Goal: Task Accomplishment & Management: Complete application form

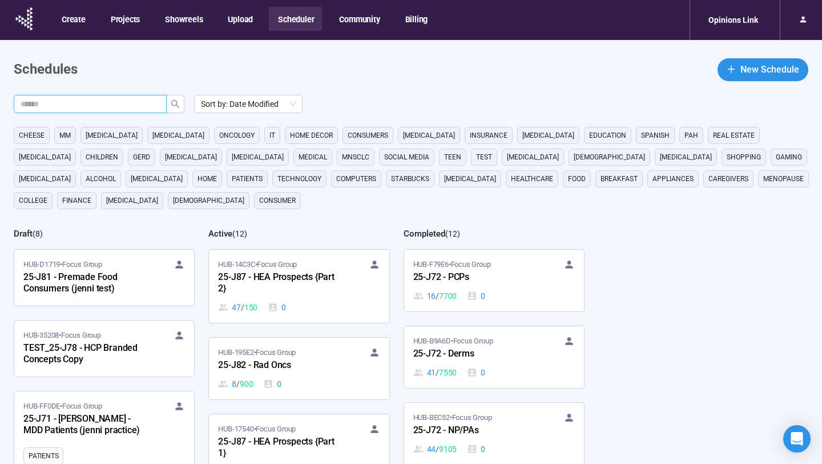
click at [141, 103] on input "text" at bounding box center [86, 104] width 130 height 13
type input "********"
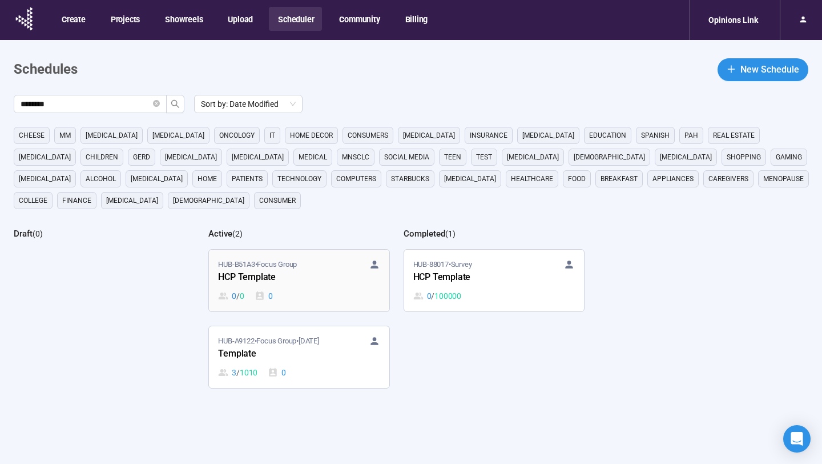
click at [307, 281] on div "HCP Template" at bounding box center [281, 277] width 126 height 15
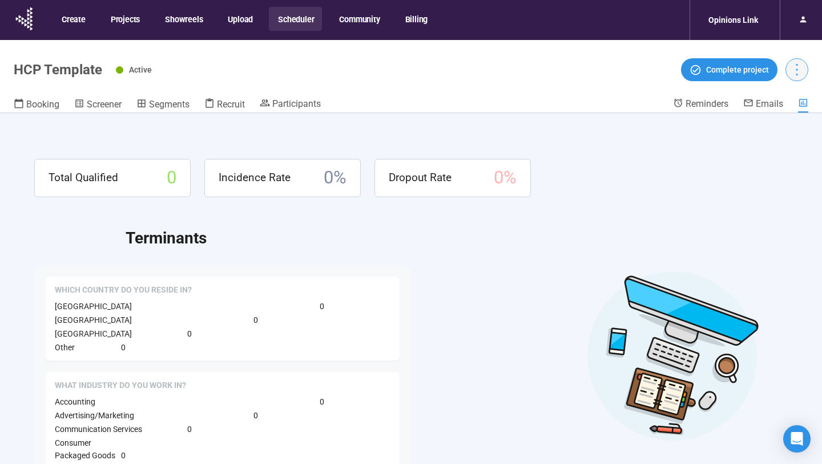
click at [796, 74] on icon "more" at bounding box center [797, 70] width 2 height 12
click at [762, 112] on span "Duplicate" at bounding box center [773, 113] width 50 height 13
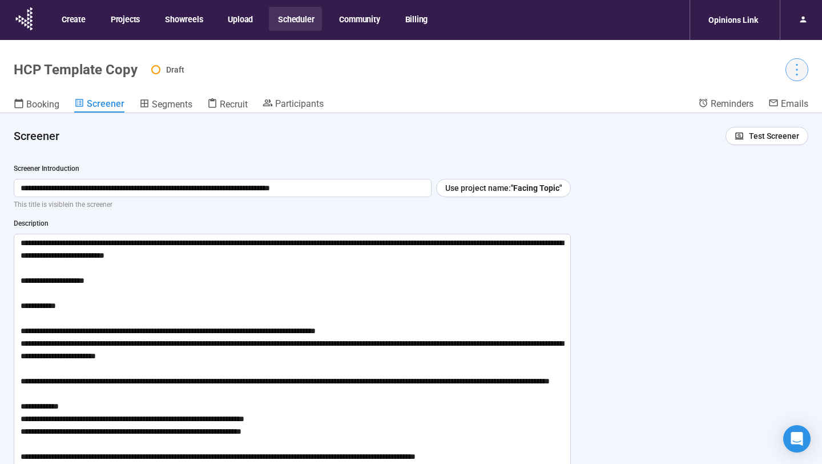
click at [797, 65] on icon "more" at bounding box center [797, 70] width 2 height 12
click at [765, 88] on header "HCP Template Copy Draft Booking Screener Segments Recruit Participants Reminder…" at bounding box center [411, 76] width 822 height 73
click at [795, 72] on icon "more" at bounding box center [796, 69] width 15 height 15
click at [781, 96] on span "Project details" at bounding box center [773, 94] width 50 height 13
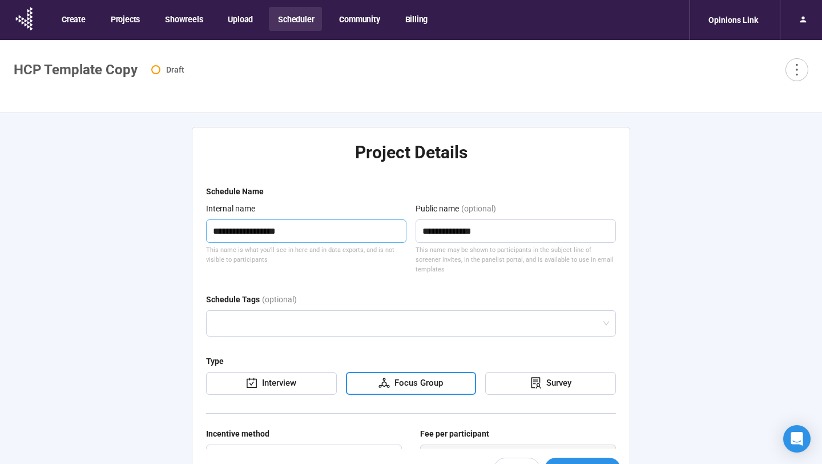
drag, startPoint x: 318, startPoint y: 220, endPoint x: 339, endPoint y: 232, distance: 23.8
click at [339, 232] on textarea "**********" at bounding box center [306, 230] width 200 height 23
type textarea "*"
type textarea "**"
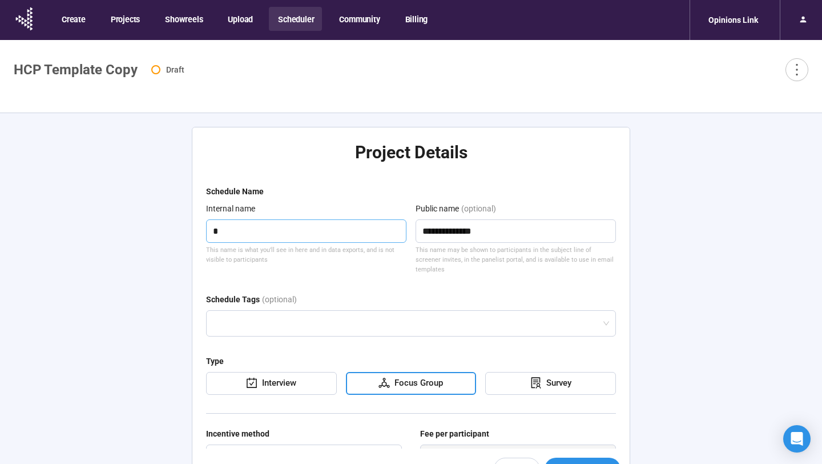
type textarea "**"
type textarea "***"
type textarea "****"
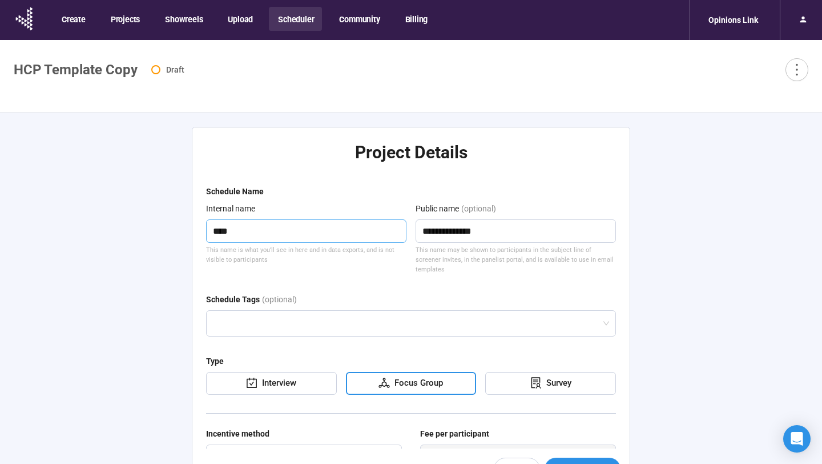
type textarea "*****"
type textarea "******"
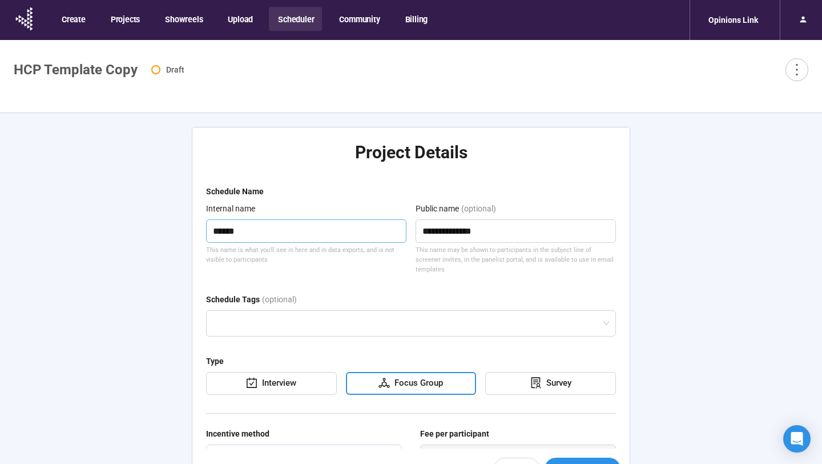
type textarea "******"
type textarea "********"
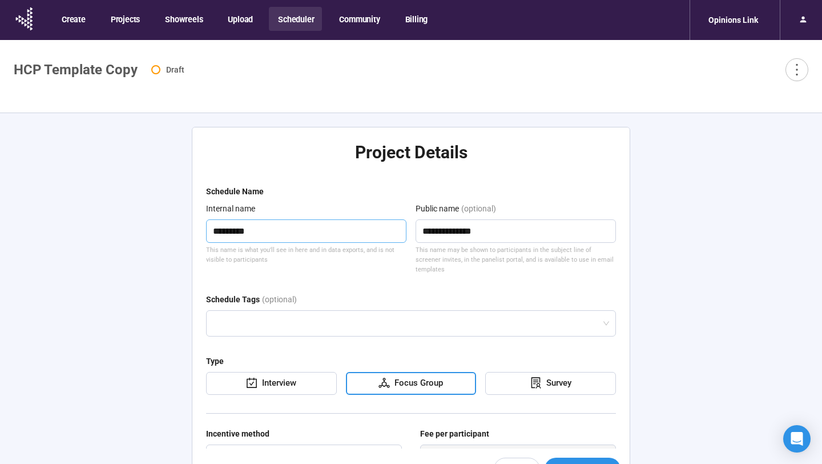
type textarea "**********"
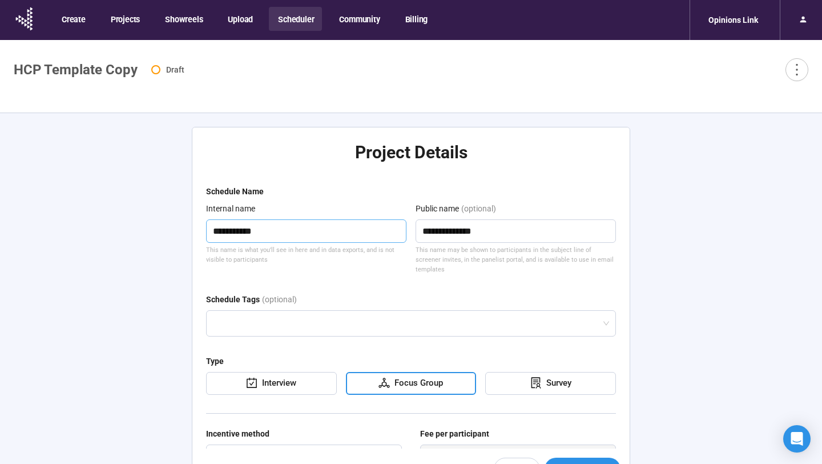
type textarea "**********"
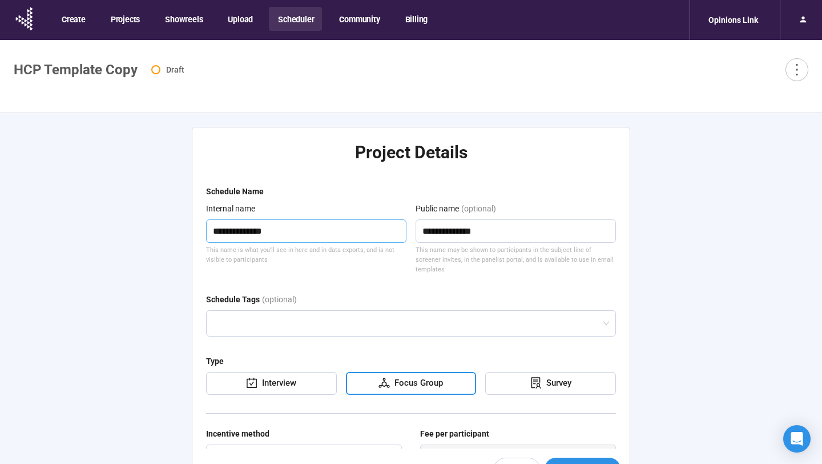
type textarea "**********"
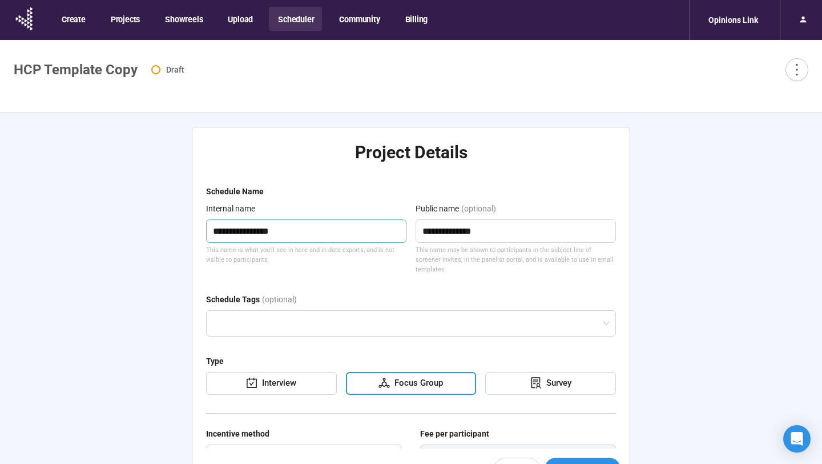
type textarea "**********"
drag, startPoint x: 489, startPoint y: 235, endPoint x: 390, endPoint y: 235, distance: 99.3
click at [390, 235] on div "**********" at bounding box center [411, 238] width 410 height 73
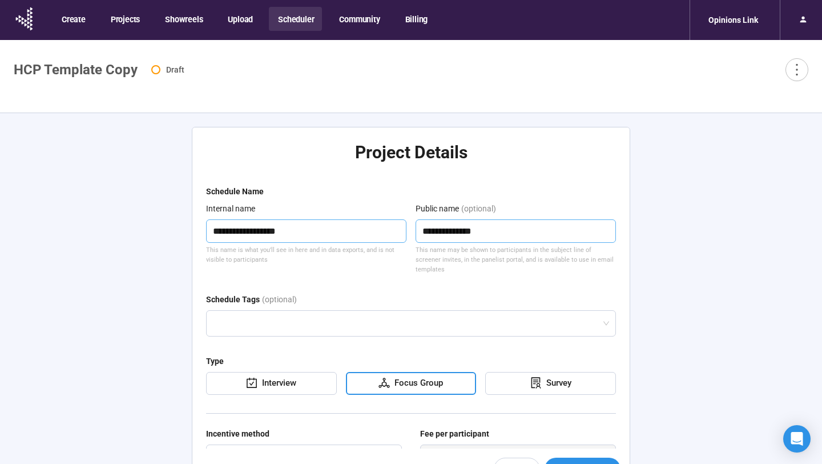
type textarea "**********"
click at [395, 261] on div "This name is what you'll see in here and in data exports, and is not visible to…" at bounding box center [306, 255] width 200 height 20
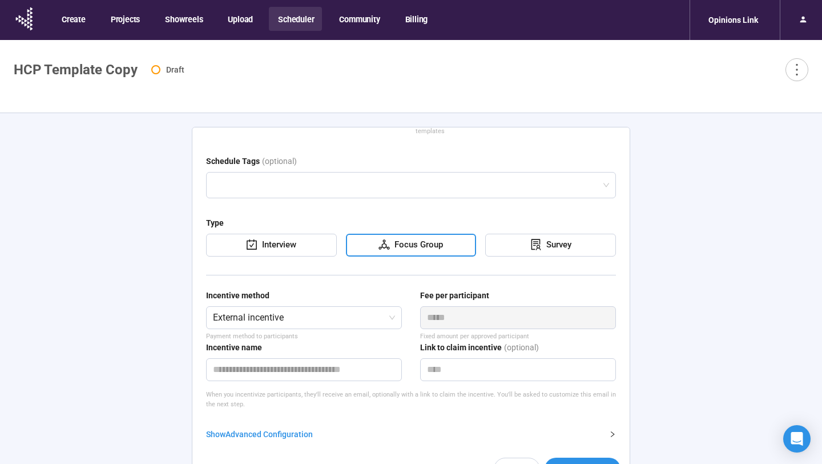
scroll to position [40, 0]
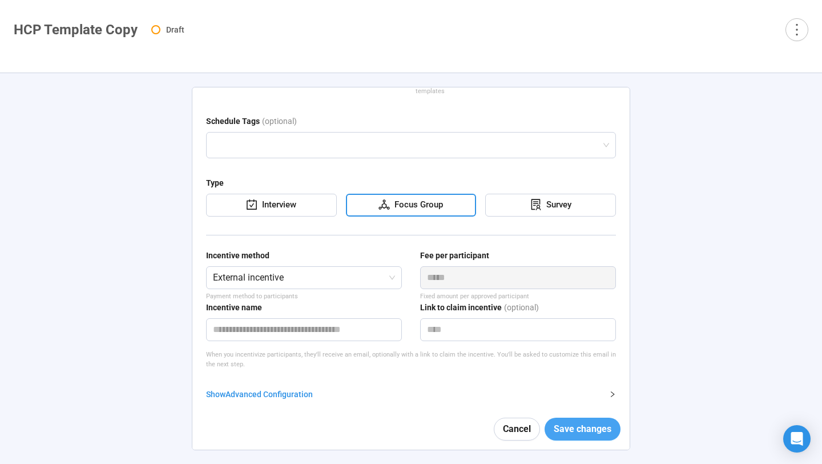
click at [571, 422] on span "Save changes" at bounding box center [583, 428] width 58 height 14
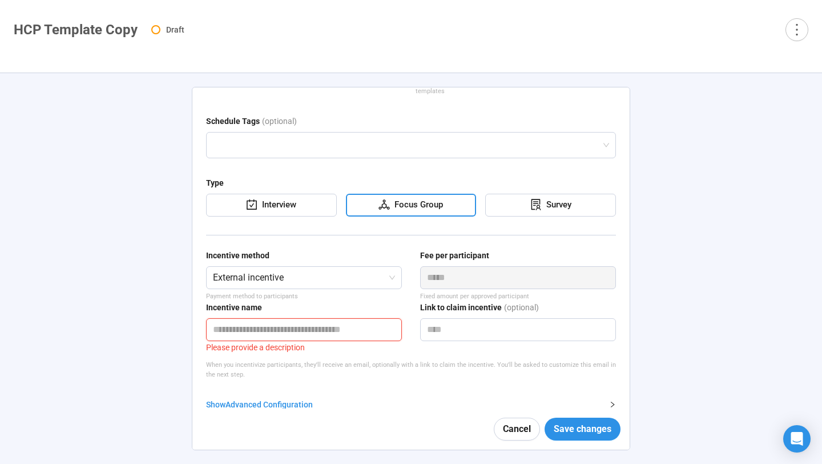
click at [283, 318] on input "text" at bounding box center [304, 329] width 196 height 23
type input "****"
click at [435, 379] on form "**********" at bounding box center [411, 238] width 410 height 463
click at [579, 430] on span "Save changes" at bounding box center [583, 428] width 58 height 14
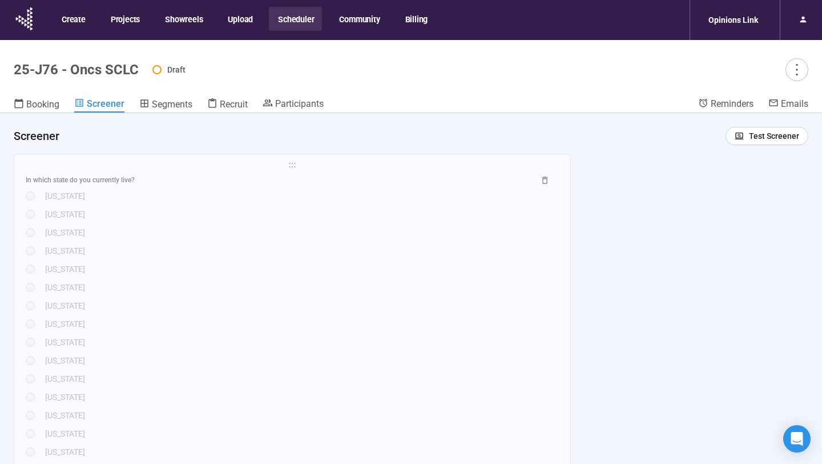
scroll to position [788, 0]
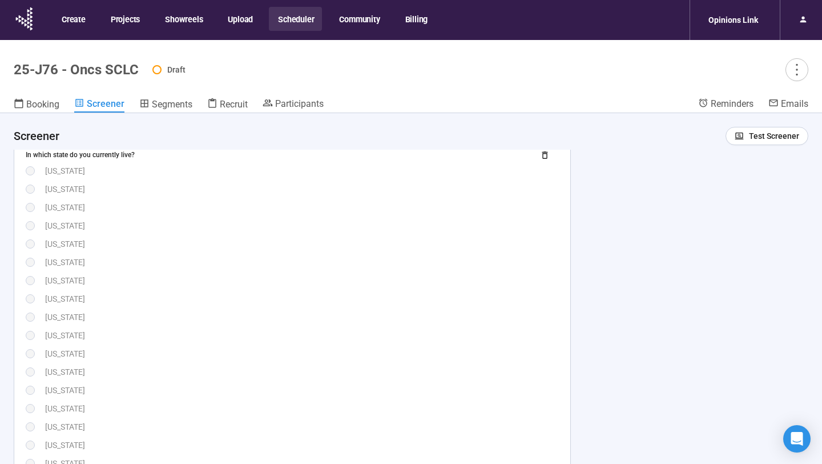
click at [500, 359] on div "[US_STATE]" at bounding box center [302, 353] width 514 height 13
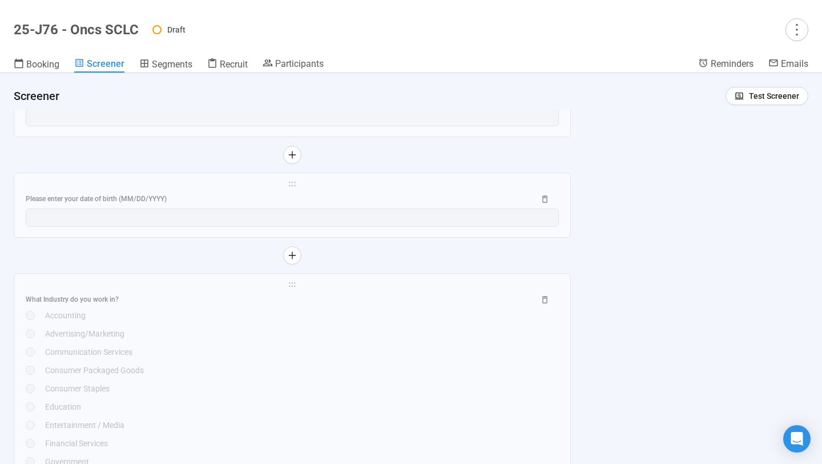
scroll to position [2048, 0]
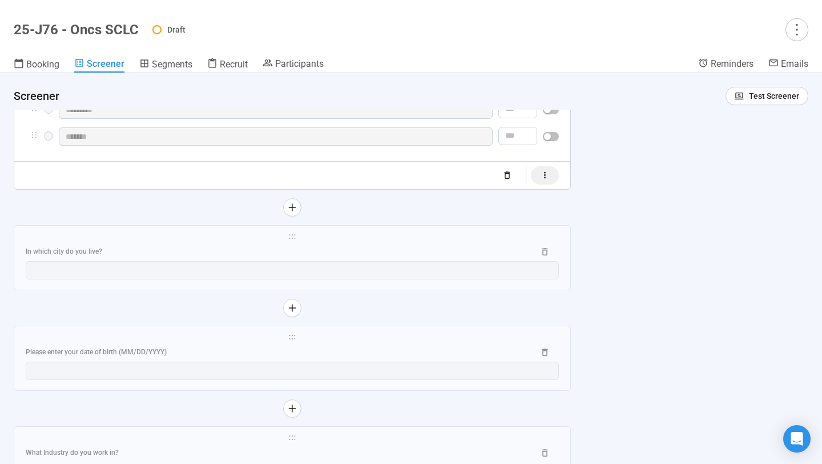
click at [545, 180] on icon "button" at bounding box center [545, 175] width 10 height 10
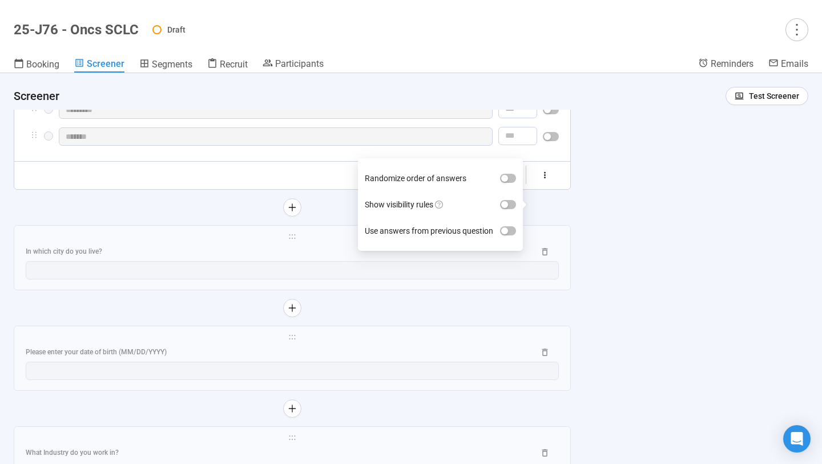
click at [626, 198] on div "**********" at bounding box center [411, 268] width 822 height 390
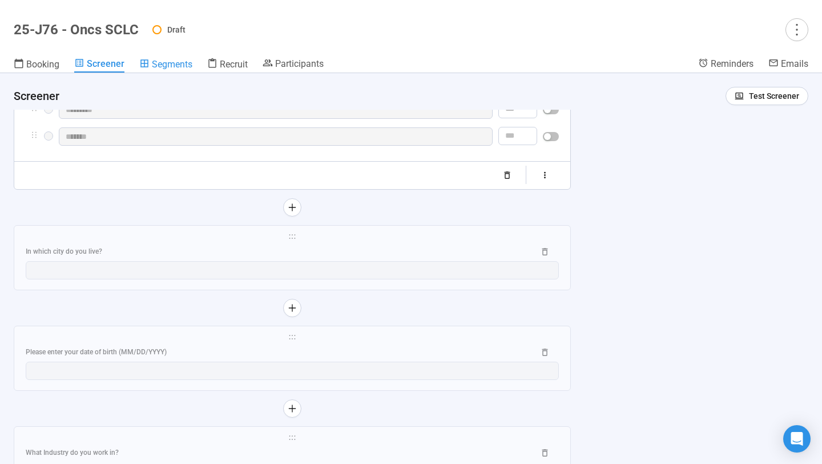
click at [171, 62] on span "Segments" at bounding box center [172, 64] width 41 height 11
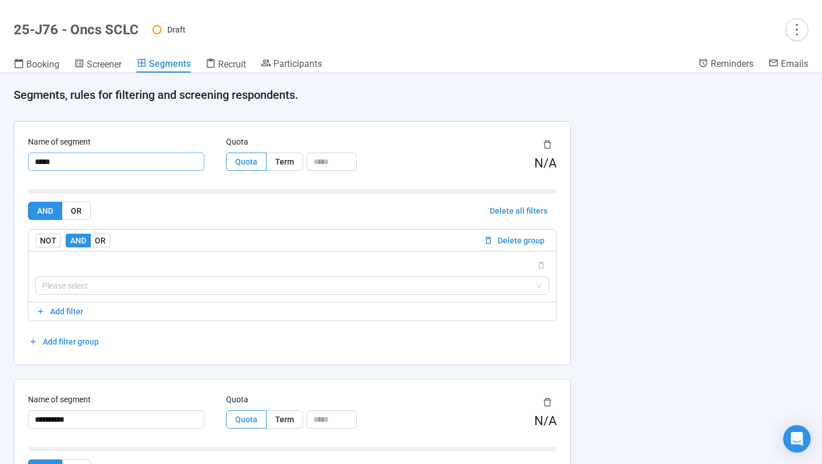
drag, startPoint x: 103, startPoint y: 160, endPoint x: 6, endPoint y: 159, distance: 97.1
click at [6, 159] on div "Name of segment ***** Quota Quota Term N/A AND OR Delete all filters NOT AND OR…" at bounding box center [292, 394] width 585 height 574
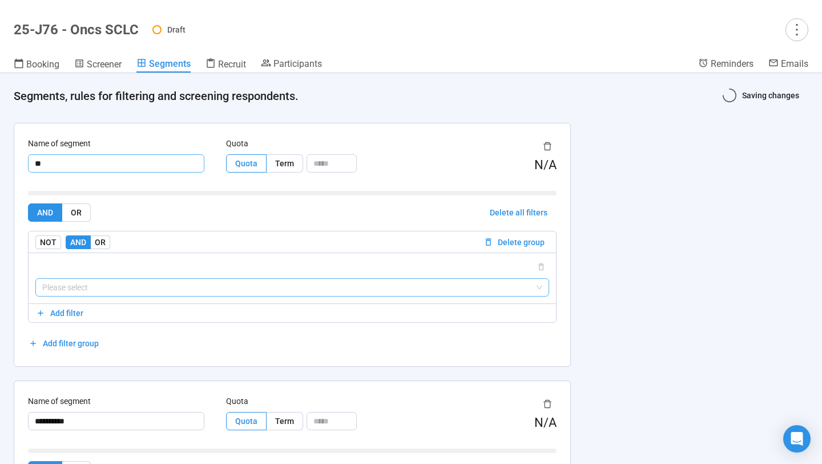
type input "**"
click at [73, 280] on input "search" at bounding box center [292, 287] width 500 height 17
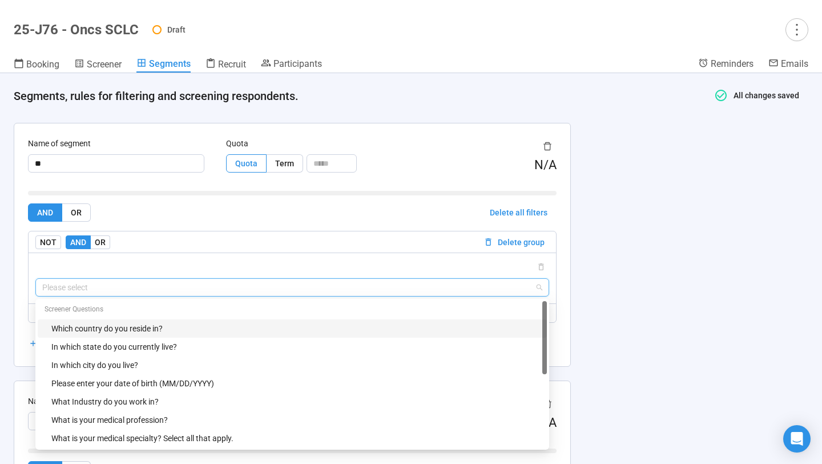
click at [108, 327] on div "Which country do you reside in?" at bounding box center [295, 328] width 489 height 13
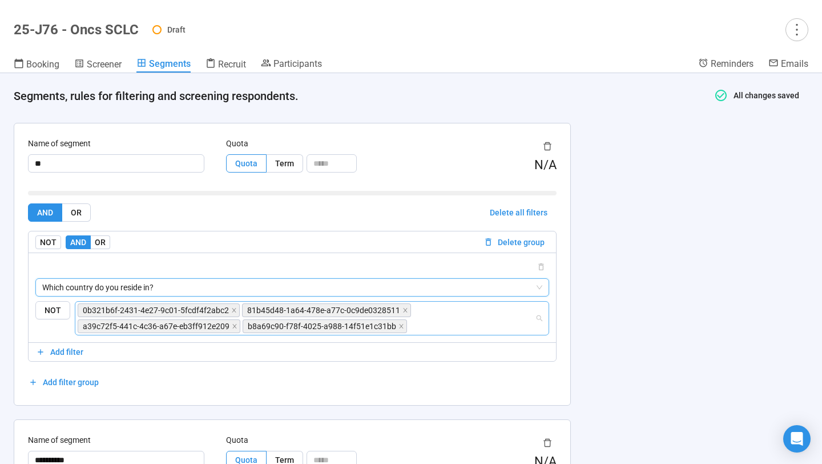
click at [142, 311] on span "0b321b6f-2431-4e27-9c01-5fcdf4f2abc2" at bounding box center [156, 310] width 146 height 13
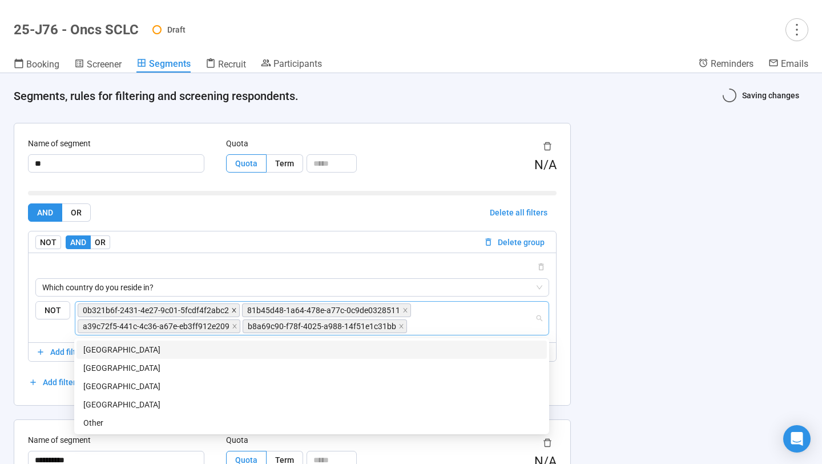
click at [232, 308] on icon "close" at bounding box center [234, 310] width 6 height 6
click at [239, 311] on icon "close" at bounding box center [241, 310] width 6 height 6
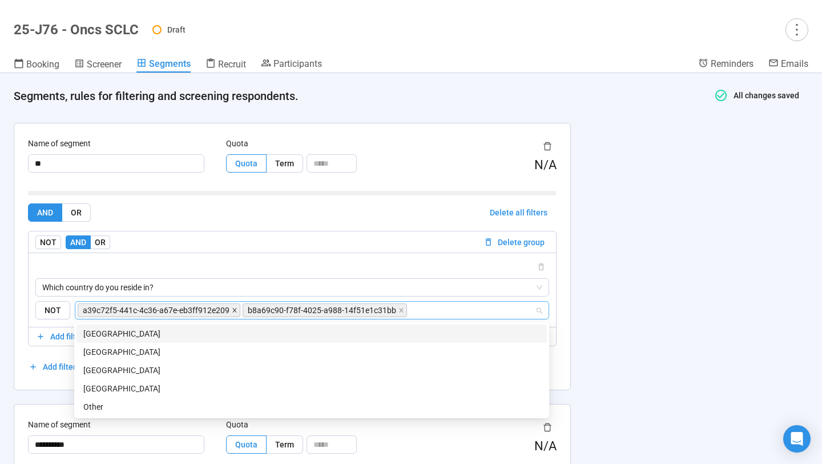
click at [232, 309] on icon "close" at bounding box center [235, 310] width 6 height 6
click at [233, 311] on icon "close" at bounding box center [236, 310] width 6 height 6
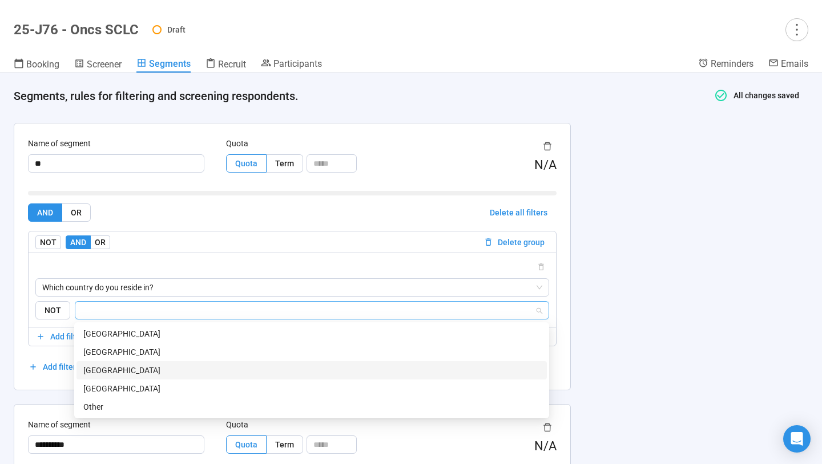
click at [188, 384] on div "[GEOGRAPHIC_DATA]" at bounding box center [311, 388] width 457 height 13
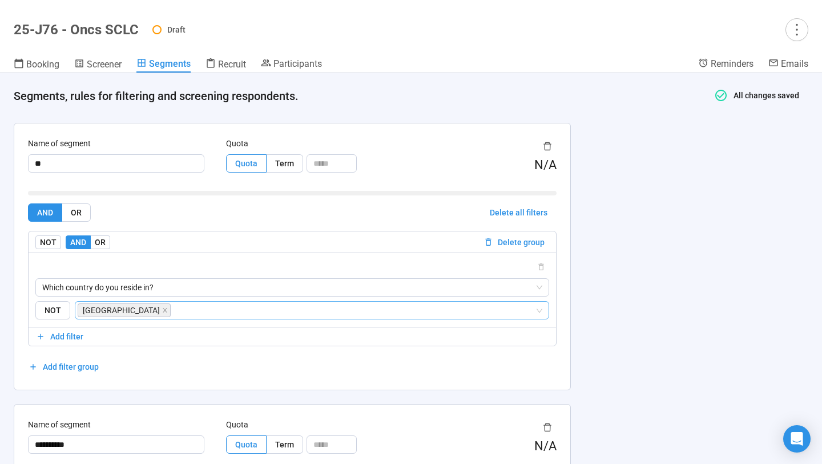
click at [608, 264] on div "Segments, rules for filtering and screening respondents. All changes saved Name…" at bounding box center [411, 268] width 822 height 390
click at [88, 59] on span "Screener" at bounding box center [104, 64] width 35 height 11
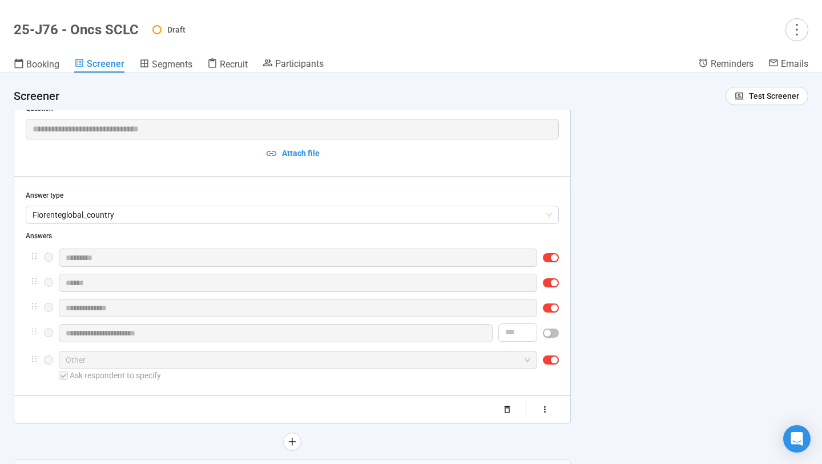
scroll to position [418, 0]
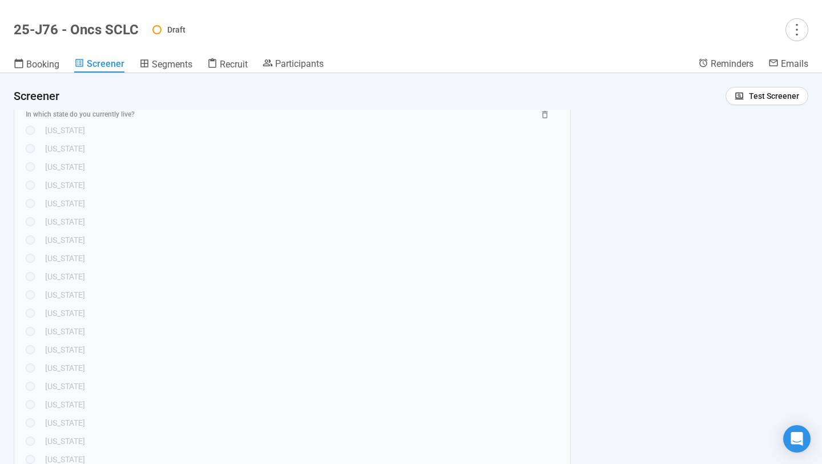
click at [400, 253] on div "[US_STATE]" at bounding box center [302, 258] width 514 height 13
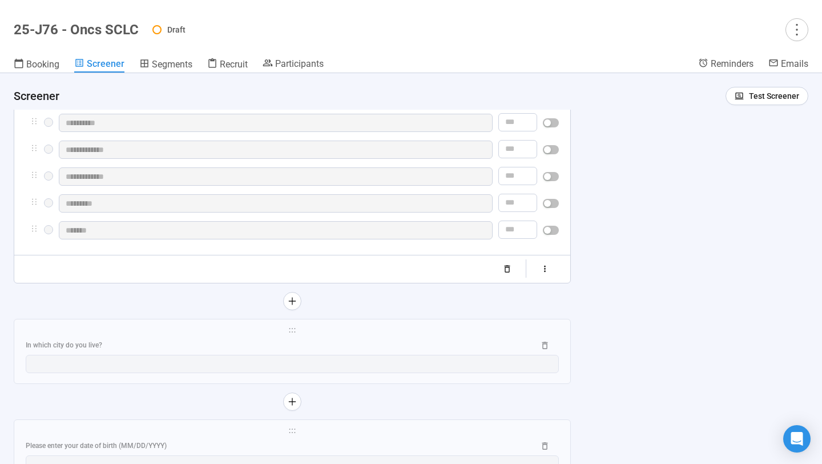
scroll to position [2070, 0]
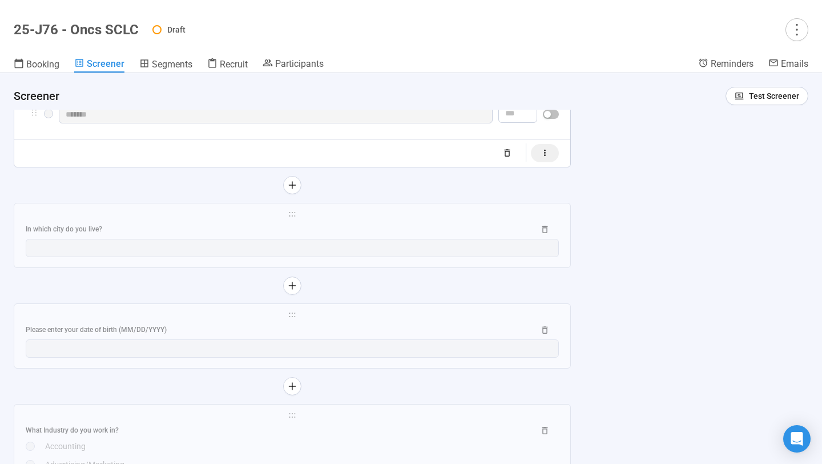
click at [541, 158] on icon "button" at bounding box center [545, 153] width 10 height 10
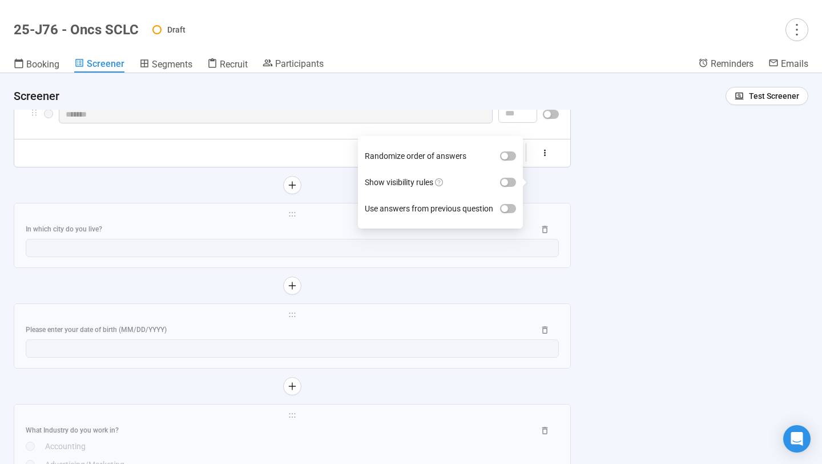
click at [509, 176] on label "Show visibility rules" at bounding box center [440, 182] width 151 height 26
click at [509, 178] on button "Show visibility rules" at bounding box center [508, 182] width 16 height 9
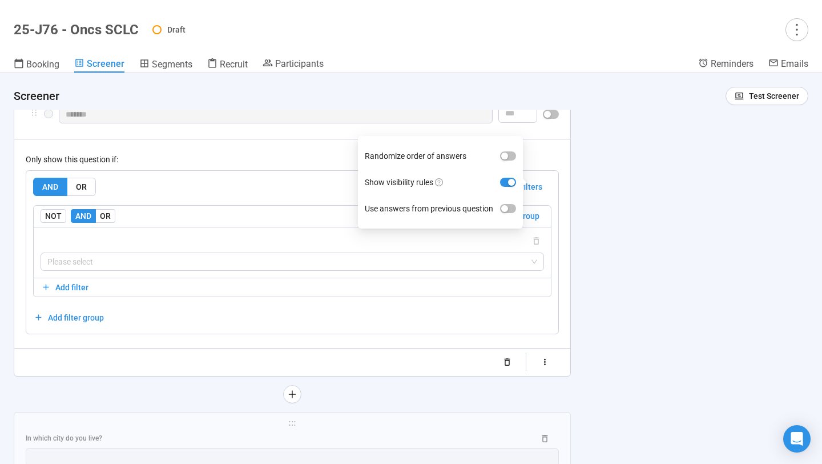
click at [284, 205] on div "AND OR Delete all filters NOT AND OR Delete group Please select Add filter Add …" at bounding box center [292, 252] width 532 height 163
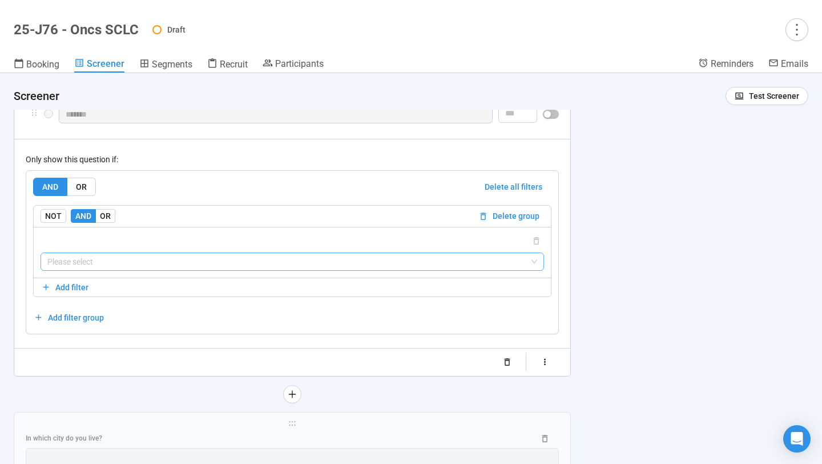
click at [190, 270] on input "search" at bounding box center [292, 261] width 490 height 17
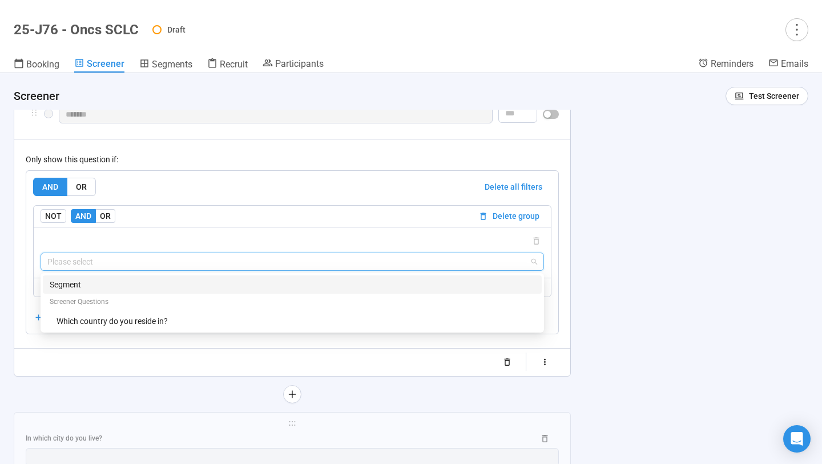
click at [168, 291] on div "Segment" at bounding box center [292, 284] width 485 height 13
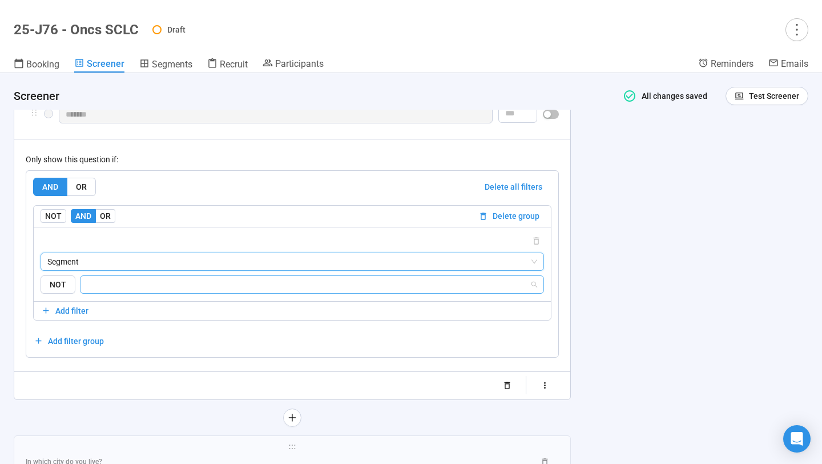
click at [172, 291] on input "search" at bounding box center [308, 284] width 442 height 14
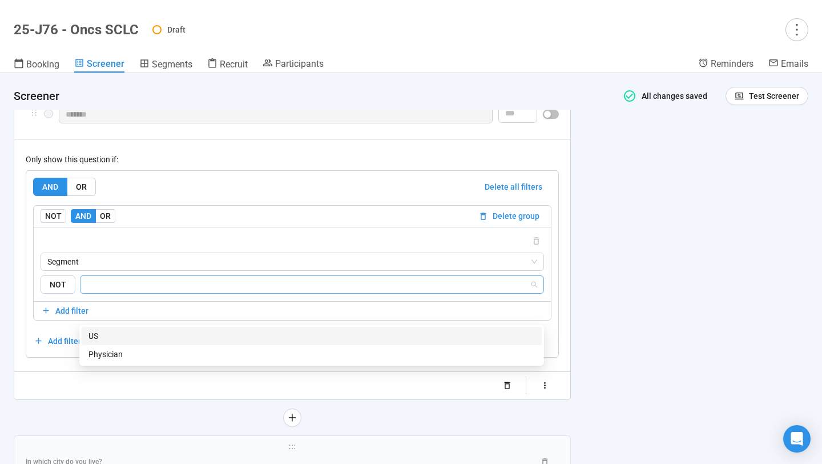
click at [166, 336] on div "US" at bounding box center [311, 335] width 446 height 13
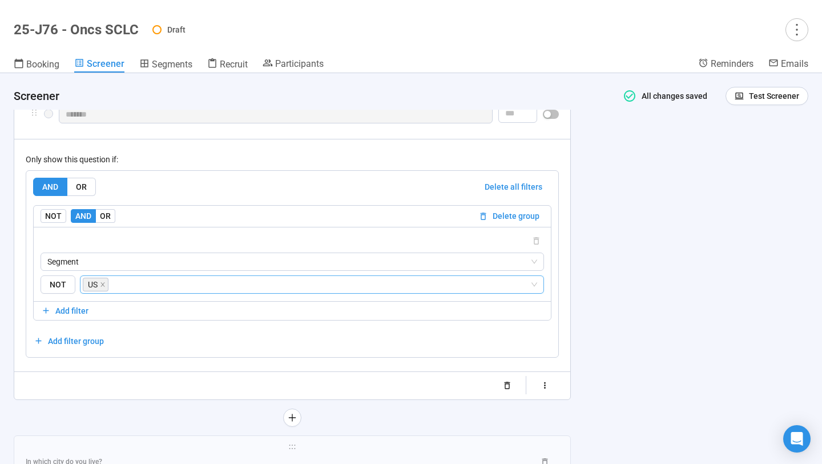
click at [615, 284] on div "**********" at bounding box center [411, 268] width 822 height 390
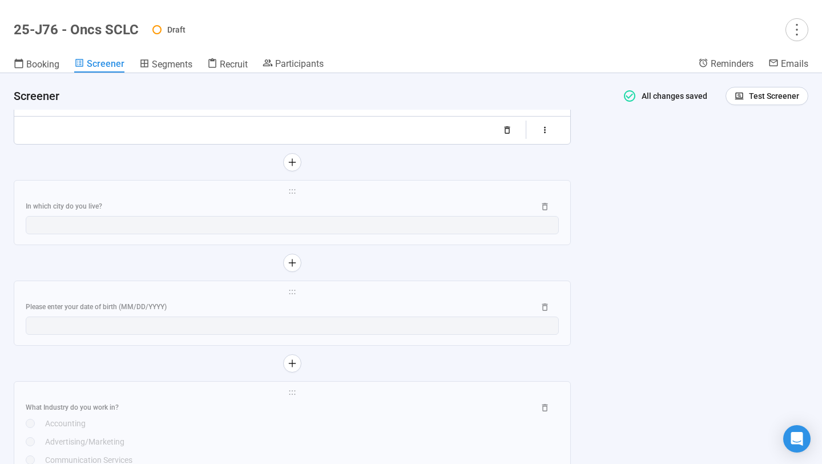
scroll to position [2345, 0]
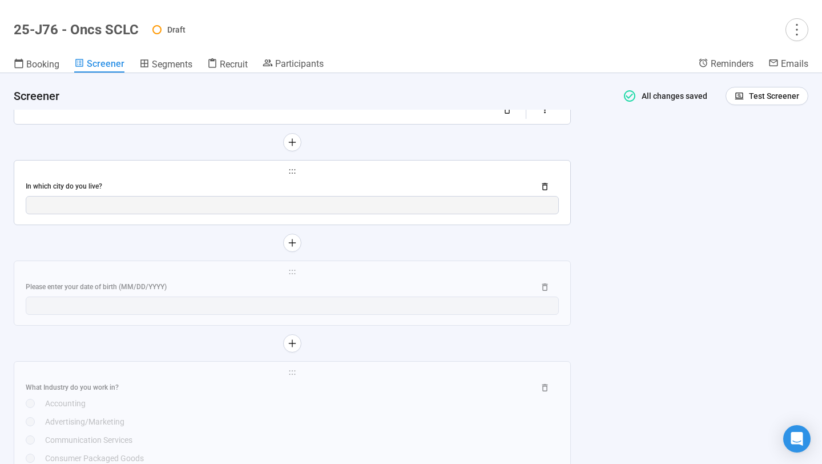
click at [438, 192] on div "In which city do you live?" at bounding box center [276, 186] width 500 height 11
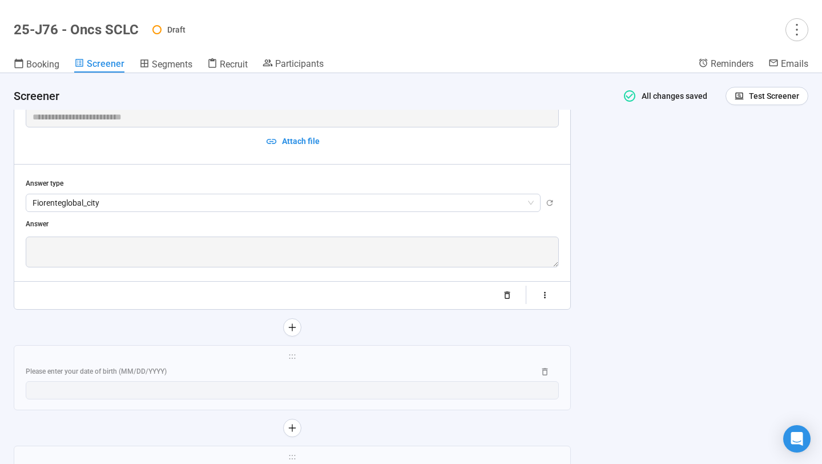
scroll to position [1589, 0]
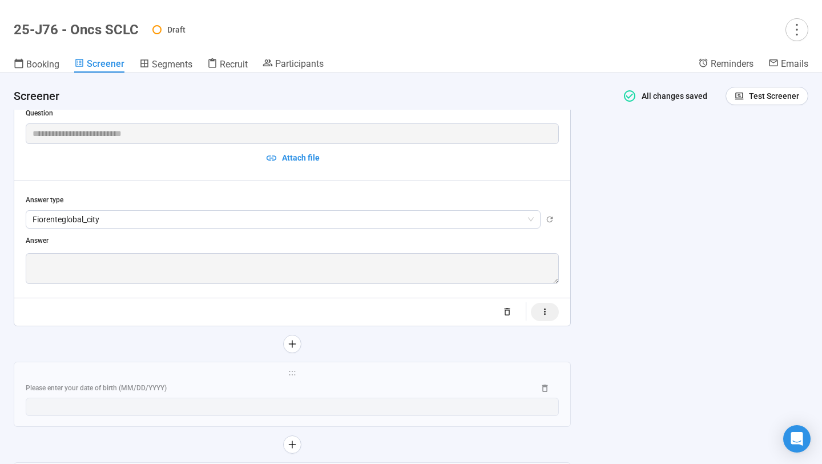
click at [546, 314] on icon "button" at bounding box center [545, 312] width 10 height 10
click at [509, 322] on div "button" at bounding box center [505, 324] width 7 height 7
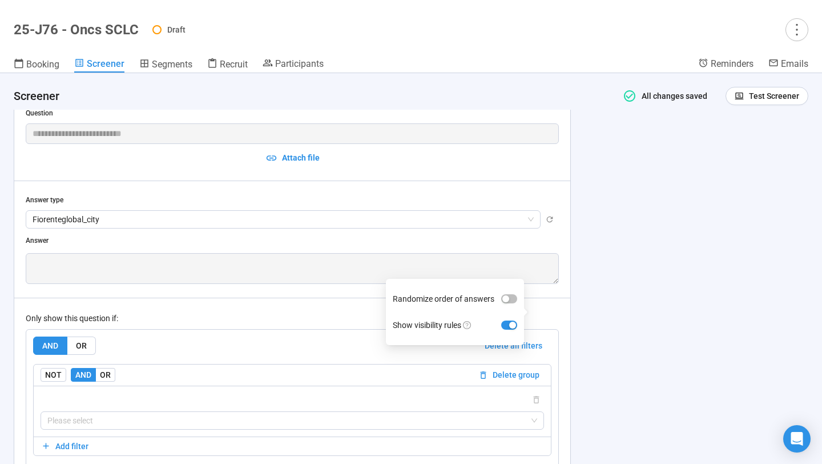
click at [351, 317] on div "Only show this question if:" at bounding box center [292, 318] width 533 height 13
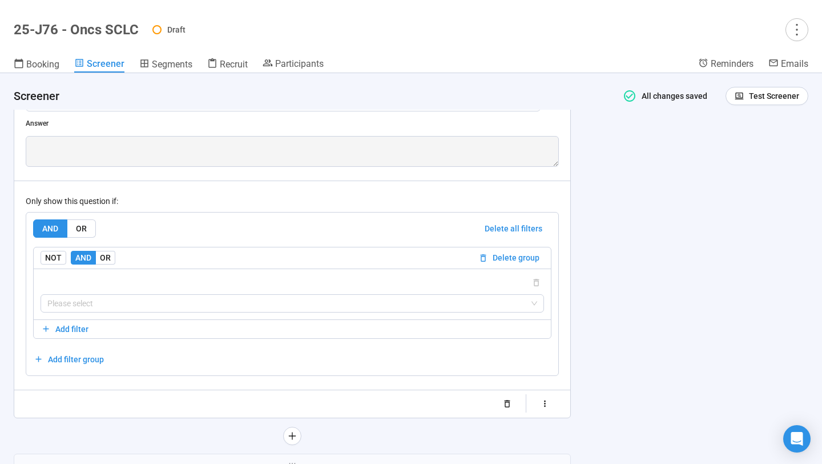
scroll to position [1719, 0]
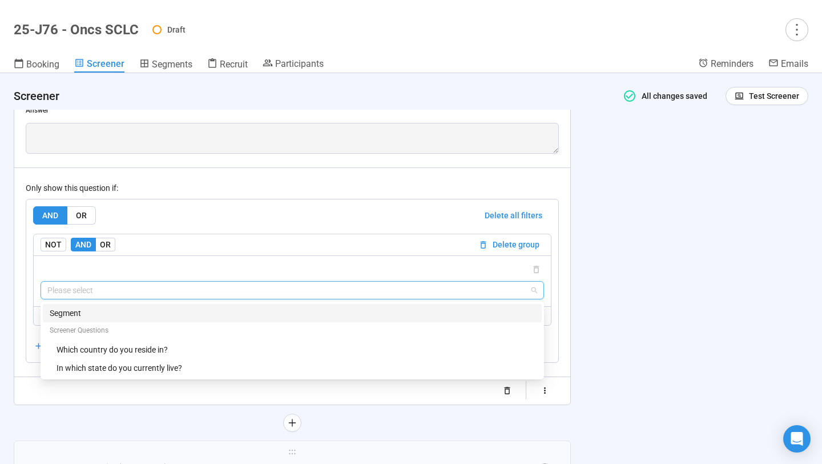
click at [340, 296] on input "search" at bounding box center [292, 289] width 490 height 17
click at [293, 316] on div "Segment" at bounding box center [292, 313] width 485 height 13
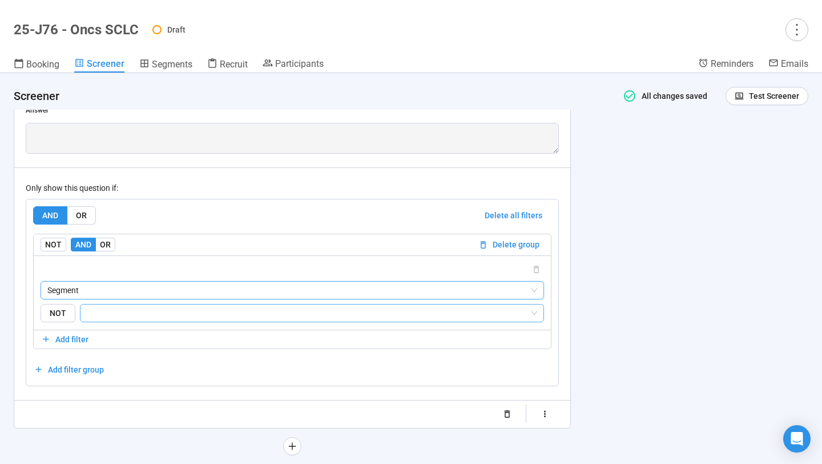
click at [255, 317] on input "search" at bounding box center [308, 313] width 442 height 14
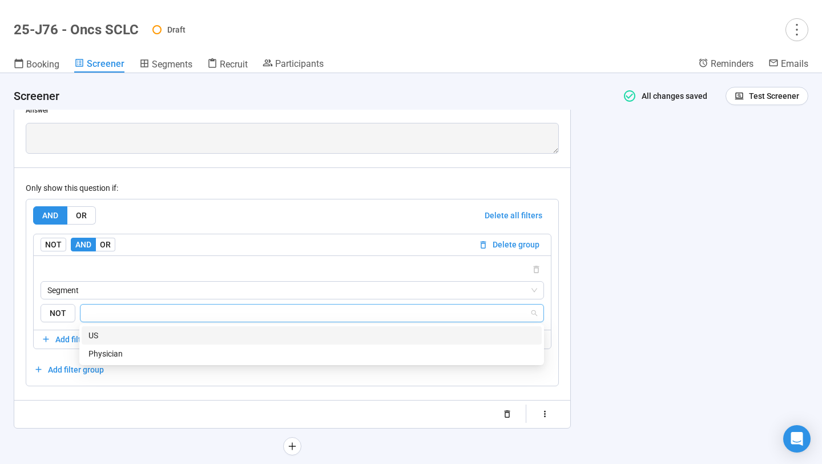
click at [224, 339] on div "US" at bounding box center [311, 335] width 446 height 13
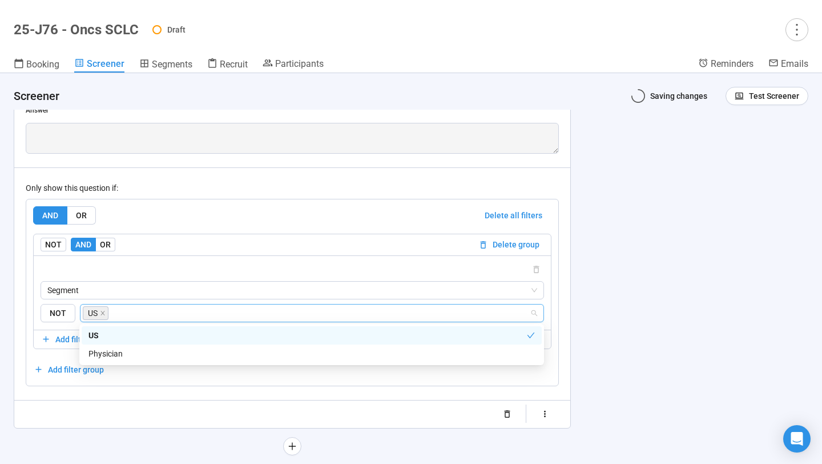
click at [638, 285] on div "**********" at bounding box center [411, 268] width 822 height 390
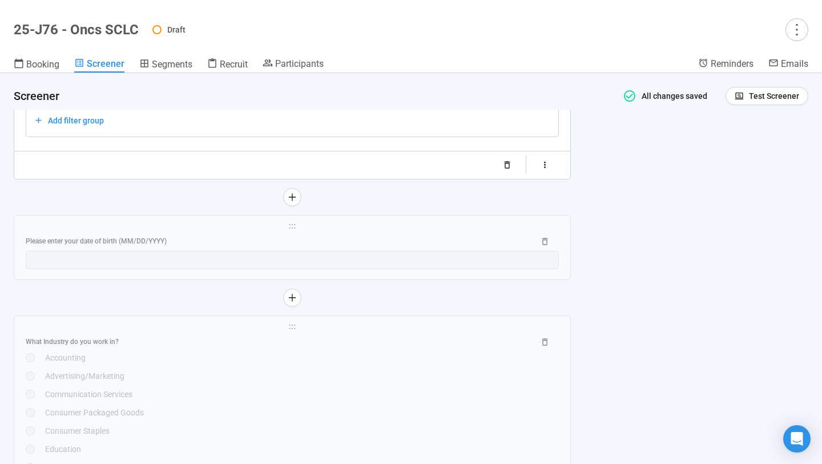
scroll to position [1975, 0]
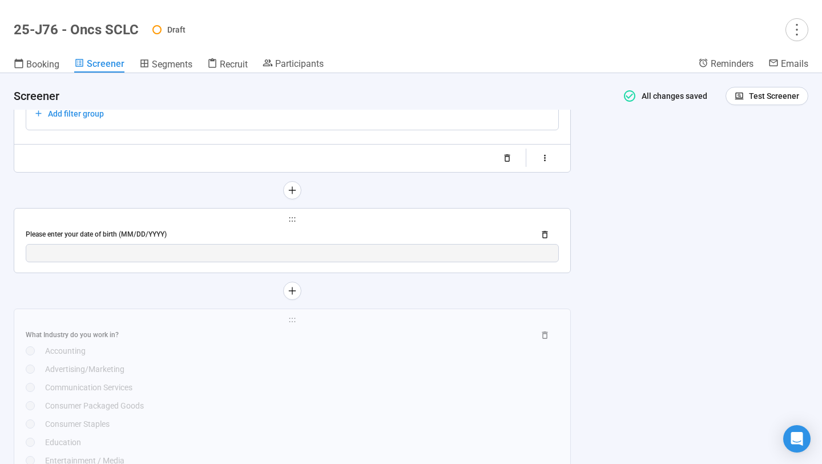
click at [438, 236] on div "Please enter your date of birth (MM/DD/YYYY)" at bounding box center [276, 234] width 500 height 11
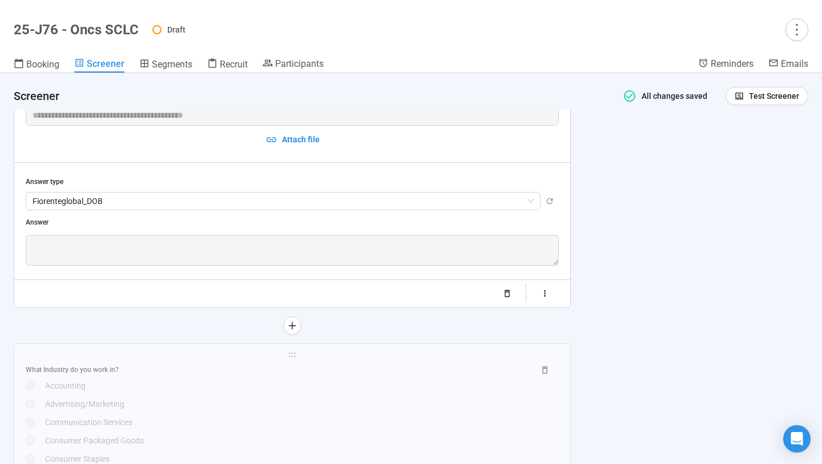
scroll to position [1706, 0]
click at [539, 293] on button "button" at bounding box center [545, 294] width 28 height 18
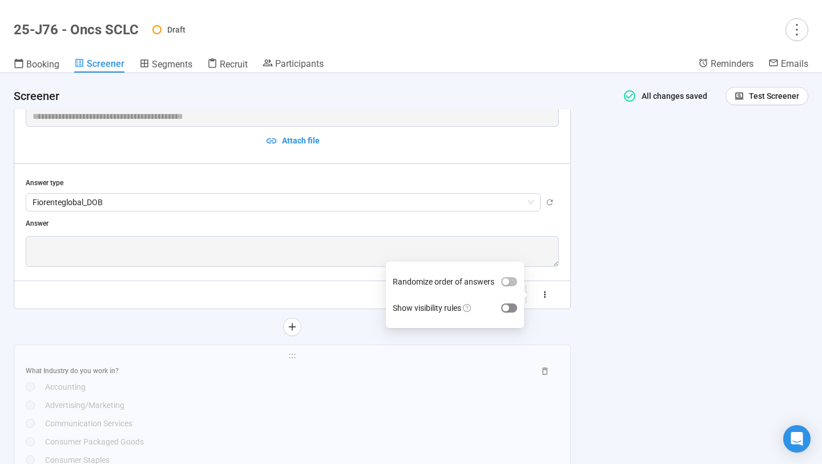
click at [505, 307] on div "button" at bounding box center [505, 307] width 7 height 7
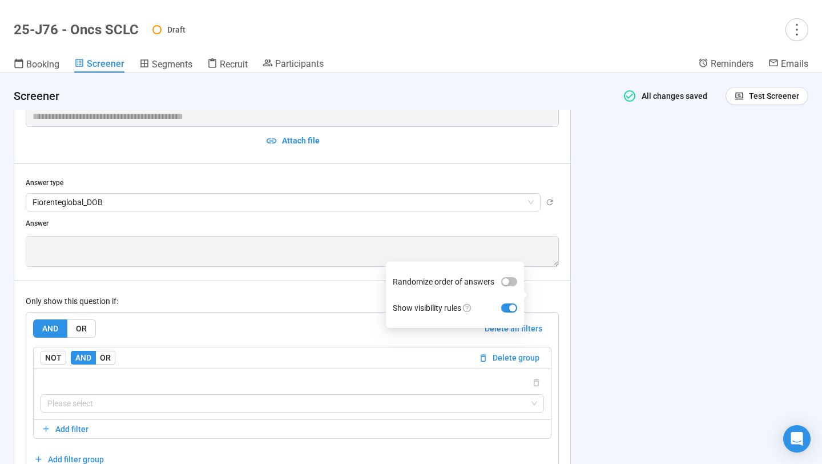
click at [338, 291] on div "Only show this question if: AND OR Delete all filters NOT AND OR Delete group P…" at bounding box center [292, 377] width 533 height 195
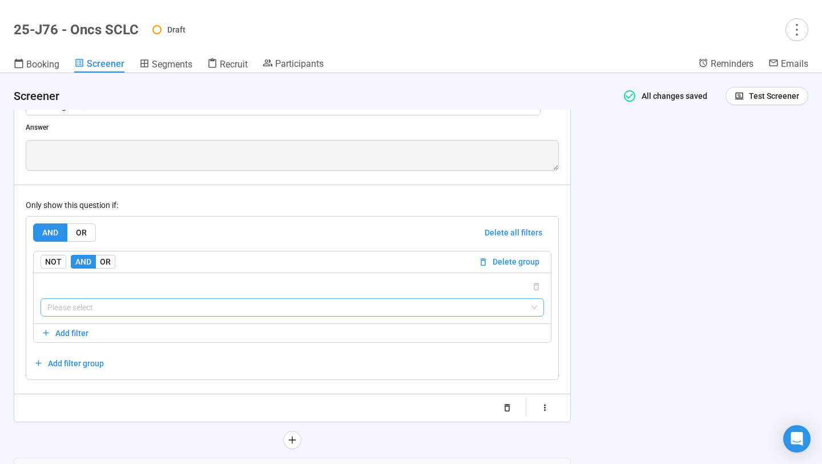
scroll to position [1817, 0]
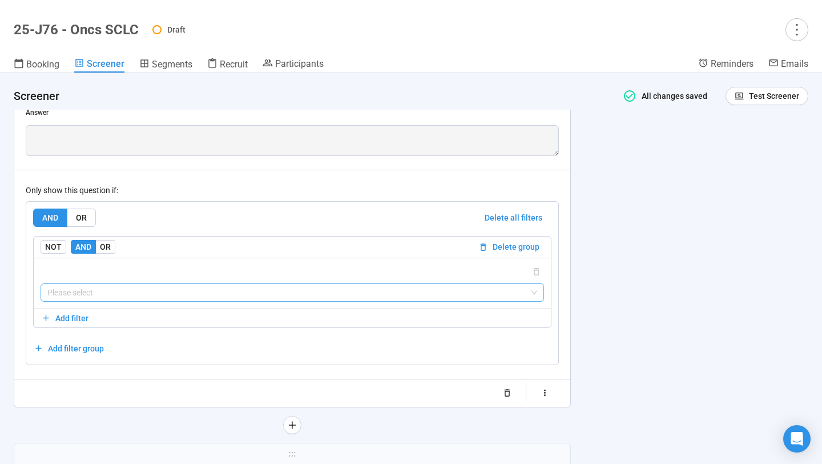
click at [317, 288] on input "search" at bounding box center [292, 292] width 490 height 17
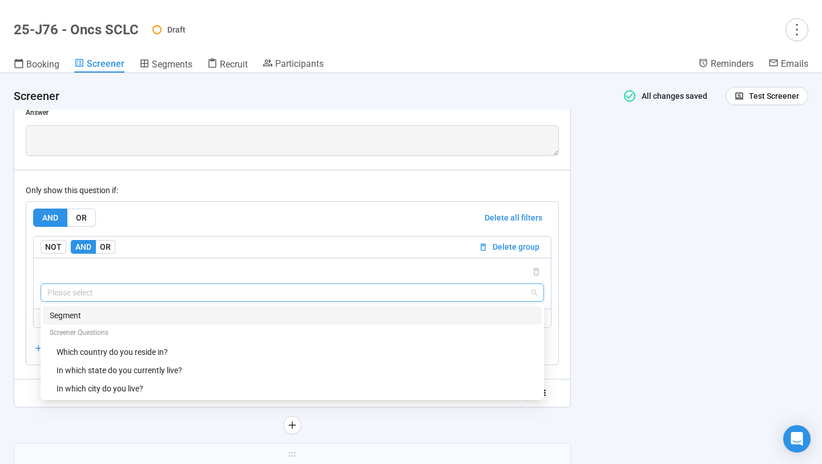
click at [267, 317] on div "Segment" at bounding box center [292, 315] width 485 height 13
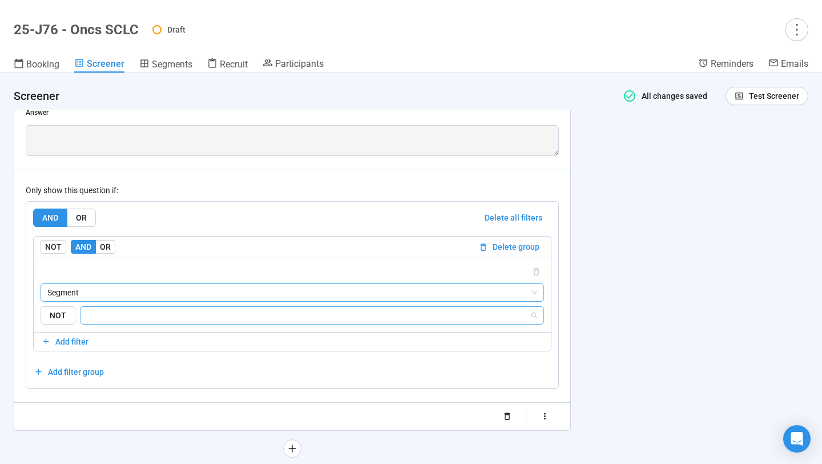
click at [265, 318] on input "search" at bounding box center [308, 315] width 442 height 14
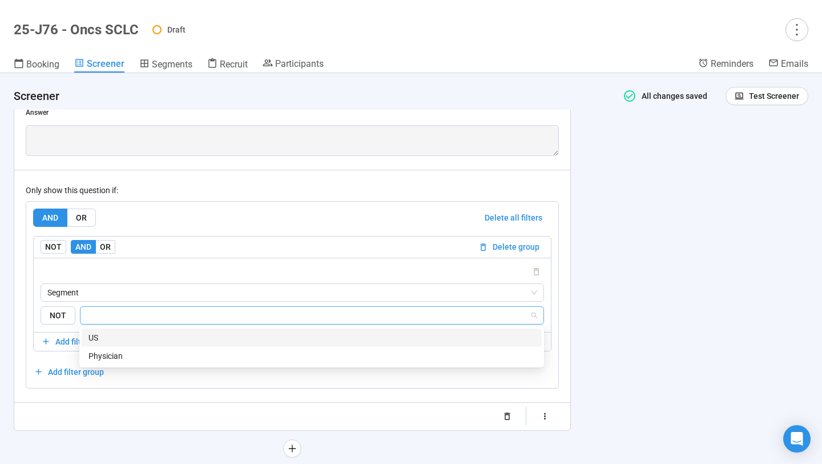
click at [253, 339] on div "US" at bounding box center [311, 337] width 446 height 13
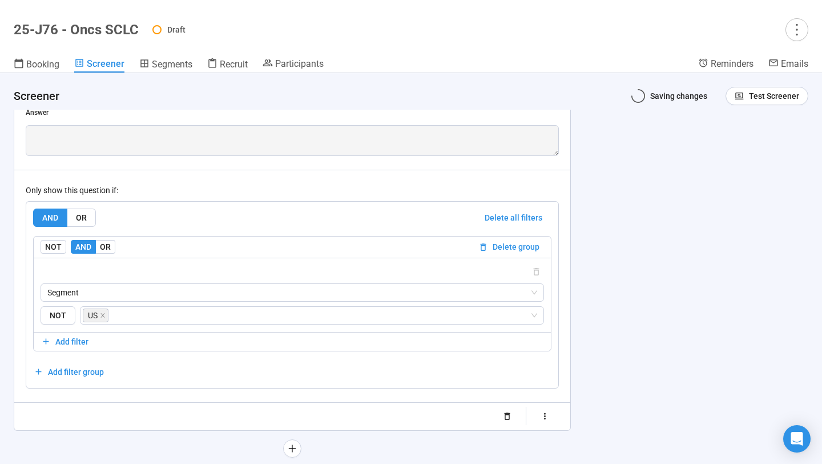
click at [634, 264] on div "**********" at bounding box center [411, 268] width 822 height 390
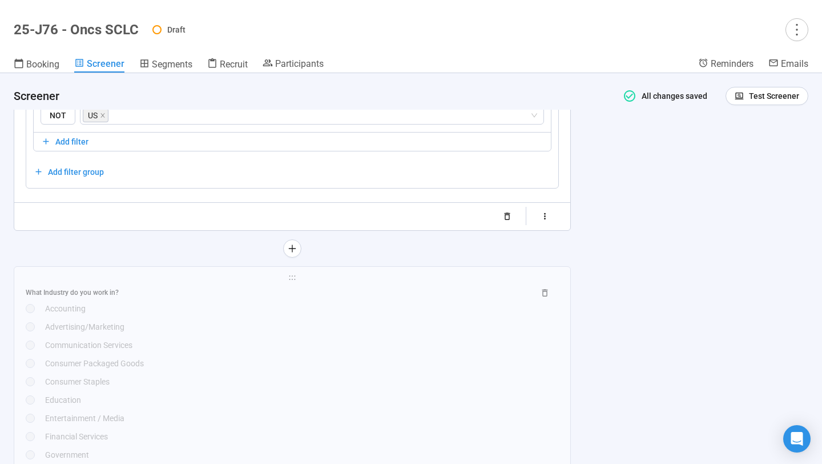
scroll to position [2041, 0]
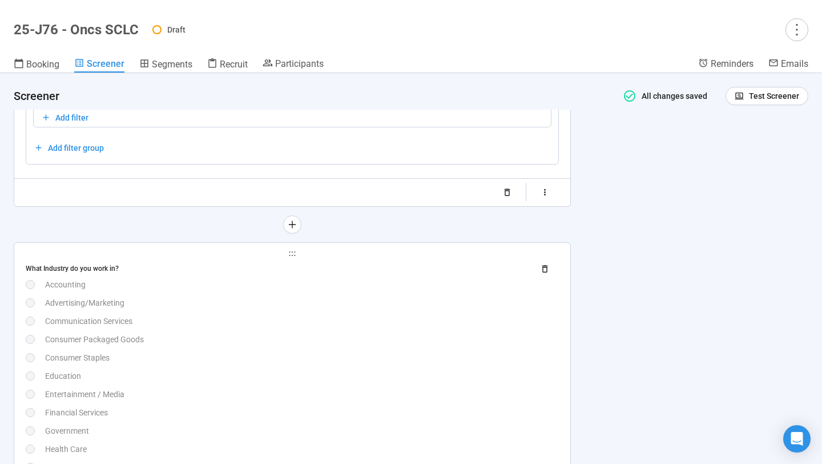
click at [437, 350] on div "What Industry do you work in? Accounting Advertising/Marketing Communication Se…" at bounding box center [292, 467] width 533 height 414
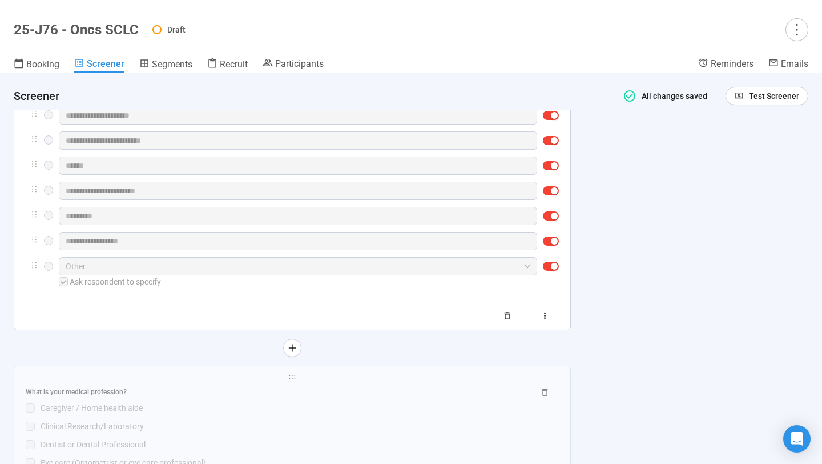
scroll to position [2328, 0]
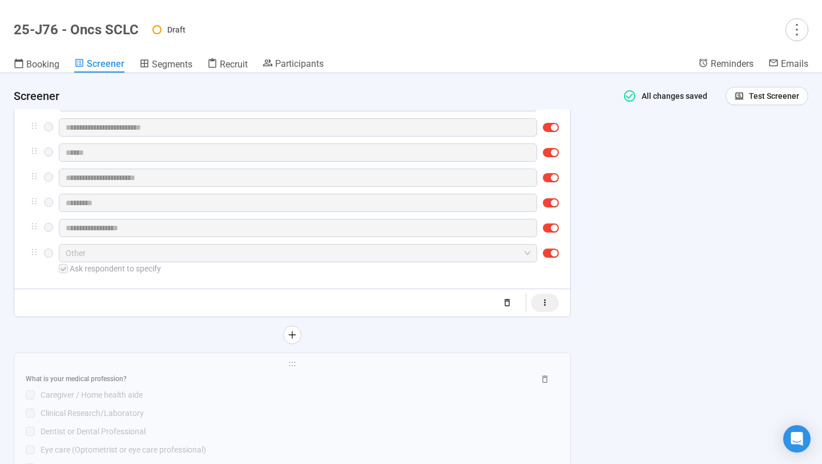
click at [546, 296] on button "button" at bounding box center [545, 302] width 28 height 18
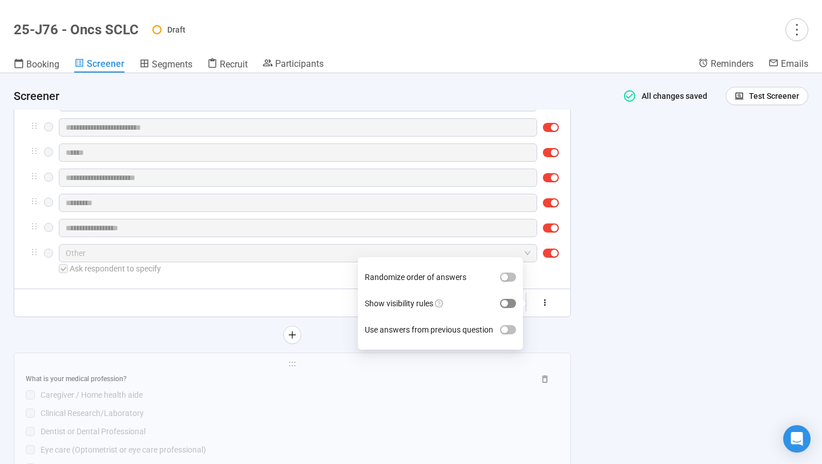
click at [508, 306] on div "button" at bounding box center [504, 303] width 7 height 7
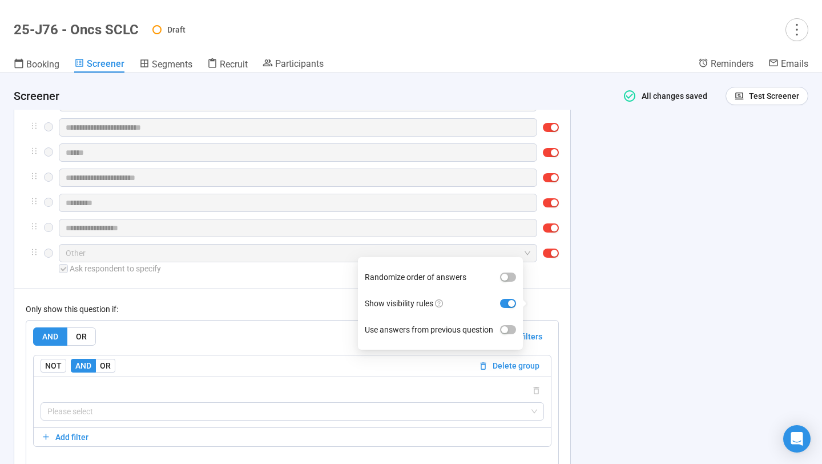
click at [276, 318] on div "Only show this question if: AND OR Delete all filters NOT AND OR Delete group P…" at bounding box center [292, 385] width 533 height 195
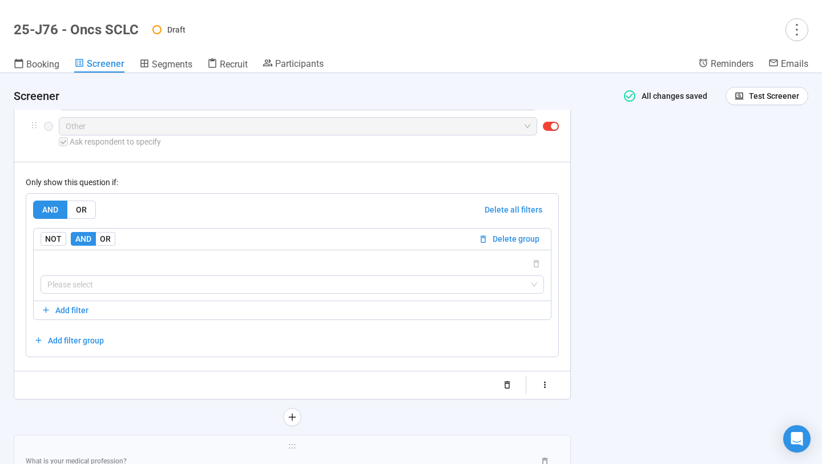
scroll to position [2465, 0]
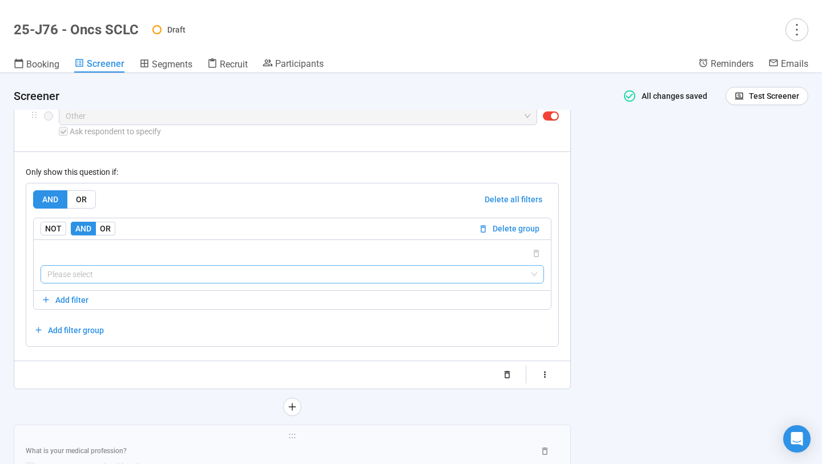
click at [257, 277] on input "search" at bounding box center [292, 273] width 490 height 17
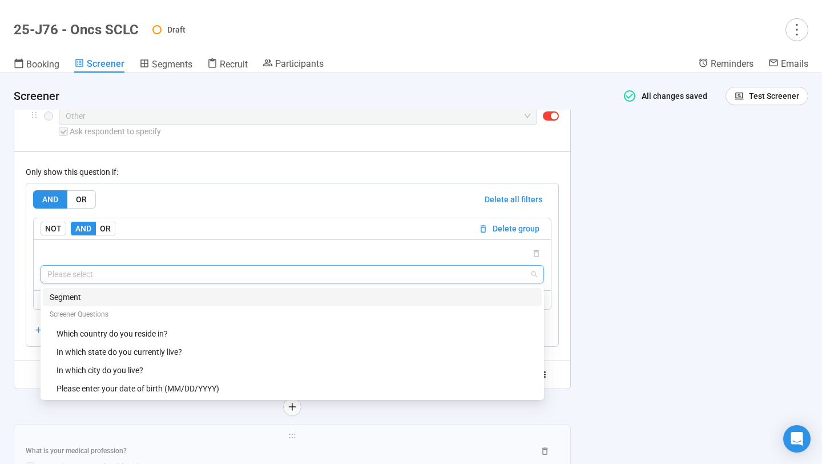
click at [222, 297] on div "Segment" at bounding box center [292, 297] width 485 height 13
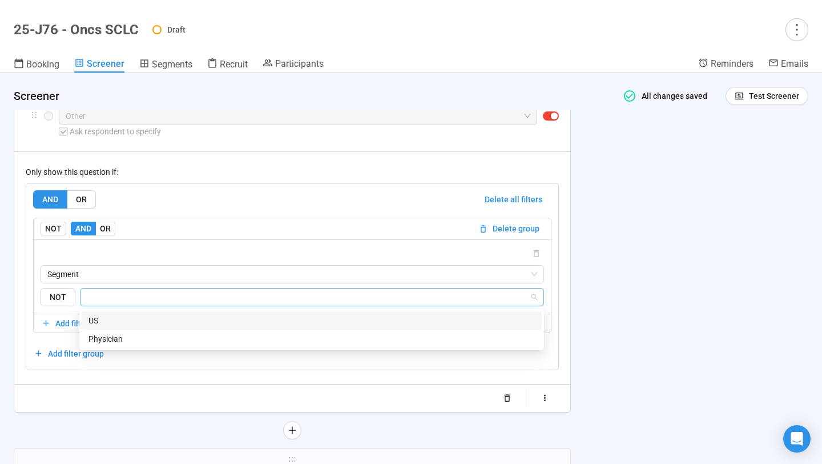
click at [219, 295] on input "search" at bounding box center [308, 297] width 442 height 14
click at [216, 317] on div "US" at bounding box center [311, 320] width 446 height 13
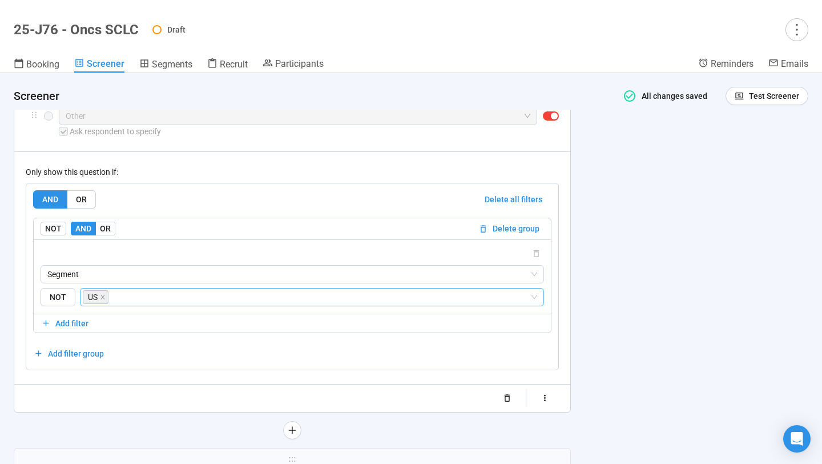
click at [615, 270] on div "**********" at bounding box center [411, 268] width 822 height 390
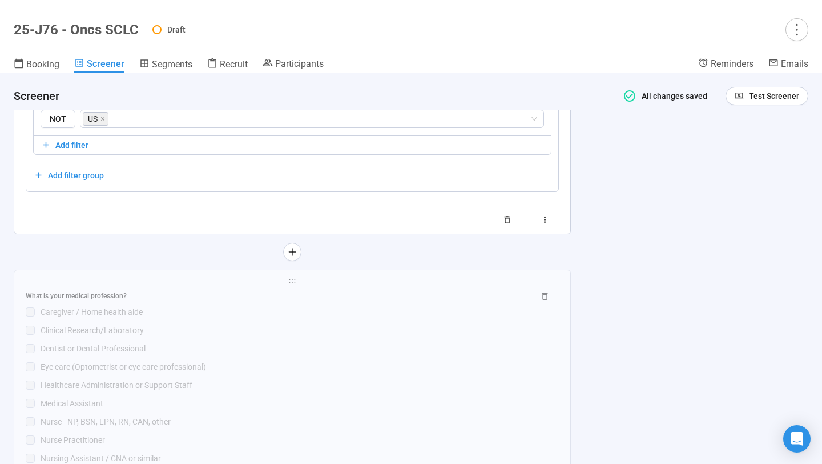
scroll to position [2645, 0]
click at [415, 357] on div "What is your medical profession? Caregiver / Home health aide Clinical Research…" at bounding box center [292, 437] width 533 height 305
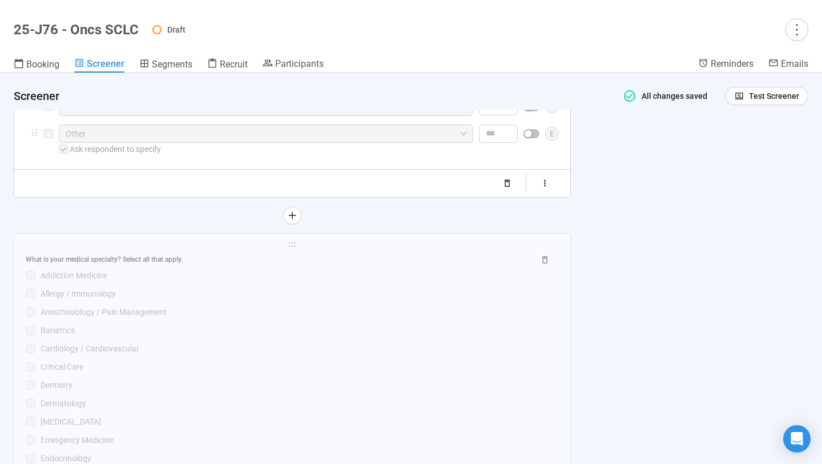
scroll to position [2811, 0]
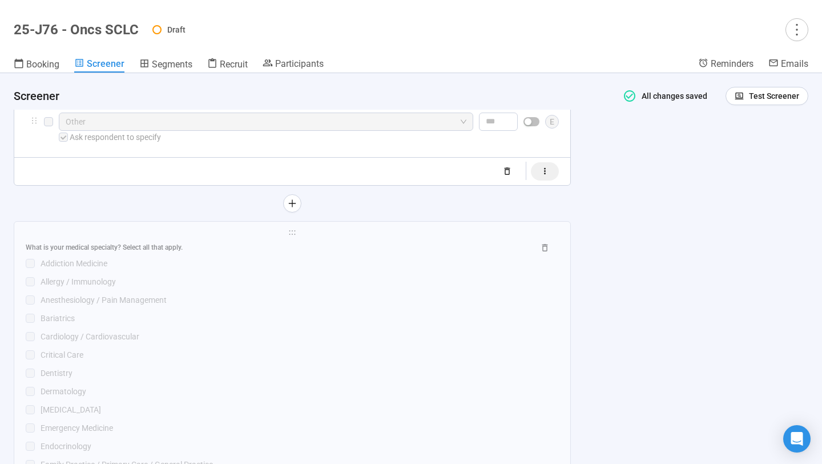
click at [549, 176] on icon "button" at bounding box center [545, 171] width 10 height 10
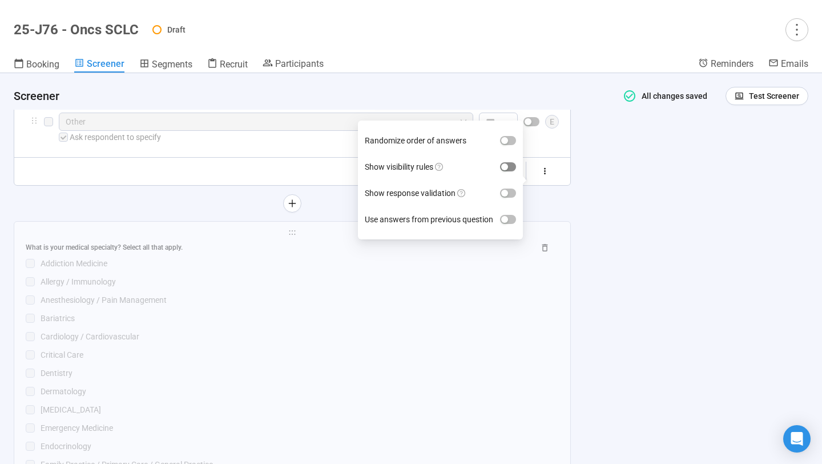
click at [506, 168] on div "button" at bounding box center [504, 166] width 7 height 7
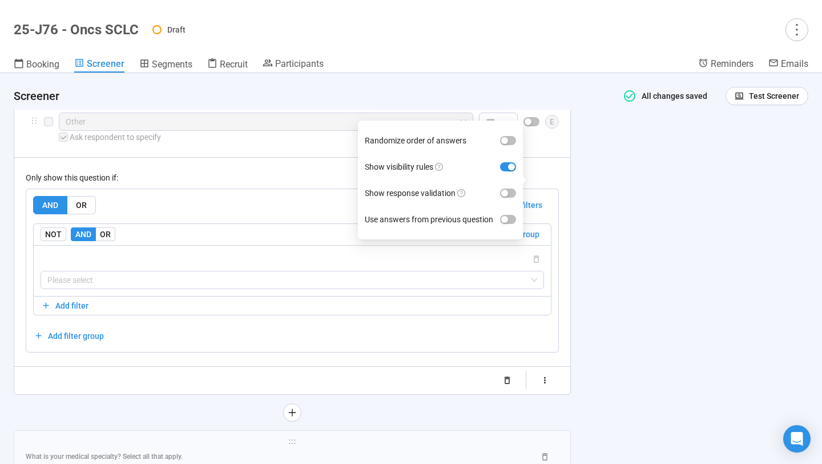
click at [284, 198] on div "AND OR Delete all filters NOT AND OR Delete group Please select Add filter Add …" at bounding box center [292, 270] width 532 height 163
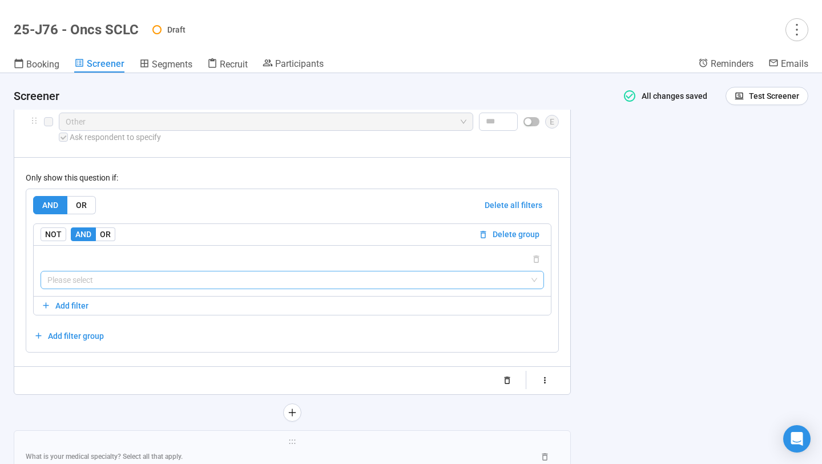
click at [222, 288] on input "search" at bounding box center [292, 279] width 490 height 17
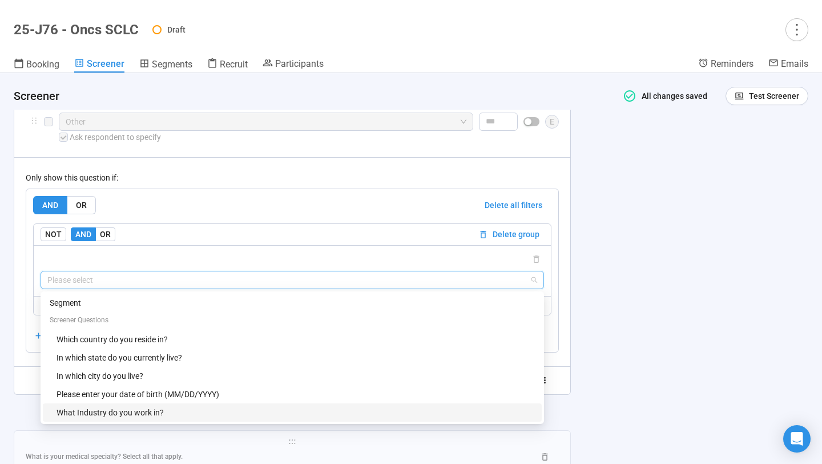
click at [181, 417] on div "What Industry do you work in?" at bounding box center [296, 412] width 478 height 13
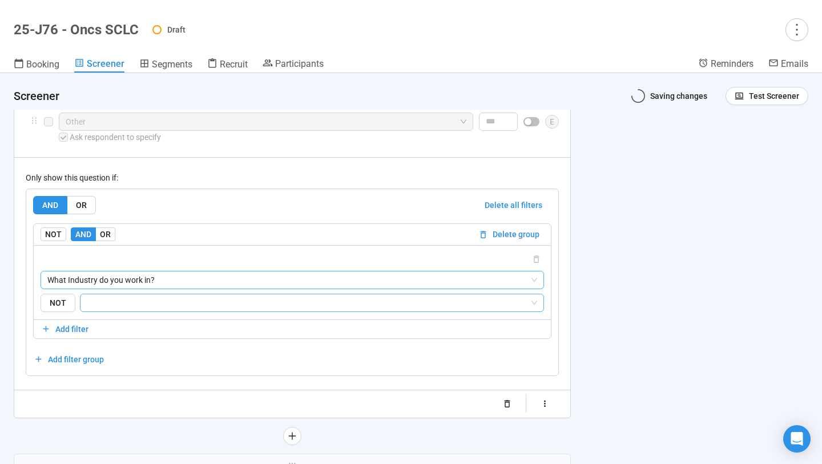
click at [226, 309] on input "search" at bounding box center [308, 303] width 442 height 14
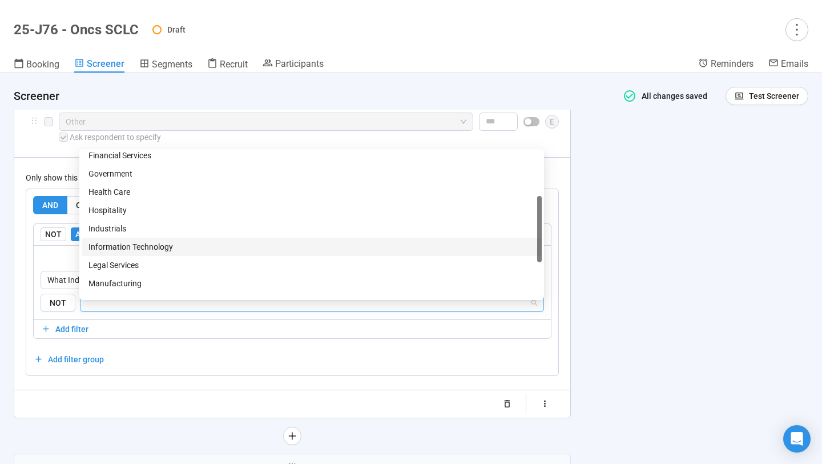
scroll to position [130, 0]
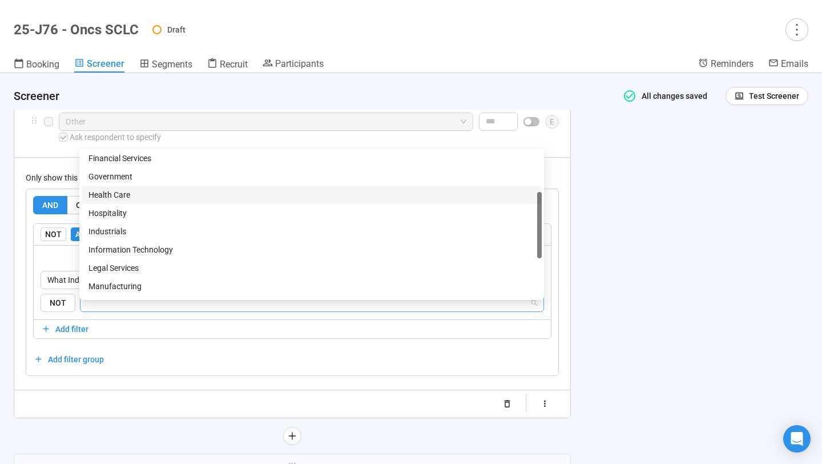
click at [208, 195] on div "Health Care" at bounding box center [311, 194] width 446 height 13
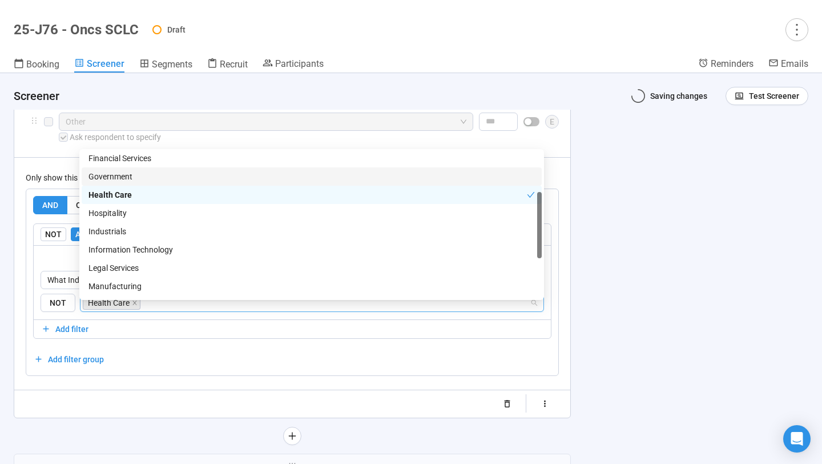
click at [625, 207] on div "**********" at bounding box center [411, 268] width 822 height 390
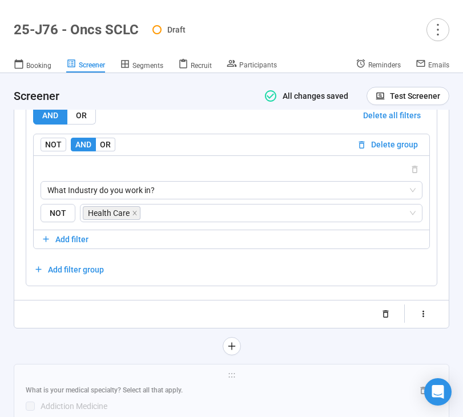
scroll to position [2940, 0]
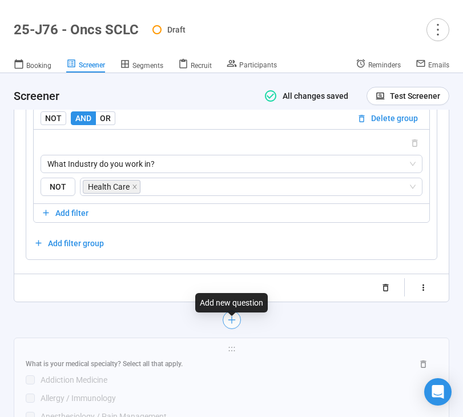
click at [231, 323] on icon "plus" at bounding box center [231, 319] width 1 height 7
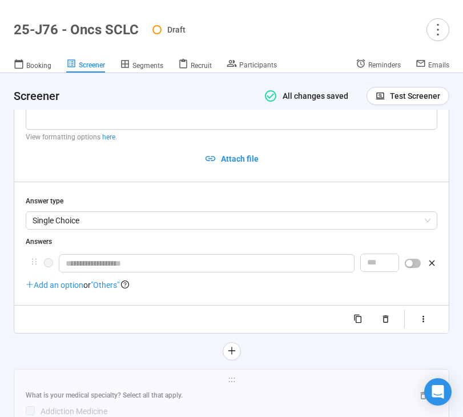
scroll to position [2671, 0]
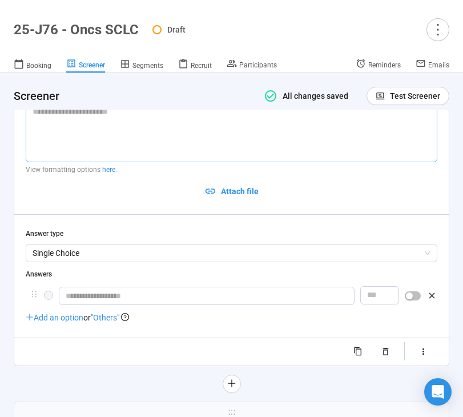
click at [132, 129] on textarea at bounding box center [232, 132] width 412 height 61
paste textarea "**********"
type textarea "**********"
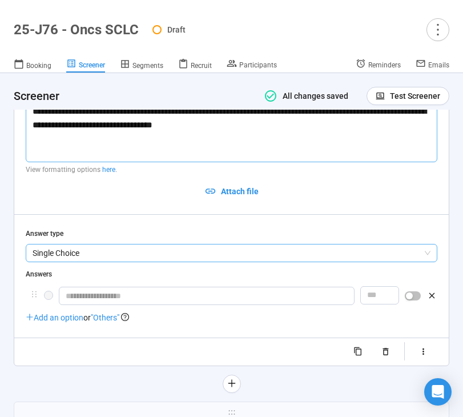
click at [134, 251] on span "Single Choice" at bounding box center [232, 252] width 398 height 17
type textarea "**********"
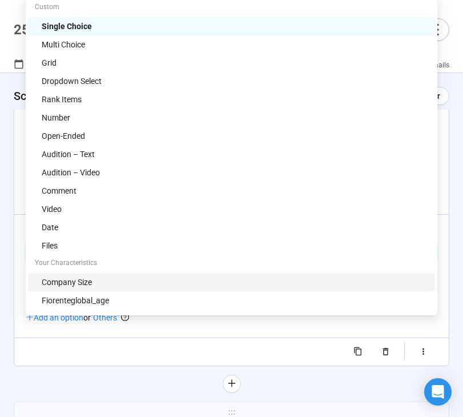
scroll to position [2602, 0]
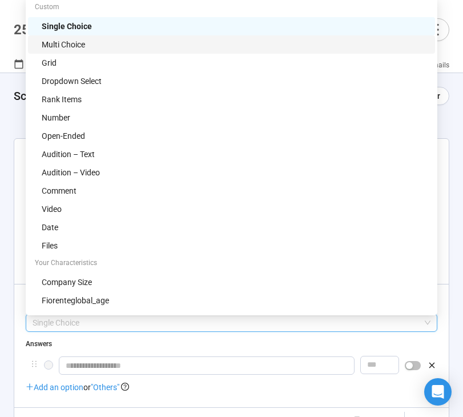
click at [110, 41] on div "Multi Choice" at bounding box center [235, 44] width 386 height 13
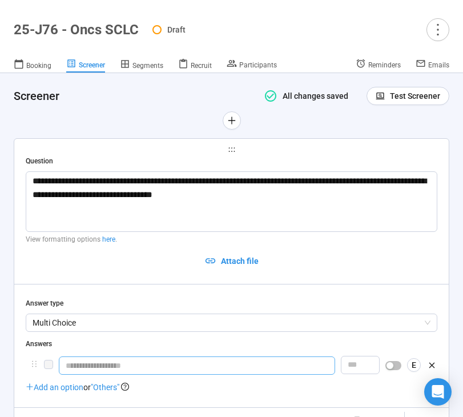
click at [99, 370] on input "text" at bounding box center [197, 365] width 276 height 18
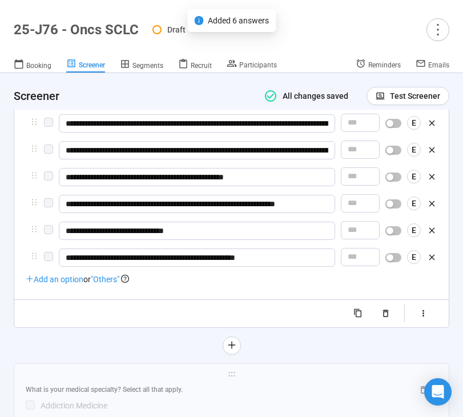
scroll to position [2855, 0]
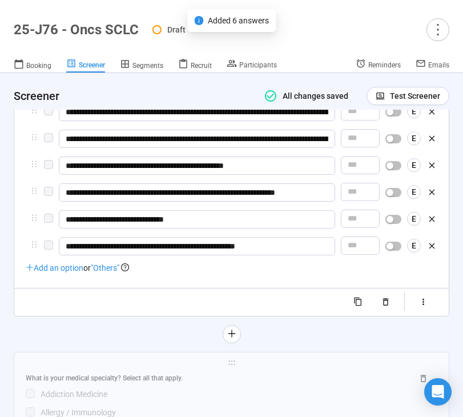
click at [112, 272] on span ""Others"" at bounding box center [105, 267] width 29 height 9
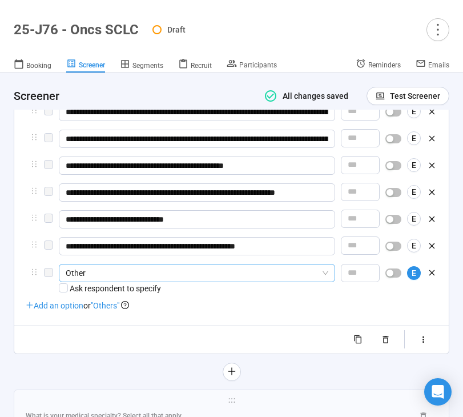
click at [98, 281] on span "Other" at bounding box center [197, 272] width 263 height 17
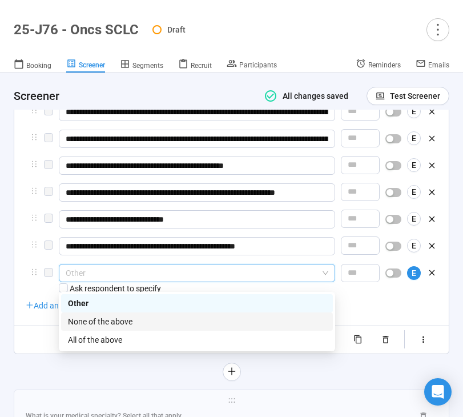
click at [103, 317] on div "None of the above" at bounding box center [197, 321] width 258 height 13
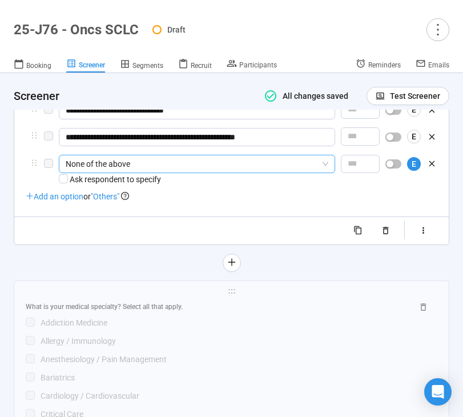
scroll to position [2965, 0]
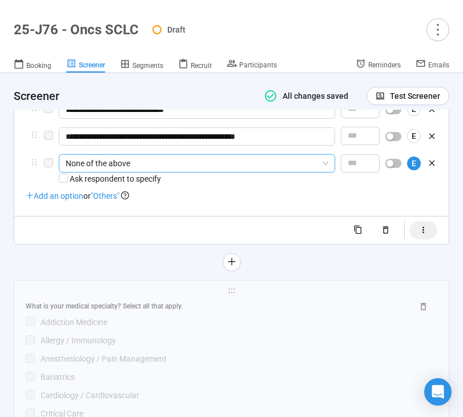
click at [421, 235] on icon "button" at bounding box center [423, 230] width 10 height 10
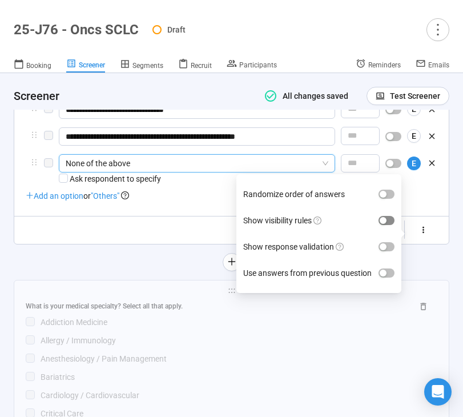
click at [381, 222] on div "button" at bounding box center [383, 220] width 7 height 7
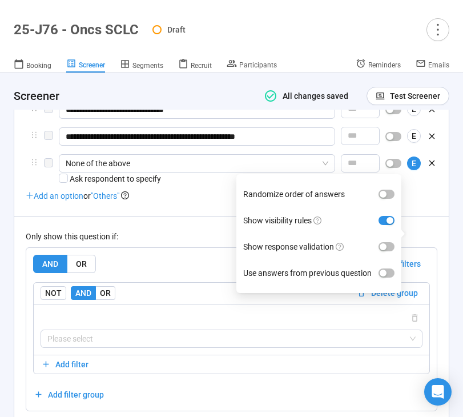
click at [211, 256] on div "AND OR Delete all filters NOT AND OR Delete group Please select Add filter Add …" at bounding box center [231, 329] width 410 height 163
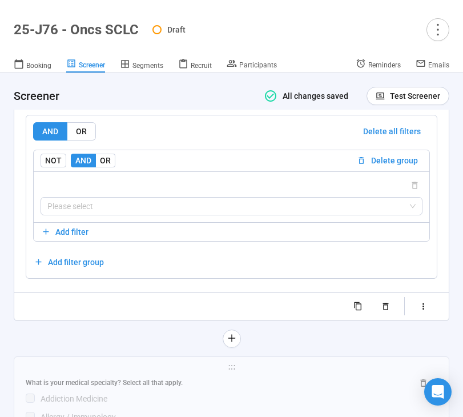
scroll to position [3110, 0]
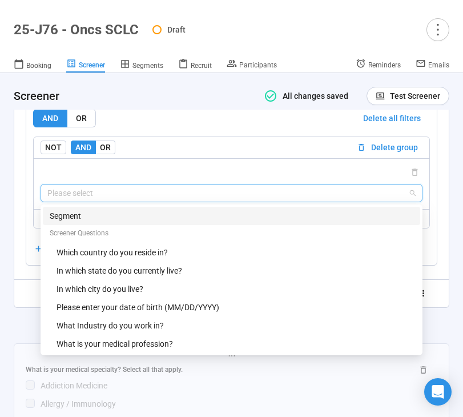
click at [202, 202] on input "search" at bounding box center [231, 192] width 368 height 17
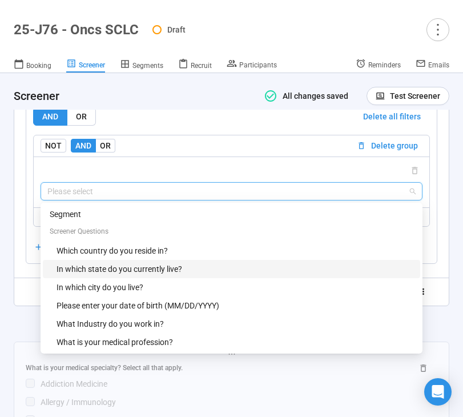
scroll to position [3142, 0]
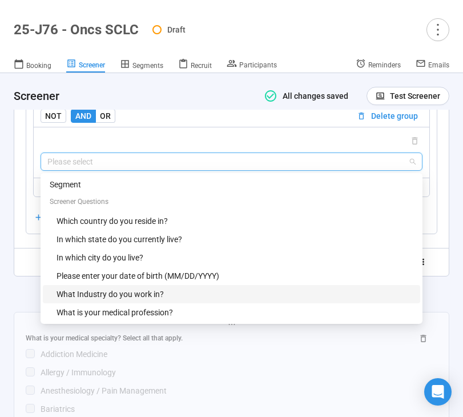
click at [139, 299] on div "What Industry do you work in?" at bounding box center [235, 294] width 357 height 13
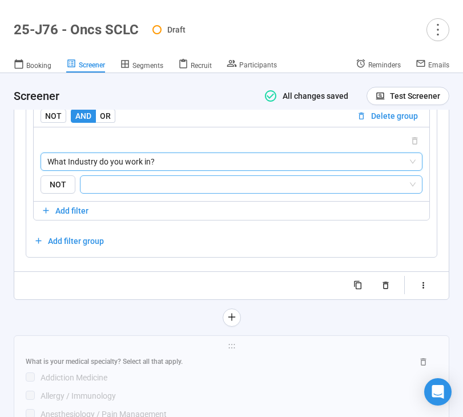
click at [179, 189] on input "search" at bounding box center [247, 185] width 321 height 14
click at [186, 170] on span "What Industry do you work in?" at bounding box center [231, 161] width 368 height 17
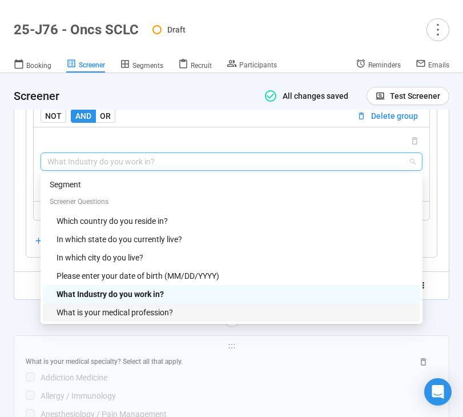
click at [151, 315] on div "What is your medical profession?" at bounding box center [235, 312] width 357 height 13
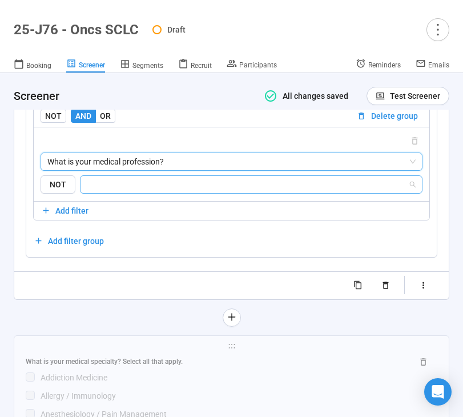
click at [176, 191] on input "search" at bounding box center [247, 185] width 321 height 14
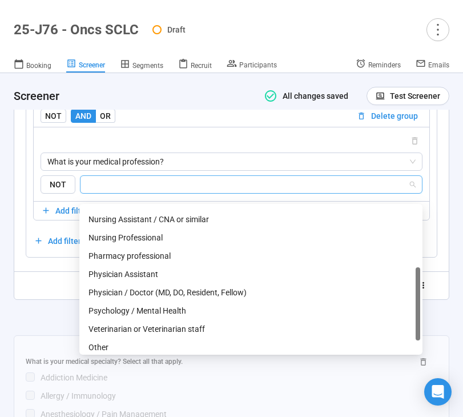
scroll to position [146, 0]
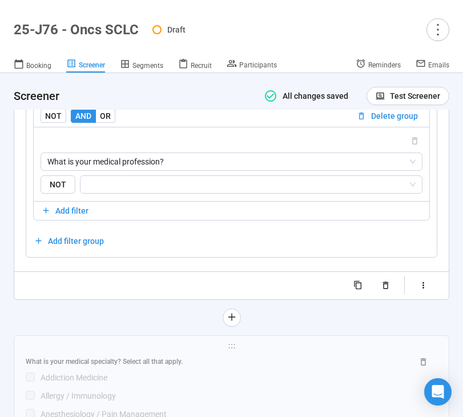
click at [30, 327] on div at bounding box center [232, 317] width 436 height 18
click at [172, 191] on input "search" at bounding box center [247, 185] width 321 height 14
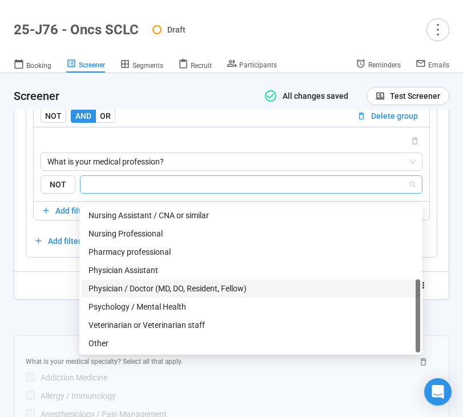
click at [156, 288] on div "Physician / Doctor (MD, DO, Resident, Fellow)" at bounding box center [250, 288] width 325 height 13
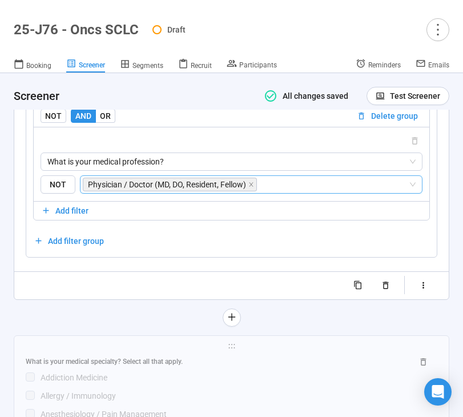
click at [44, 321] on div at bounding box center [232, 317] width 436 height 18
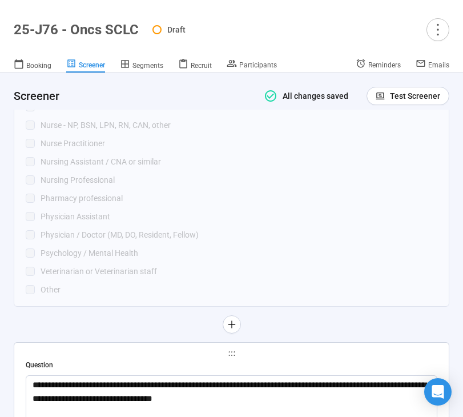
scroll to position [2394, 0]
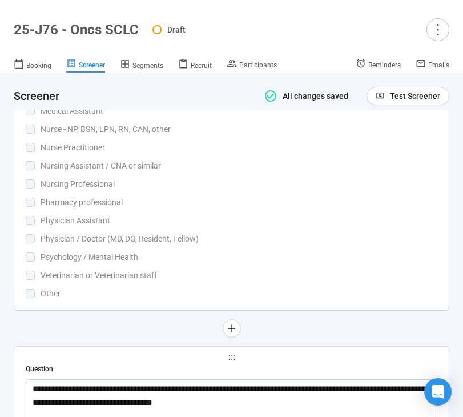
click at [154, 255] on div "Psychology / Mental Health" at bounding box center [239, 257] width 397 height 13
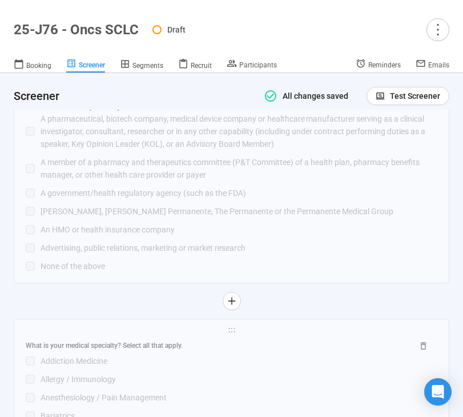
scroll to position [3205, 0]
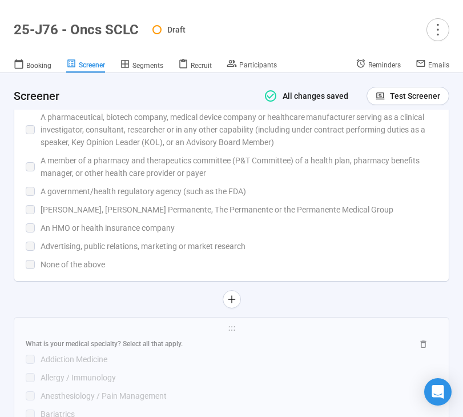
click at [167, 234] on div "An HMO or health insurance company" at bounding box center [239, 228] width 397 height 13
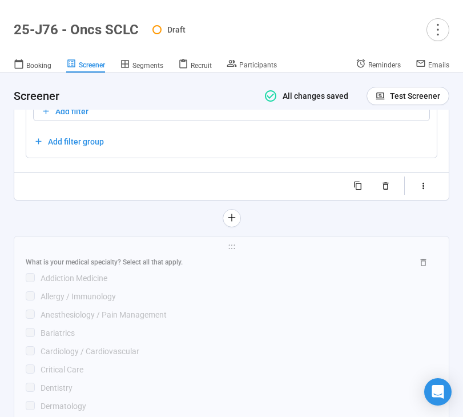
scroll to position [3243, 0]
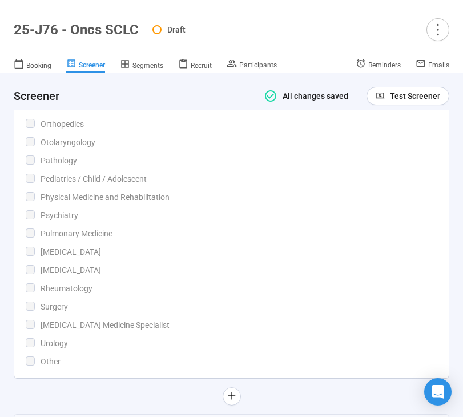
click at [175, 203] on div "Physical Medicine and Rehabilitation" at bounding box center [239, 197] width 397 height 13
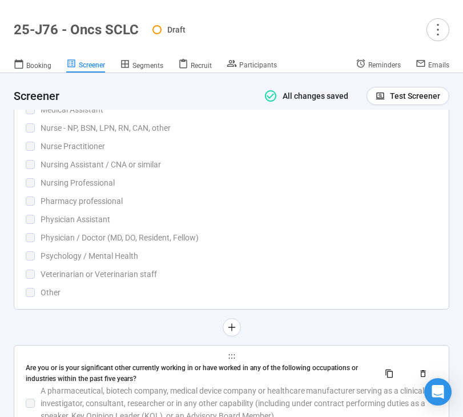
click at [195, 204] on div "Pharmacy professional" at bounding box center [239, 201] width 397 height 13
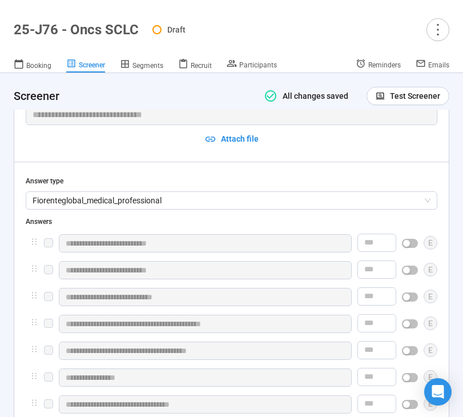
scroll to position [2298, 0]
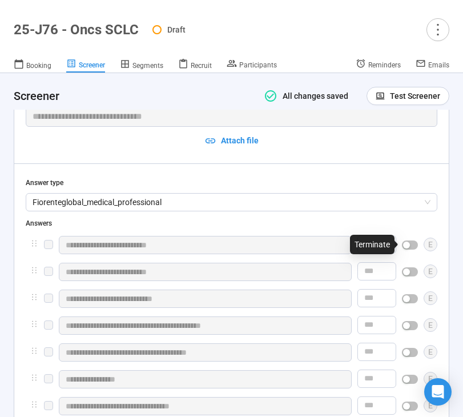
click at [409, 247] on div "button" at bounding box center [406, 244] width 7 height 7
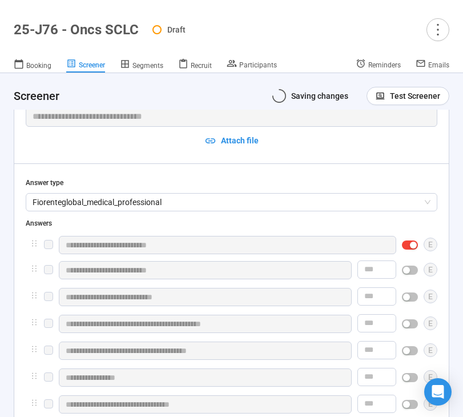
click at [409, 267] on div "button" at bounding box center [406, 270] width 7 height 7
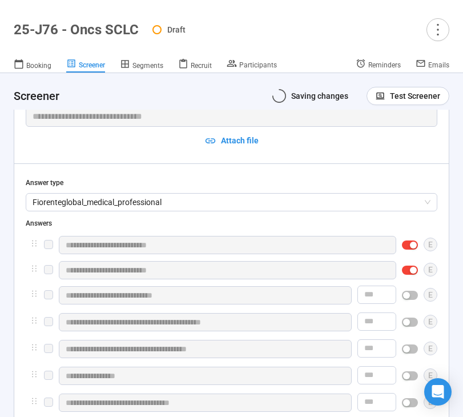
click at [407, 295] on div "button" at bounding box center [406, 295] width 7 height 7
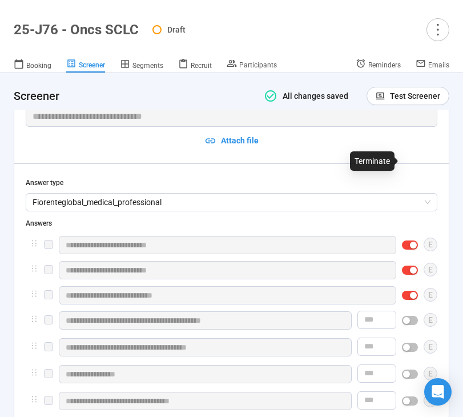
scroll to position [2431, 0]
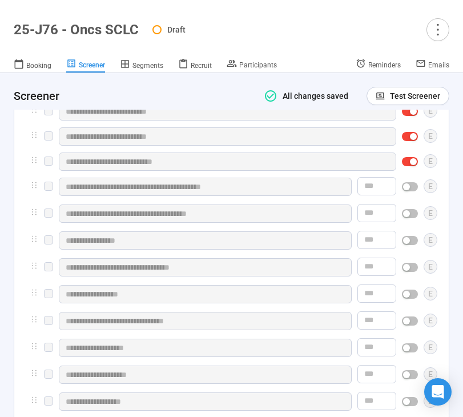
click at [408, 190] on span "button" at bounding box center [410, 186] width 16 height 9
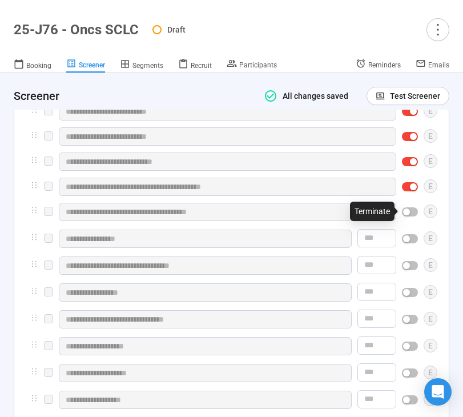
click at [408, 207] on span "button" at bounding box center [410, 211] width 16 height 9
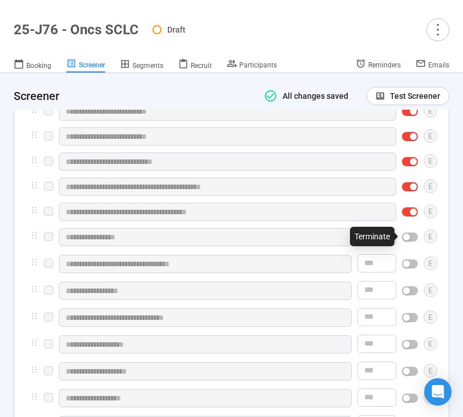
click at [409, 232] on span "button" at bounding box center [410, 236] width 16 height 9
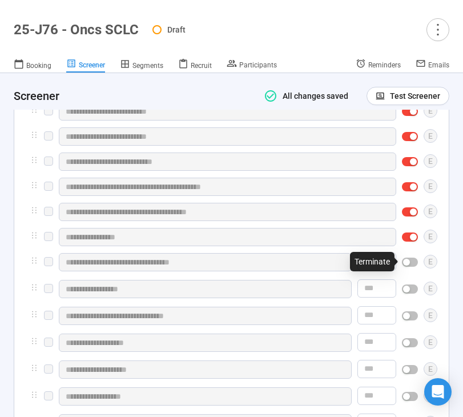
click at [409, 261] on div "button" at bounding box center [406, 262] width 7 height 7
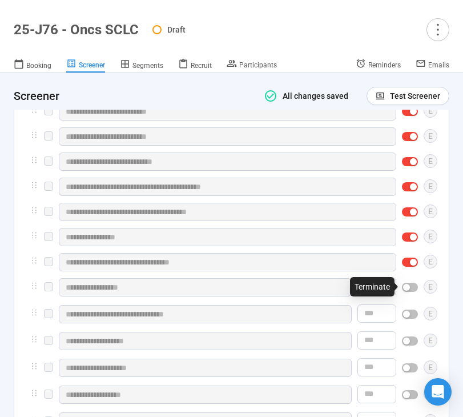
click at [407, 281] on div at bounding box center [410, 287] width 16 height 18
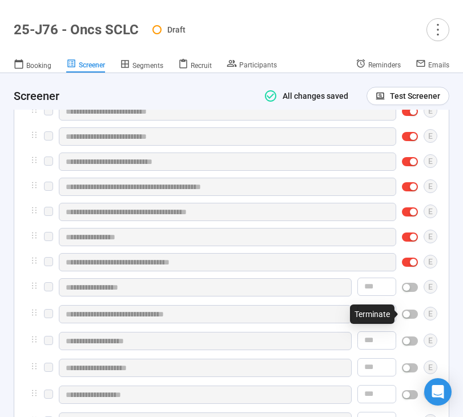
click at [410, 313] on button "button" at bounding box center [410, 313] width 16 height 9
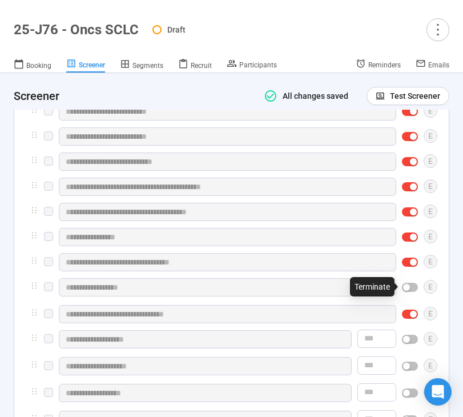
click at [410, 285] on button "button" at bounding box center [410, 287] width 16 height 9
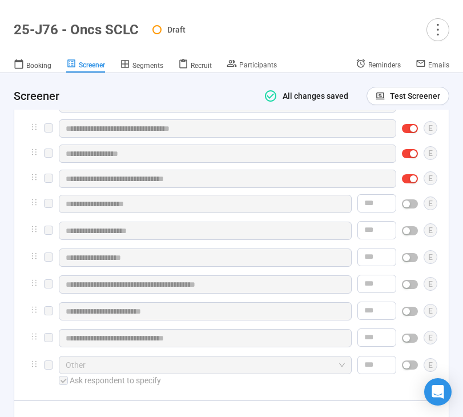
scroll to position [2568, 0]
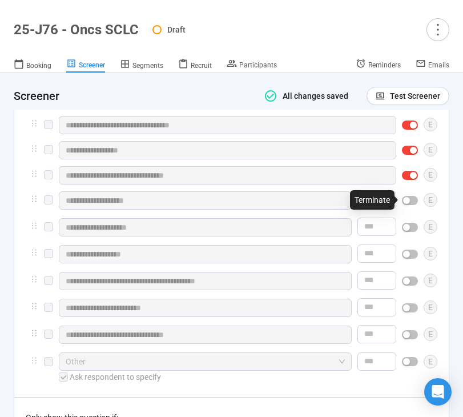
click at [408, 199] on div "button" at bounding box center [406, 200] width 7 height 7
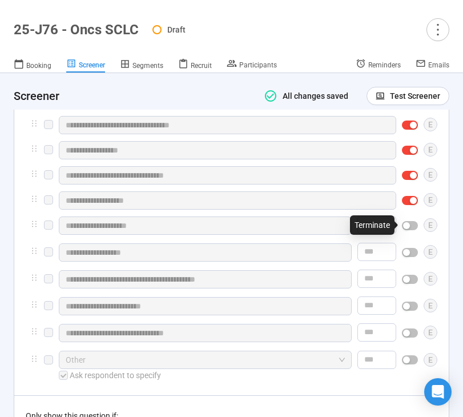
click at [408, 226] on div "button" at bounding box center [406, 225] width 7 height 7
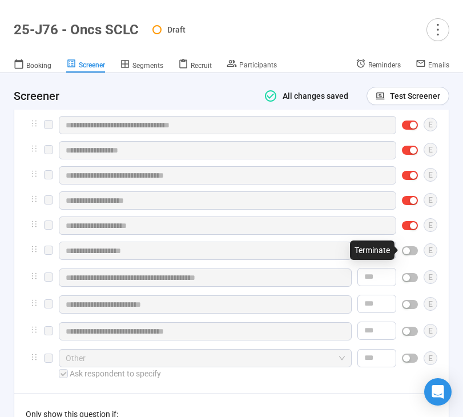
click at [408, 247] on div "button" at bounding box center [406, 250] width 7 height 7
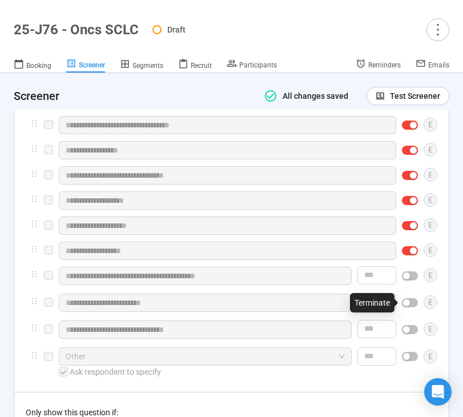
click at [410, 299] on span "button" at bounding box center [410, 302] width 16 height 9
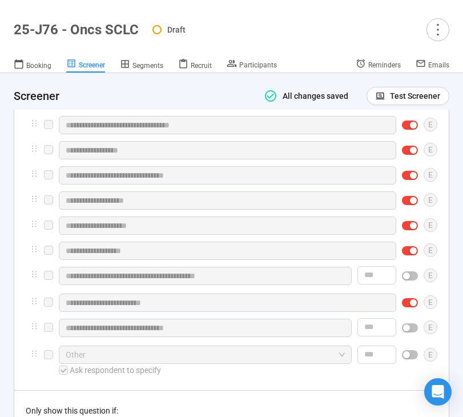
click at [409, 331] on div "button" at bounding box center [406, 327] width 7 height 7
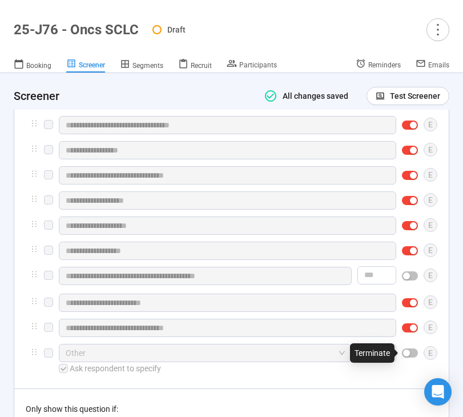
drag, startPoint x: 408, startPoint y: 353, endPoint x: 337, endPoint y: 354, distance: 71.4
click at [408, 354] on div "button" at bounding box center [406, 352] width 7 height 7
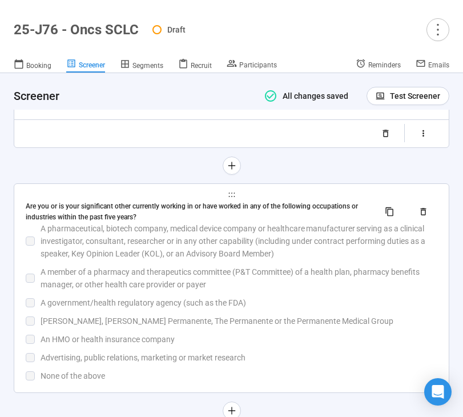
scroll to position [3078, 0]
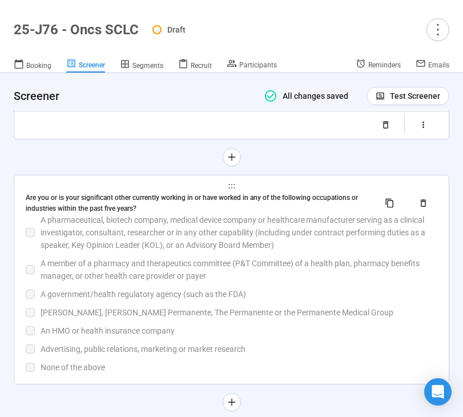
click at [319, 321] on div "Are you or is your significant other currently working in or have worked in any…" at bounding box center [232, 283] width 412 height 182
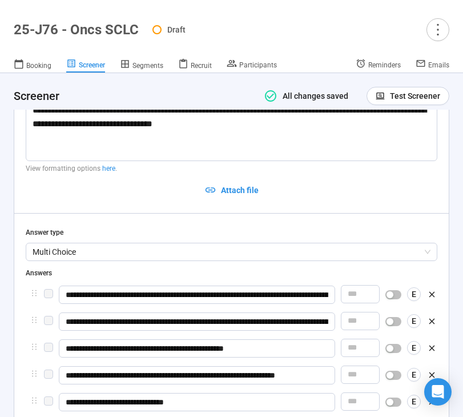
scroll to position [2671, 0]
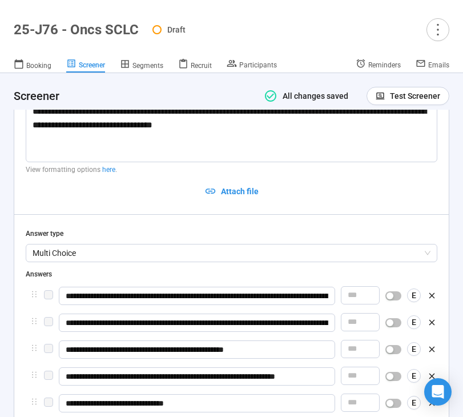
click at [389, 298] on div "button" at bounding box center [389, 295] width 7 height 7
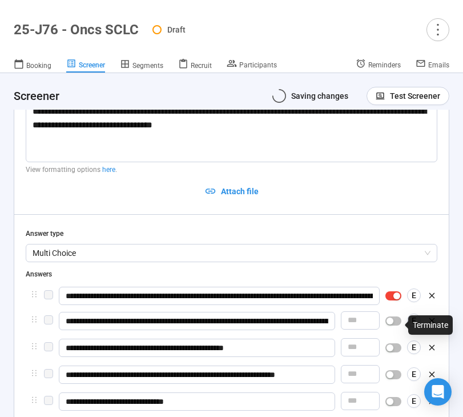
click at [389, 324] on div "button" at bounding box center [389, 320] width 7 height 7
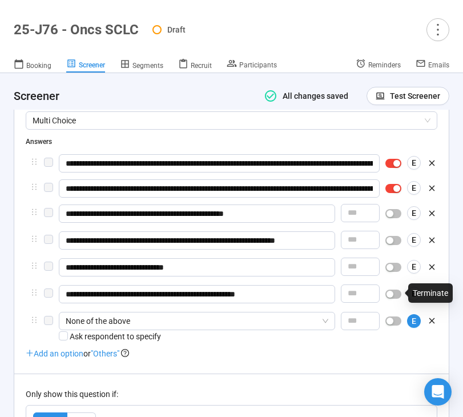
scroll to position [2805, 0]
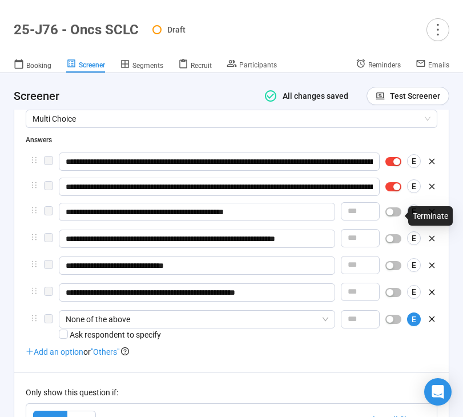
click at [396, 212] on span "button" at bounding box center [393, 211] width 16 height 9
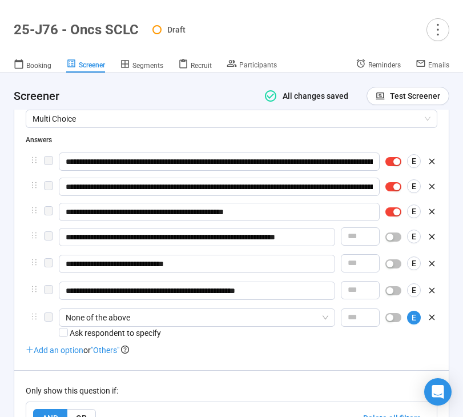
click at [394, 240] on span "button" at bounding box center [393, 236] width 16 height 9
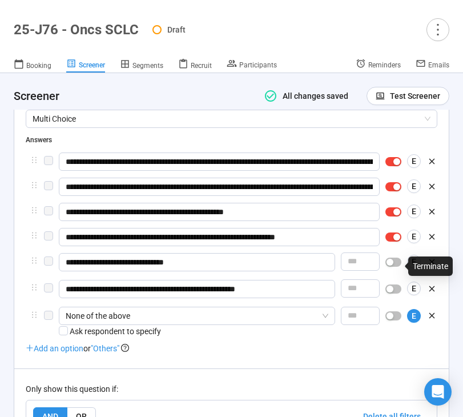
click at [394, 267] on span "button" at bounding box center [393, 261] width 16 height 9
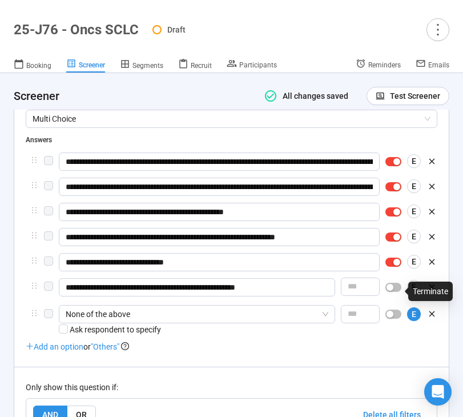
click at [390, 291] on div "button" at bounding box center [389, 287] width 7 height 7
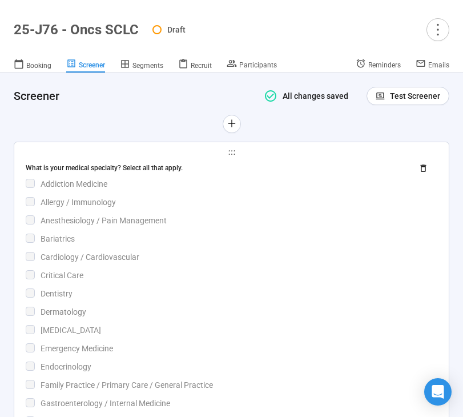
scroll to position [3333, 0]
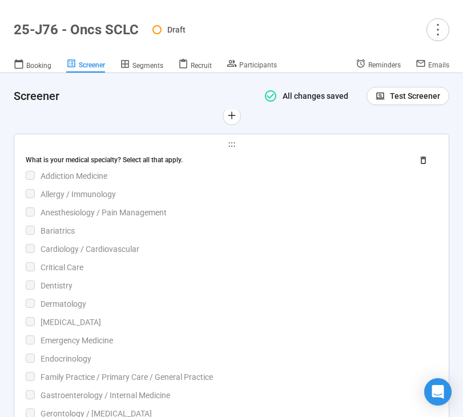
click at [191, 200] on div "Allergy / Immunology" at bounding box center [239, 194] width 397 height 13
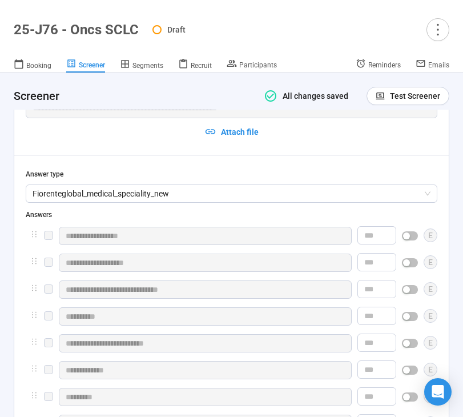
scroll to position [2918, 0]
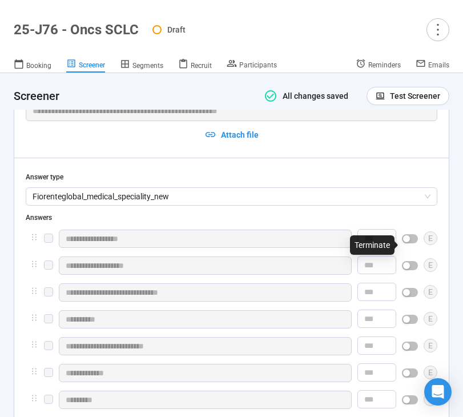
click at [406, 242] on div "button" at bounding box center [406, 238] width 7 height 7
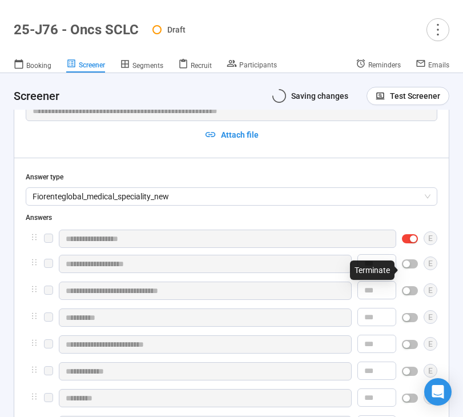
click at [408, 273] on div at bounding box center [410, 264] width 16 height 18
click at [409, 265] on span "button" at bounding box center [410, 263] width 16 height 9
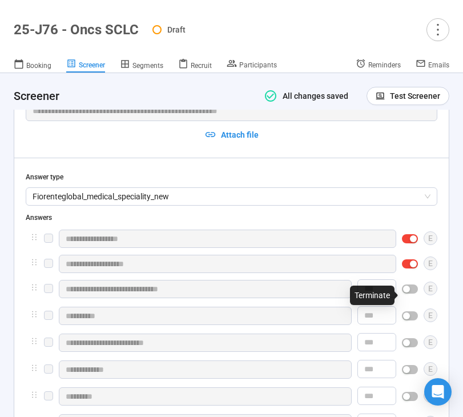
click at [409, 292] on div "button" at bounding box center [406, 288] width 7 height 7
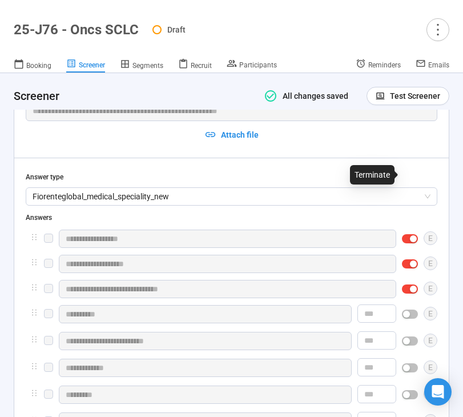
scroll to position [3040, 0]
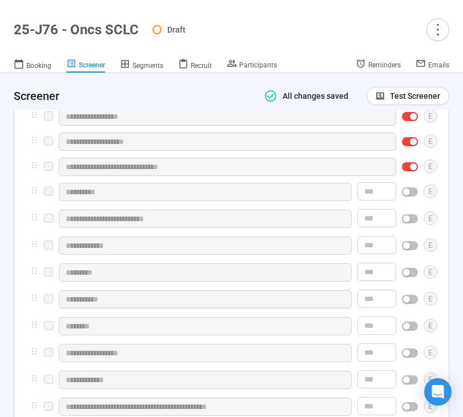
click at [408, 195] on div "button" at bounding box center [406, 191] width 7 height 7
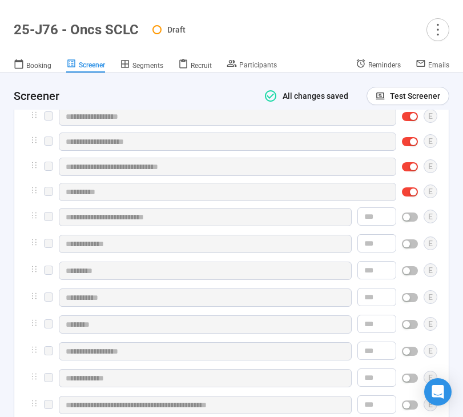
click at [408, 220] on div "button" at bounding box center [406, 217] width 7 height 7
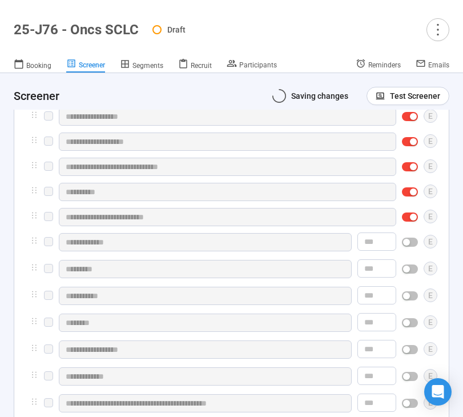
click at [408, 245] on div "button" at bounding box center [406, 242] width 7 height 7
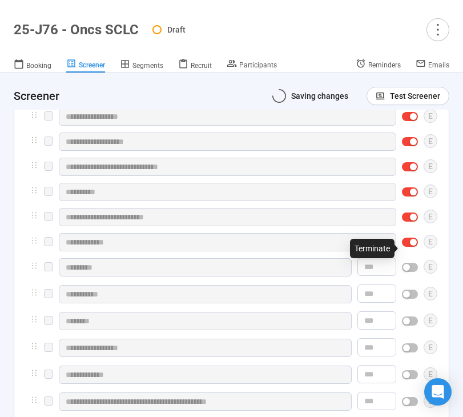
click at [408, 271] on div "button" at bounding box center [406, 267] width 7 height 7
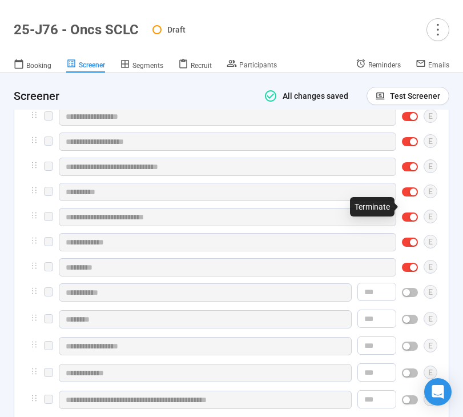
scroll to position [3166, 0]
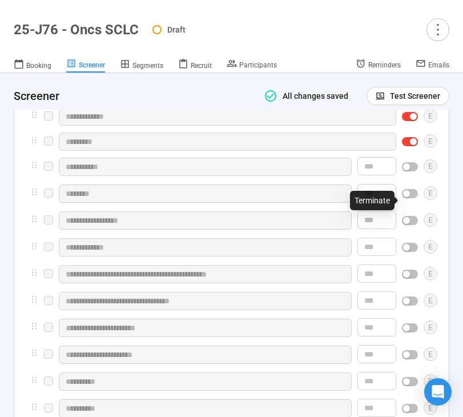
click at [408, 170] on div "button" at bounding box center [406, 166] width 7 height 7
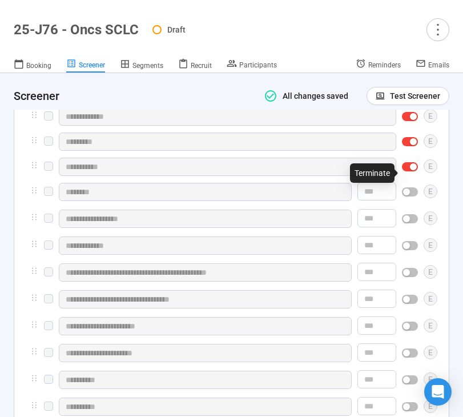
click at [409, 194] on div "button" at bounding box center [406, 191] width 7 height 7
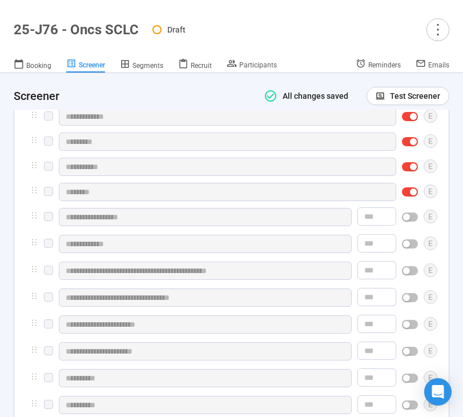
click at [411, 221] on button "button" at bounding box center [410, 216] width 16 height 9
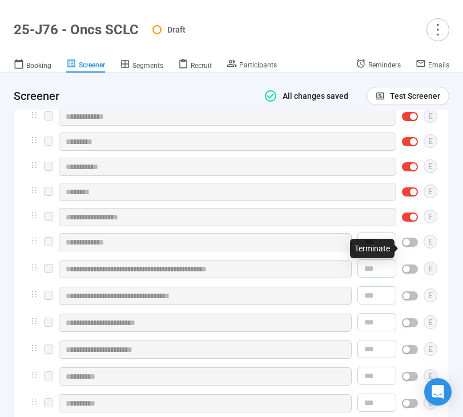
click at [410, 244] on span "button" at bounding box center [410, 241] width 16 height 9
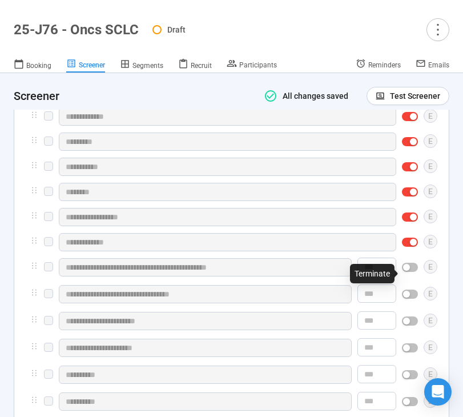
click at [410, 272] on button "button" at bounding box center [410, 267] width 16 height 9
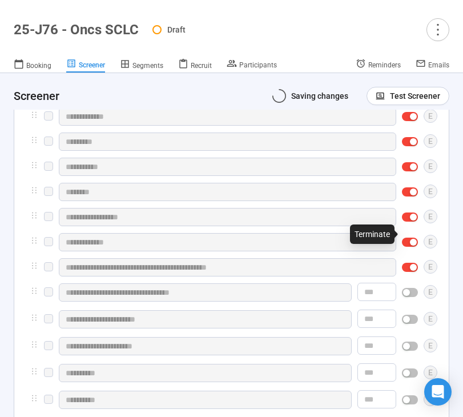
scroll to position [3278, 0]
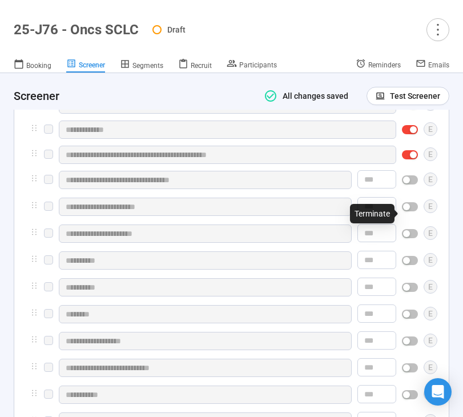
click at [409, 183] on div "button" at bounding box center [406, 179] width 7 height 7
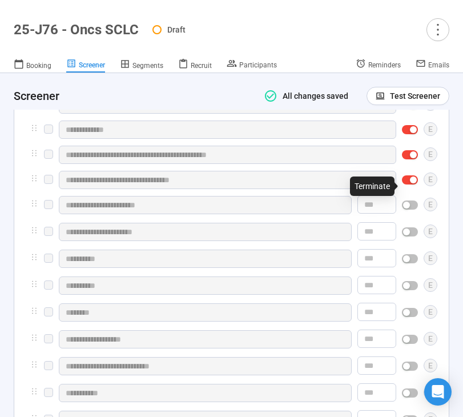
click at [409, 208] on div "button" at bounding box center [406, 205] width 7 height 7
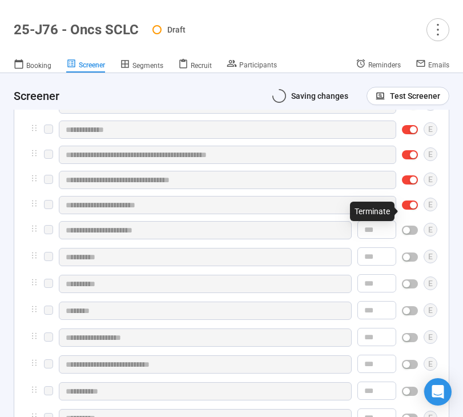
click at [409, 233] on div "button" at bounding box center [406, 230] width 7 height 7
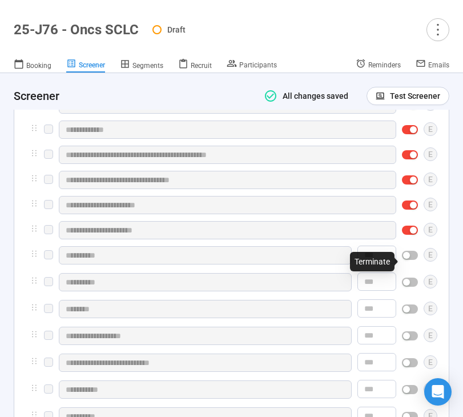
click at [409, 257] on div "button" at bounding box center [406, 255] width 7 height 7
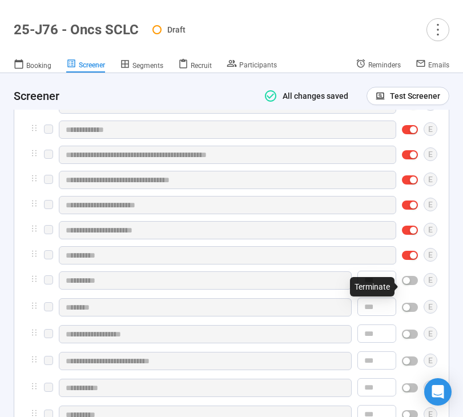
click at [414, 289] on div at bounding box center [410, 280] width 16 height 18
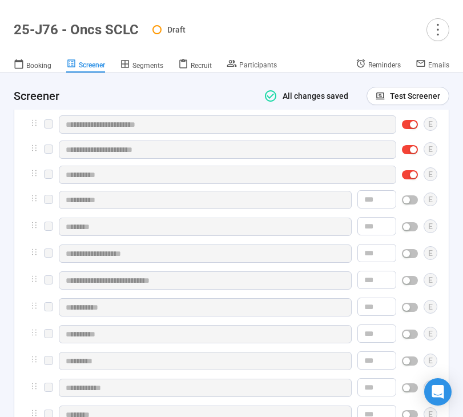
scroll to position [3375, 0]
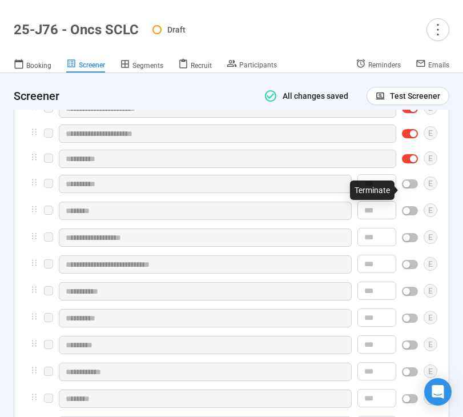
click at [410, 186] on span "button" at bounding box center [410, 183] width 16 height 9
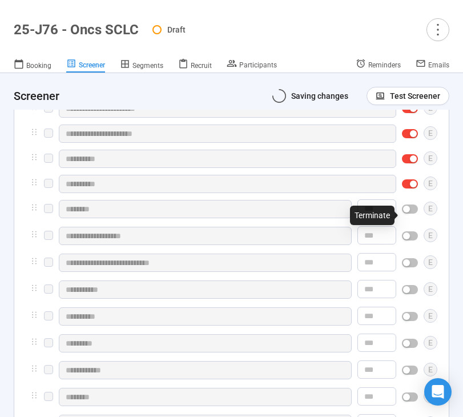
click at [408, 212] on div "button" at bounding box center [406, 209] width 7 height 7
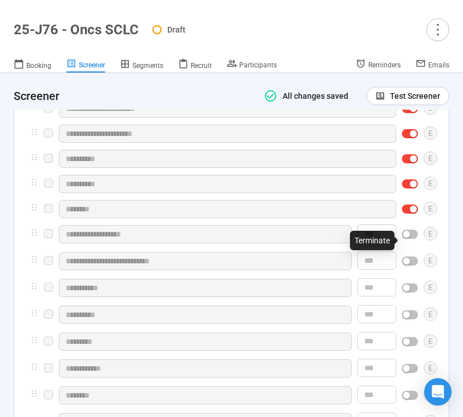
click at [408, 237] on div "button" at bounding box center [406, 234] width 7 height 7
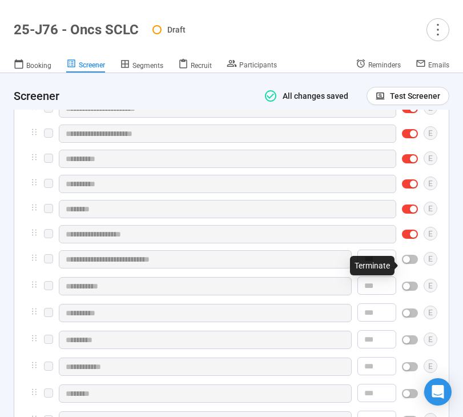
click at [408, 259] on div at bounding box center [410, 259] width 16 height 18
click at [405, 286] on div at bounding box center [410, 286] width 16 height 18
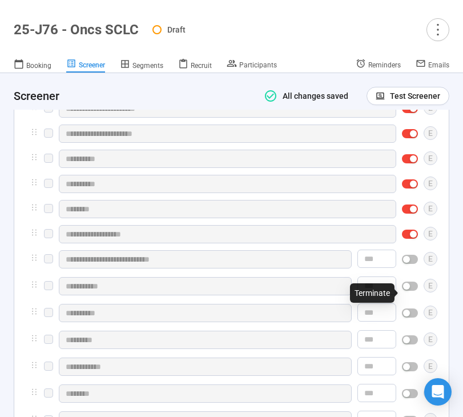
click at [408, 289] on div "button" at bounding box center [406, 286] width 7 height 7
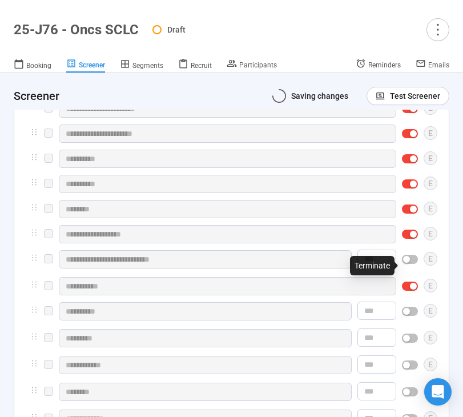
click at [408, 260] on div at bounding box center [410, 259] width 16 height 18
click at [410, 264] on button "button" at bounding box center [410, 259] width 16 height 9
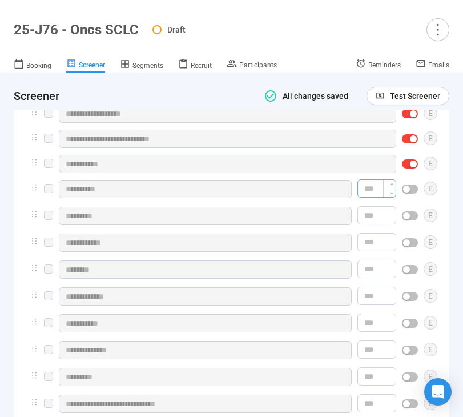
scroll to position [3504, 0]
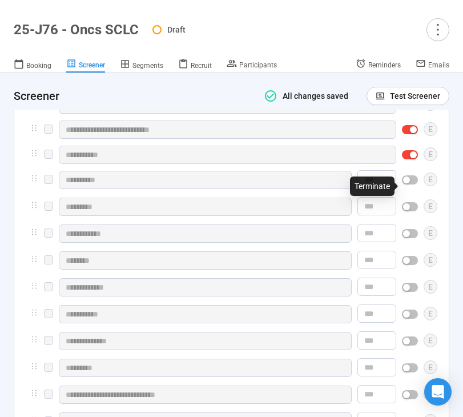
click at [411, 184] on span "button" at bounding box center [410, 179] width 16 height 9
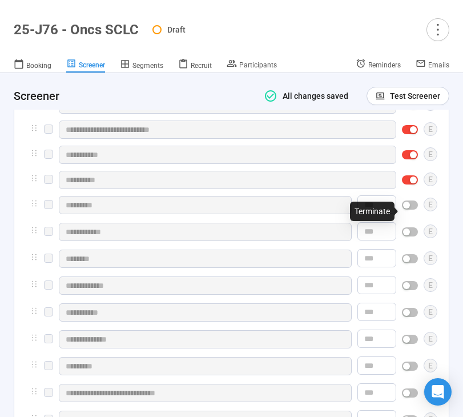
click at [409, 208] on div "button" at bounding box center [406, 205] width 7 height 7
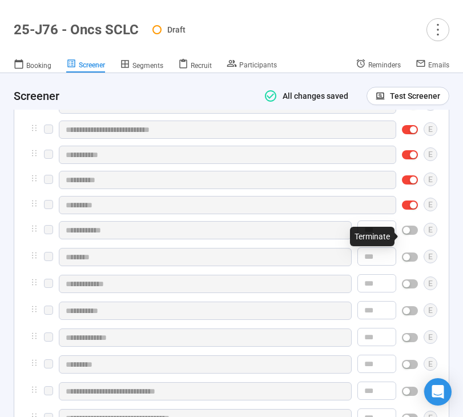
click at [412, 235] on span "button" at bounding box center [410, 230] width 16 height 9
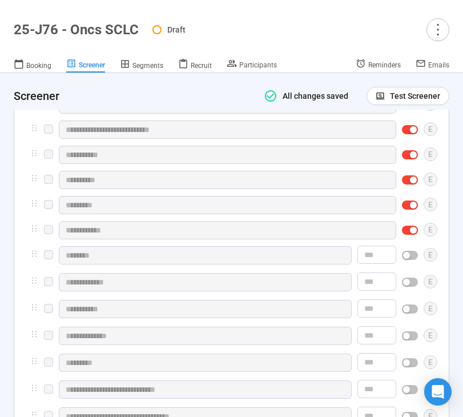
click at [411, 260] on button "button" at bounding box center [410, 255] width 16 height 9
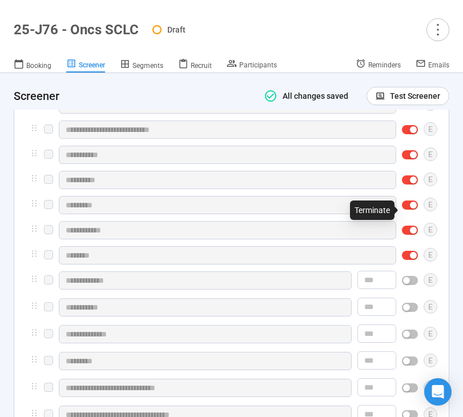
scroll to position [3615, 0]
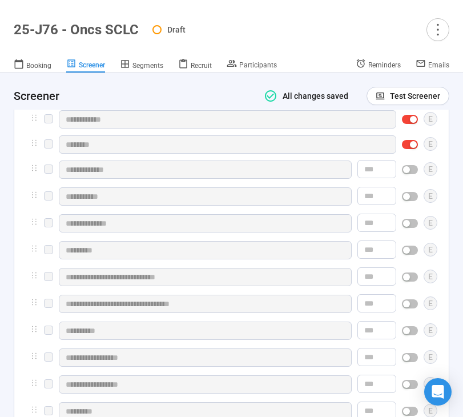
click at [408, 173] on div "button" at bounding box center [406, 169] width 7 height 7
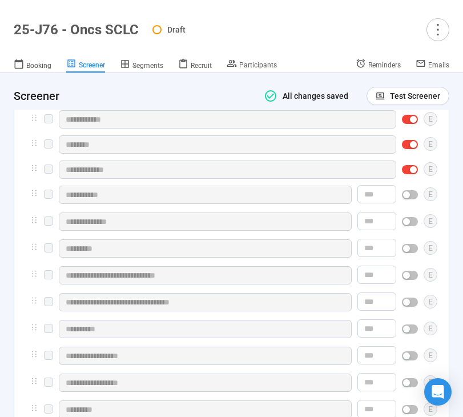
click at [409, 198] on div "button" at bounding box center [406, 194] width 7 height 7
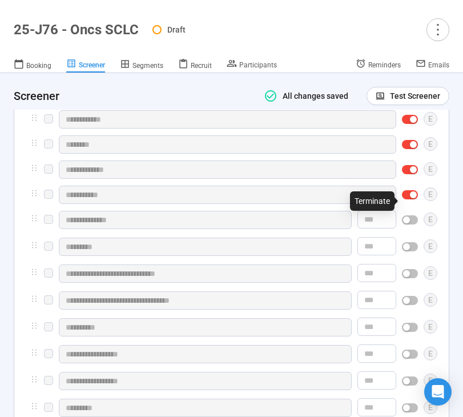
click at [409, 223] on div "button" at bounding box center [406, 219] width 7 height 7
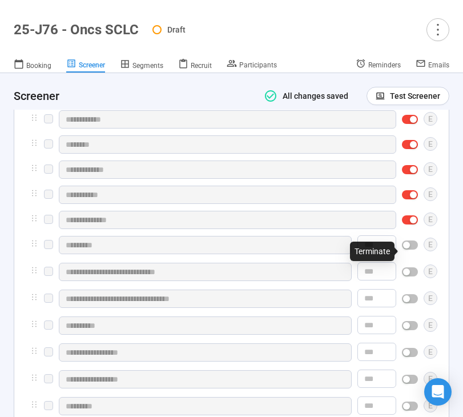
click at [410, 249] on button "button" at bounding box center [410, 244] width 16 height 9
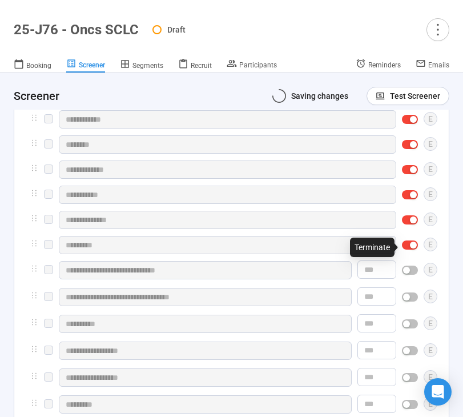
scroll to position [3719, 0]
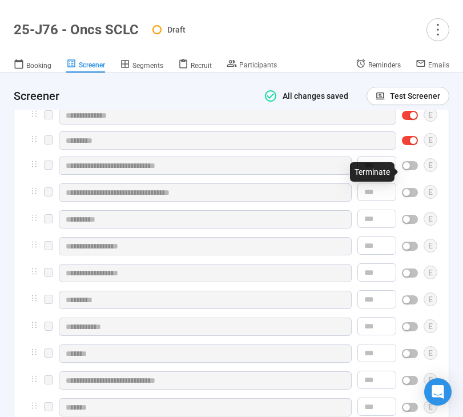
click at [407, 169] on div "button" at bounding box center [406, 165] width 7 height 7
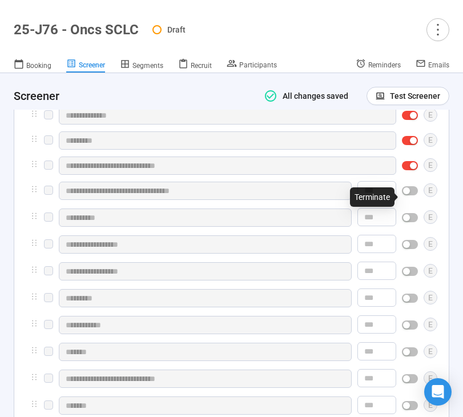
click at [408, 194] on div "button" at bounding box center [406, 190] width 7 height 7
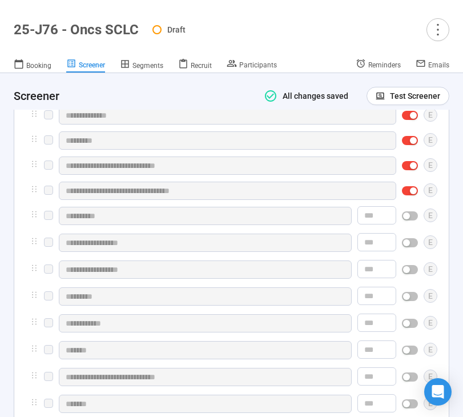
click at [410, 217] on span "button" at bounding box center [410, 215] width 16 height 9
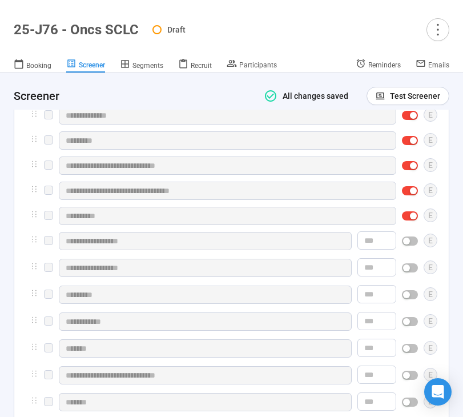
click at [410, 245] on button "button" at bounding box center [410, 240] width 16 height 9
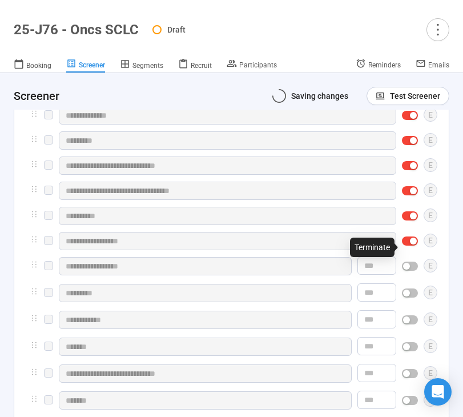
click at [410, 271] on span "button" at bounding box center [410, 265] width 16 height 9
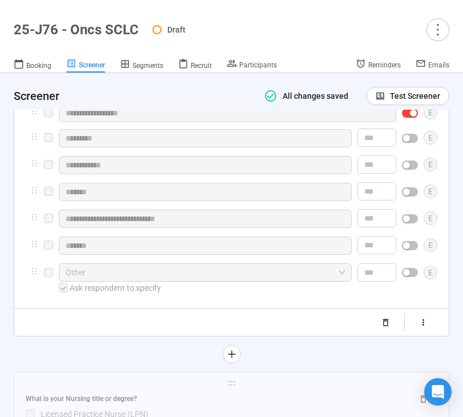
scroll to position [3868, 0]
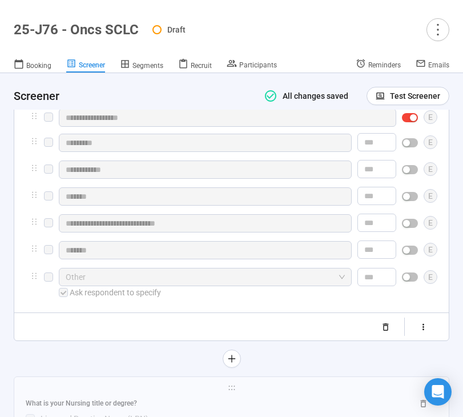
click at [407, 280] on div "button" at bounding box center [406, 276] width 7 height 7
click at [409, 253] on span "button" at bounding box center [410, 249] width 16 height 9
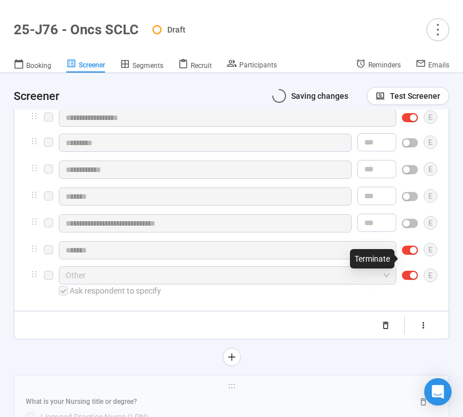
click at [409, 227] on div "button" at bounding box center [406, 223] width 7 height 7
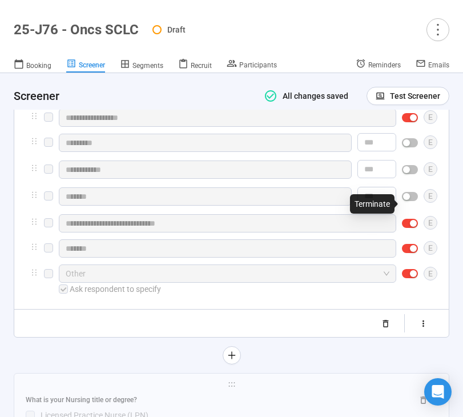
click at [413, 199] on span "button" at bounding box center [410, 196] width 16 height 9
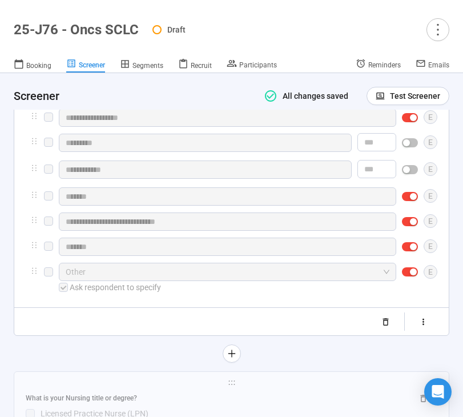
click at [412, 174] on span "button" at bounding box center [410, 169] width 16 height 9
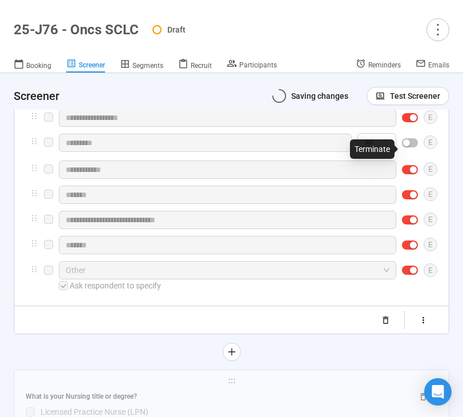
click at [410, 147] on button "button" at bounding box center [410, 142] width 16 height 9
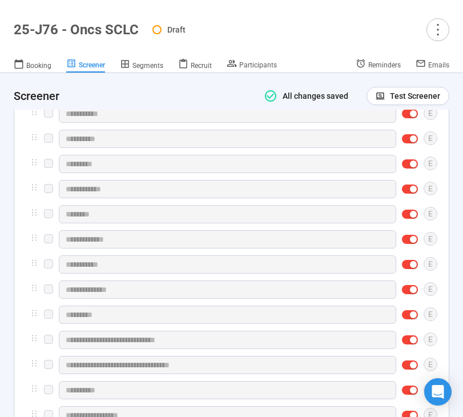
scroll to position [3542, 0]
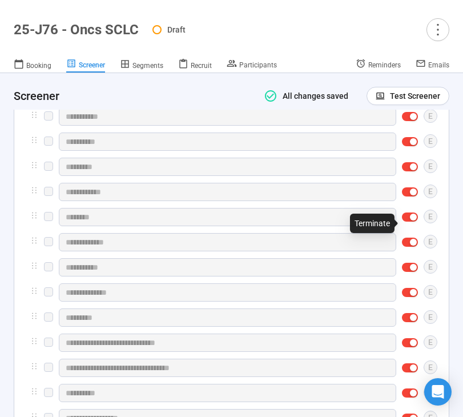
click at [410, 220] on div "button" at bounding box center [413, 217] width 7 height 7
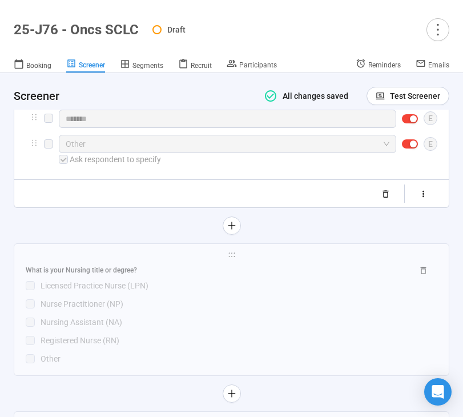
scroll to position [3995, 0]
click at [422, 198] on icon "button" at bounding box center [423, 193] width 10 height 10
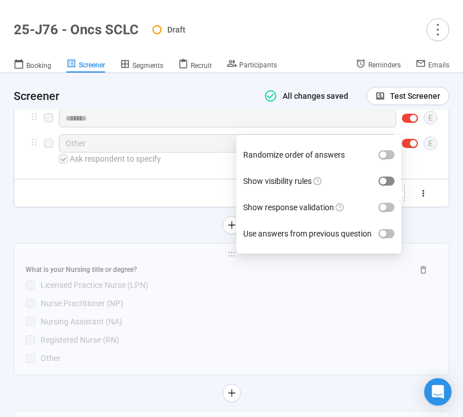
click at [389, 185] on span "button" at bounding box center [387, 180] width 16 height 9
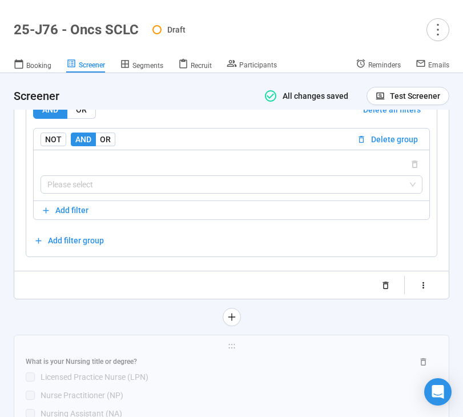
scroll to position [4122, 0]
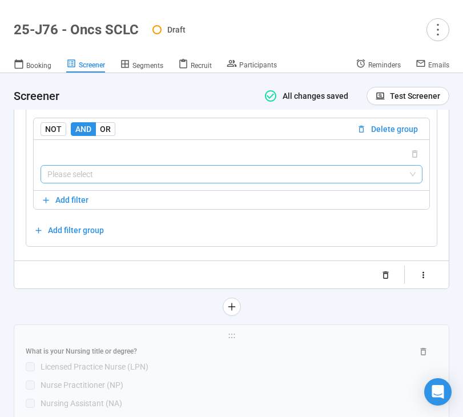
click at [208, 176] on input "search" at bounding box center [231, 174] width 368 height 17
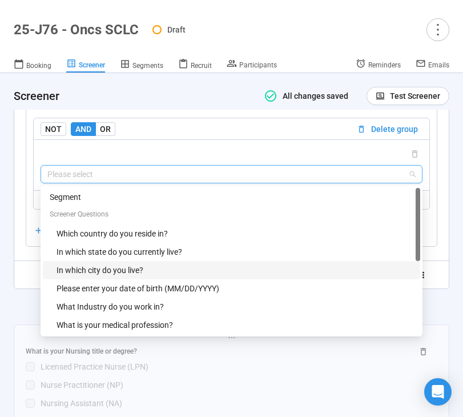
scroll to position [18, 0]
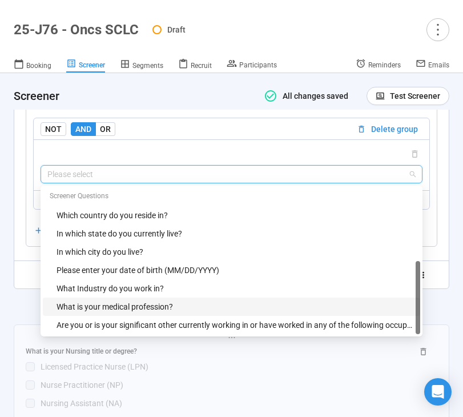
click at [160, 306] on div "What is your medical profession?" at bounding box center [231, 306] width 377 height 18
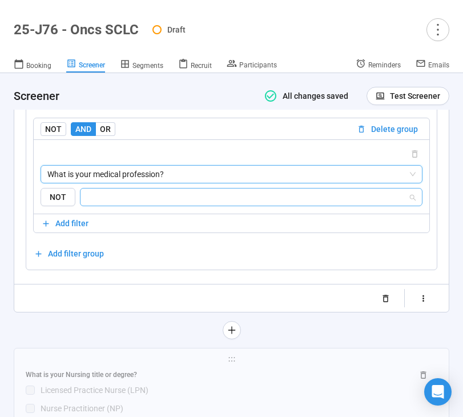
click at [196, 204] on input "search" at bounding box center [247, 197] width 321 height 14
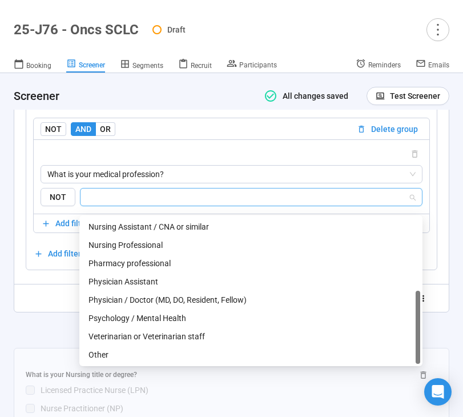
scroll to position [146, 0]
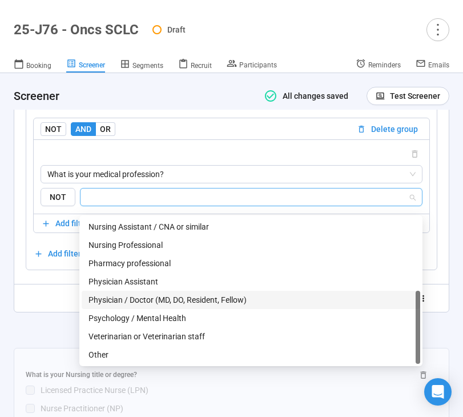
click at [163, 295] on div "Physician / Doctor (MD, DO, Resident, Fellow)" at bounding box center [250, 299] width 325 height 13
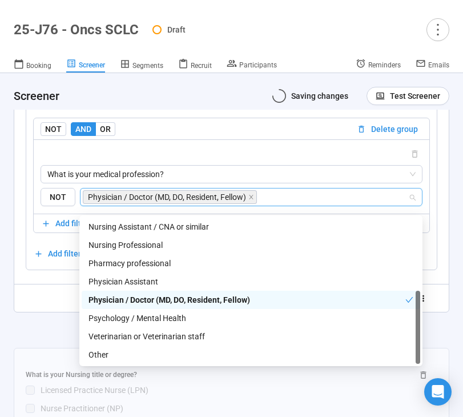
click at [44, 333] on div at bounding box center [232, 330] width 436 height 18
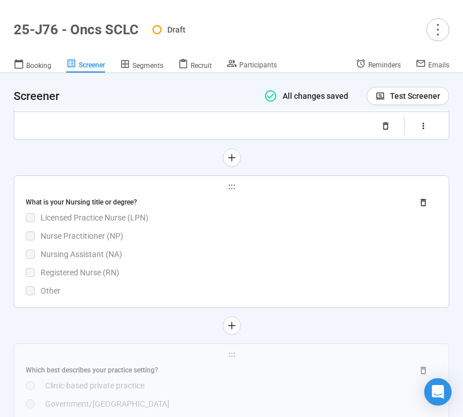
click at [180, 269] on div "What is your Nursing title or degree? Licensed Practice Nurse (LPN) Nurse Pract…" at bounding box center [232, 245] width 412 height 104
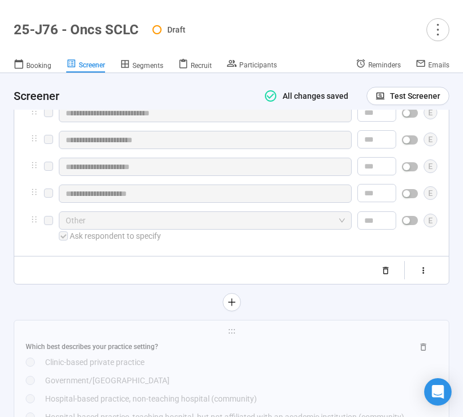
scroll to position [3852, 0]
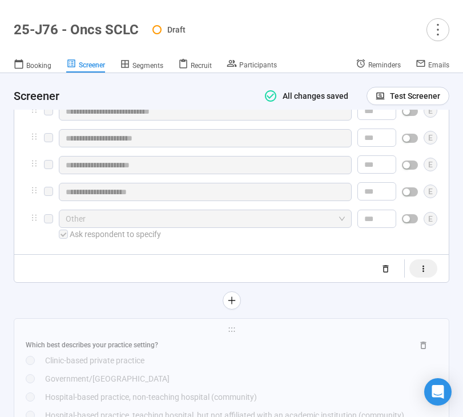
click at [426, 277] on button "button" at bounding box center [423, 268] width 28 height 18
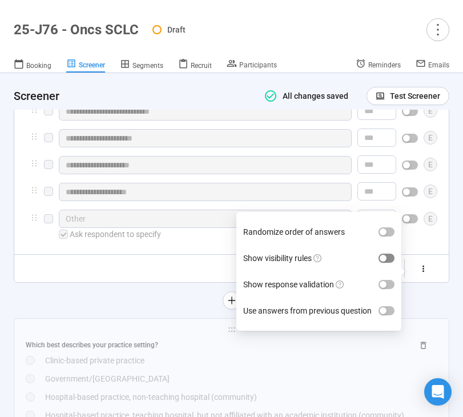
click at [393, 263] on span "button" at bounding box center [387, 257] width 16 height 9
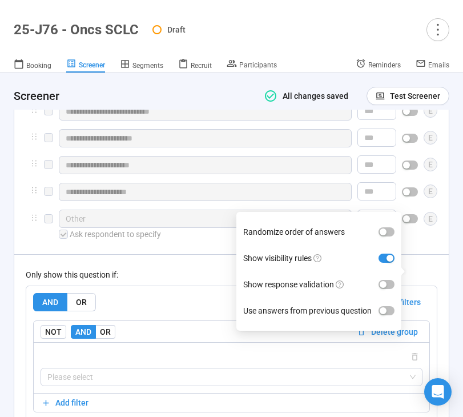
click at [206, 281] on div "Only show this question if:" at bounding box center [232, 274] width 412 height 13
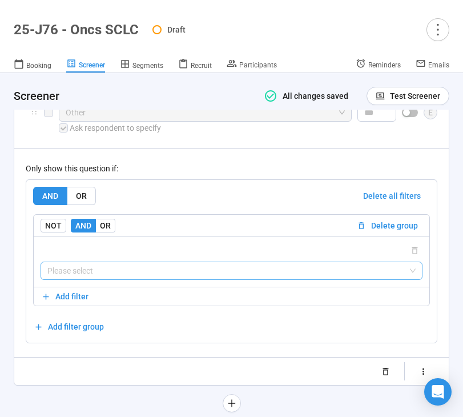
click at [184, 279] on input "search" at bounding box center [231, 270] width 368 height 17
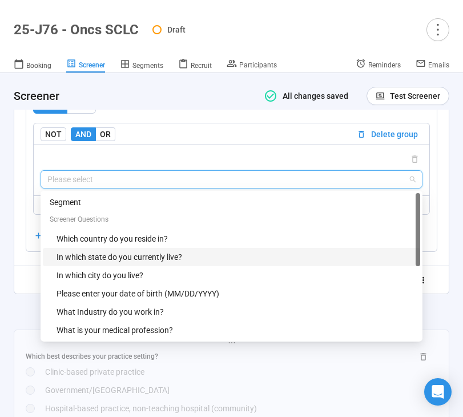
scroll to position [37, 0]
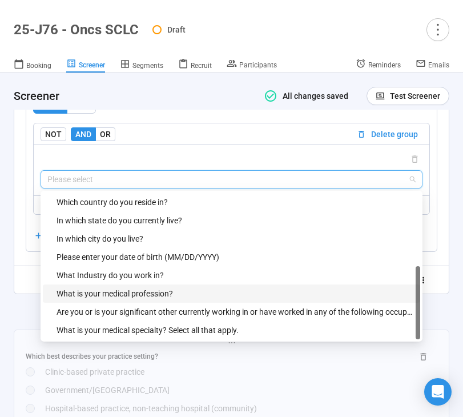
click at [166, 303] on div "What is your medical profession?" at bounding box center [231, 293] width 377 height 18
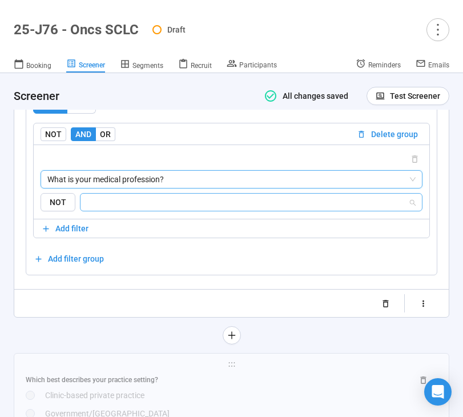
click at [196, 209] on input "search" at bounding box center [247, 202] width 321 height 14
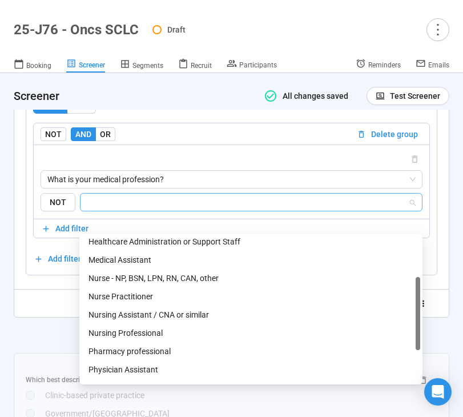
scroll to position [77, 0]
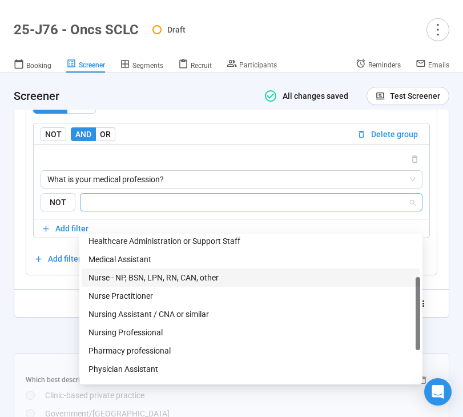
click at [182, 276] on div "Nurse - NP, BSN, LPN, RN, CAN, other" at bounding box center [250, 277] width 325 height 13
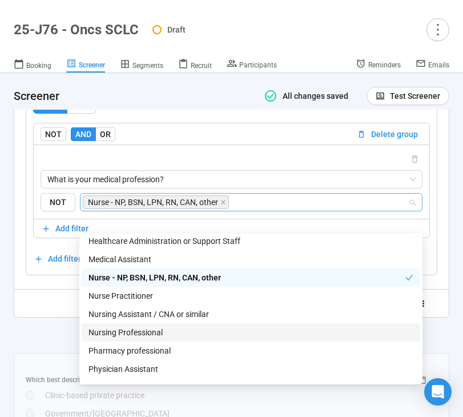
click at [174, 327] on div "Nursing Professional" at bounding box center [250, 332] width 325 height 13
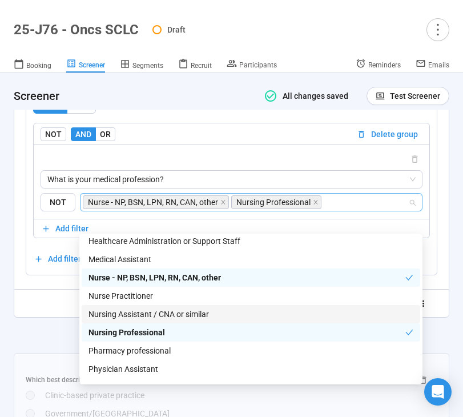
click at [30, 340] on div "**********" at bounding box center [232, 44] width 436 height 602
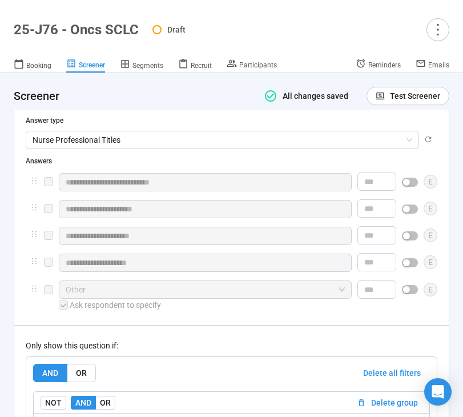
scroll to position [3778, 0]
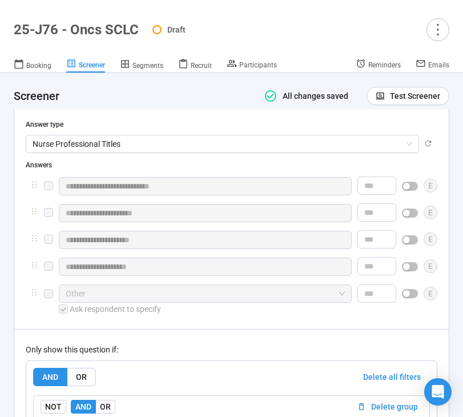
click at [411, 191] on span "button" at bounding box center [410, 186] width 16 height 9
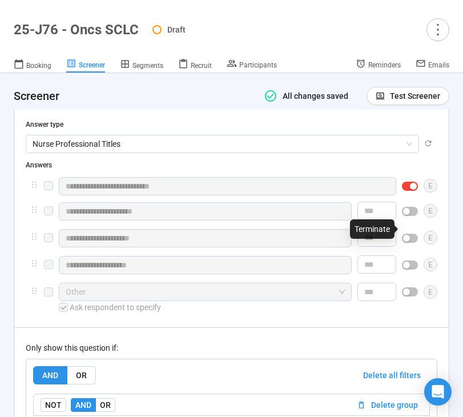
click at [408, 215] on div "button" at bounding box center [406, 211] width 7 height 7
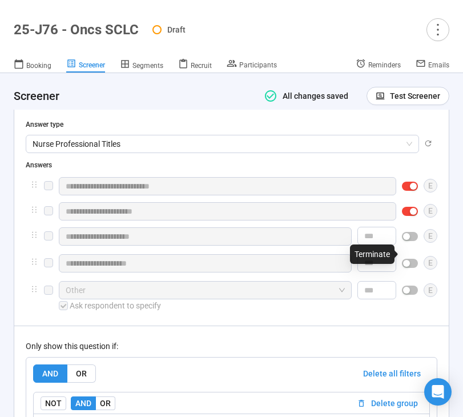
click at [405, 240] on div "button" at bounding box center [406, 236] width 7 height 7
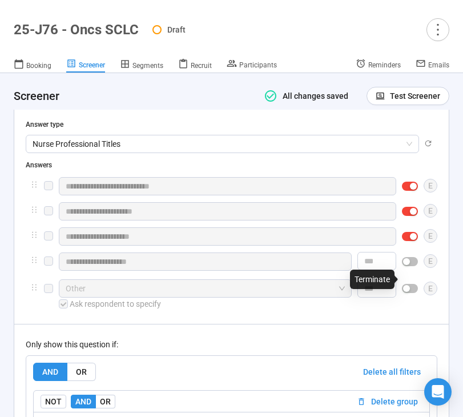
click at [407, 266] on span "button" at bounding box center [410, 261] width 16 height 9
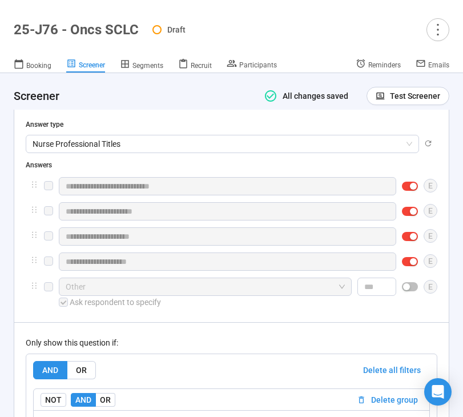
click at [409, 296] on div at bounding box center [410, 286] width 16 height 18
click at [409, 290] on div "button" at bounding box center [406, 286] width 7 height 7
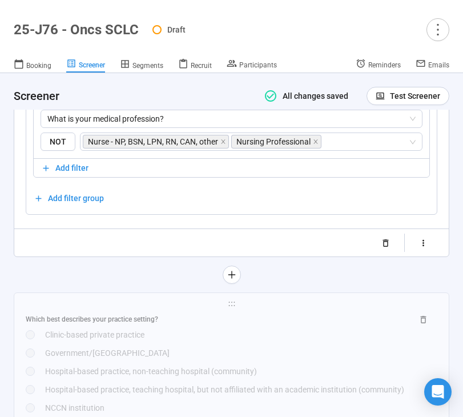
scroll to position [4112, 0]
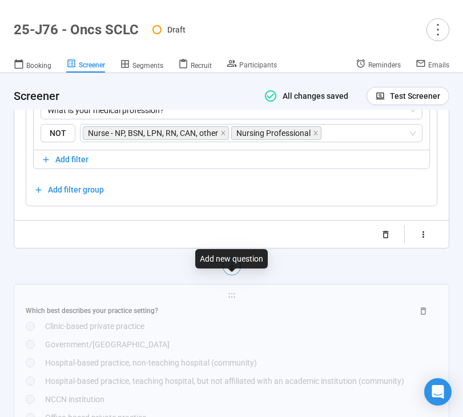
click at [226, 275] on button "button" at bounding box center [232, 266] width 18 height 18
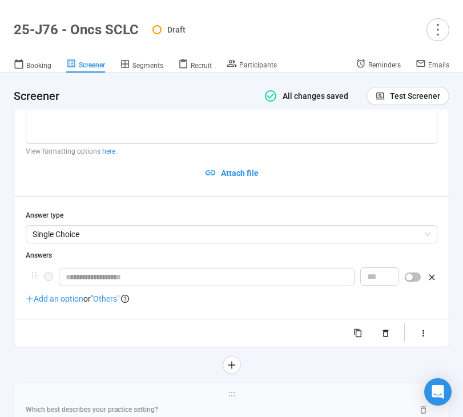
scroll to position [3906, 0]
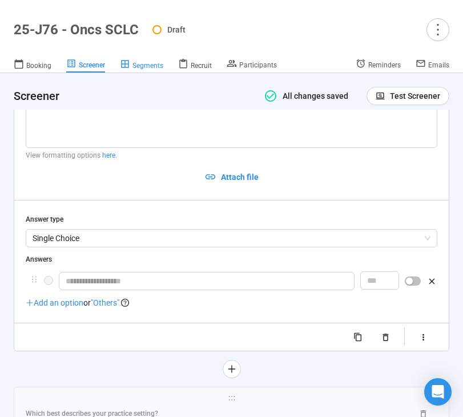
click at [143, 69] on span "Segments" at bounding box center [147, 66] width 31 height 8
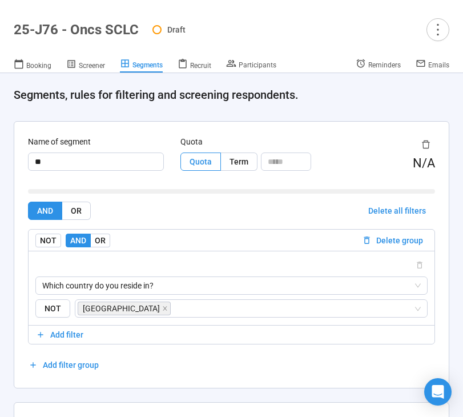
scroll to position [288, 0]
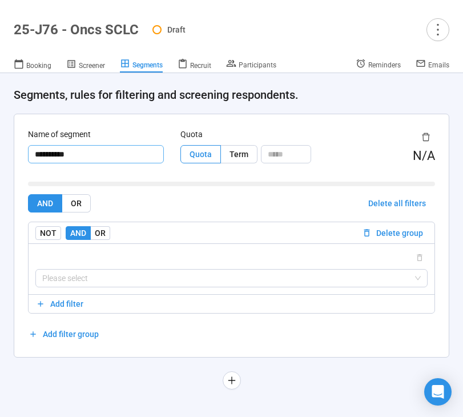
drag, startPoint x: 80, startPoint y: 157, endPoint x: 22, endPoint y: 157, distance: 58.2
click at [22, 157] on div "Name of segment ********* Quota Quota Term N/A AND OR Delete all filters NOT AN…" at bounding box center [231, 235] width 434 height 243
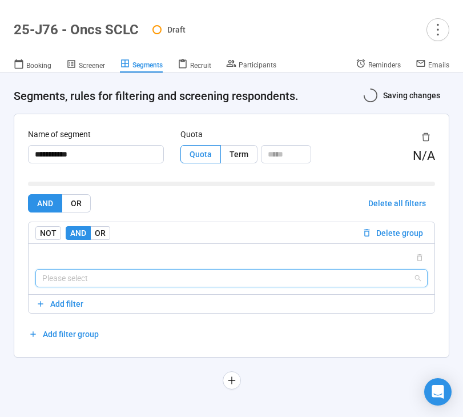
click at [58, 275] on input "search" at bounding box center [231, 277] width 379 height 17
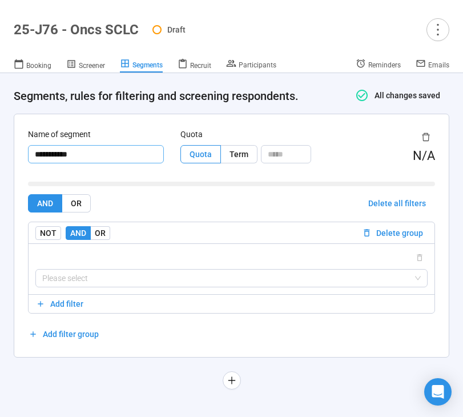
drag, startPoint x: 99, startPoint y: 127, endPoint x: 25, endPoint y: 128, distance: 74.2
click at [25, 128] on div "**********" at bounding box center [231, 235] width 434 height 243
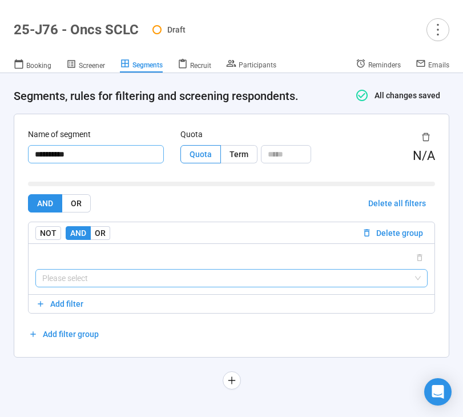
type input "**********"
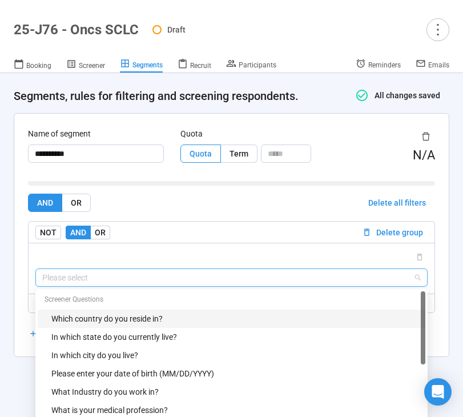
click at [98, 276] on input "search" at bounding box center [231, 277] width 379 height 17
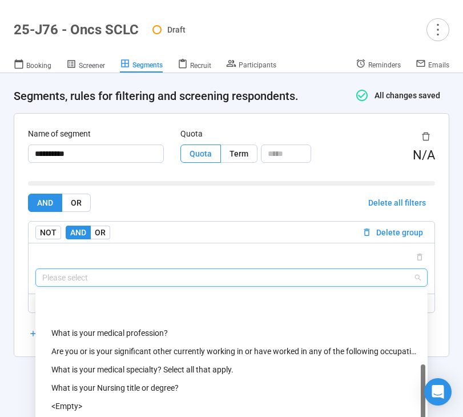
scroll to position [128, 0]
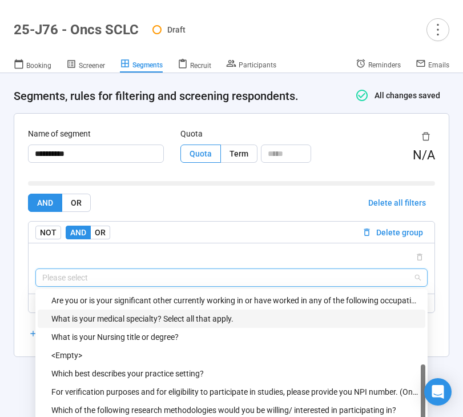
click at [166, 318] on div "What is your medical specialty? Select all that apply." at bounding box center [234, 318] width 367 height 13
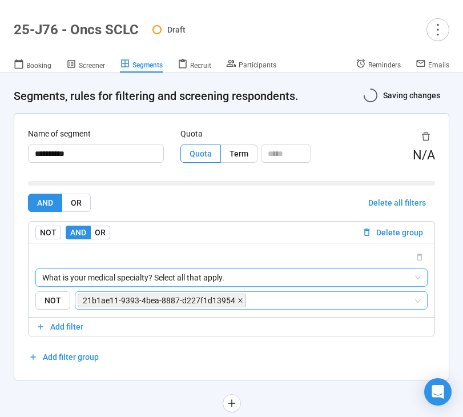
click at [237, 298] on icon "close" at bounding box center [240, 300] width 6 height 6
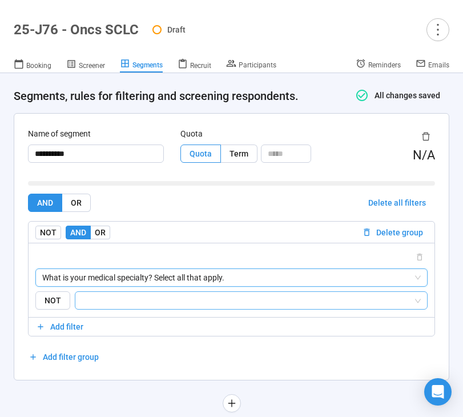
click at [223, 299] on input "search" at bounding box center [247, 300] width 331 height 14
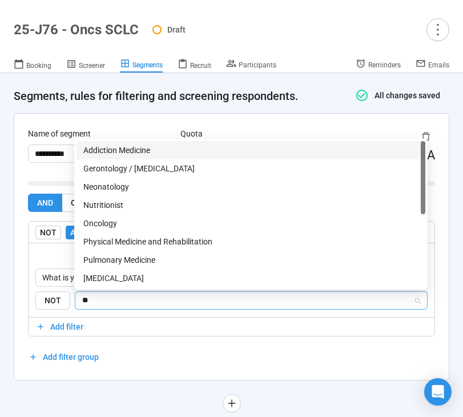
type input "***"
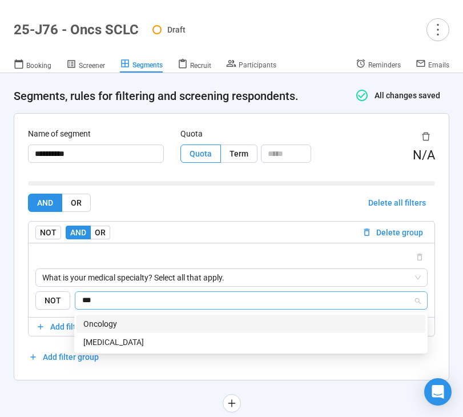
click at [174, 322] on div "Oncology" at bounding box center [250, 323] width 335 height 13
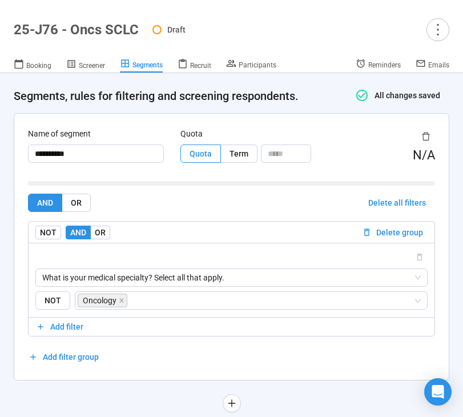
click at [136, 383] on div "**********" at bounding box center [231, 128] width 463 height 621
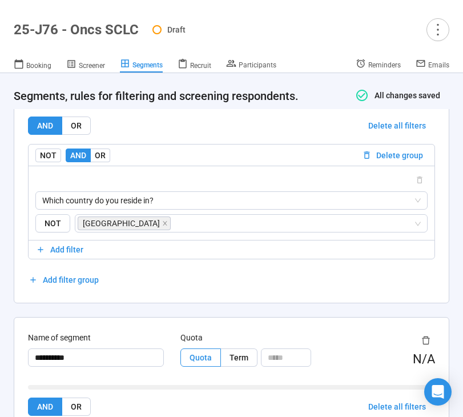
scroll to position [0, 0]
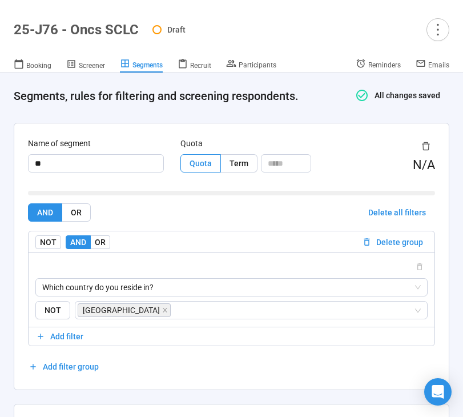
click at [83, 55] on header "25-J76 - Oncs SCLC Draft Booking Screener Segments Recruit Participants Reminde…" at bounding box center [231, 36] width 463 height 73
click at [83, 63] on span "Screener" at bounding box center [92, 66] width 26 height 8
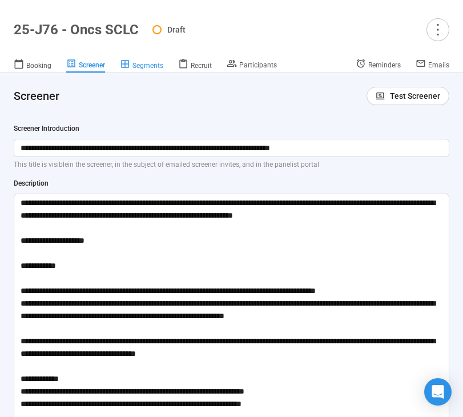
click at [136, 67] on span "Segments" at bounding box center [147, 66] width 31 height 8
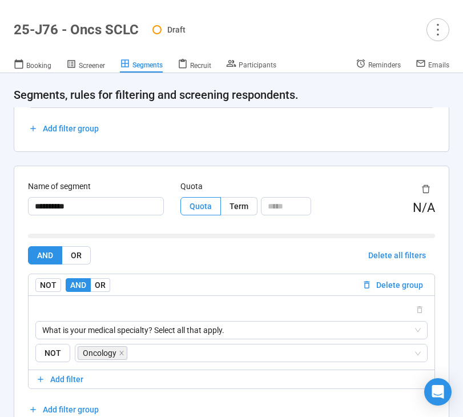
scroll to position [312, 0]
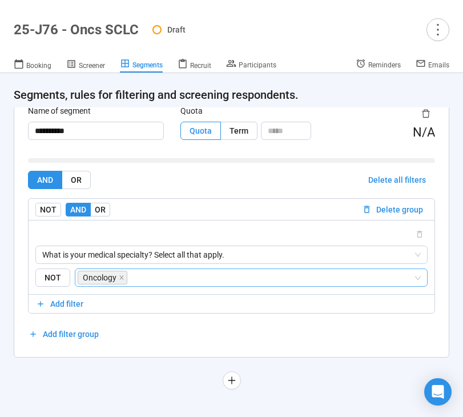
click at [157, 278] on input "search" at bounding box center [272, 278] width 284 height 14
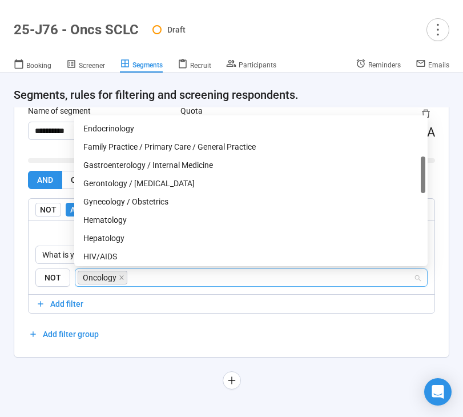
scroll to position [181, 0]
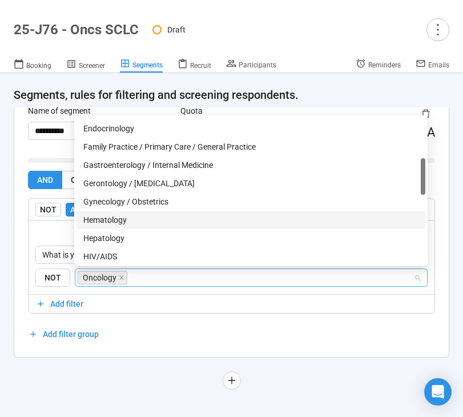
click at [148, 218] on div "Hematology" at bounding box center [250, 220] width 335 height 13
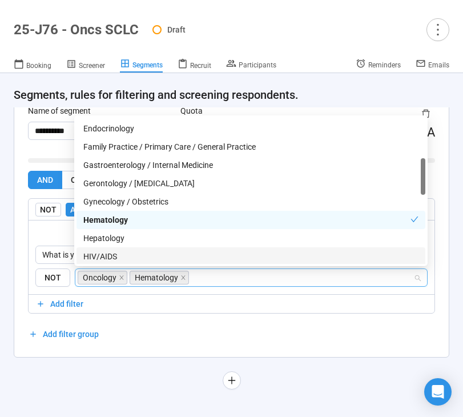
click at [134, 371] on div "**********" at bounding box center [231, 106] width 463 height 621
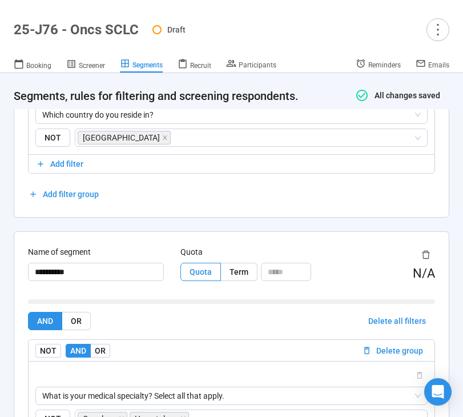
scroll to position [0, 0]
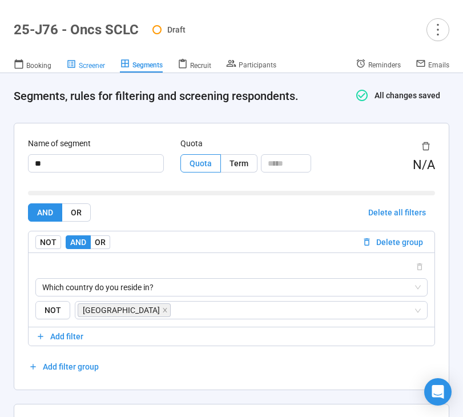
click at [92, 69] on span "Screener" at bounding box center [92, 66] width 26 height 8
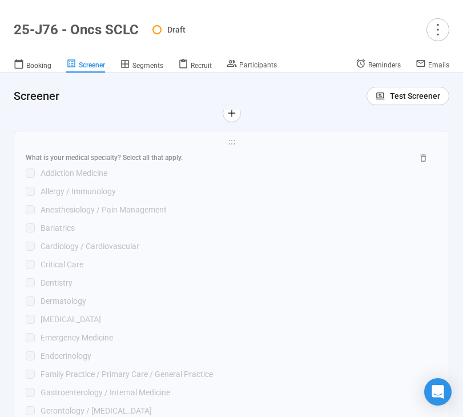
scroll to position [3067, 0]
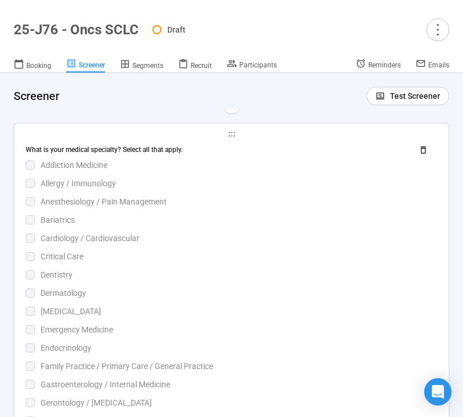
click at [195, 263] on div "Critical Care" at bounding box center [239, 256] width 397 height 13
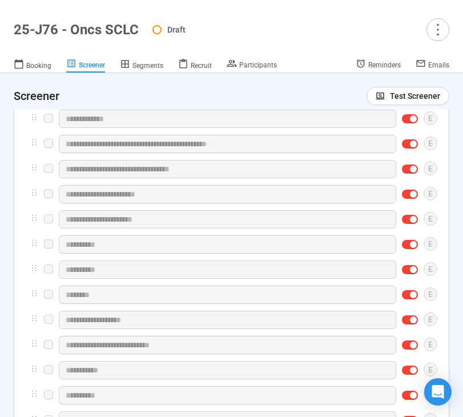
scroll to position [3302, 0]
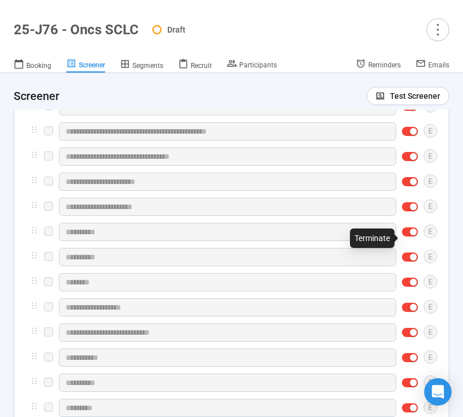
click at [406, 236] on span "button" at bounding box center [410, 231] width 16 height 9
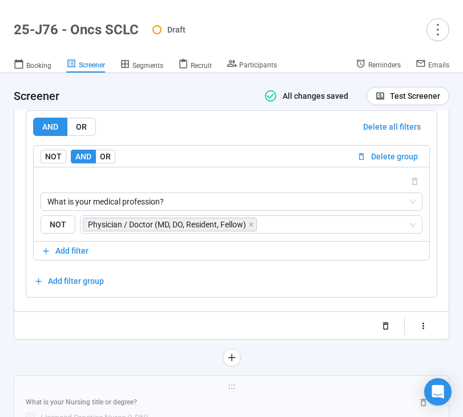
scroll to position [4097, 0]
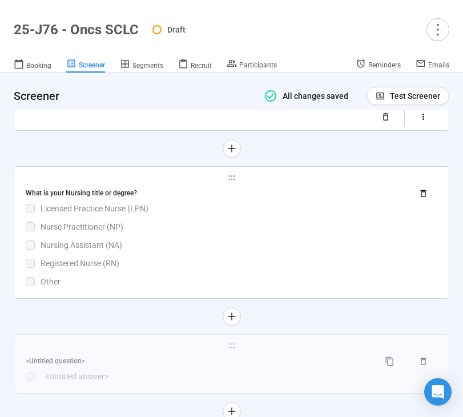
click at [205, 288] on div "Other" at bounding box center [239, 281] width 397 height 13
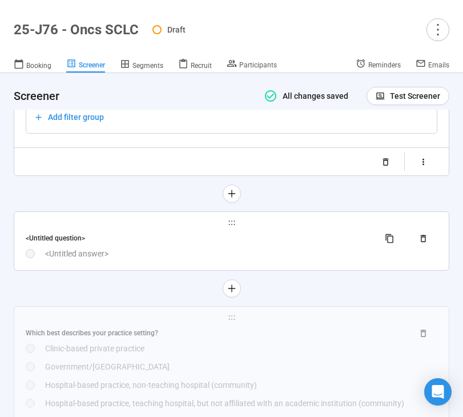
click at [181, 260] on div "<Untitled answer>" at bounding box center [241, 253] width 392 height 13
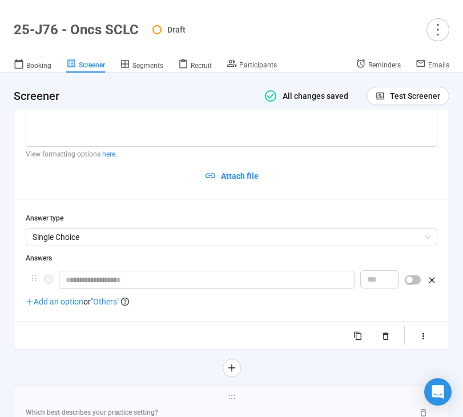
scroll to position [3906, 0]
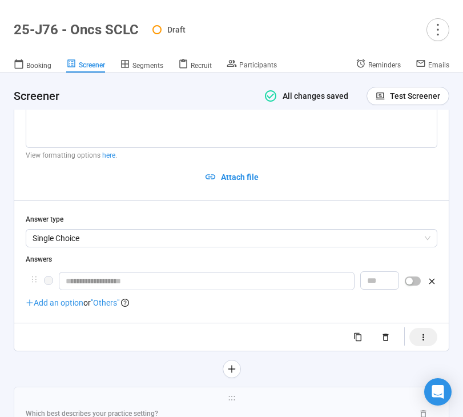
click at [423, 340] on icon "button" at bounding box center [423, 337] width 2 height 6
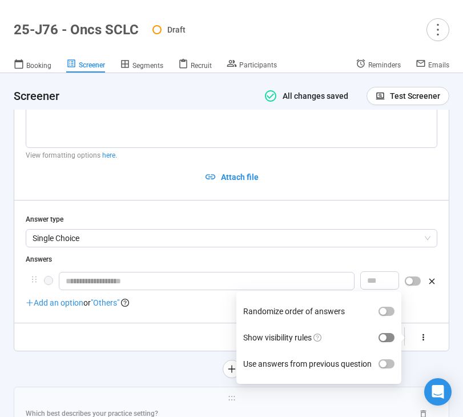
click at [390, 342] on span "button" at bounding box center [387, 337] width 16 height 9
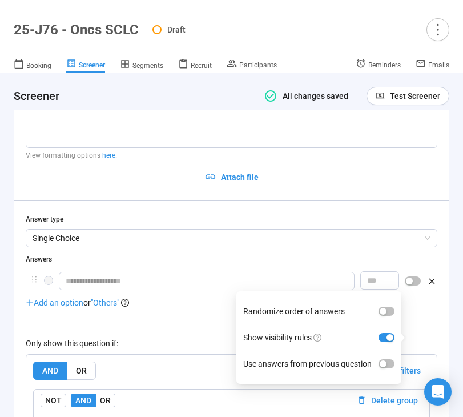
click at [186, 355] on div "Only show this question if: AND OR Delete all filters NOT AND OR Delete group P…" at bounding box center [232, 420] width 412 height 195
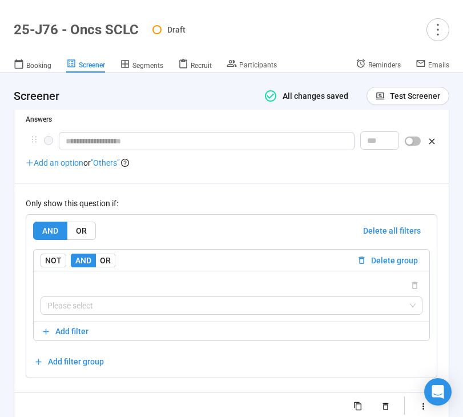
scroll to position [4048, 0]
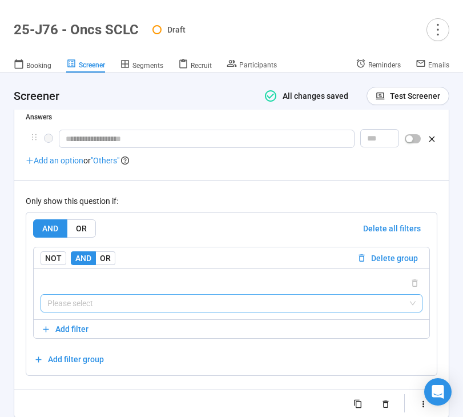
click at [175, 312] on input "search" at bounding box center [231, 303] width 368 height 17
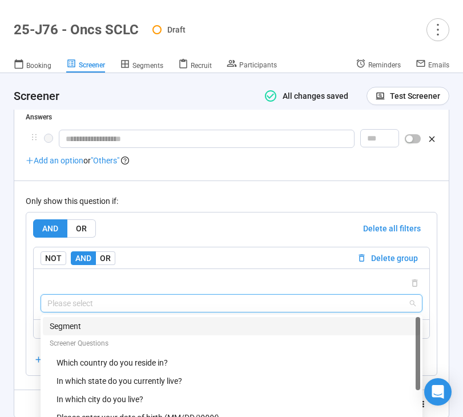
click at [152, 332] on div "Segment" at bounding box center [232, 326] width 364 height 13
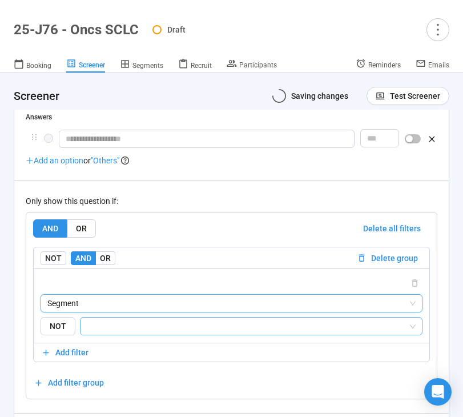
click at [164, 333] on input "search" at bounding box center [247, 326] width 321 height 14
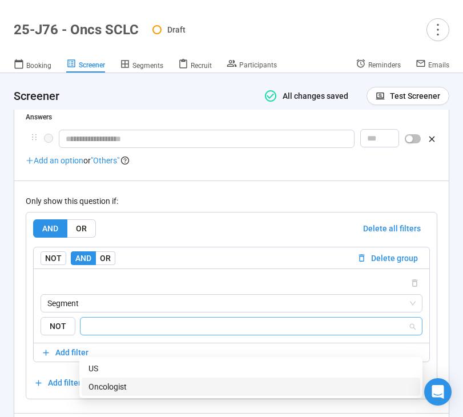
click at [141, 385] on div "Oncologist" at bounding box center [250, 386] width 325 height 13
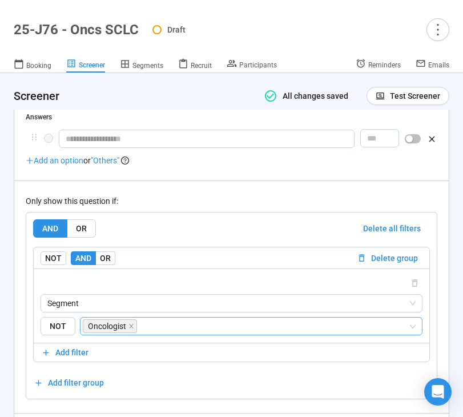
click at [222, 237] on div "AND OR Delete all filters" at bounding box center [231, 228] width 397 height 18
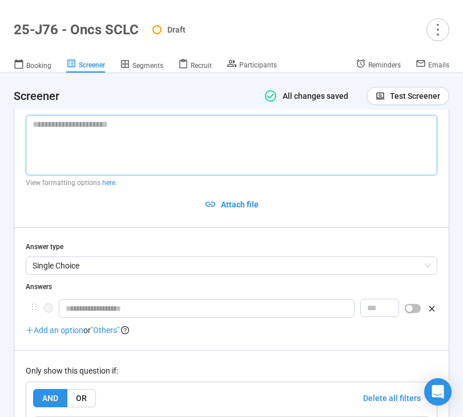
scroll to position [3877, 0]
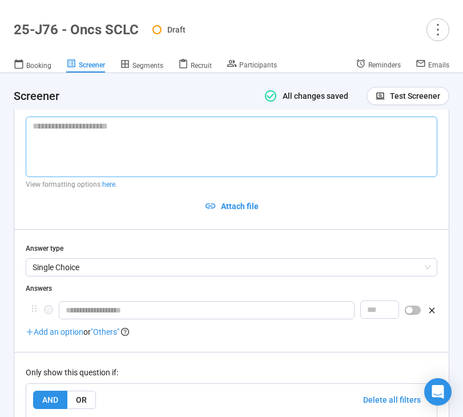
click at [110, 170] on textarea at bounding box center [232, 146] width 412 height 61
paste textarea "**********"
type textarea "**********"
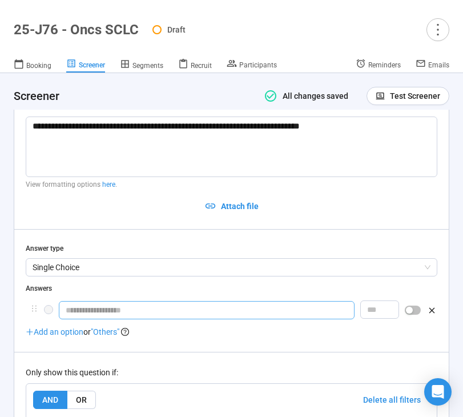
click at [120, 319] on input "text" at bounding box center [207, 310] width 296 height 18
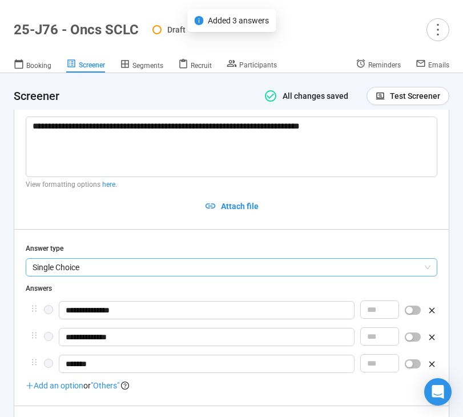
scroll to position [3950, 0]
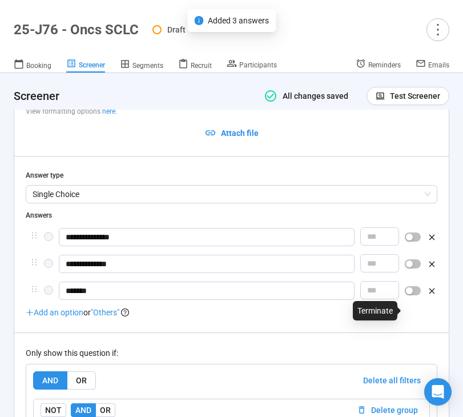
click at [414, 295] on button "button" at bounding box center [413, 290] width 16 height 9
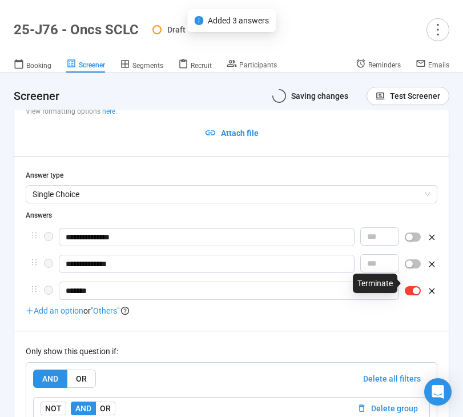
click at [411, 273] on div at bounding box center [413, 264] width 16 height 18
click at [410, 267] on div "button" at bounding box center [409, 263] width 7 height 7
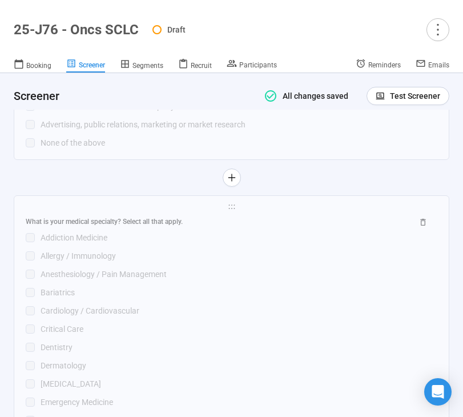
scroll to position [2840, 0]
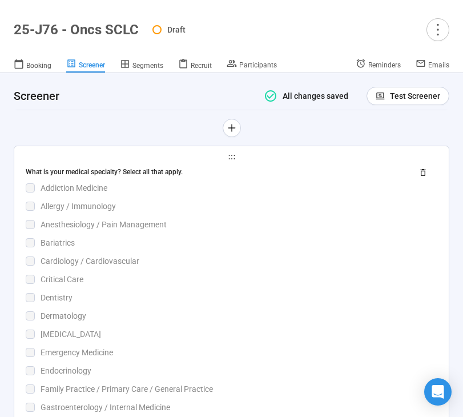
click at [175, 263] on div "Cardiology / Cardiovascular" at bounding box center [239, 261] width 397 height 13
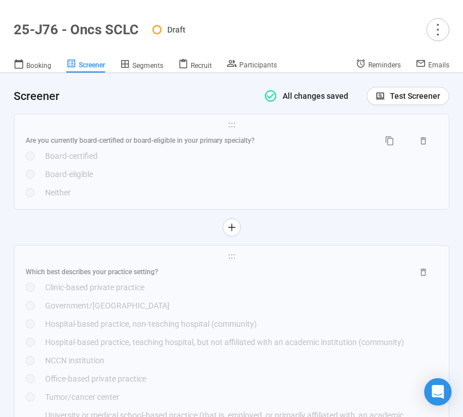
scroll to position [4538, 0]
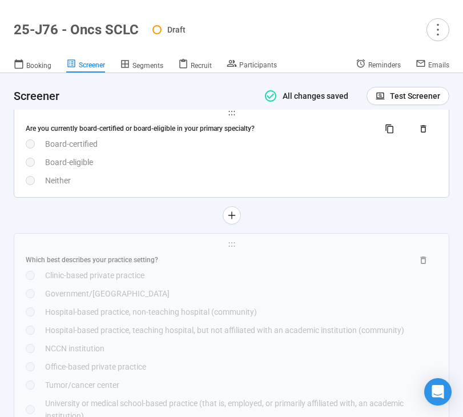
click at [136, 183] on div "Neither" at bounding box center [241, 180] width 392 height 13
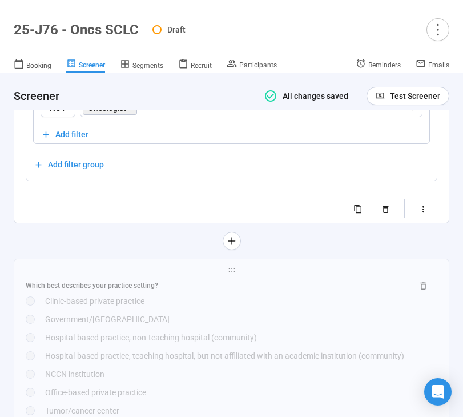
scroll to position [4329, 0]
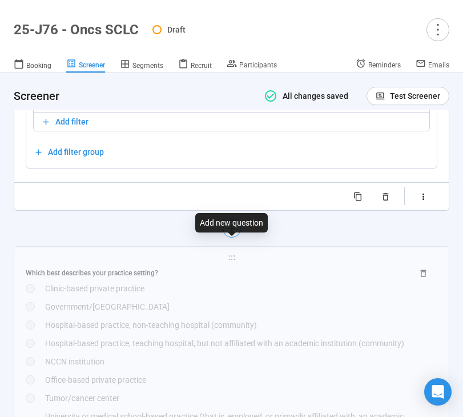
click at [235, 233] on icon "plus" at bounding box center [231, 228] width 9 height 9
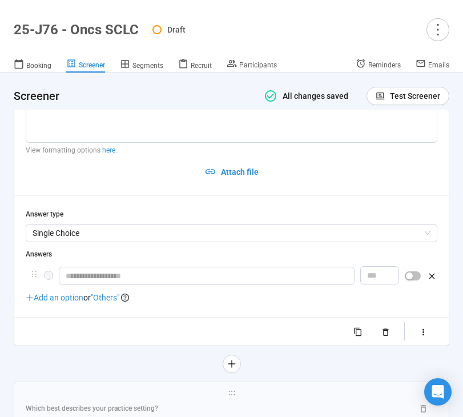
scroll to position [4037, 0]
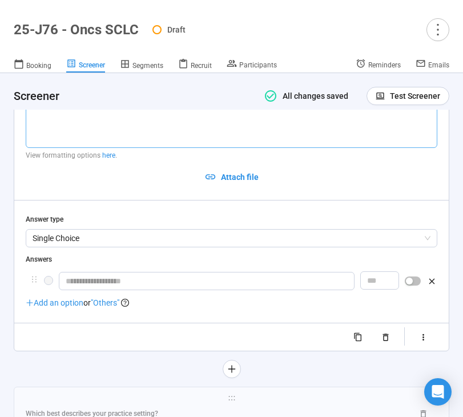
click at [88, 125] on textarea at bounding box center [232, 117] width 412 height 61
type textarea "**"
type textarea "*"
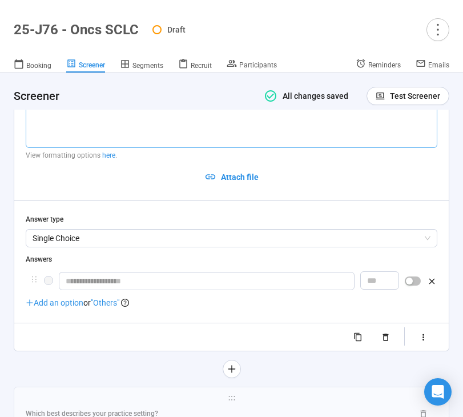
click at [104, 247] on div "Question View formatting options here . Attach file Answer type Single Choice A…" at bounding box center [232, 209] width 412 height 274
click at [94, 247] on span "Single Choice" at bounding box center [232, 238] width 398 height 17
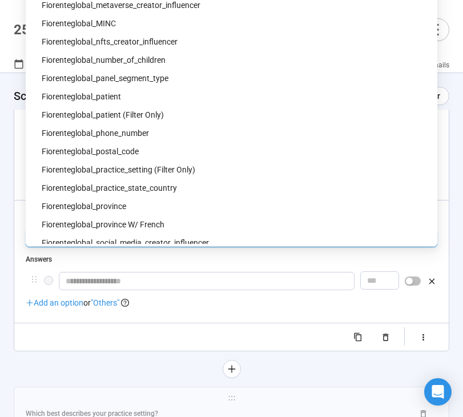
scroll to position [1013, 0]
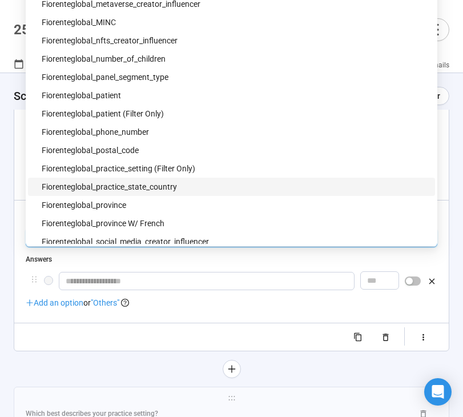
click at [167, 182] on div "fiorenteglobal_practice_state_country" at bounding box center [235, 186] width 386 height 13
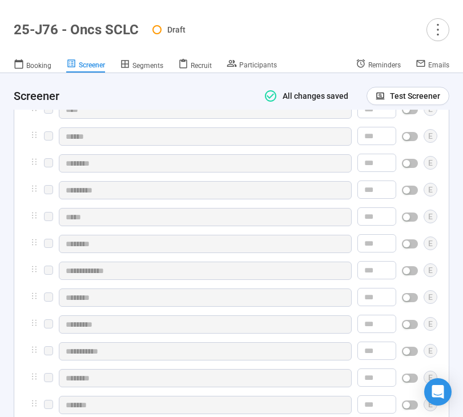
scroll to position [4536, 0]
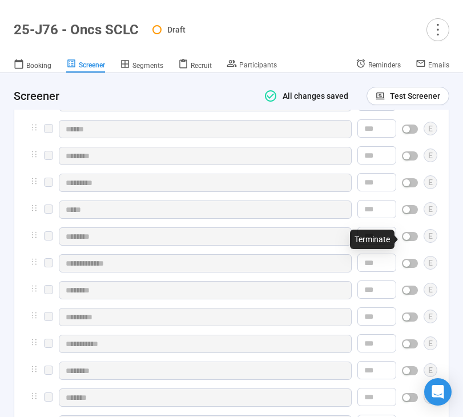
click at [405, 213] on div "button" at bounding box center [406, 209] width 7 height 7
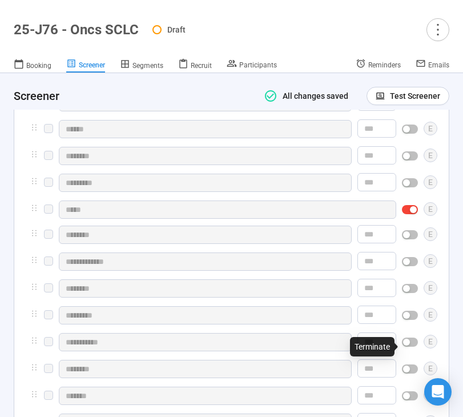
click at [409, 319] on div "button" at bounding box center [406, 315] width 7 height 7
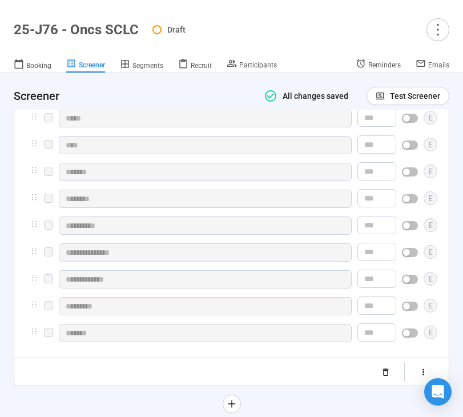
scroll to position [5276, 0]
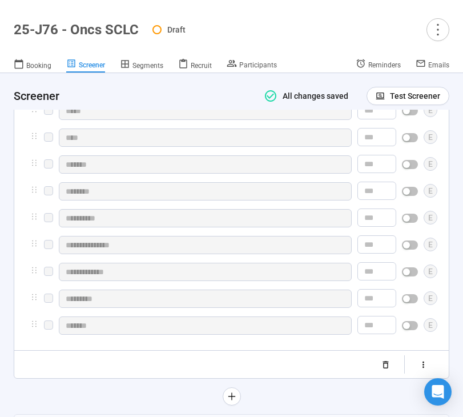
click at [410, 169] on button "button" at bounding box center [410, 164] width 16 height 9
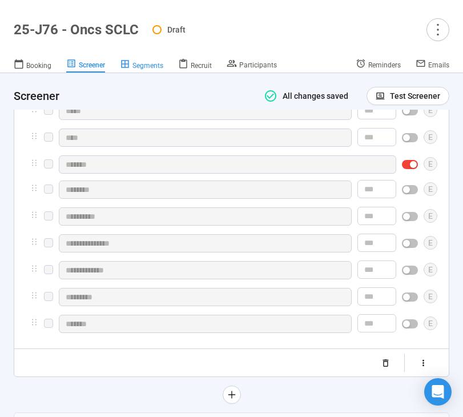
click at [148, 64] on span "Segments" at bounding box center [147, 66] width 31 height 8
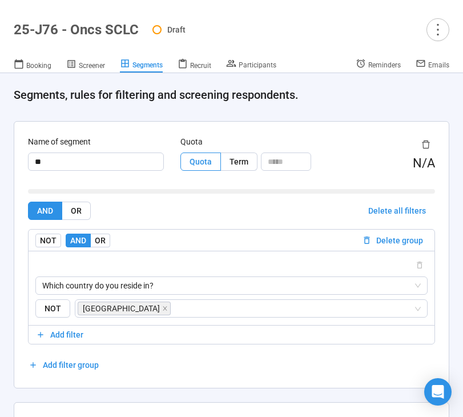
scroll to position [312, 0]
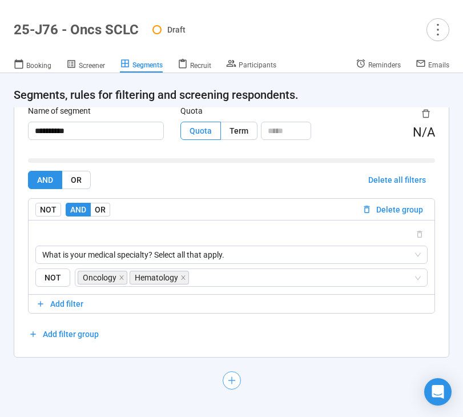
click at [229, 379] on icon "plus" at bounding box center [231, 380] width 9 height 9
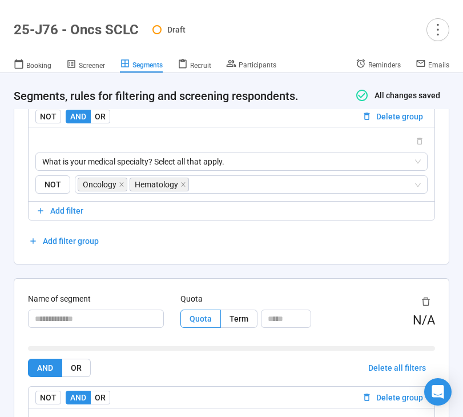
scroll to position [535, 0]
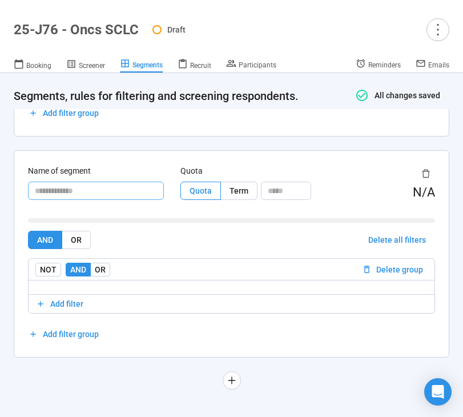
click at [102, 187] on input "text" at bounding box center [96, 191] width 136 height 18
type input "******"
click at [53, 303] on span "Add filter" at bounding box center [66, 303] width 33 height 13
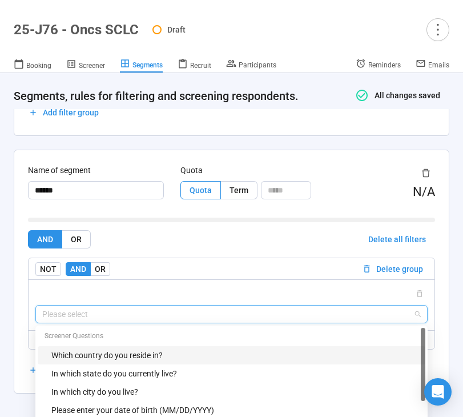
click at [85, 309] on input "search" at bounding box center [231, 313] width 379 height 17
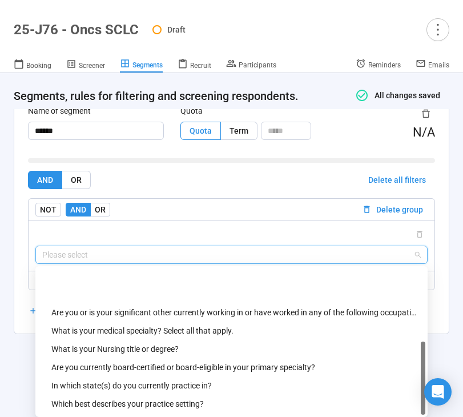
scroll to position [146, 0]
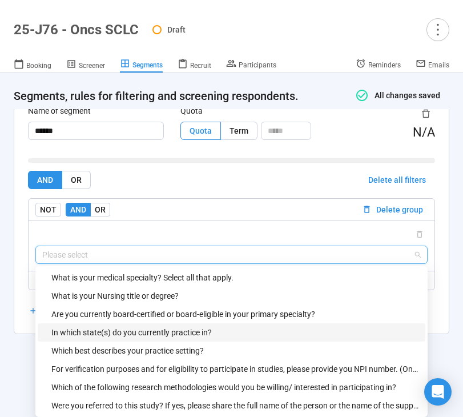
click at [110, 328] on div "In which state(s) do you currently practice in?" at bounding box center [234, 332] width 367 height 13
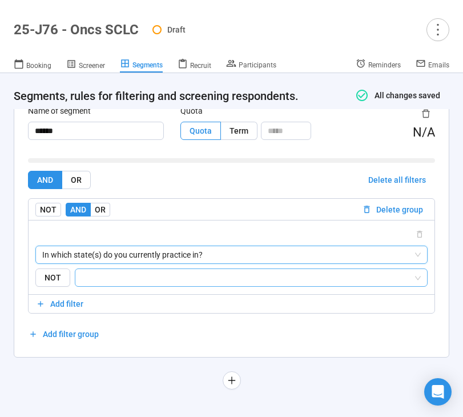
click at [136, 284] on input "search" at bounding box center [247, 278] width 331 height 14
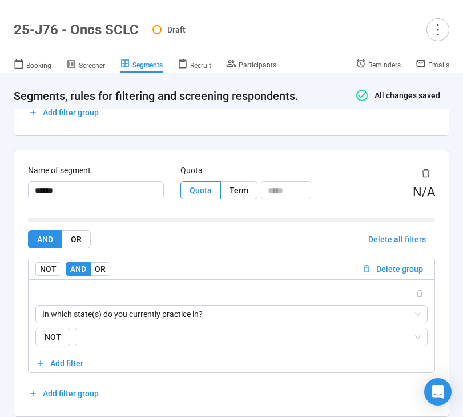
scroll to position [595, 0]
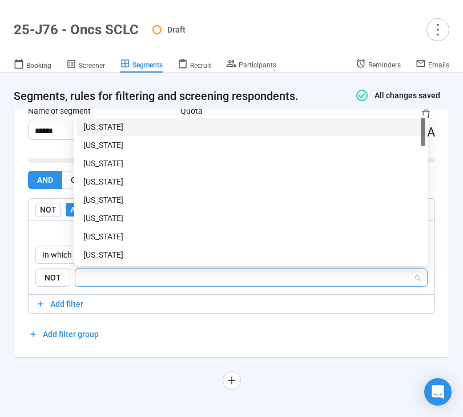
click at [148, 276] on input "search" at bounding box center [247, 278] width 331 height 14
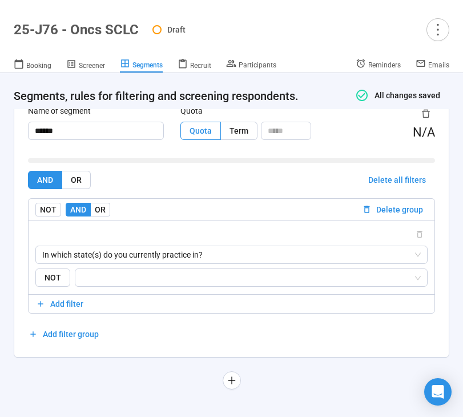
click at [112, 356] on div "Name of segment ****** Quota Quota Term N/A AND OR Delete all filters NOT AND O…" at bounding box center [231, 224] width 434 height 266
click at [54, 273] on span "NOT" at bounding box center [52, 277] width 35 height 19
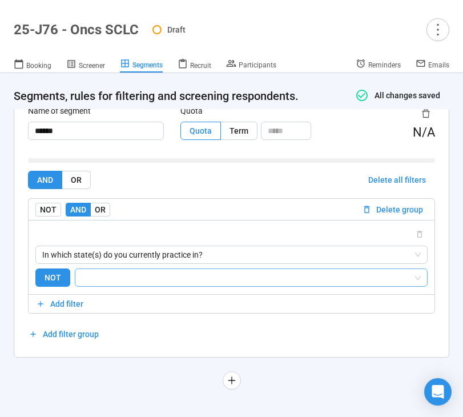
click at [103, 279] on input "search" at bounding box center [247, 278] width 331 height 14
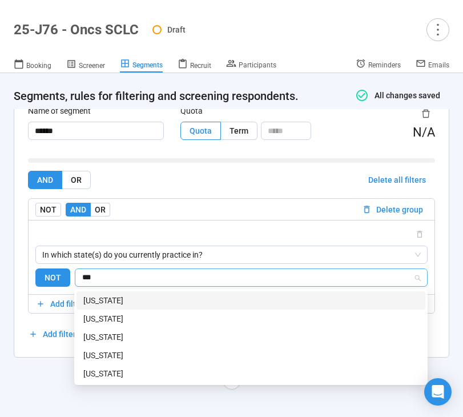
scroll to position [0, 0]
type input "*****"
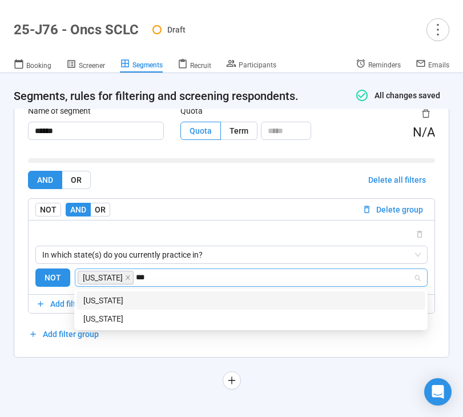
type input "****"
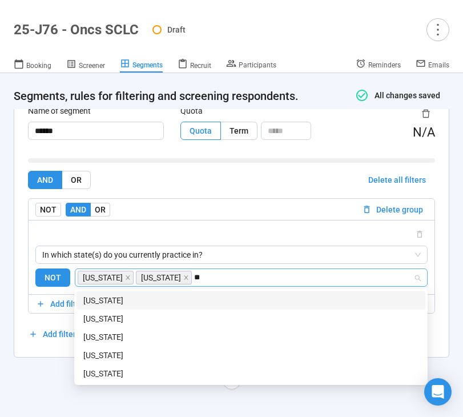
type input "***"
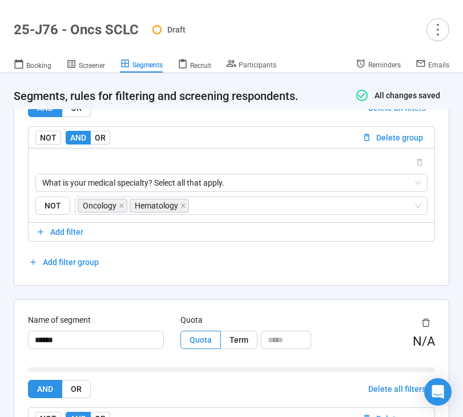
scroll to position [242, 0]
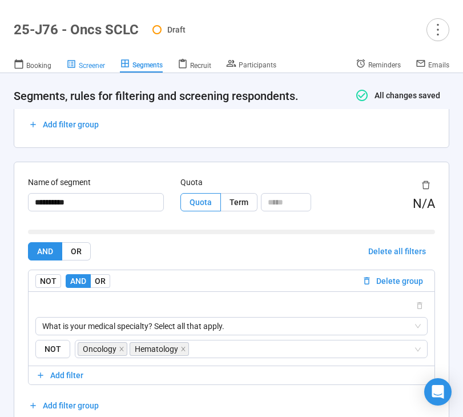
click at [87, 68] on span "Screener" at bounding box center [92, 66] width 26 height 8
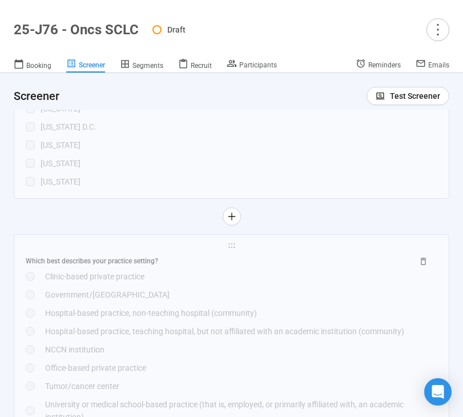
scroll to position [5078, 0]
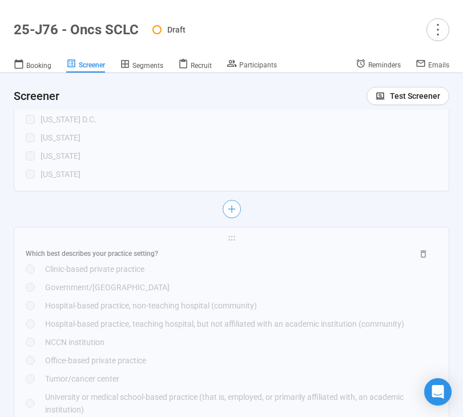
click at [235, 214] on icon "plus" at bounding box center [231, 208] width 9 height 9
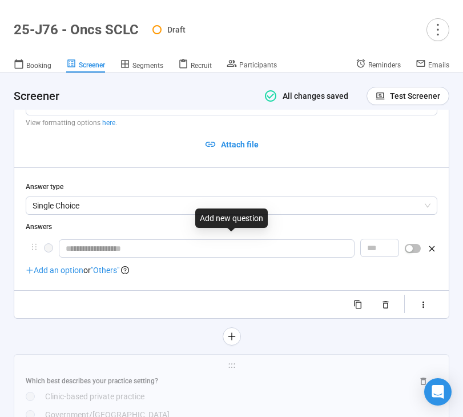
scroll to position [5060, 0]
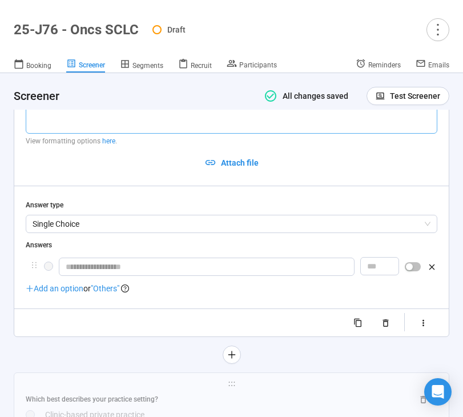
click at [138, 134] on textarea at bounding box center [232, 103] width 412 height 61
paste textarea "**********"
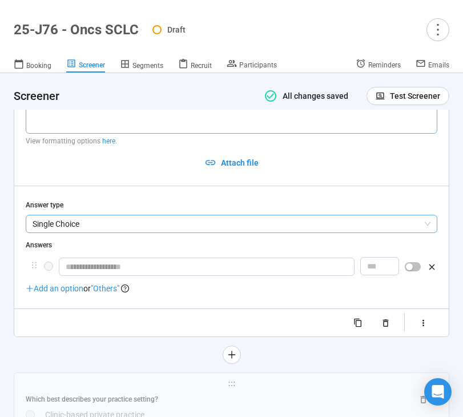
click at [145, 232] on span "Single Choice" at bounding box center [232, 223] width 398 height 17
type textarea "**********"
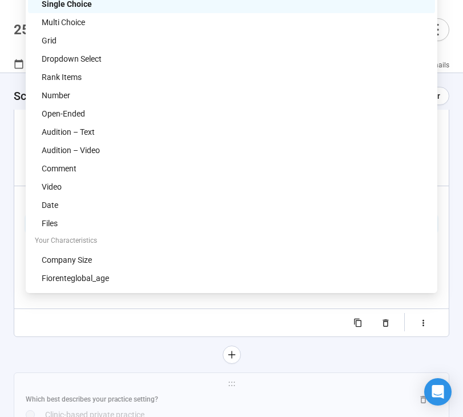
scroll to position [5013, 0]
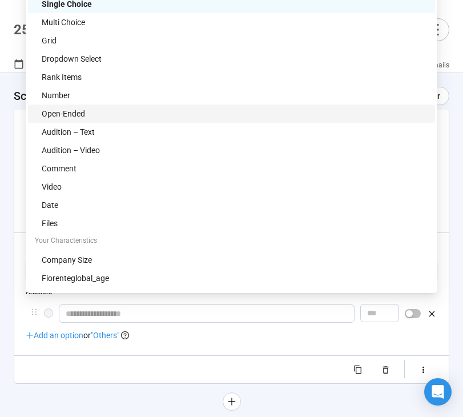
click at [118, 107] on div "Open-Ended" at bounding box center [235, 113] width 386 height 13
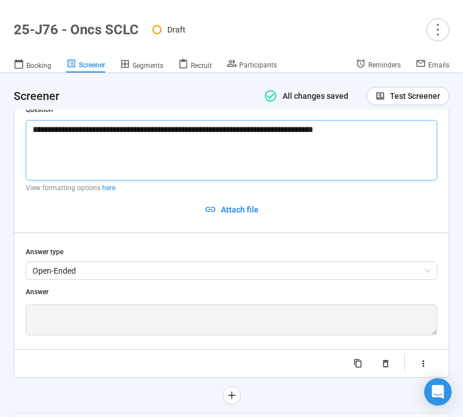
click at [115, 163] on textarea "**********" at bounding box center [232, 150] width 412 height 61
type textarea "**********"
click at [159, 266] on div "**********" at bounding box center [232, 238] width 412 height 268
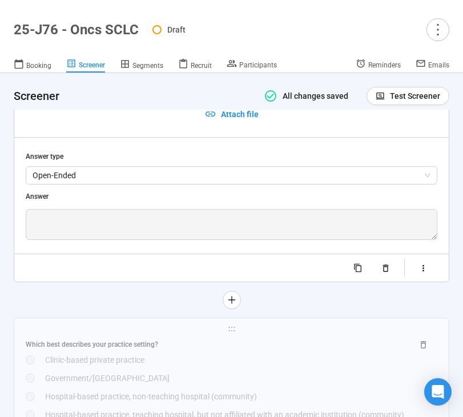
scroll to position [5110, 0]
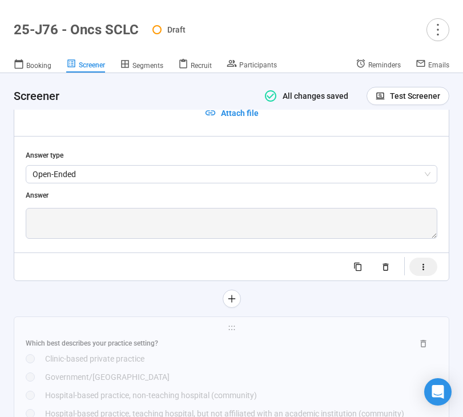
click at [420, 272] on icon "button" at bounding box center [423, 267] width 10 height 10
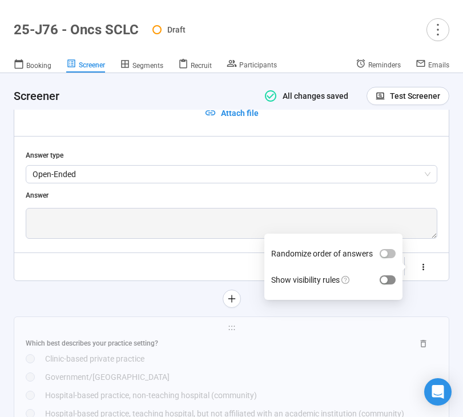
type textarea "**********"
click at [394, 284] on span "button" at bounding box center [388, 279] width 16 height 9
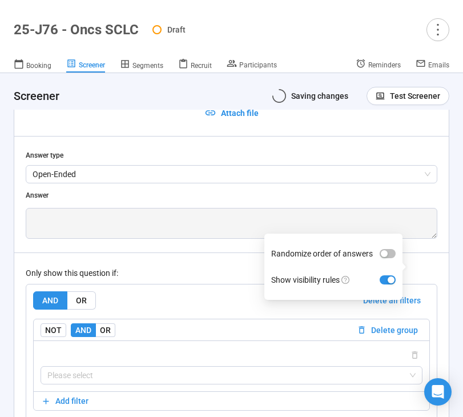
click at [219, 309] on div "AND OR Delete all filters" at bounding box center [231, 300] width 397 height 18
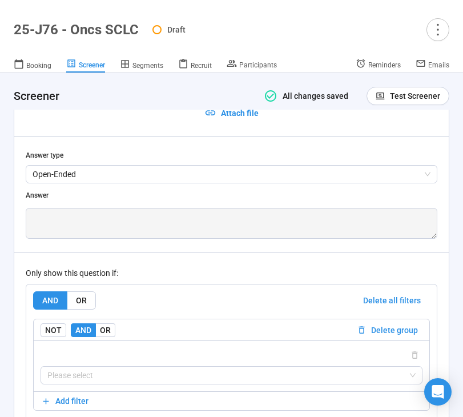
scroll to position [5229, 0]
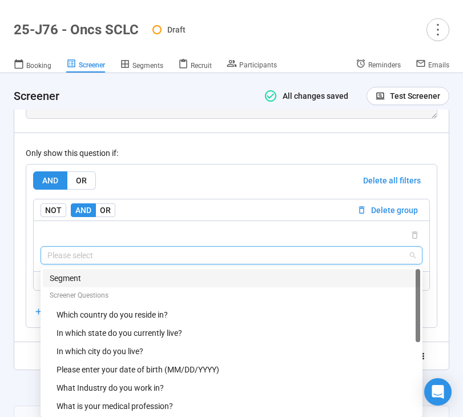
click at [197, 264] on input "search" at bounding box center [231, 255] width 368 height 17
click at [155, 284] on div "Segment" at bounding box center [232, 278] width 364 height 13
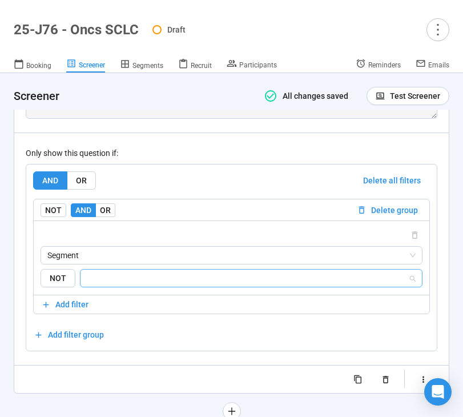
click at [154, 285] on input "search" at bounding box center [247, 278] width 321 height 14
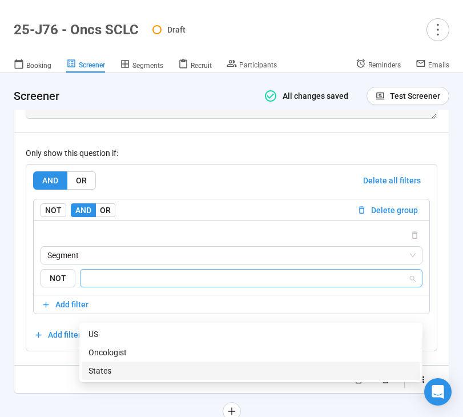
click at [119, 375] on div "States" at bounding box center [250, 370] width 325 height 13
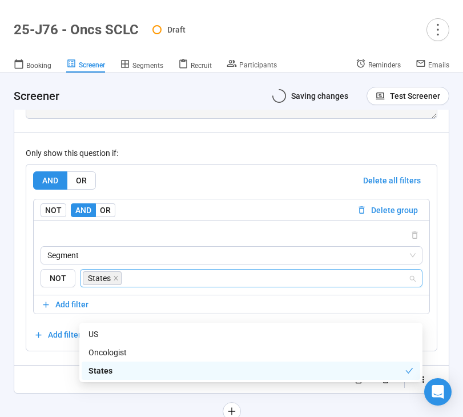
click at [61, 388] on div "**********" at bounding box center [232, 138] width 412 height 500
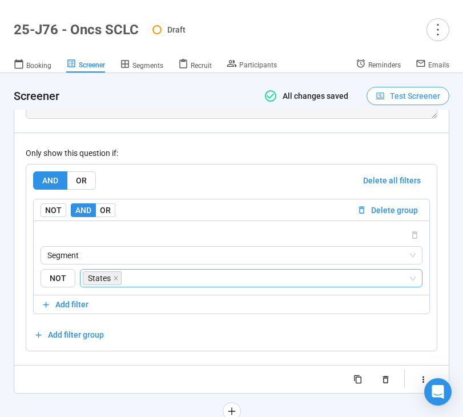
click at [410, 95] on span "Test Screener" at bounding box center [415, 96] width 50 height 13
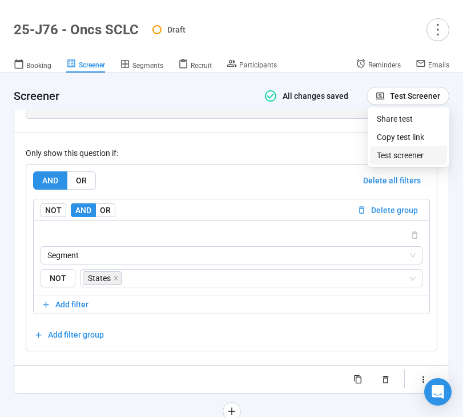
click at [396, 154] on link "Test screener" at bounding box center [400, 155] width 47 height 9
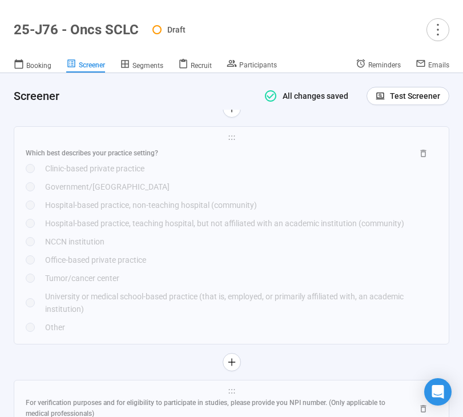
scroll to position [5534, 0]
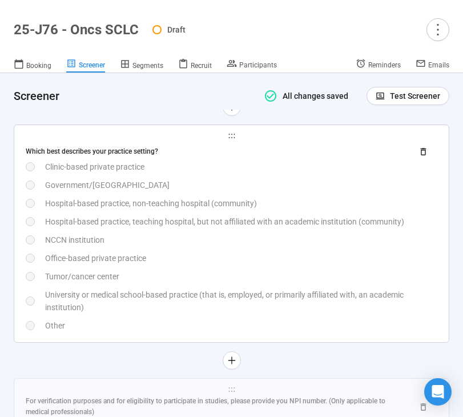
click at [284, 228] on div "Hospital-based practice, teaching hospital, but not affiliated with an academic…" at bounding box center [241, 221] width 392 height 13
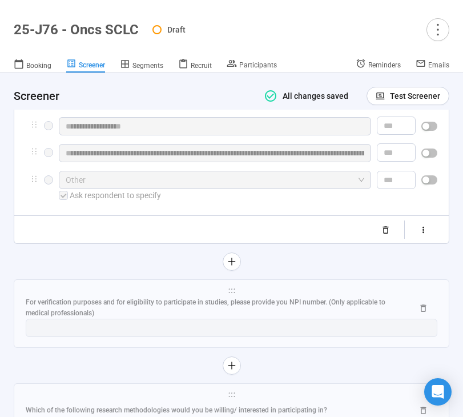
scroll to position [5407, 0]
click at [423, 238] on button "button" at bounding box center [423, 229] width 28 height 18
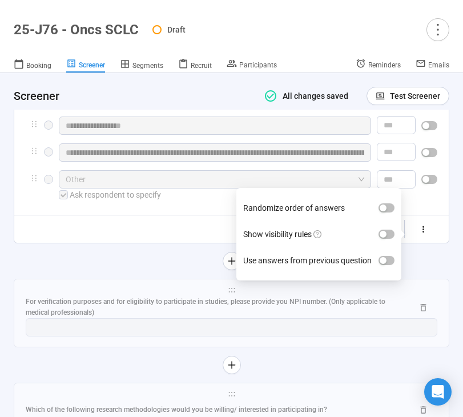
click at [397, 269] on div "Randomize order of answers Show visibility rules Use answers from previous ques…" at bounding box center [318, 234] width 165 height 92
click at [386, 237] on div "button" at bounding box center [383, 234] width 7 height 7
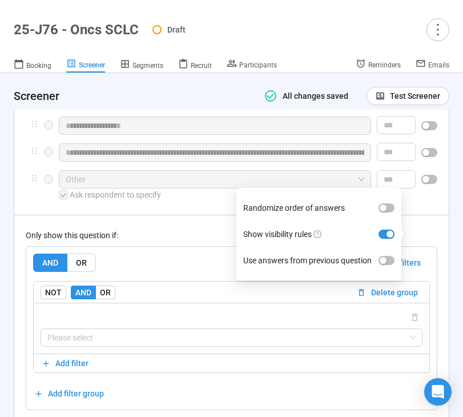
click at [140, 272] on div "AND OR Delete all filters" at bounding box center [231, 262] width 397 height 18
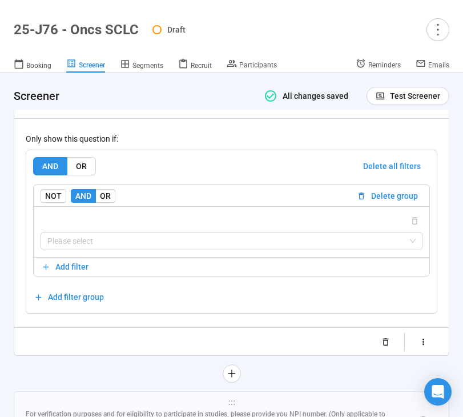
scroll to position [5513, 0]
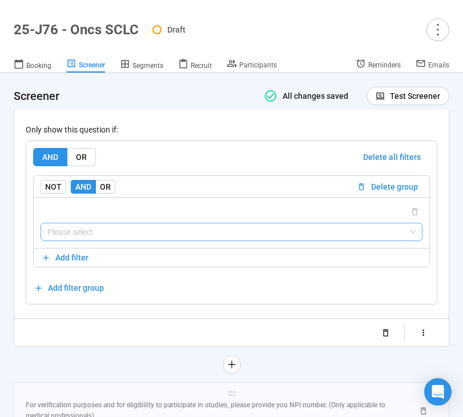
click at [122, 240] on input "search" at bounding box center [231, 231] width 368 height 17
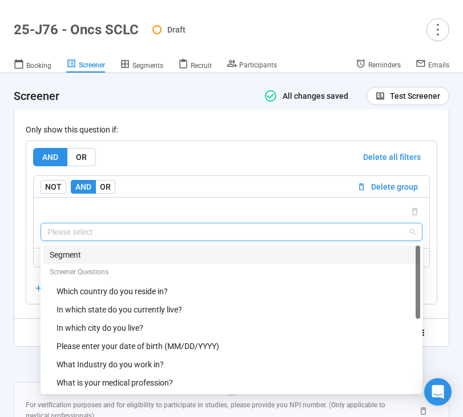
click at [114, 261] on div "Segment" at bounding box center [232, 254] width 364 height 13
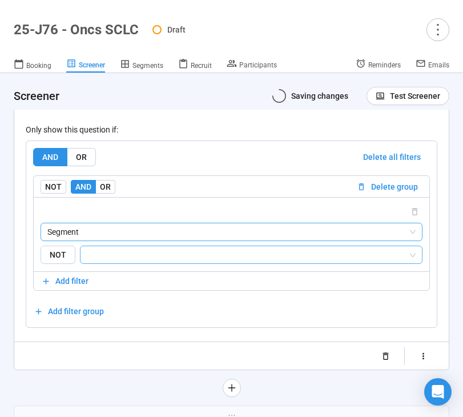
click at [129, 261] on input "search" at bounding box center [247, 255] width 321 height 14
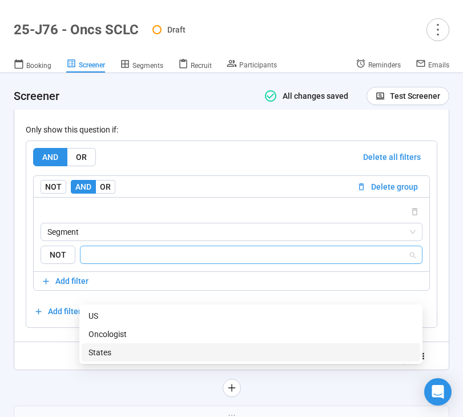
click at [117, 348] on div "States" at bounding box center [250, 352] width 325 height 13
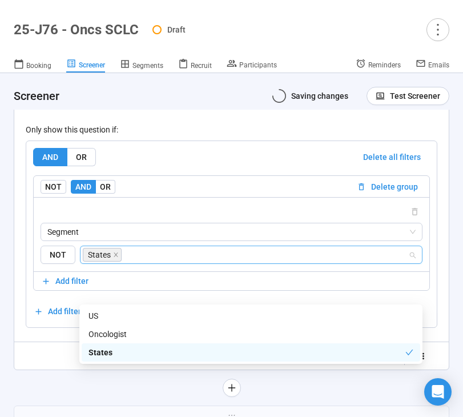
click at [62, 365] on div "Randomize order of answers Show visibility rules Use answers from previous ques…" at bounding box center [232, 356] width 412 height 18
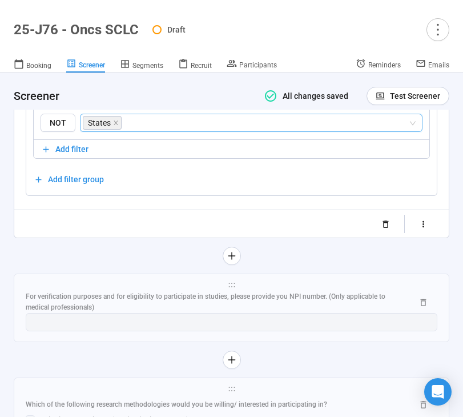
scroll to position [5691, 0]
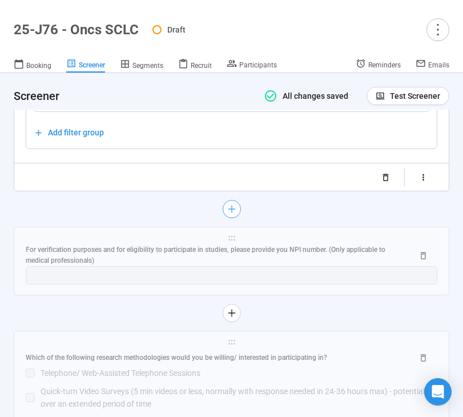
click at [232, 218] on button "button" at bounding box center [232, 209] width 18 height 18
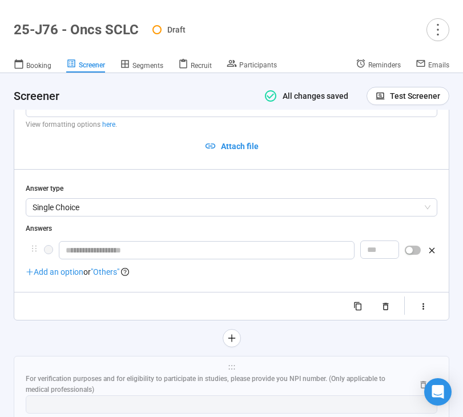
scroll to position [5414, 0]
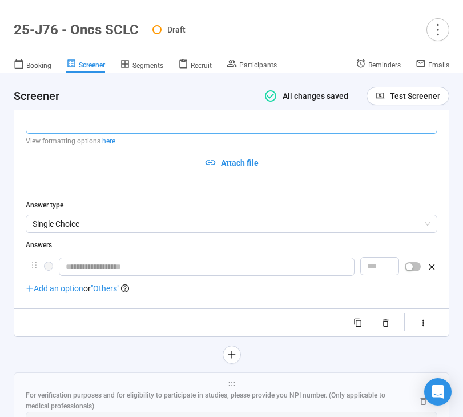
click at [162, 134] on textarea at bounding box center [232, 103] width 412 height 61
paste textarea "**********"
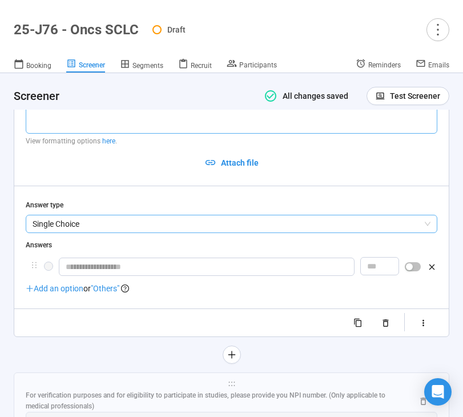
type textarea "**********"
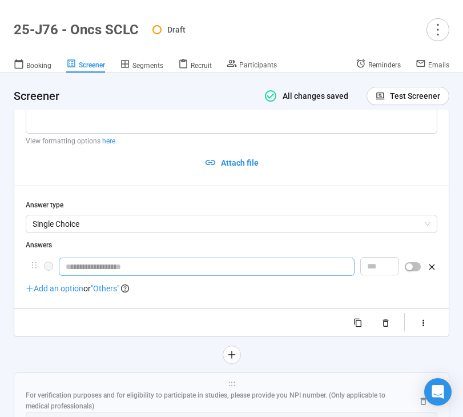
click at [103, 276] on input "text" at bounding box center [207, 266] width 296 height 18
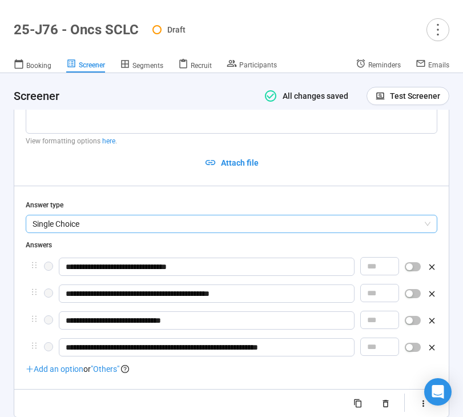
scroll to position [5549, 0]
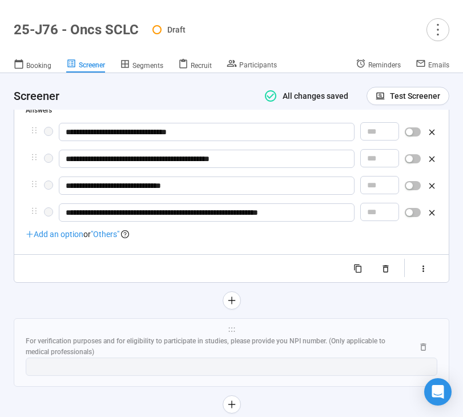
click at [111, 239] on span ""Others"" at bounding box center [105, 234] width 29 height 9
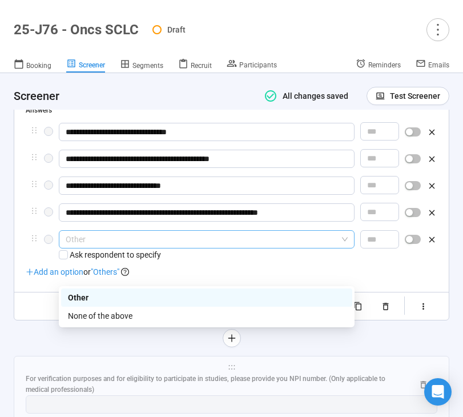
click at [123, 248] on span "Other" at bounding box center [207, 239] width 282 height 17
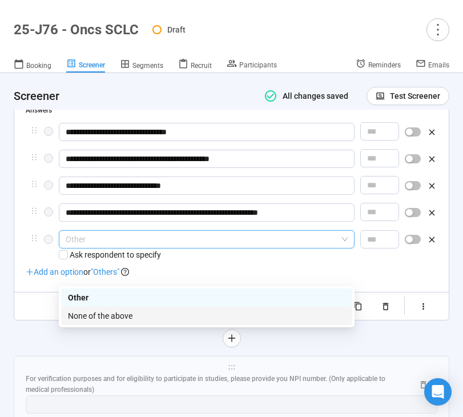
click at [123, 316] on div "None of the above" at bounding box center [206, 315] width 277 height 13
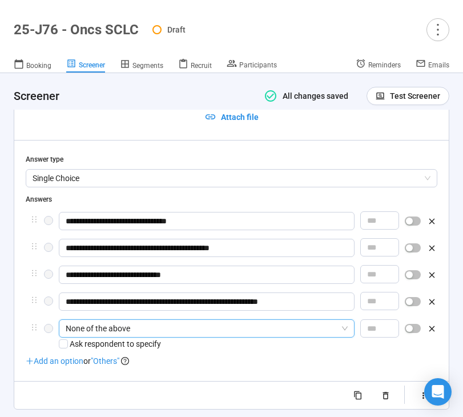
scroll to position [5457, 0]
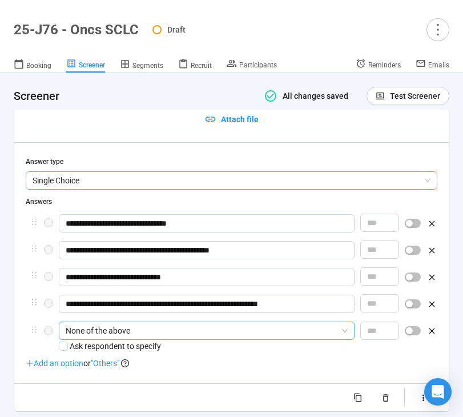
click at [291, 189] on span "Single Choice" at bounding box center [232, 180] width 398 height 17
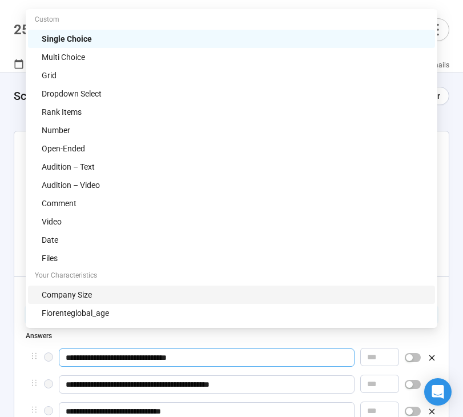
scroll to position [5321, 0]
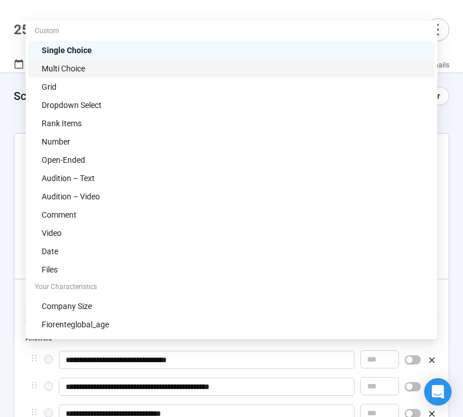
click at [203, 72] on div "Multi Choice" at bounding box center [235, 68] width 386 height 13
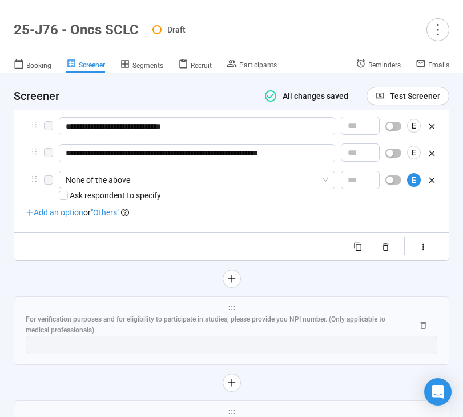
scroll to position [5610, 0]
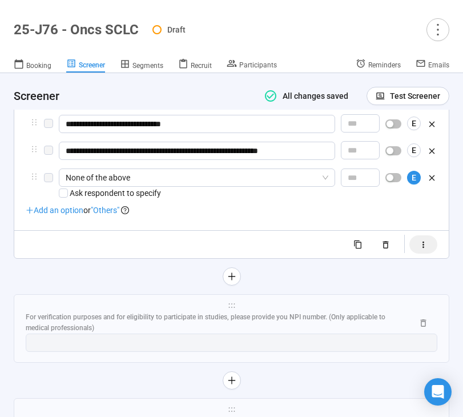
click at [425, 249] on icon "button" at bounding box center [423, 245] width 10 height 10
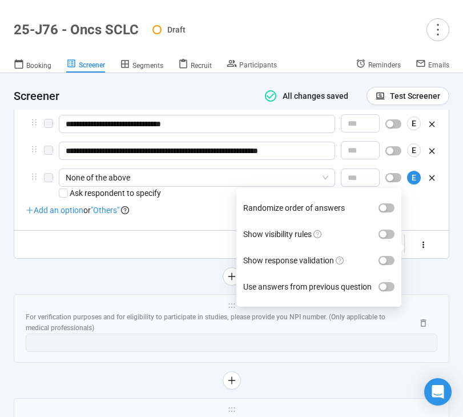
click at [387, 247] on label "Show visibility rules" at bounding box center [318, 234] width 151 height 26
click at [387, 239] on button "Show visibility rules" at bounding box center [387, 234] width 16 height 9
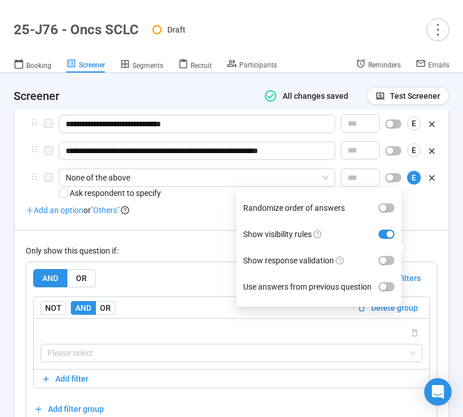
click at [182, 279] on div "Only show this question if: AND OR Delete all filters NOT AND OR Delete group P…" at bounding box center [232, 327] width 412 height 195
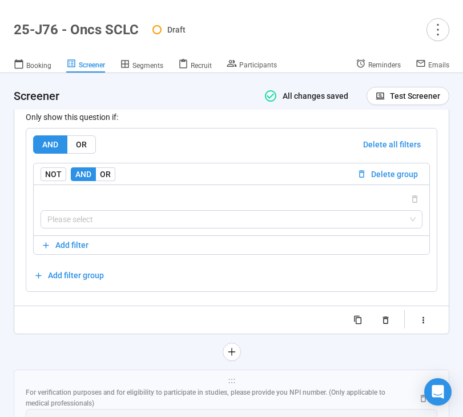
scroll to position [5757, 0]
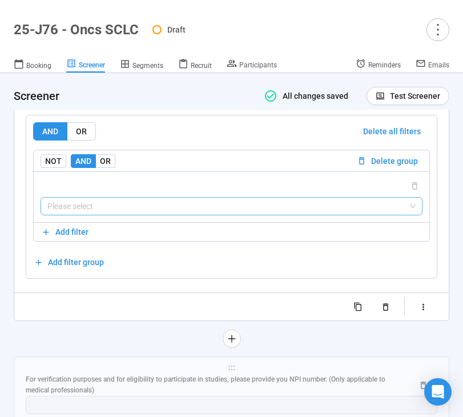
click at [174, 215] on input "search" at bounding box center [231, 206] width 368 height 17
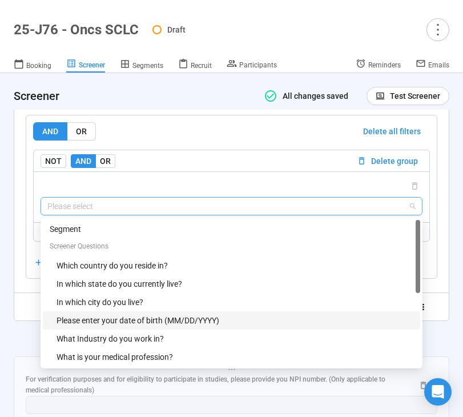
scroll to position [0, 0]
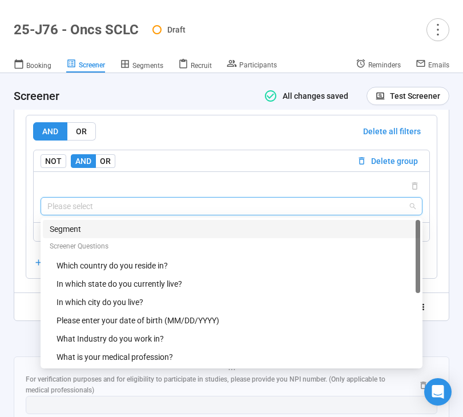
click at [138, 235] on div "Segment" at bounding box center [232, 229] width 364 height 13
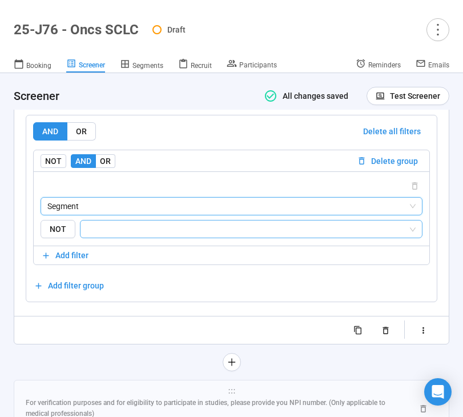
click at [151, 236] on input "search" at bounding box center [247, 229] width 321 height 14
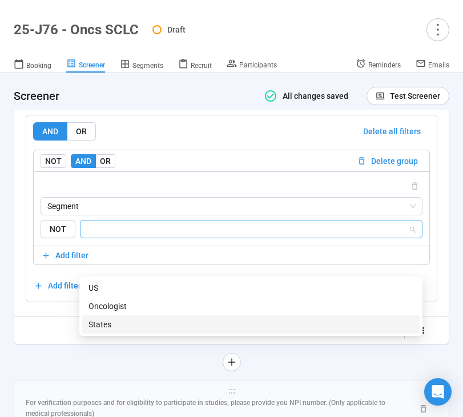
click at [122, 323] on div "States" at bounding box center [250, 324] width 325 height 13
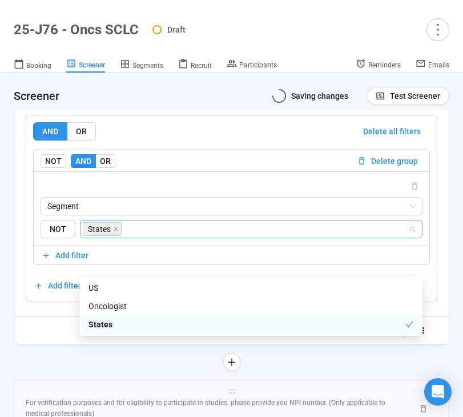
click at [90, 339] on div "Randomize order of answers Show visibility rules Show response validation Use a…" at bounding box center [232, 330] width 412 height 18
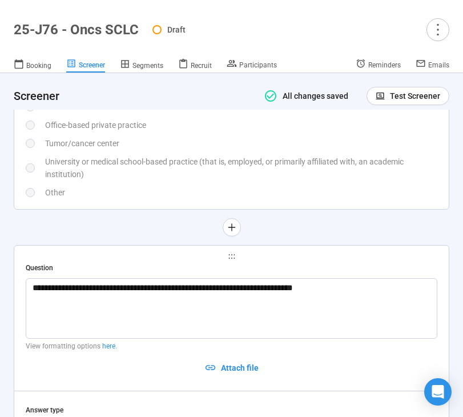
click at [154, 180] on div "University or medical school-based practice (that is, employed, or primarily af…" at bounding box center [241, 167] width 392 height 25
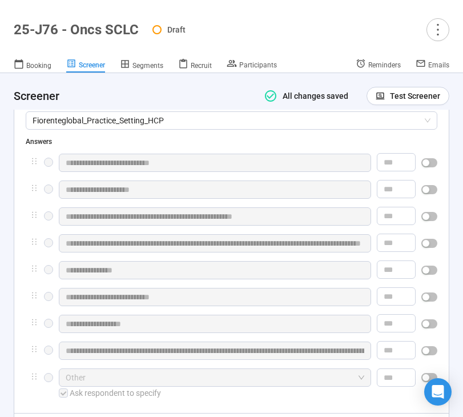
scroll to position [5160, 0]
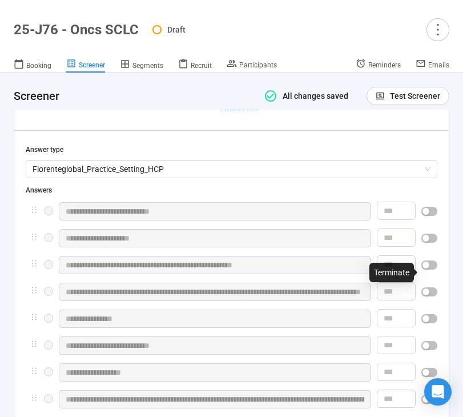
click at [431, 243] on span "button" at bounding box center [429, 237] width 16 height 9
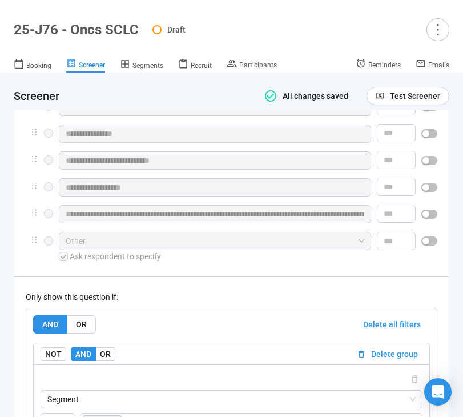
scroll to position [5344, 0]
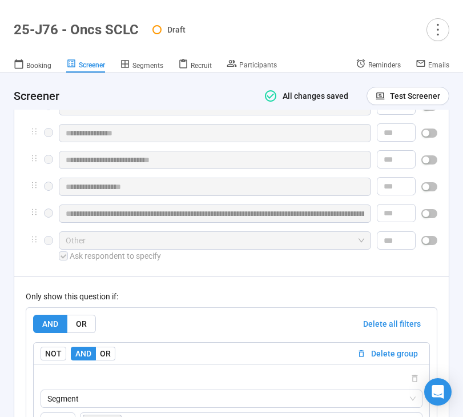
click at [431, 245] on span "button" at bounding box center [429, 240] width 16 height 9
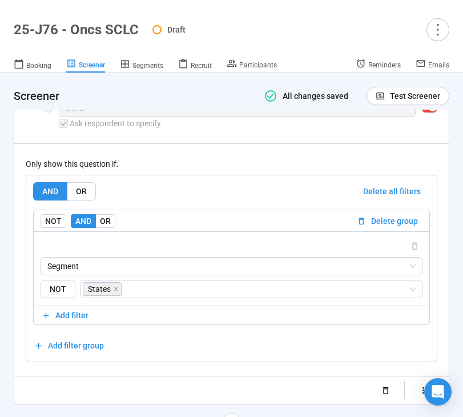
scroll to position [5450, 0]
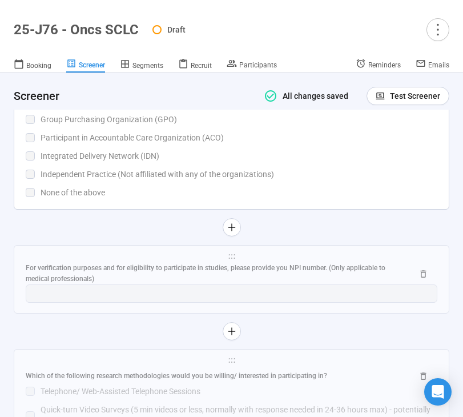
click at [182, 199] on div "None of the above" at bounding box center [239, 192] width 397 height 13
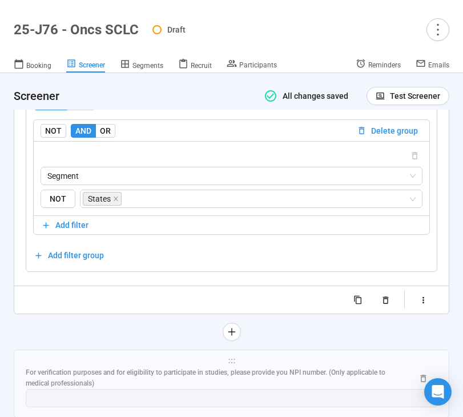
scroll to position [5831, 0]
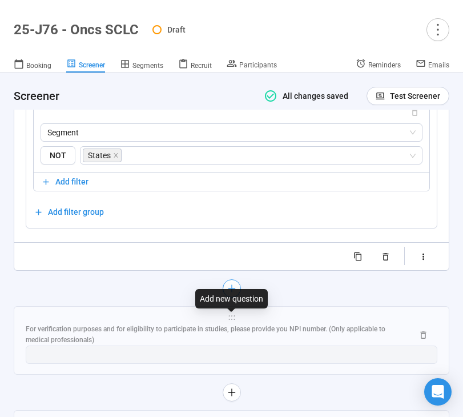
click at [237, 297] on button "button" at bounding box center [232, 288] width 18 height 18
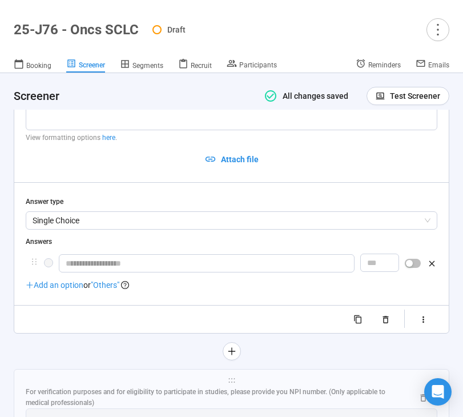
scroll to position [5583, 0]
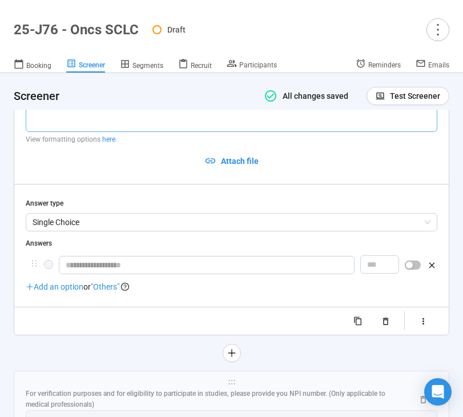
click at [92, 132] on textarea at bounding box center [232, 101] width 412 height 61
paste textarea "**********"
type textarea "**********"
click at [118, 274] on input "text" at bounding box center [207, 265] width 296 height 18
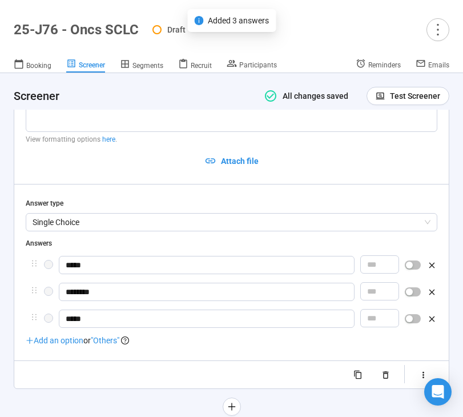
scroll to position [5667, 0]
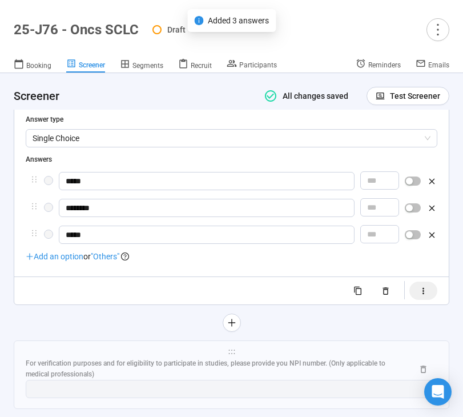
click at [418, 300] on button "button" at bounding box center [423, 290] width 28 height 18
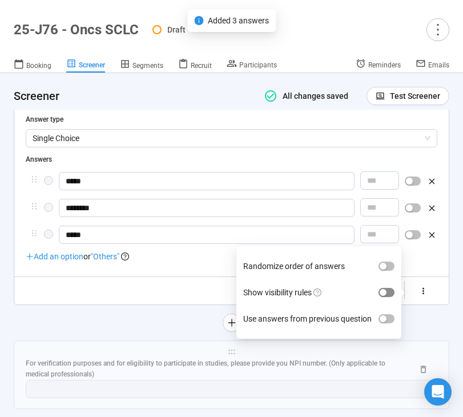
click at [385, 297] on span "button" at bounding box center [387, 292] width 16 height 9
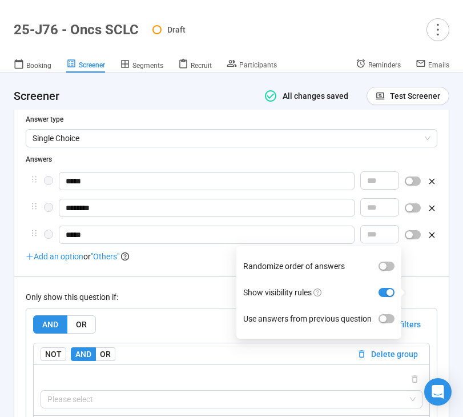
click at [198, 303] on div "Only show this question if:" at bounding box center [232, 297] width 412 height 13
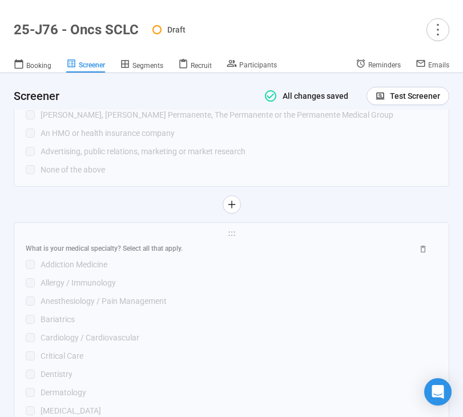
scroll to position [2770, 0]
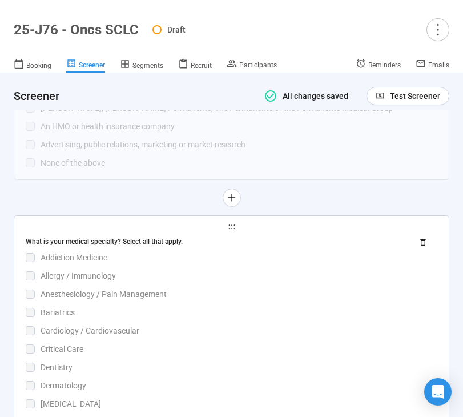
click at [241, 331] on div "Cardiology / Cardiovascular" at bounding box center [232, 330] width 412 height 13
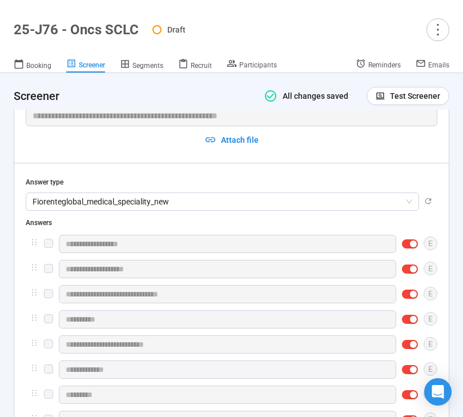
scroll to position [2918, 0]
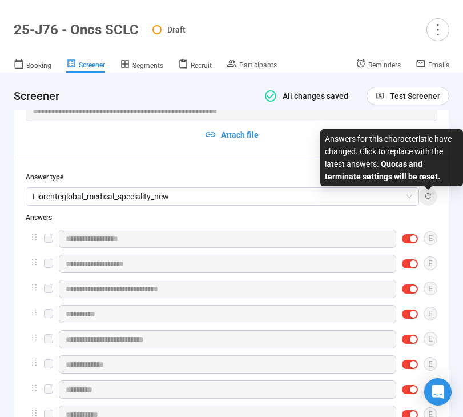
click at [428, 199] on icon "button" at bounding box center [428, 196] width 6 height 6
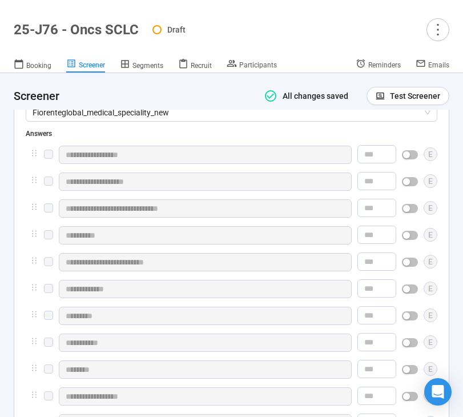
scroll to position [3004, 0]
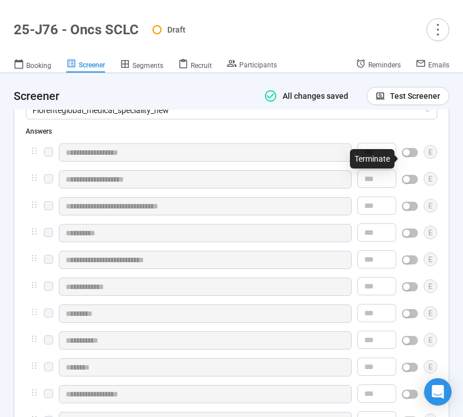
click at [409, 156] on div "button" at bounding box center [406, 152] width 7 height 7
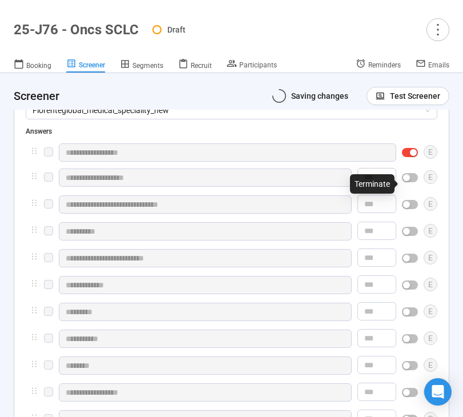
click at [408, 181] on div "button" at bounding box center [406, 177] width 7 height 7
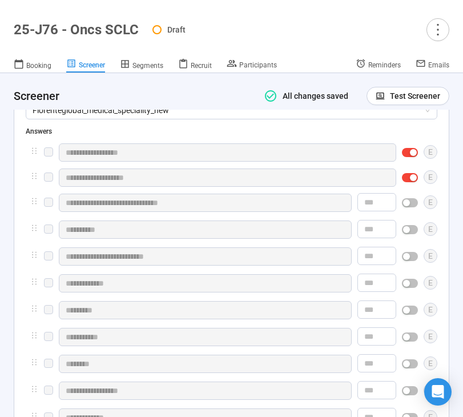
click at [408, 206] on div "button" at bounding box center [406, 202] width 7 height 7
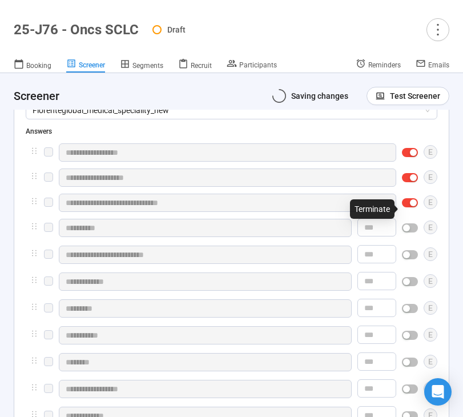
click at [412, 231] on span "button" at bounding box center [410, 227] width 16 height 9
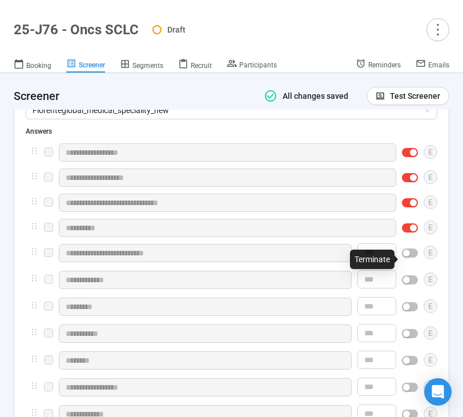
click at [410, 255] on span "button" at bounding box center [410, 252] width 16 height 9
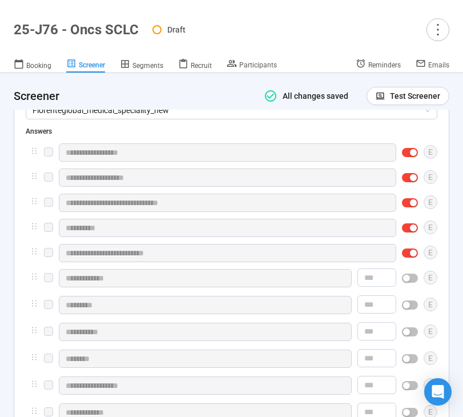
click at [414, 281] on span "button" at bounding box center [410, 277] width 16 height 9
click at [407, 304] on span "button" at bounding box center [410, 303] width 16 height 9
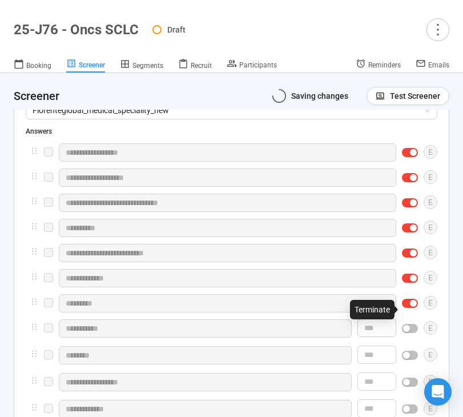
click at [410, 333] on span "button" at bounding box center [410, 328] width 16 height 9
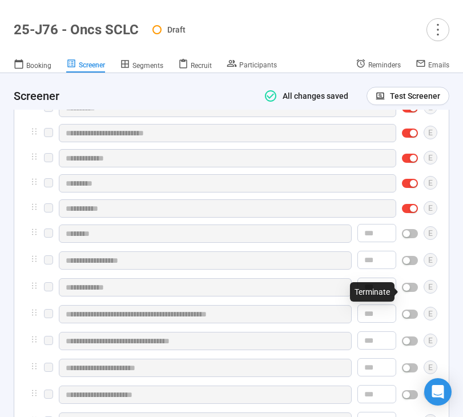
scroll to position [3127, 0]
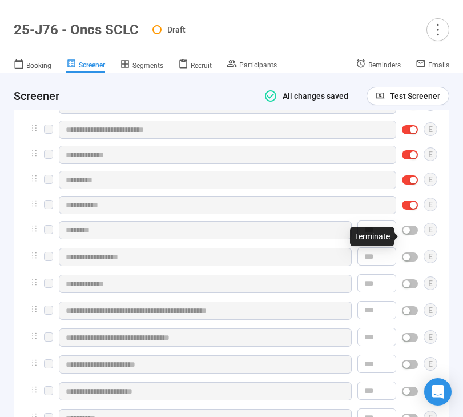
click at [407, 233] on div "button" at bounding box center [406, 230] width 7 height 7
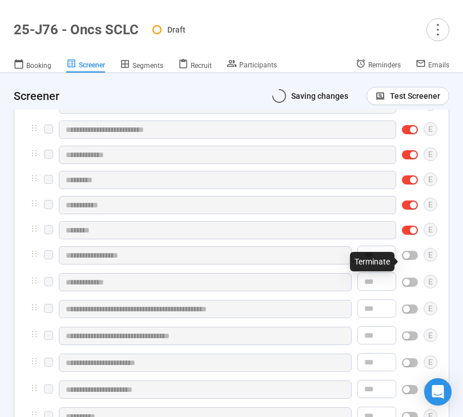
click at [408, 259] on div "button" at bounding box center [406, 255] width 7 height 7
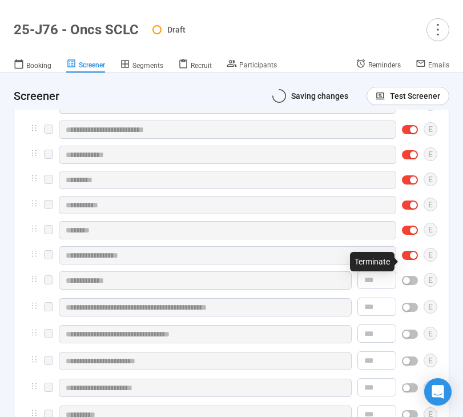
click at [409, 283] on div "button" at bounding box center [406, 280] width 7 height 7
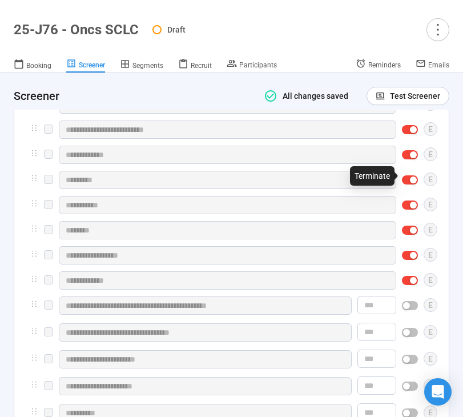
scroll to position [3244, 0]
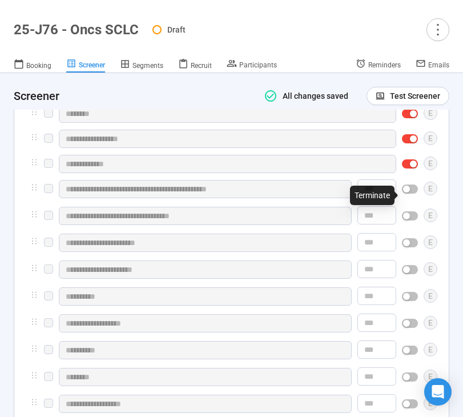
click at [408, 191] on div "button" at bounding box center [406, 189] width 7 height 7
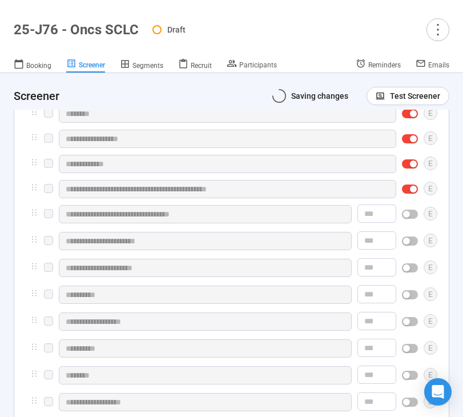
click at [409, 218] on div "button" at bounding box center [406, 214] width 7 height 7
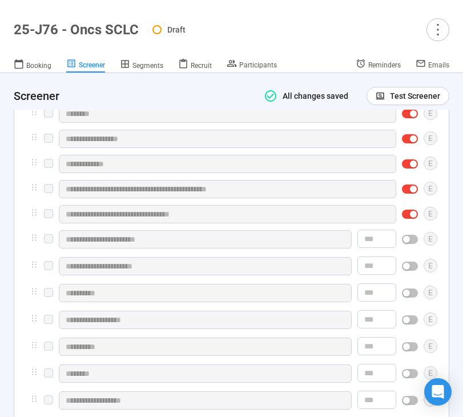
click at [410, 244] on span "button" at bounding box center [410, 239] width 16 height 9
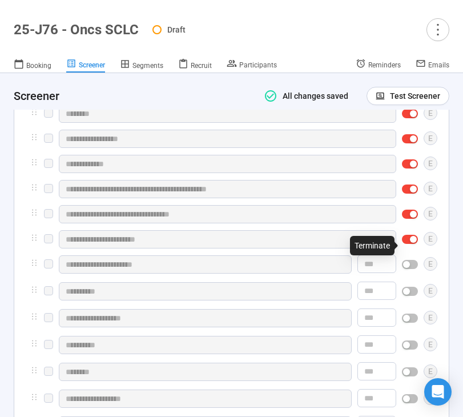
click at [409, 267] on div "button" at bounding box center [406, 264] width 7 height 7
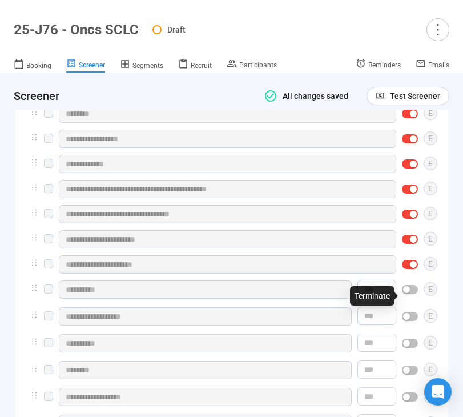
click at [408, 293] on div "button" at bounding box center [406, 289] width 7 height 7
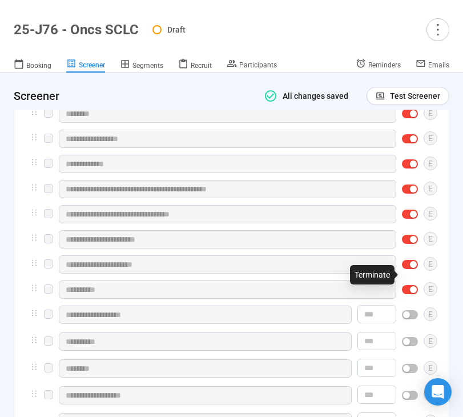
scroll to position [3361, 0]
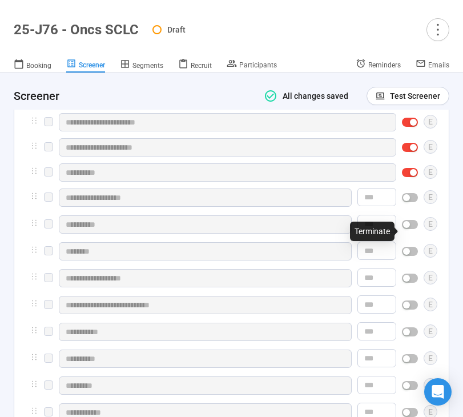
click at [409, 228] on div "button" at bounding box center [406, 224] width 7 height 7
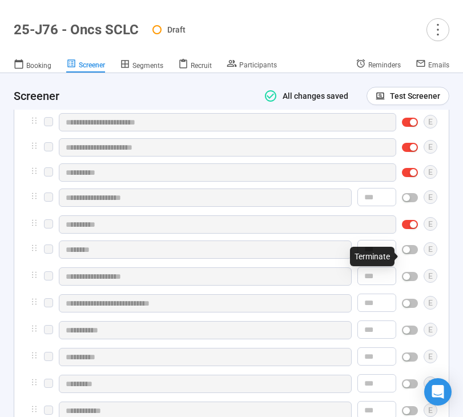
click at [409, 253] on div "button" at bounding box center [406, 249] width 7 height 7
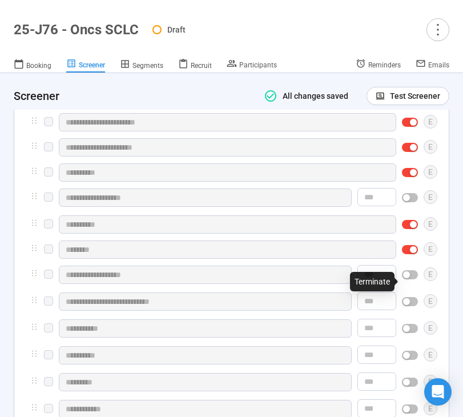
click at [409, 278] on div "button" at bounding box center [406, 274] width 7 height 7
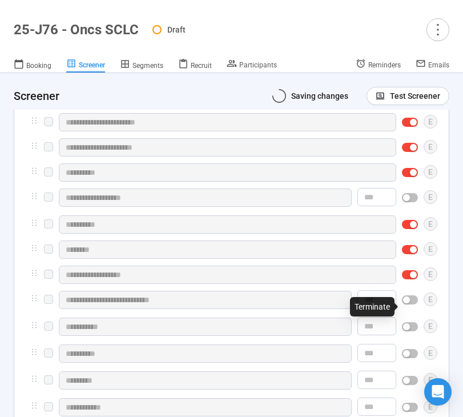
click at [410, 304] on button "button" at bounding box center [410, 299] width 16 height 9
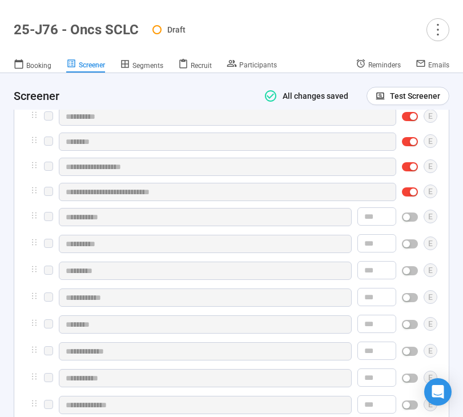
scroll to position [3471, 0]
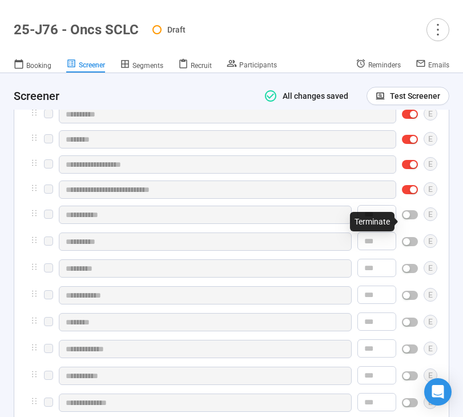
click at [409, 224] on div at bounding box center [410, 215] width 16 height 18
click at [410, 219] on button "button" at bounding box center [410, 214] width 16 height 9
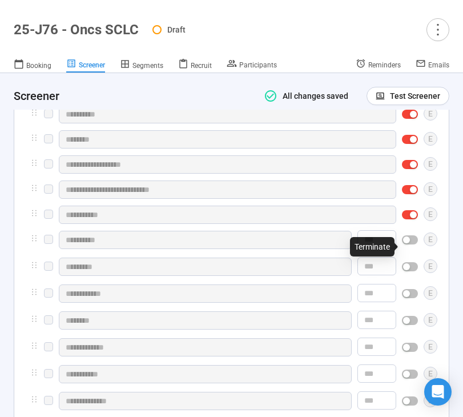
click at [406, 243] on div "button" at bounding box center [406, 239] width 7 height 7
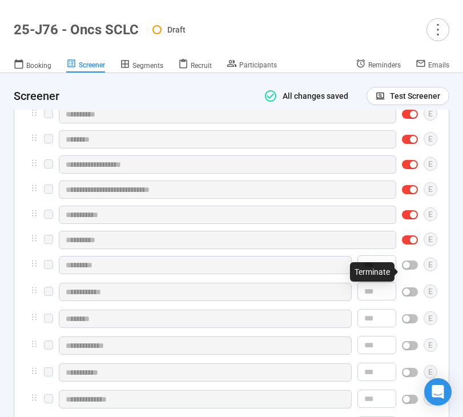
click at [408, 268] on div "button" at bounding box center [406, 264] width 7 height 7
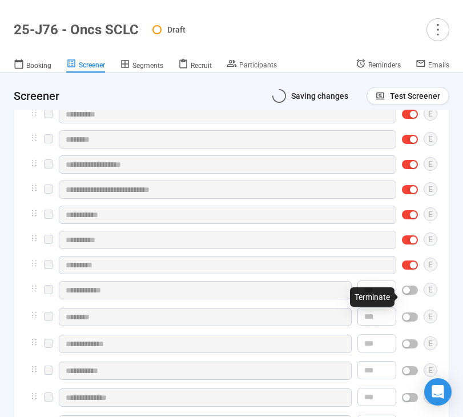
click at [409, 293] on div "button" at bounding box center [406, 290] width 7 height 7
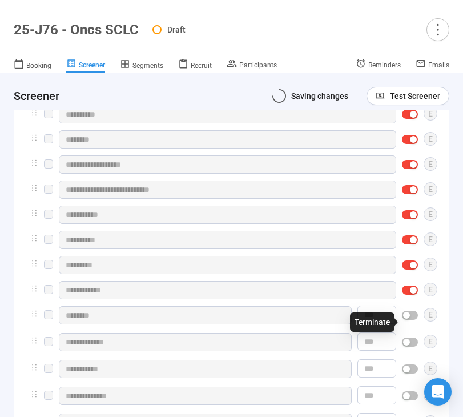
click at [407, 318] on div "button" at bounding box center [406, 315] width 7 height 7
click at [407, 318] on span "button" at bounding box center [410, 315] width 16 height 9
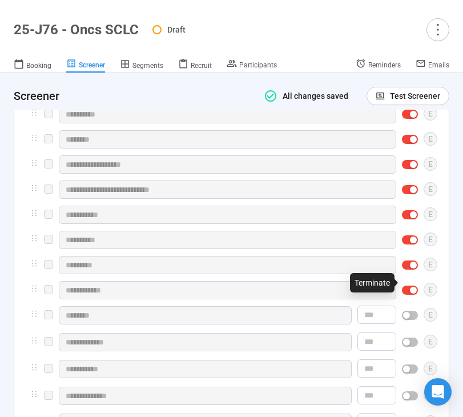
scroll to position [3609, 0]
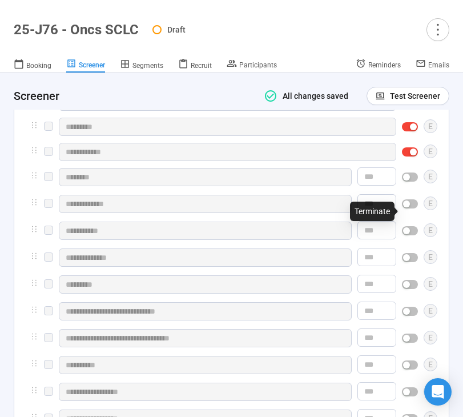
click at [407, 207] on div "button" at bounding box center [406, 203] width 7 height 7
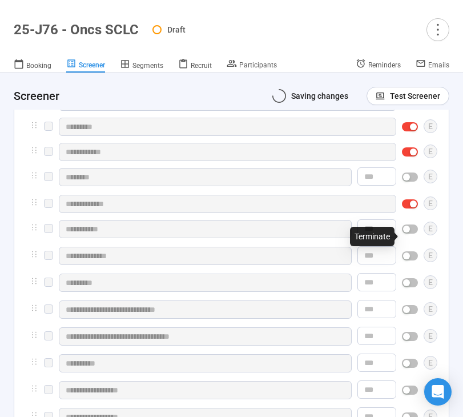
click at [407, 232] on div "button" at bounding box center [406, 229] width 7 height 7
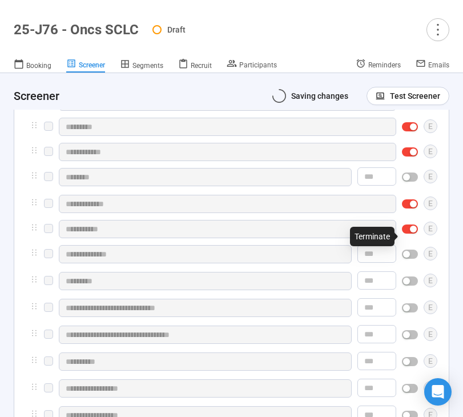
click at [406, 257] on div "button" at bounding box center [406, 254] width 7 height 7
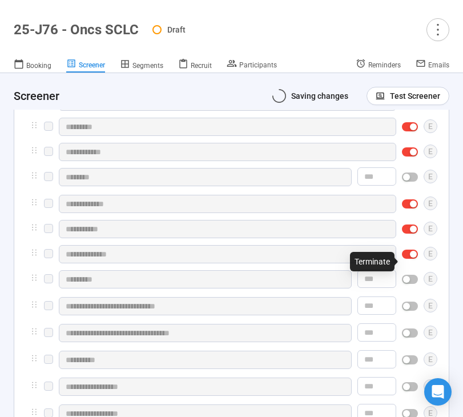
click at [407, 283] on div "button" at bounding box center [406, 279] width 7 height 7
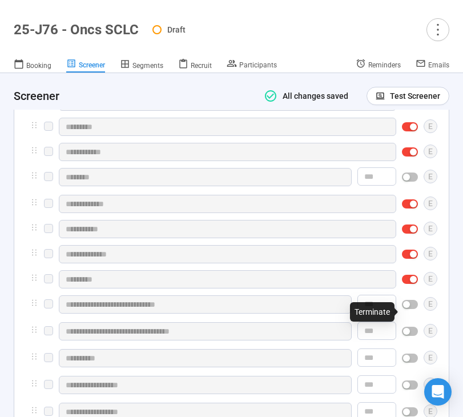
click at [407, 308] on div "button" at bounding box center [406, 304] width 7 height 7
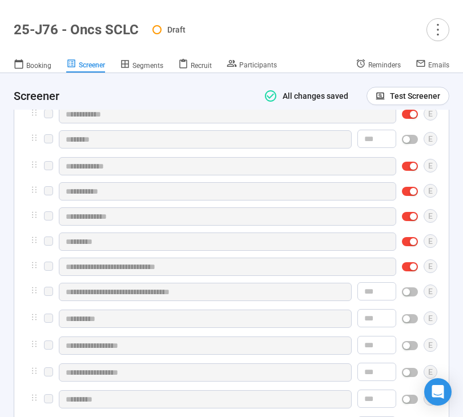
scroll to position [3754, 0]
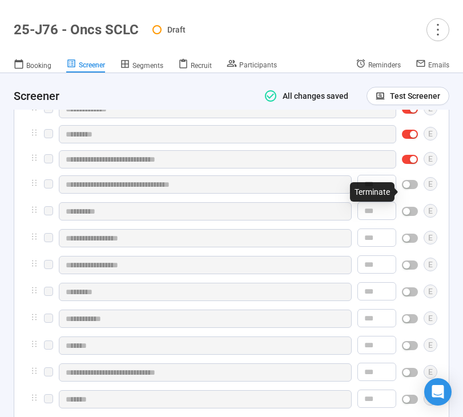
click at [409, 188] on div "button" at bounding box center [406, 184] width 7 height 7
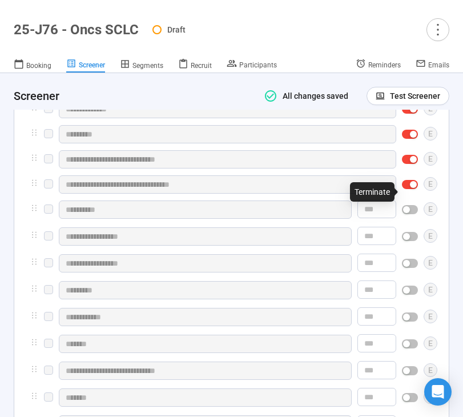
click at [407, 213] on div "button" at bounding box center [406, 209] width 7 height 7
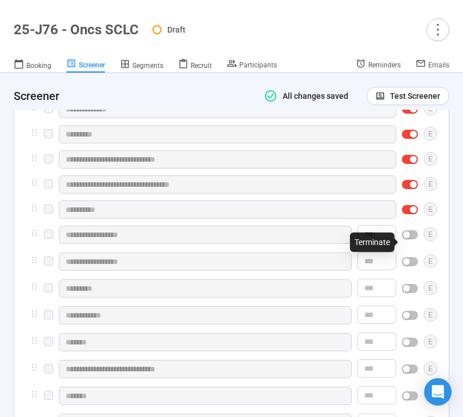
click at [409, 238] on div "button" at bounding box center [406, 234] width 7 height 7
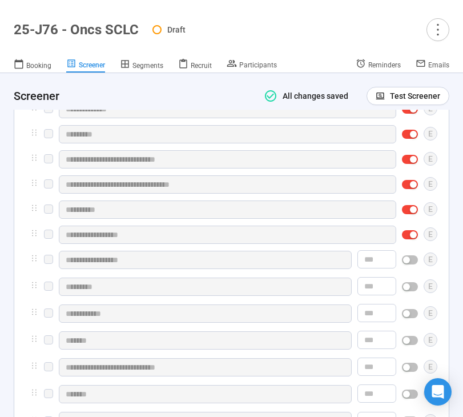
click at [409, 263] on div "button" at bounding box center [406, 259] width 7 height 7
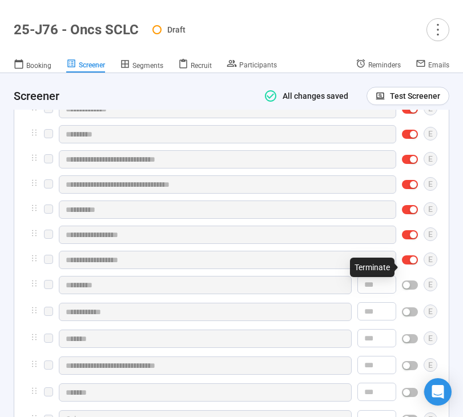
click at [411, 289] on span "button" at bounding box center [410, 284] width 16 height 9
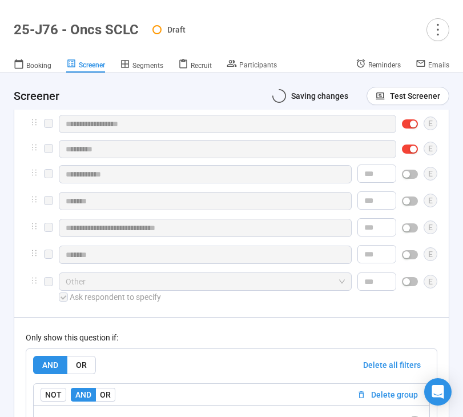
scroll to position [3894, 0]
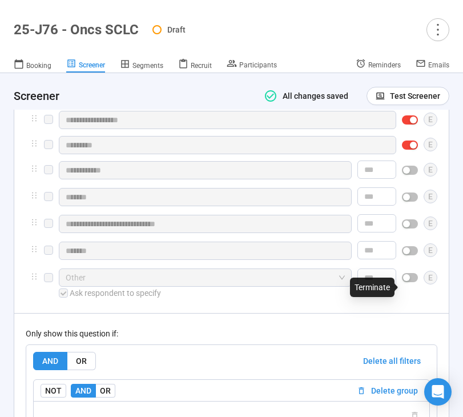
click at [410, 175] on span "button" at bounding box center [410, 170] width 16 height 9
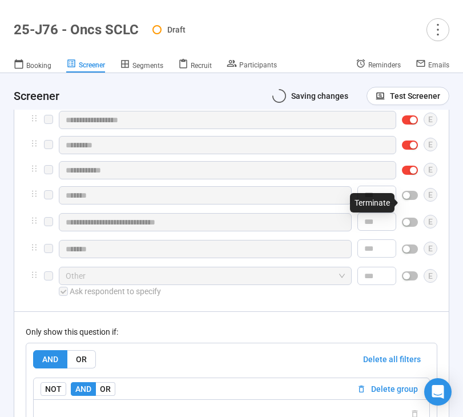
click at [410, 200] on span "button" at bounding box center [410, 195] width 16 height 9
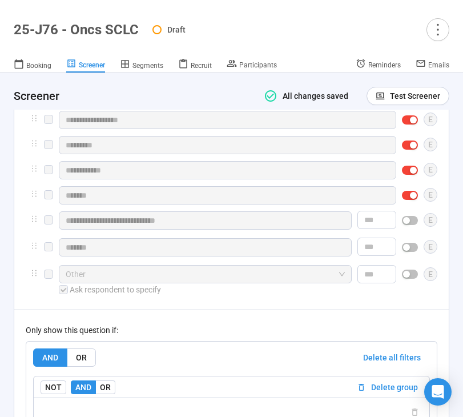
click at [408, 224] on div "button" at bounding box center [406, 220] width 7 height 7
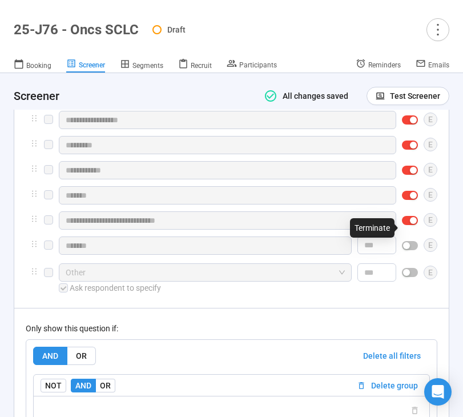
click at [407, 249] on div "button" at bounding box center [406, 245] width 7 height 7
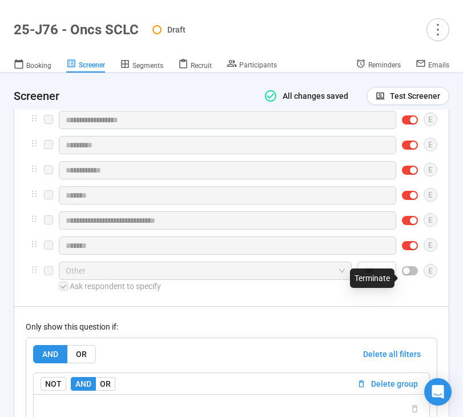
click at [407, 274] on div "button" at bounding box center [406, 270] width 7 height 7
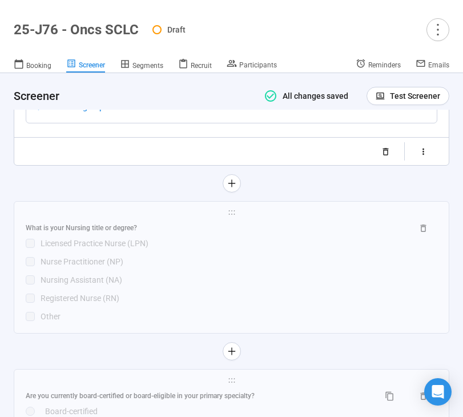
scroll to position [4303, 0]
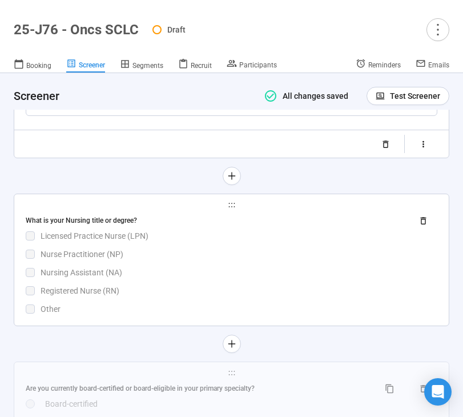
click at [285, 297] on div "Registered Nurse (RN)" at bounding box center [239, 290] width 397 height 13
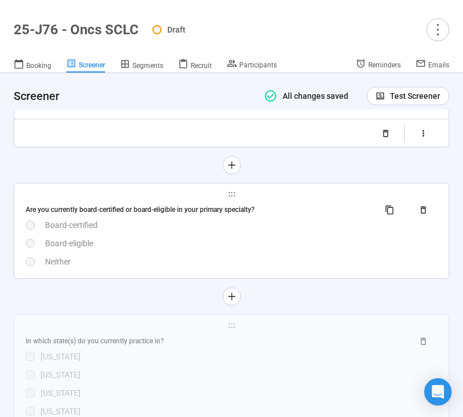
click at [291, 268] on div "Neither" at bounding box center [241, 261] width 392 height 13
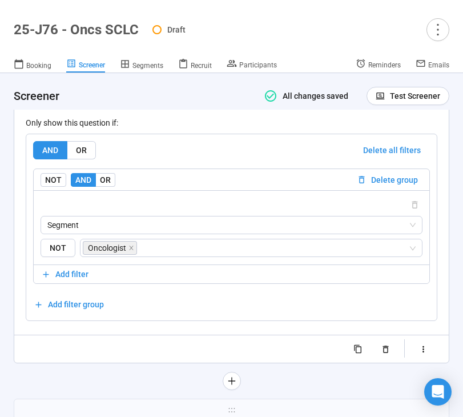
scroll to position [4196, 0]
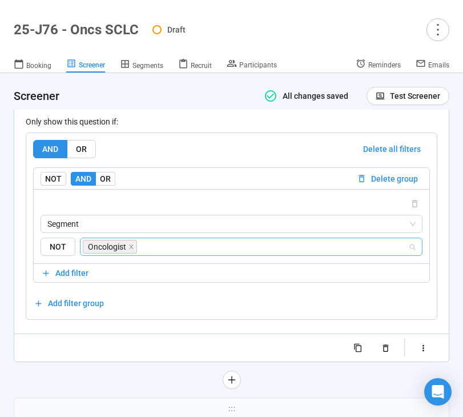
click at [280, 253] on input "search" at bounding box center [273, 247] width 269 height 14
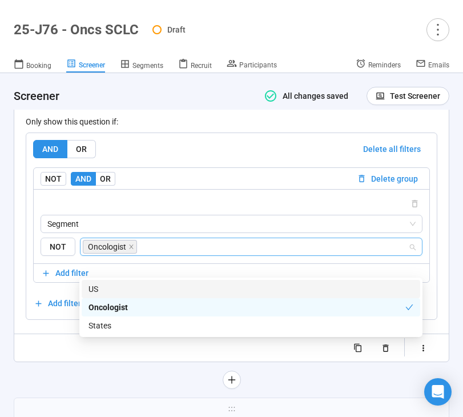
click at [272, 210] on div at bounding box center [232, 203] width 382 height 14
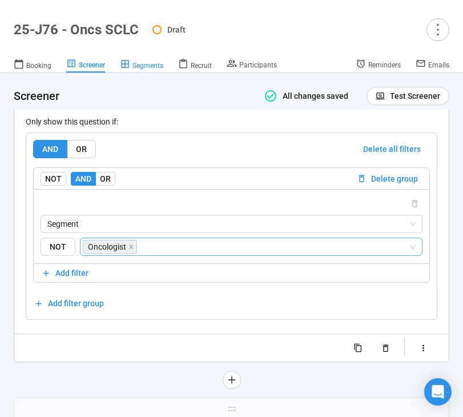
click at [152, 67] on span "Segments" at bounding box center [147, 66] width 31 height 8
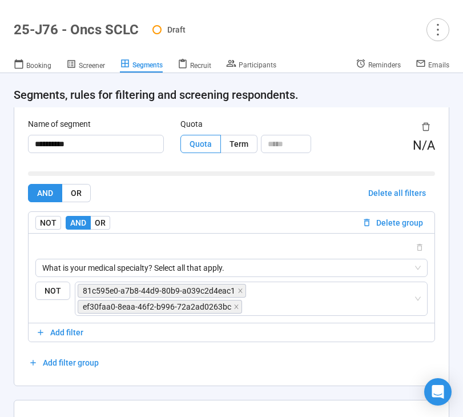
scroll to position [298, 0]
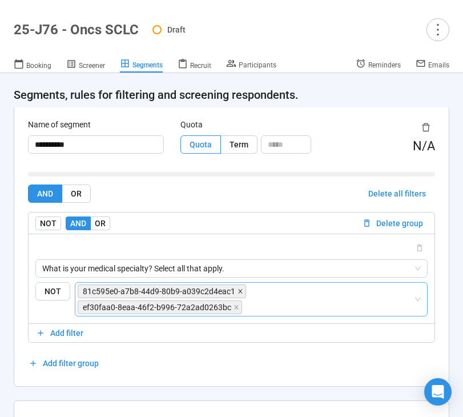
click at [239, 293] on icon "close" at bounding box center [240, 291] width 6 height 6
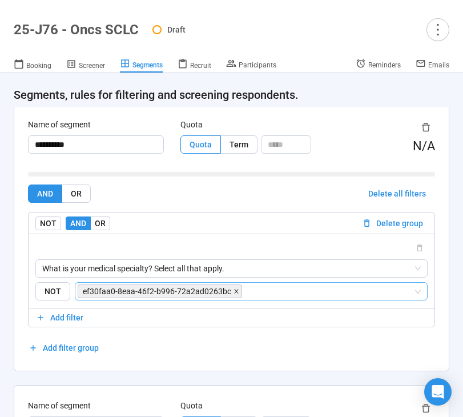
click at [234, 290] on icon "close" at bounding box center [236, 291] width 4 height 4
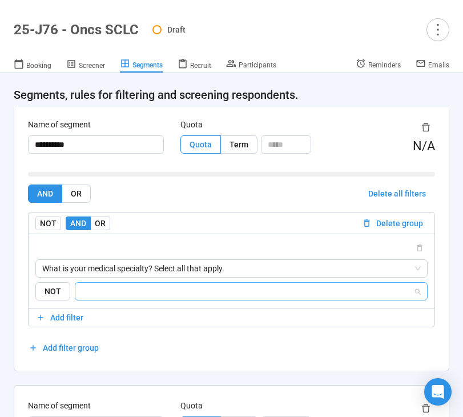
click at [237, 290] on input "search" at bounding box center [247, 291] width 331 height 14
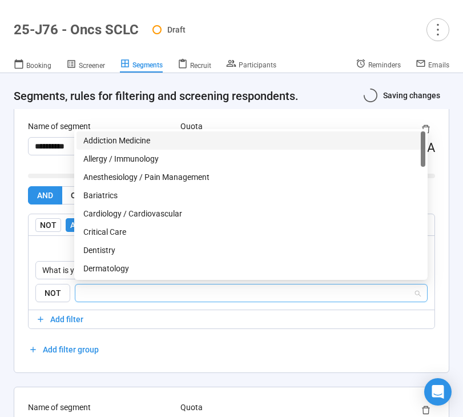
scroll to position [300, 0]
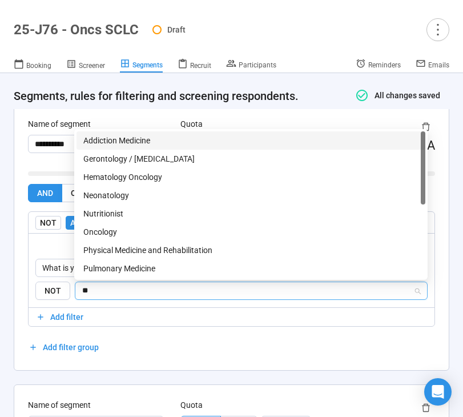
type input "***"
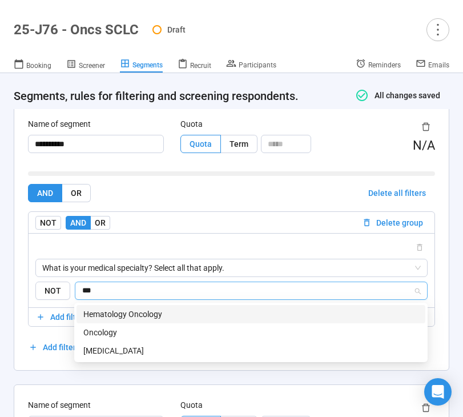
click at [207, 313] on div "Hematology Oncology" at bounding box center [250, 314] width 335 height 13
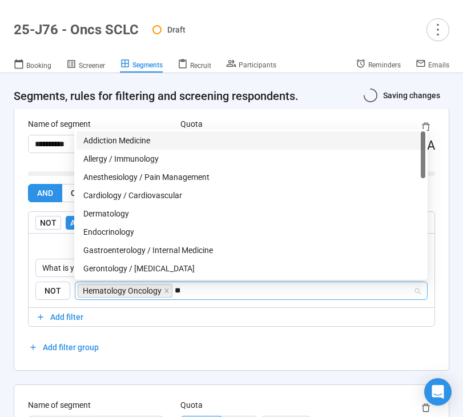
type input "***"
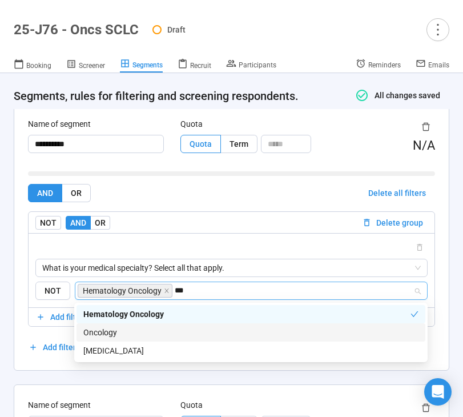
click at [175, 333] on div "Oncology" at bounding box center [250, 332] width 335 height 13
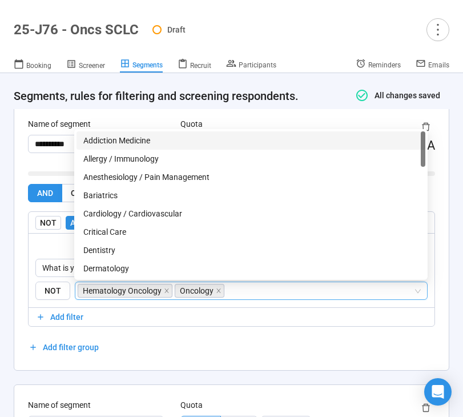
click at [186, 356] on div "AND OR Delete all filters NOT AND OR Delete group What is your medical specialt…" at bounding box center [231, 270] width 407 height 172
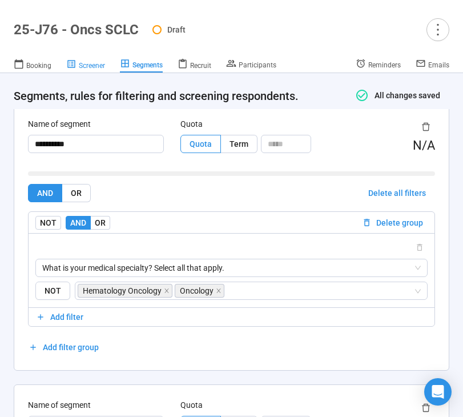
click at [94, 70] on link "Screener" at bounding box center [85, 65] width 39 height 15
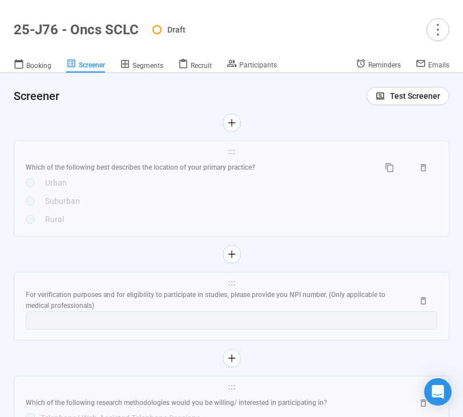
scroll to position [5703, 0]
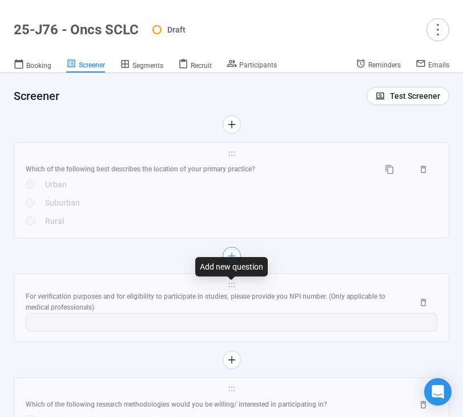
click at [231, 260] on icon "plus" at bounding box center [231, 255] width 9 height 9
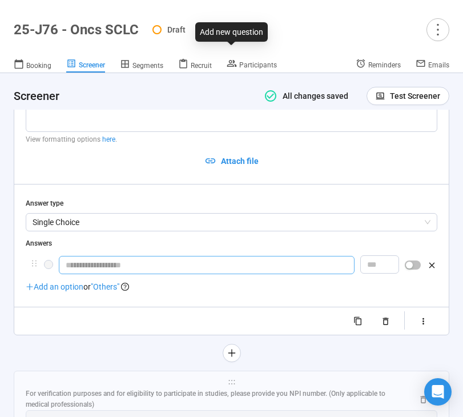
scroll to position [5733, 0]
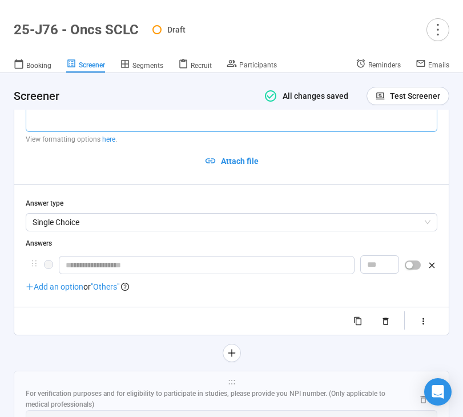
click at [96, 132] on textarea at bounding box center [232, 101] width 412 height 61
paste textarea "**********"
type textarea "**********"
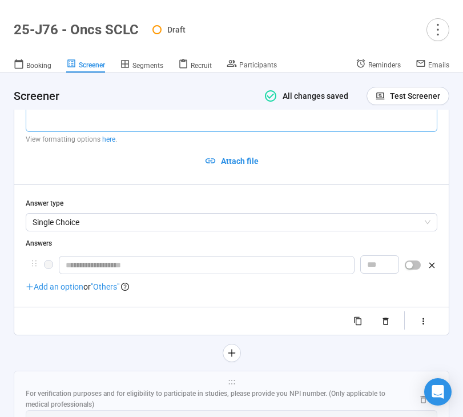
type textarea "**********"
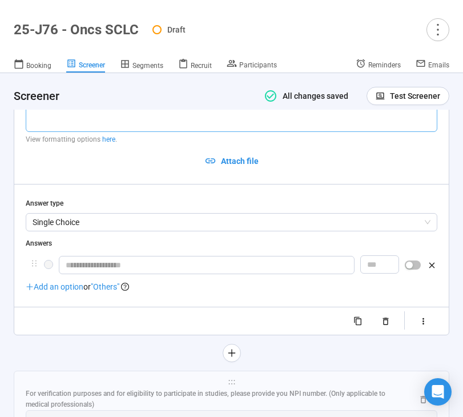
type textarea "**********"
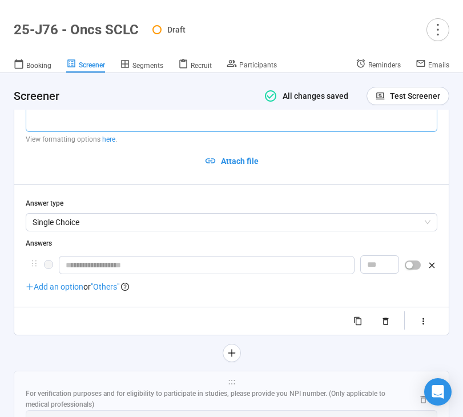
type textarea "**********"
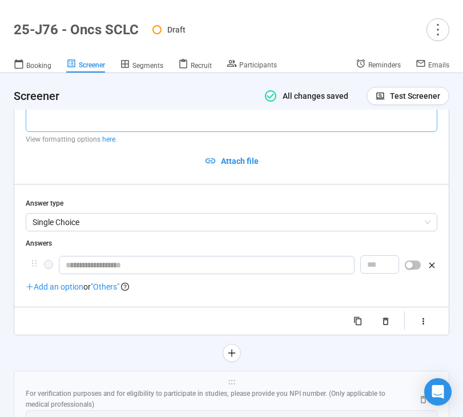
type textarea "**********"
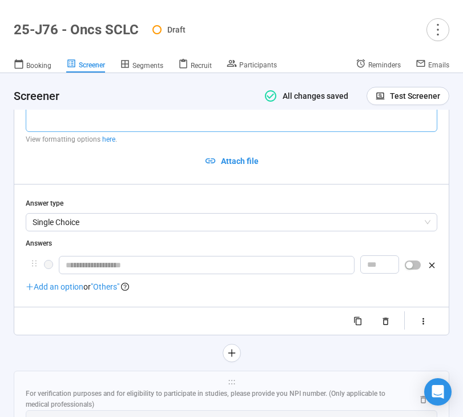
type textarea "**********"
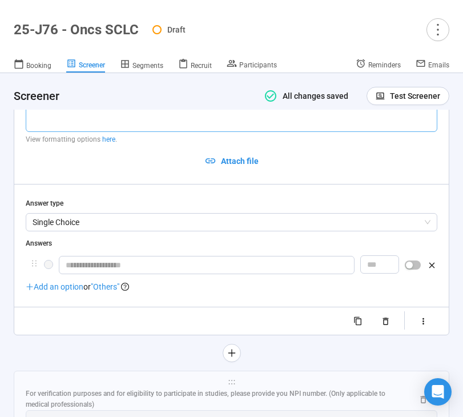
type textarea "**********"
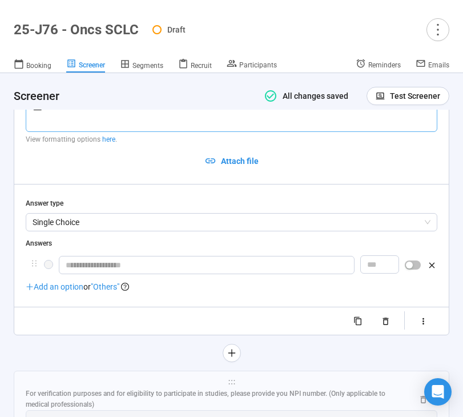
type textarea "**********"
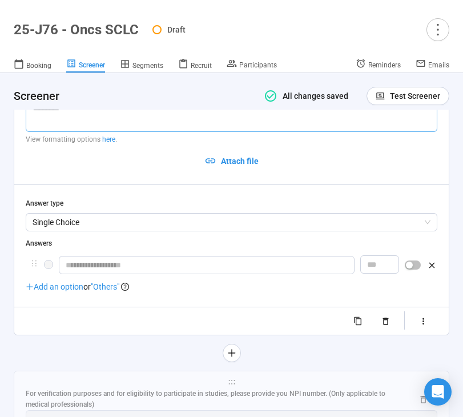
type textarea "**********"
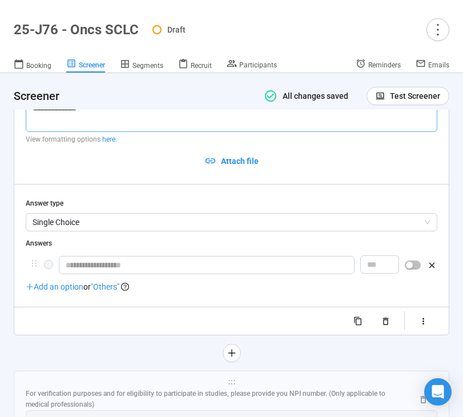
type textarea "**********"
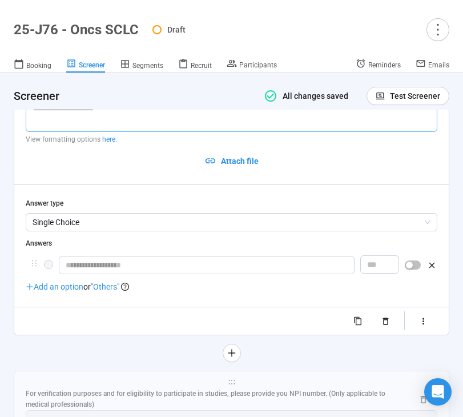
type textarea "**********"
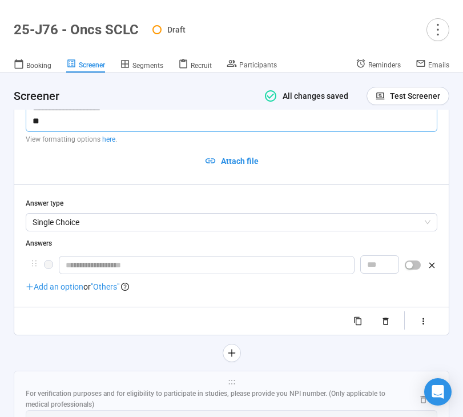
type textarea "**********"
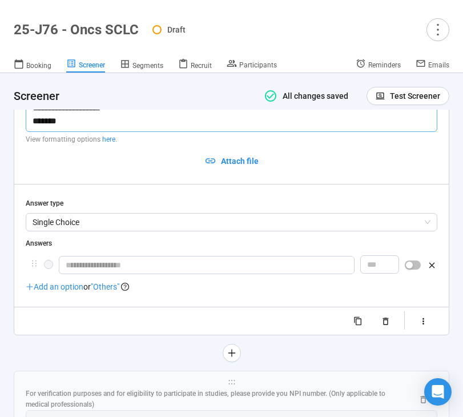
type textarea "**********"
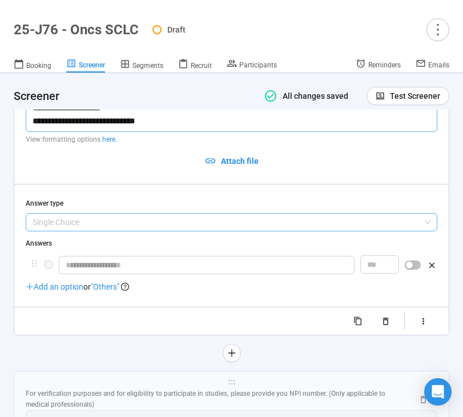
click at [111, 231] on span "Single Choice" at bounding box center [232, 222] width 398 height 17
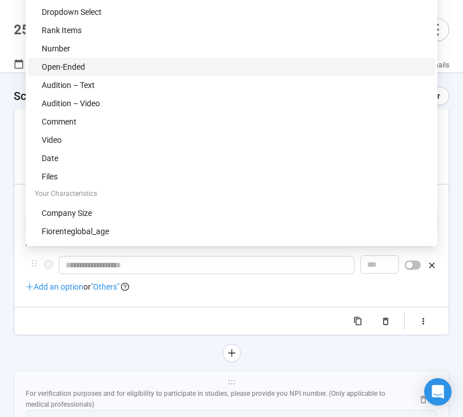
click at [138, 70] on div "Open-Ended" at bounding box center [235, 67] width 386 height 13
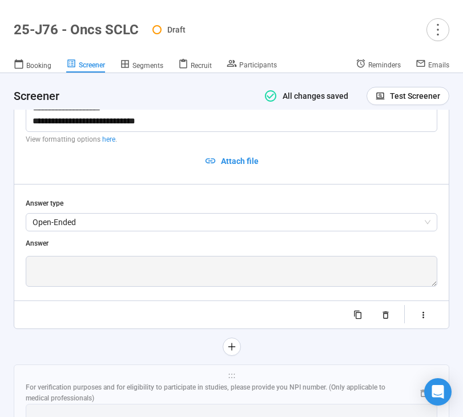
scroll to position [5787, 0]
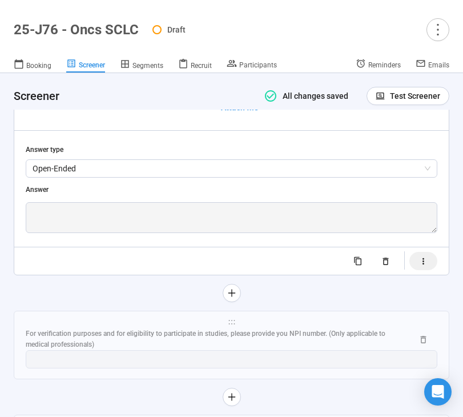
click at [427, 266] on icon "button" at bounding box center [423, 261] width 10 height 10
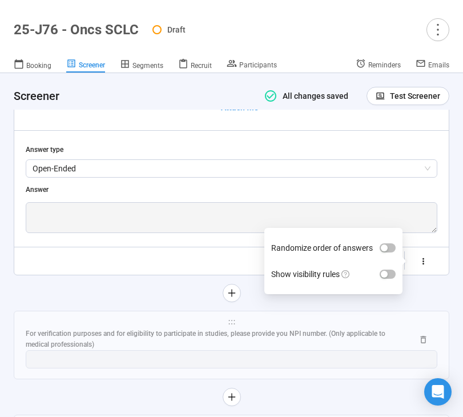
click at [390, 287] on label "Show visibility rules" at bounding box center [333, 274] width 124 height 26
click at [390, 279] on button "Show visibility rules" at bounding box center [388, 273] width 16 height 9
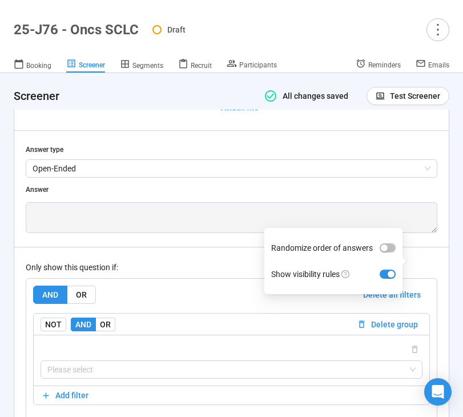
click at [166, 273] on div "Only show this question if:" at bounding box center [232, 267] width 412 height 13
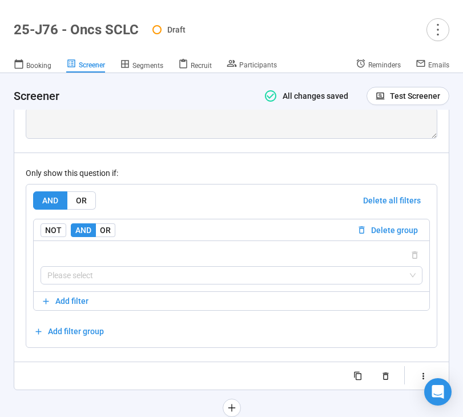
scroll to position [5906, 0]
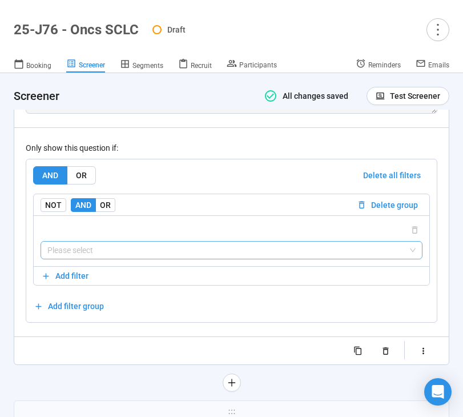
click at [118, 259] on input "search" at bounding box center [231, 249] width 368 height 17
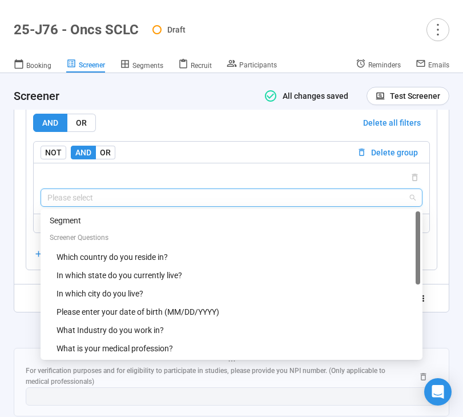
scroll to position [0, 0]
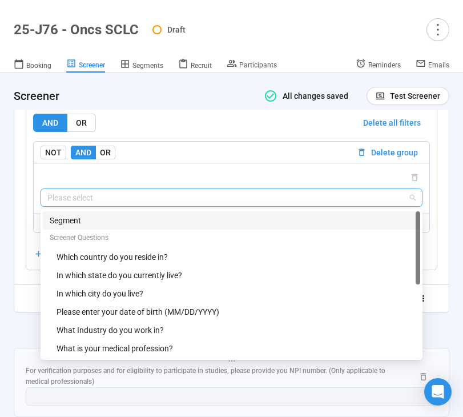
click at [154, 227] on div "Segment" at bounding box center [232, 220] width 364 height 13
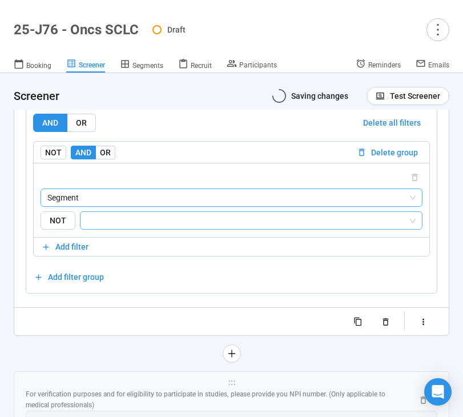
click at [152, 227] on input "search" at bounding box center [247, 221] width 321 height 14
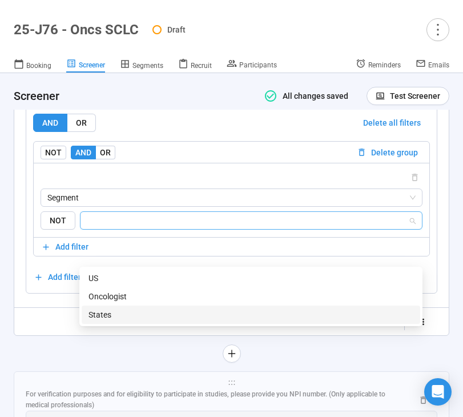
click at [140, 312] on div "States" at bounding box center [250, 314] width 325 height 13
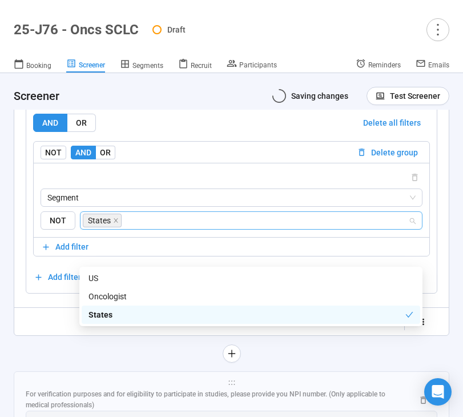
click at [64, 335] on div "**********" at bounding box center [231, 74] width 434 height 522
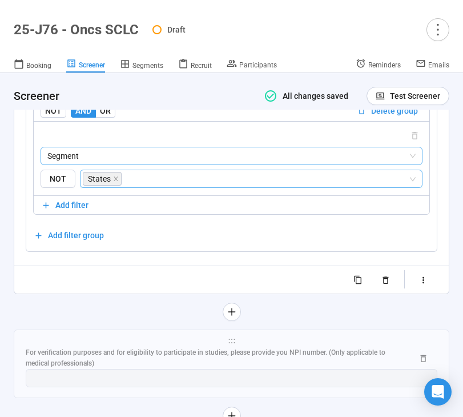
scroll to position [6029, 0]
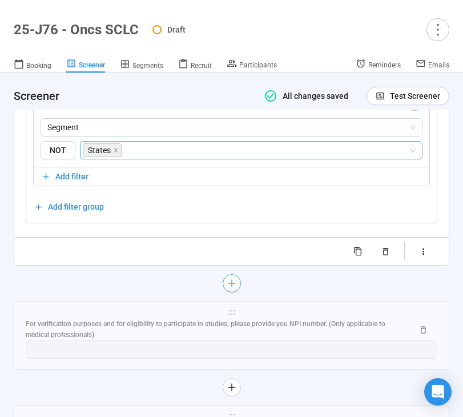
click at [232, 288] on icon "plus" at bounding box center [231, 283] width 9 height 9
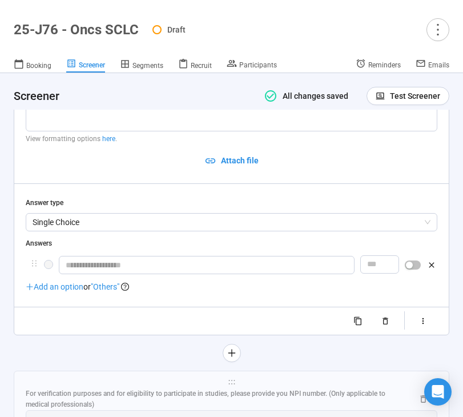
scroll to position [5837, 0]
click at [98, 131] on textarea at bounding box center [232, 101] width 412 height 61
paste textarea "**********"
click at [33, 119] on textarea "**********" at bounding box center [232, 101] width 412 height 61
drag, startPoint x: 196, startPoint y: 131, endPoint x: 58, endPoint y: 131, distance: 138.7
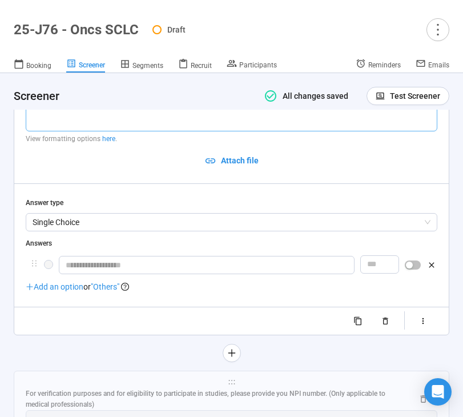
click at [58, 131] on textarea "**********" at bounding box center [232, 101] width 412 height 61
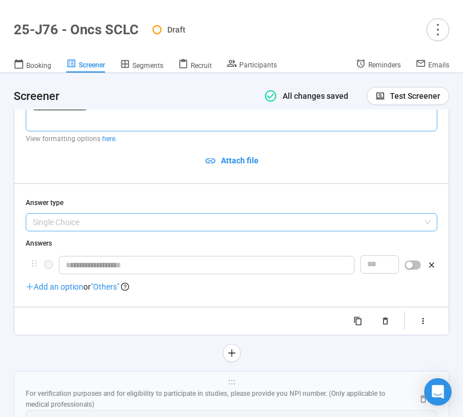
click at [155, 231] on span "Single Choice" at bounding box center [232, 222] width 398 height 17
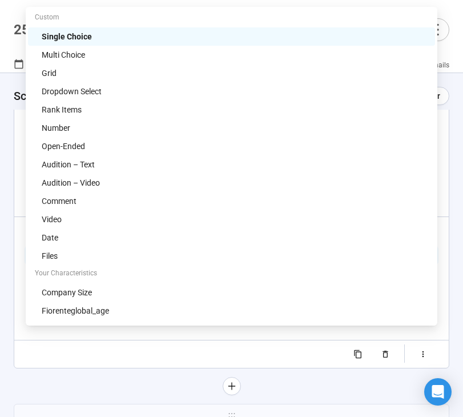
scroll to position [5758, 0]
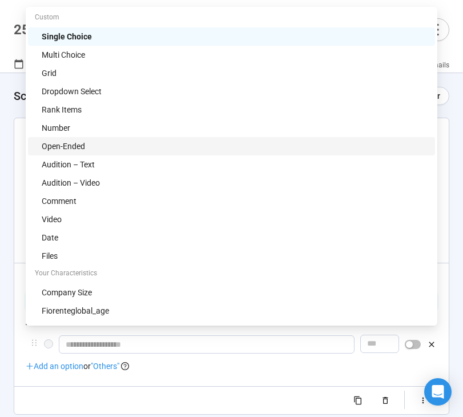
click at [159, 145] on div "Open-Ended" at bounding box center [235, 146] width 386 height 13
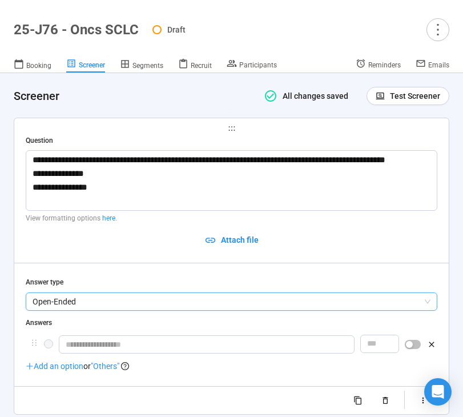
scroll to position [5937, 0]
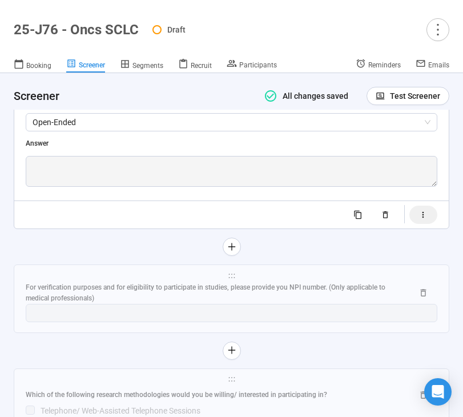
click at [429, 224] on button "button" at bounding box center [423, 215] width 28 height 18
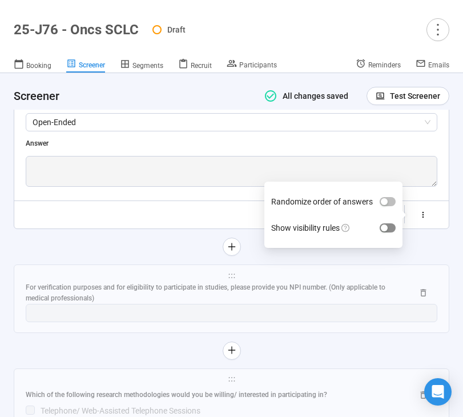
click at [386, 232] on span "button" at bounding box center [388, 227] width 16 height 9
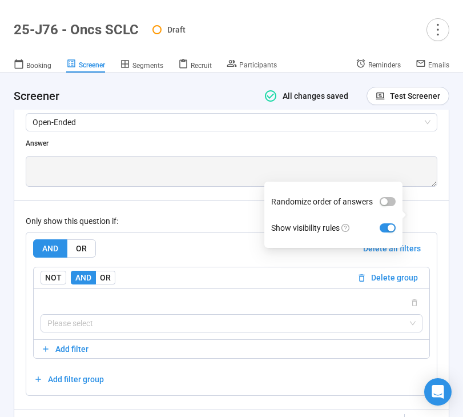
click at [190, 263] on div "Only show this question if: AND OR Delete all filters NOT AND OR Delete group P…" at bounding box center [232, 297] width 412 height 195
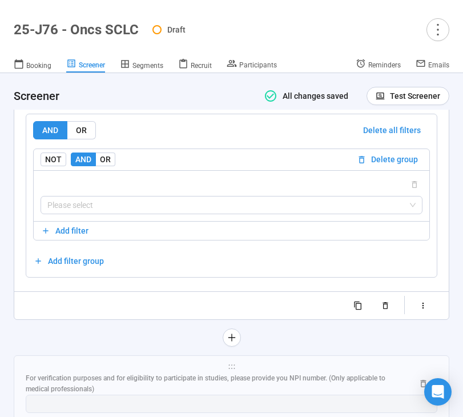
scroll to position [6074, 0]
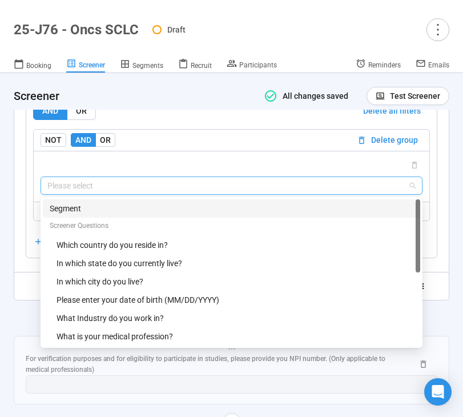
click at [183, 194] on input "search" at bounding box center [231, 185] width 368 height 17
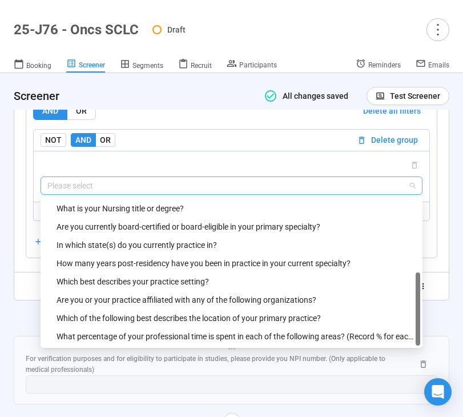
scroll to position [0, 0]
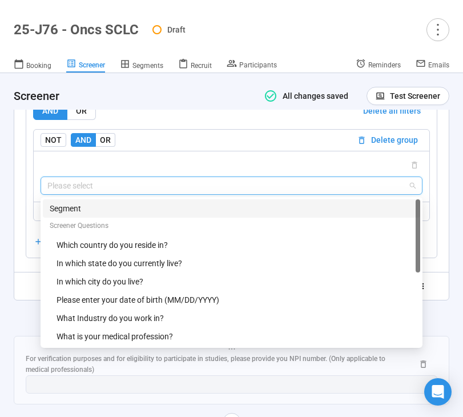
click at [152, 215] on div "Segment" at bounding box center [232, 208] width 364 height 13
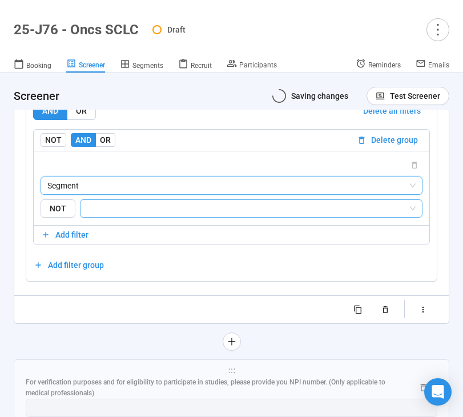
click at [166, 215] on input "search" at bounding box center [247, 209] width 321 height 14
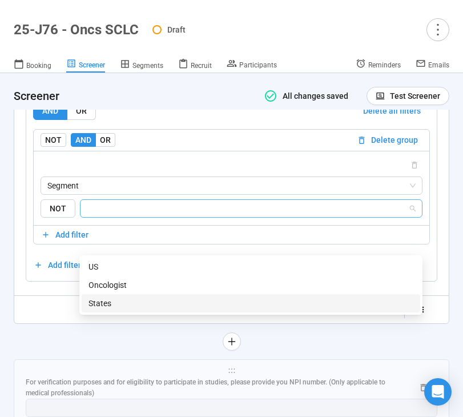
click at [144, 298] on div "States" at bounding box center [250, 303] width 325 height 13
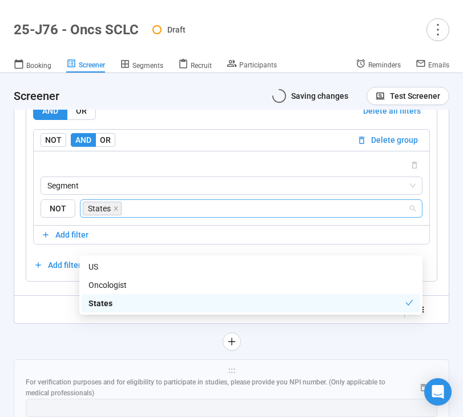
click at [75, 351] on div "**********" at bounding box center [232, 76] width 436 height 550
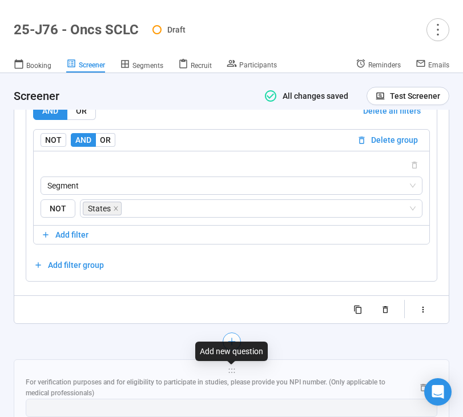
click at [227, 346] on icon "plus" at bounding box center [231, 341] width 9 height 9
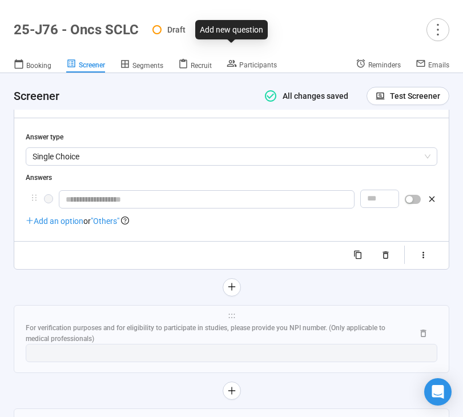
scroll to position [5941, 0]
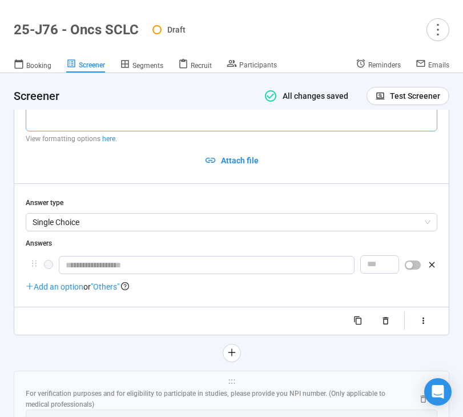
click at [159, 131] on textarea at bounding box center [232, 101] width 412 height 61
click at [340, 117] on textarea "**********" at bounding box center [232, 101] width 412 height 61
click at [224, 231] on span "Single Choice" at bounding box center [232, 222] width 398 height 17
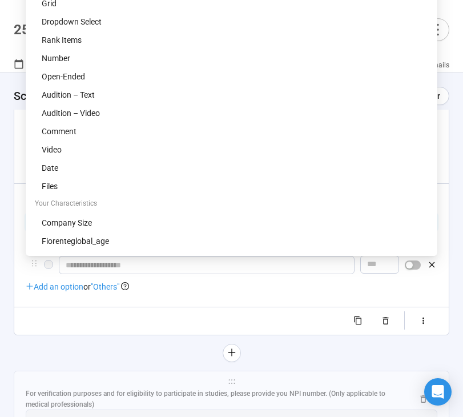
scroll to position [5875, 0]
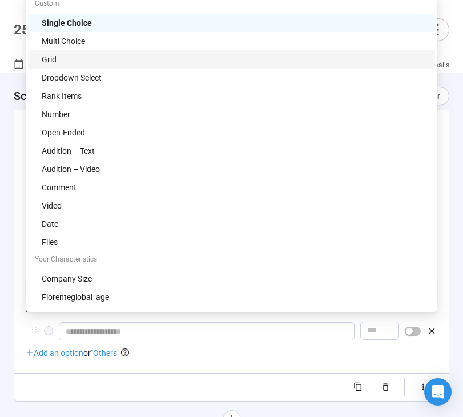
click at [200, 43] on div "Multi Choice" at bounding box center [235, 41] width 386 height 13
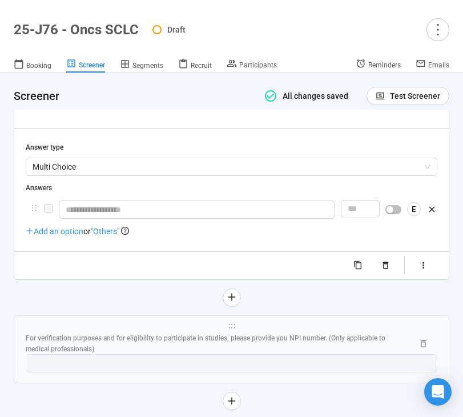
scroll to position [6001, 0]
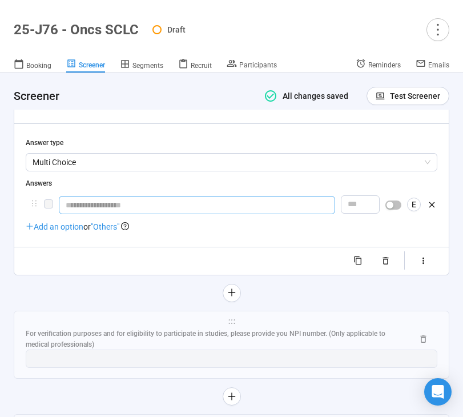
click at [174, 214] on input "text" at bounding box center [197, 205] width 276 height 18
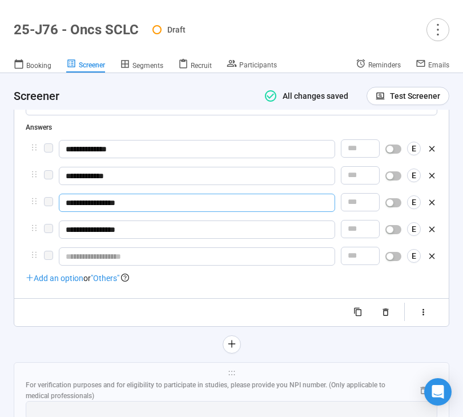
scroll to position [6062, 0]
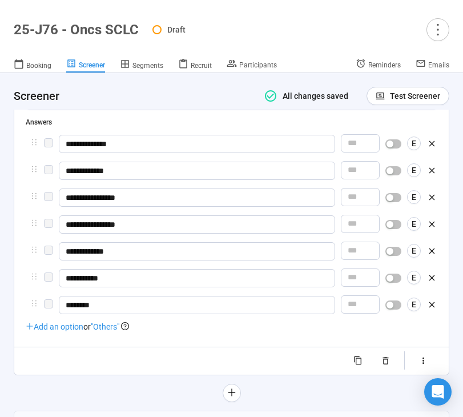
click at [111, 331] on span ""Others"" at bounding box center [105, 326] width 29 height 9
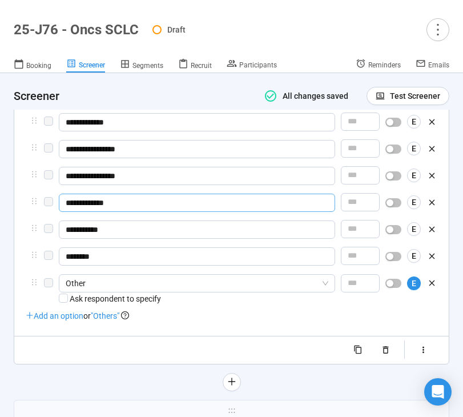
scroll to position [6145, 0]
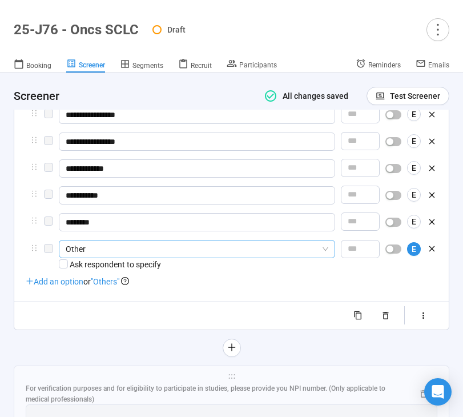
click at [121, 257] on span "Other" at bounding box center [197, 248] width 263 height 17
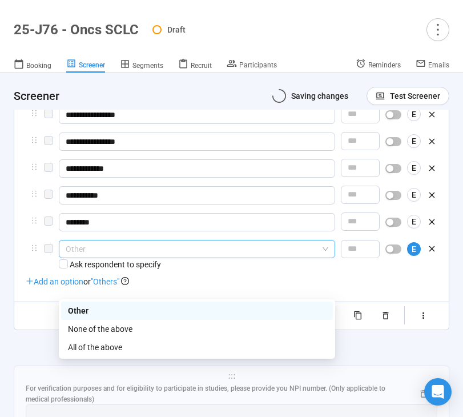
click at [108, 325] on div "None of the above" at bounding box center [197, 329] width 258 height 13
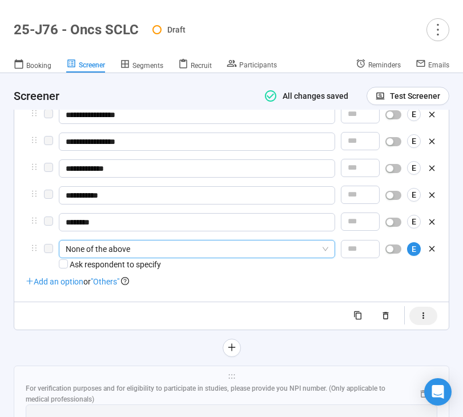
click at [422, 320] on icon "button" at bounding box center [423, 316] width 10 height 10
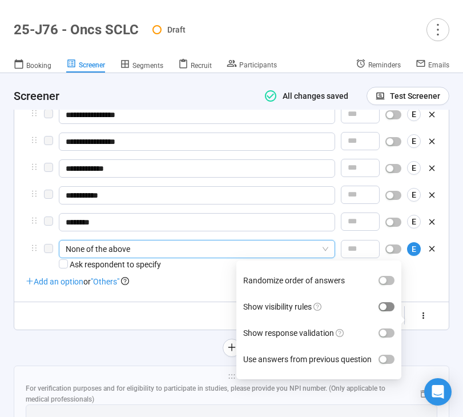
click at [386, 310] on div "button" at bounding box center [383, 306] width 7 height 7
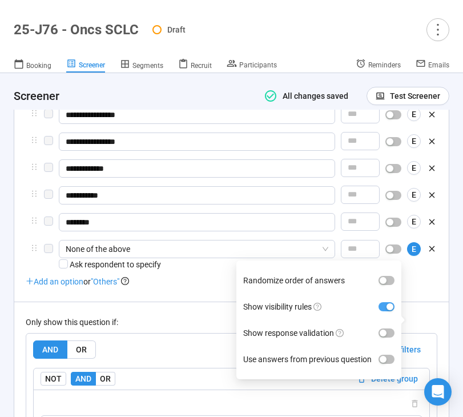
click at [167, 353] on div "Only show this question if: AND OR Delete all filters NOT AND OR Delete group P…" at bounding box center [232, 398] width 412 height 195
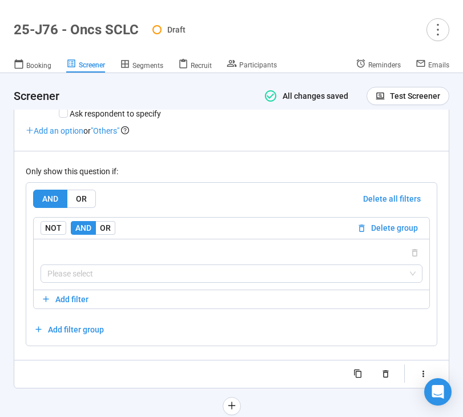
scroll to position [6300, 0]
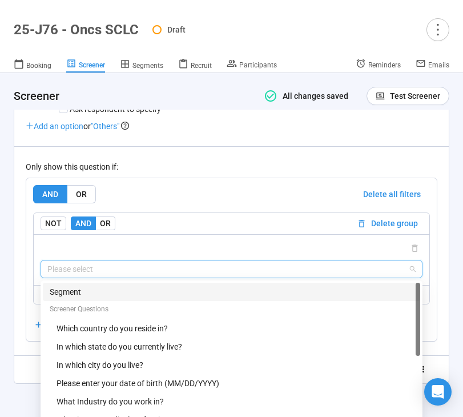
click at [174, 277] on input "search" at bounding box center [231, 268] width 368 height 17
click at [170, 298] on div "Segment" at bounding box center [232, 291] width 364 height 13
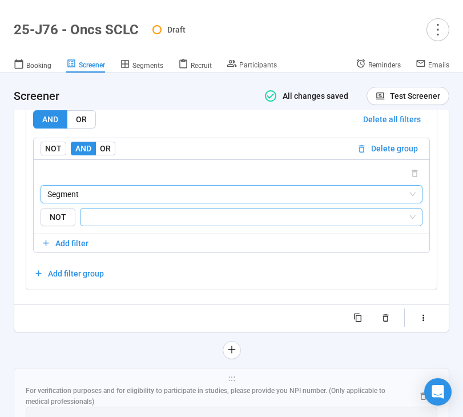
scroll to position [6391, 0]
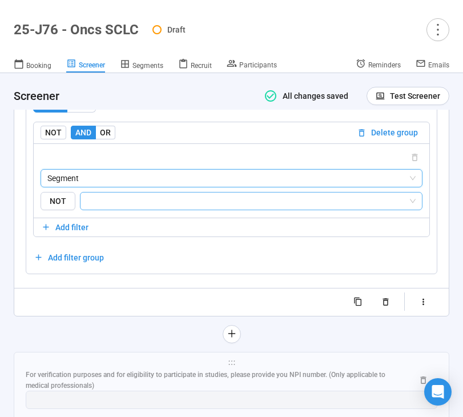
click at [176, 208] on input "search" at bounding box center [247, 201] width 321 height 14
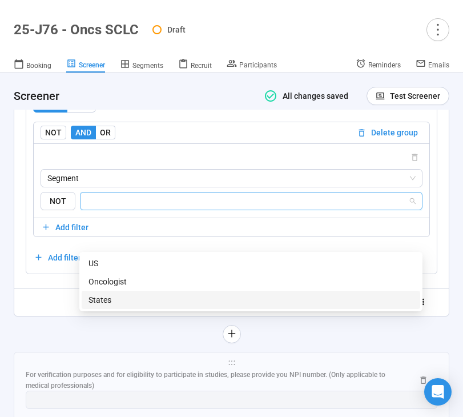
click at [144, 296] on div "States" at bounding box center [250, 299] width 325 height 13
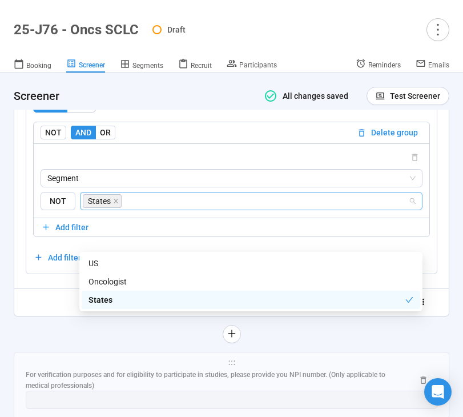
click at [122, 343] on div at bounding box center [232, 334] width 436 height 18
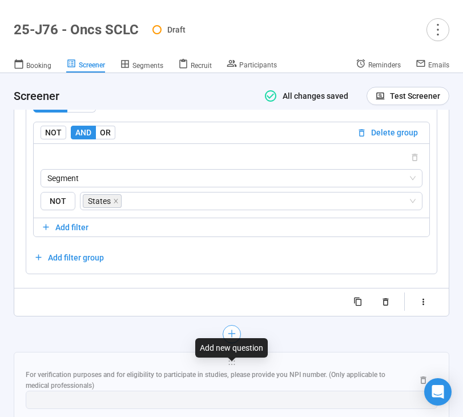
click at [227, 338] on icon "plus" at bounding box center [231, 333] width 9 height 9
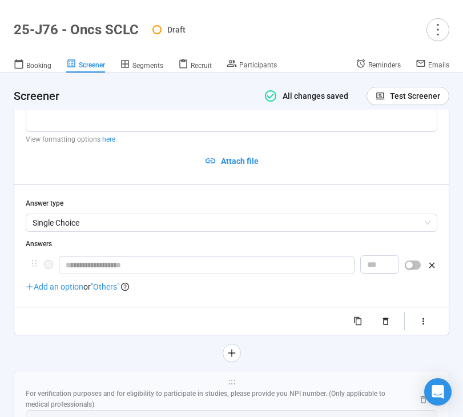
scroll to position [6166, 0]
click at [178, 132] on textarea at bounding box center [232, 102] width 412 height 61
click at [82, 128] on textarea at bounding box center [232, 102] width 412 height 61
paste textarea "**********"
click at [35, 122] on textarea "**********" at bounding box center [232, 102] width 412 height 61
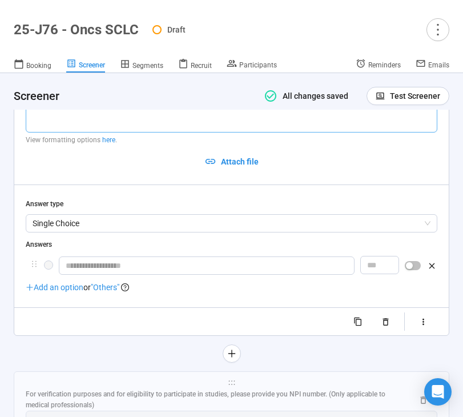
drag, startPoint x: 156, startPoint y: 140, endPoint x: 65, endPoint y: 135, distance: 91.5
click at [65, 132] on textarea "**********" at bounding box center [232, 102] width 412 height 61
click at [102, 232] on span "Single Choice" at bounding box center [232, 223] width 398 height 17
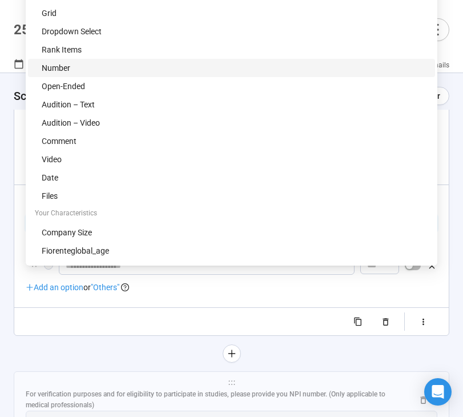
scroll to position [6108, 0]
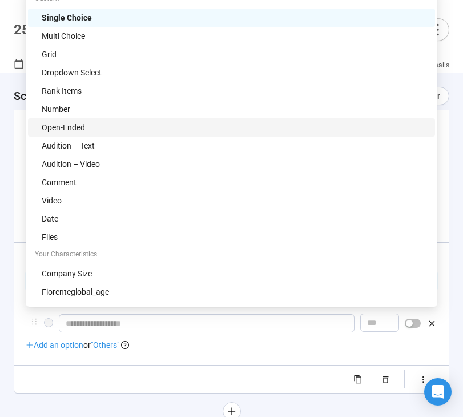
click at [88, 128] on div "Open-Ended" at bounding box center [235, 127] width 386 height 13
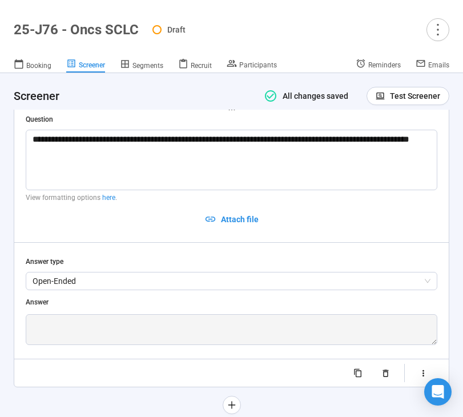
scroll to position [6245, 0]
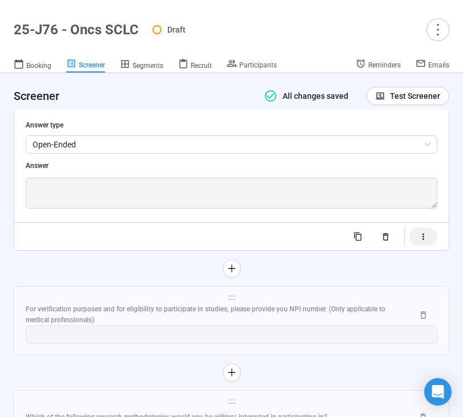
click at [421, 241] on icon "button" at bounding box center [423, 237] width 10 height 10
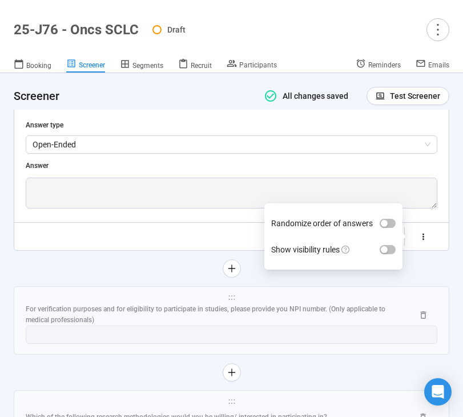
click at [205, 245] on div "**********" at bounding box center [232, 112] width 412 height 268
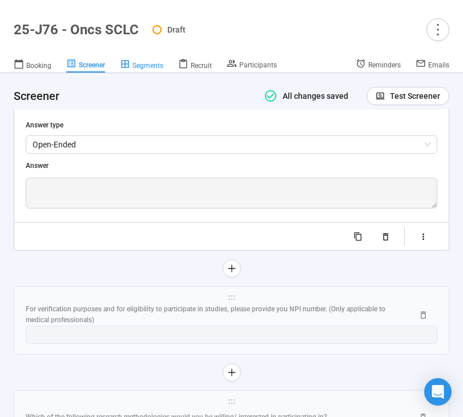
click at [155, 70] on link "Segments" at bounding box center [141, 65] width 43 height 15
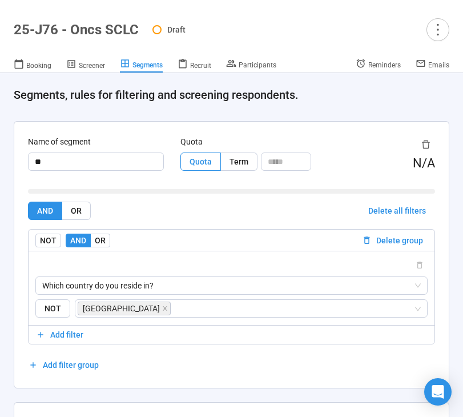
scroll to position [593, 0]
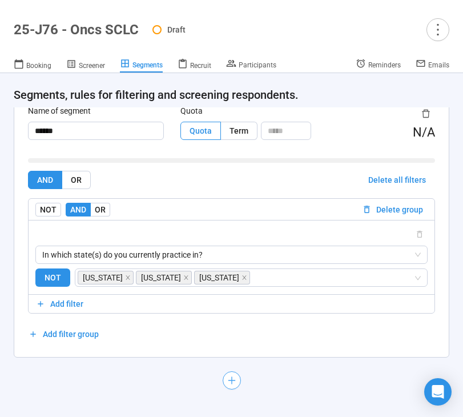
click at [231, 382] on icon "plus" at bounding box center [231, 380] width 9 height 9
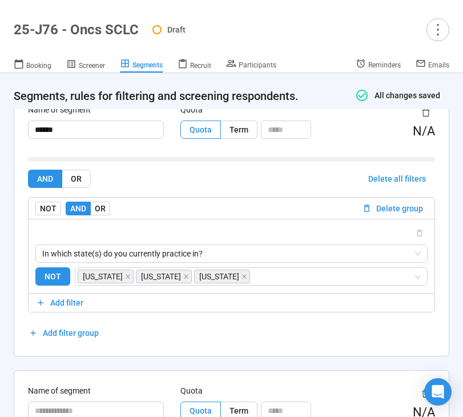
scroll to position [816, 0]
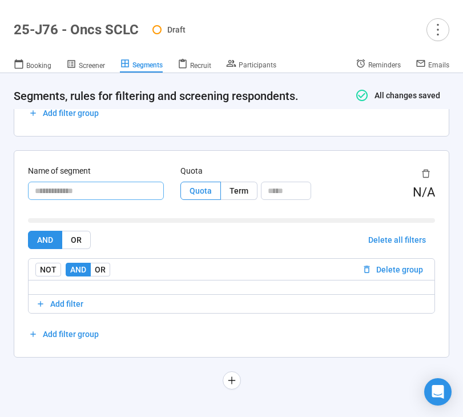
click at [71, 192] on input "text" at bounding box center [96, 191] width 136 height 18
click at [58, 303] on span "Add filter" at bounding box center [66, 303] width 33 height 13
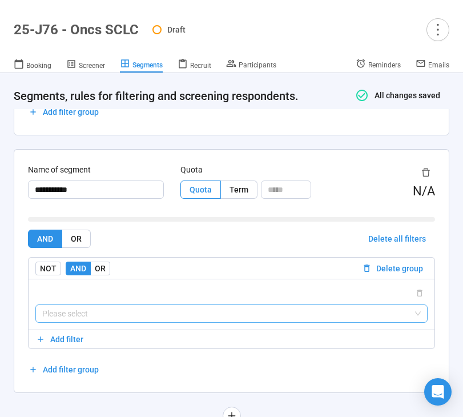
click at [82, 313] on input "search" at bounding box center [231, 313] width 379 height 17
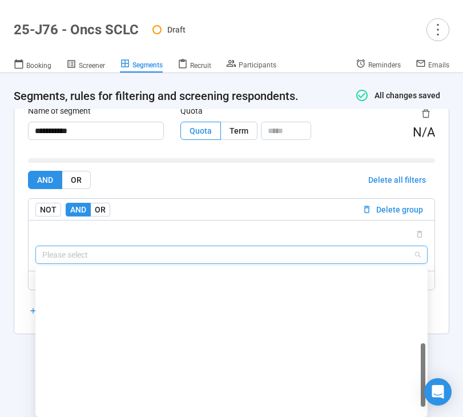
scroll to position [274, 0]
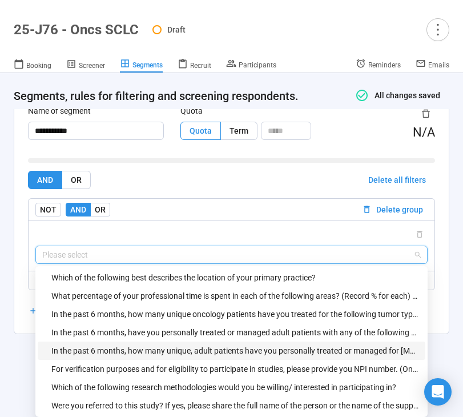
click at [95, 350] on div "In the past 6 months, how many unique, adult patients have you personally treat…" at bounding box center [234, 350] width 367 height 13
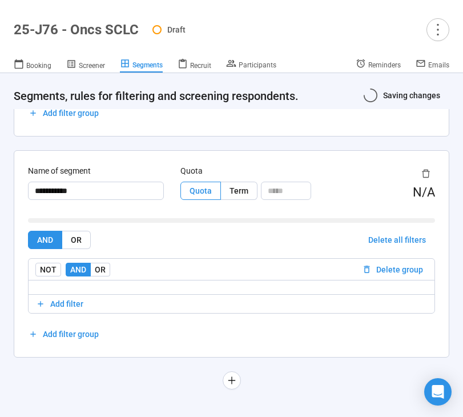
click at [128, 257] on div "AND OR Delete all filters NOT AND OR Delete group Add filter Add filter group" at bounding box center [231, 287] width 407 height 112
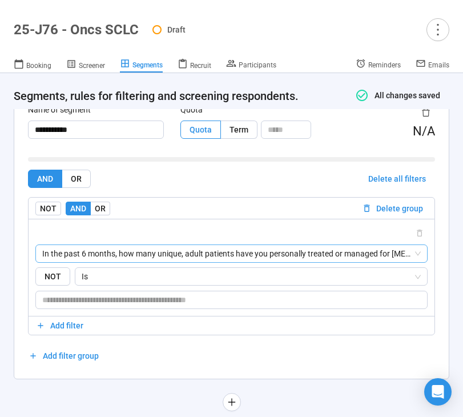
click at [119, 255] on span "In the past 6 months, how many unique, adult patients have you personally treat…" at bounding box center [231, 253] width 379 height 17
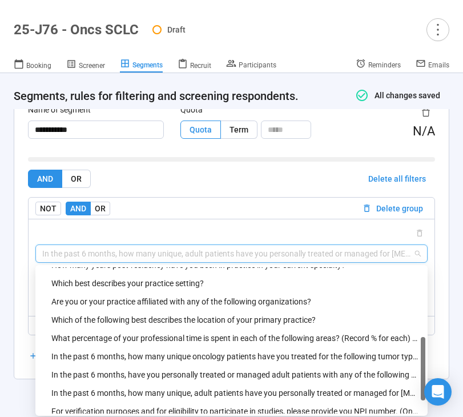
scroll to position [274, 0]
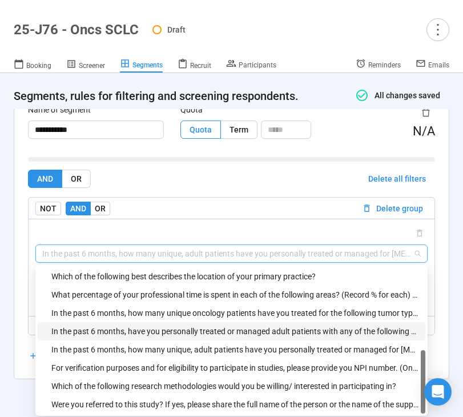
click at [90, 334] on div "In the past 6 months, have you personally treated or managed adult patients wit…" at bounding box center [234, 331] width 367 height 13
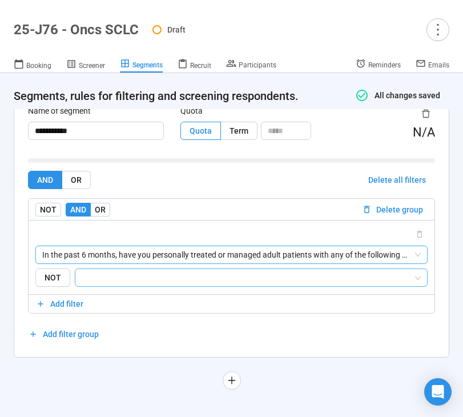
click at [108, 279] on input "search" at bounding box center [247, 278] width 331 height 14
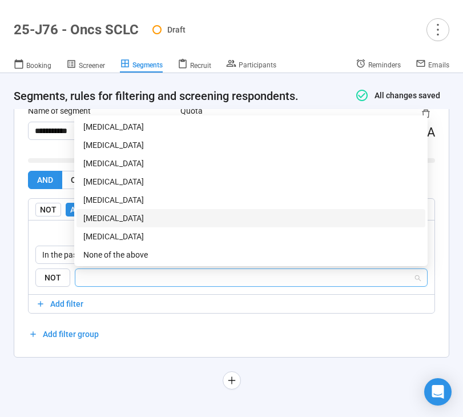
click at [131, 220] on div "[MEDICAL_DATA]" at bounding box center [250, 218] width 335 height 13
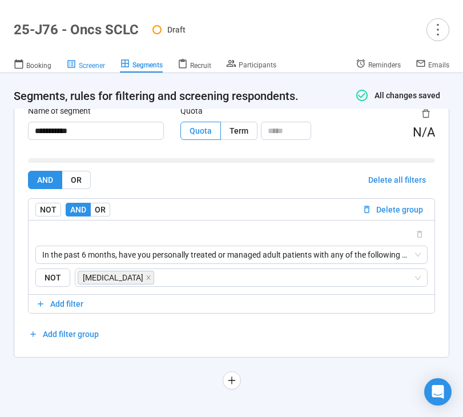
click at [92, 70] on link "Screener" at bounding box center [85, 65] width 39 height 15
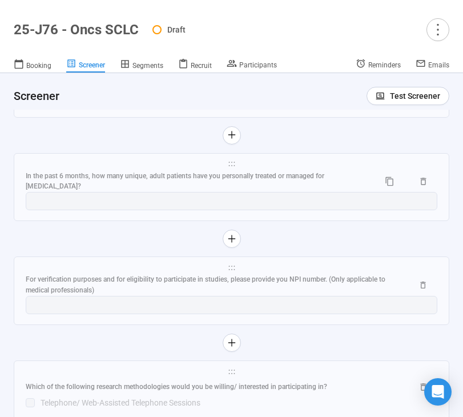
scroll to position [6256, 0]
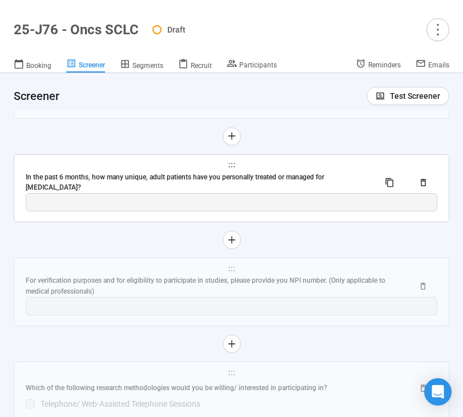
click at [141, 194] on div "In the past 6 months, how many unique, adult patients have you personally treat…" at bounding box center [198, 183] width 344 height 22
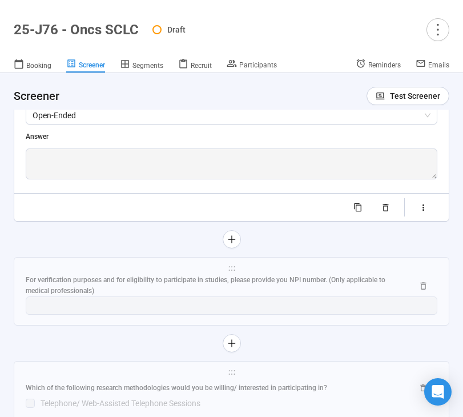
scroll to position [6277, 0]
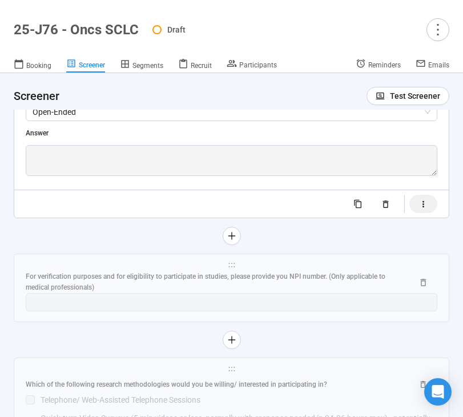
click at [418, 213] on button "button" at bounding box center [423, 204] width 28 height 18
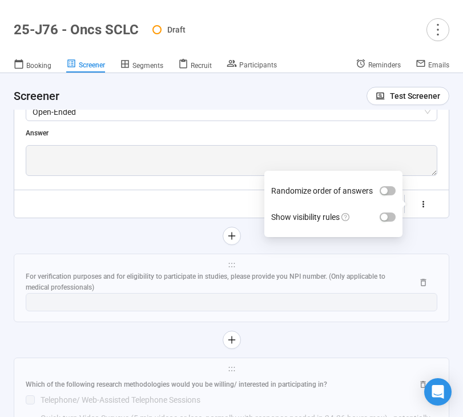
click at [387, 230] on label "Show visibility rules" at bounding box center [333, 217] width 124 height 26
click at [387, 222] on button "Show visibility rules" at bounding box center [388, 216] width 16 height 9
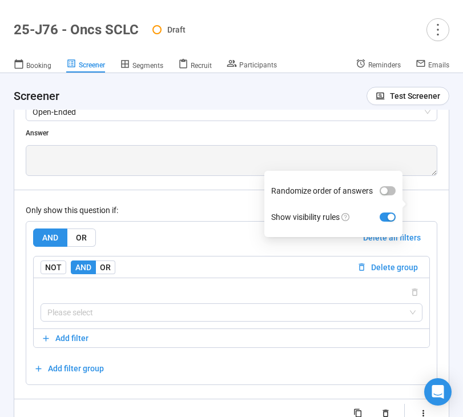
click at [172, 263] on div "AND OR Delete all filters NOT AND OR Delete group Please select Add filter Add …" at bounding box center [231, 303] width 410 height 163
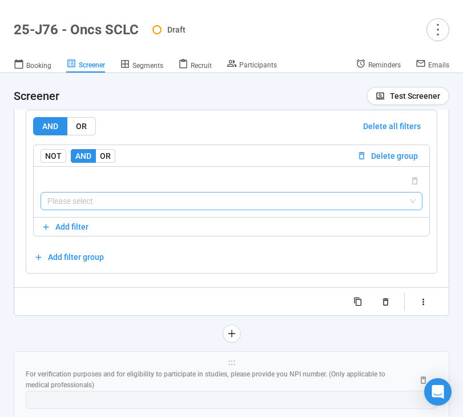
scroll to position [6397, 0]
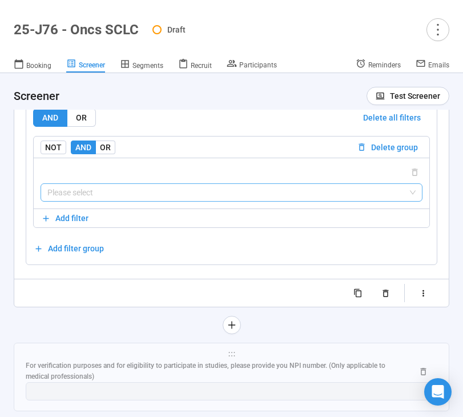
click at [160, 201] on input "search" at bounding box center [231, 192] width 368 height 17
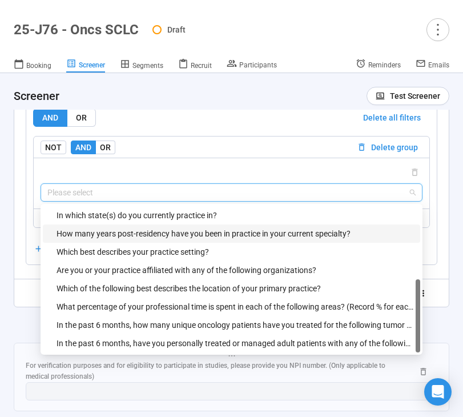
scroll to position [0, 0]
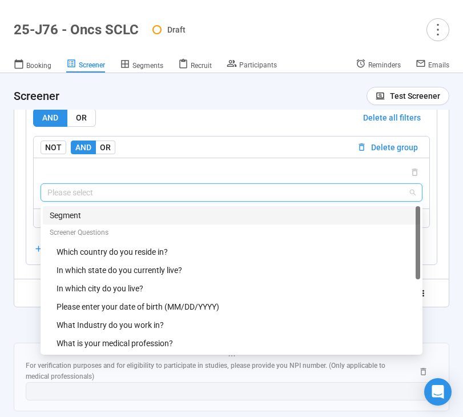
click at [119, 222] on div "Segment" at bounding box center [232, 215] width 364 height 13
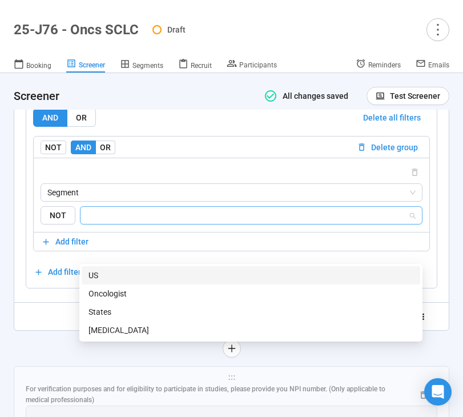
click at [133, 222] on input "search" at bounding box center [247, 215] width 321 height 14
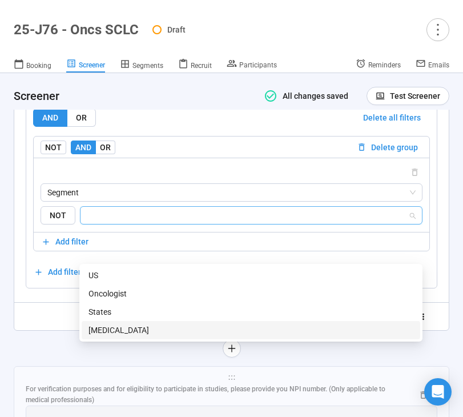
click at [123, 329] on div "[MEDICAL_DATA]" at bounding box center [250, 330] width 325 height 13
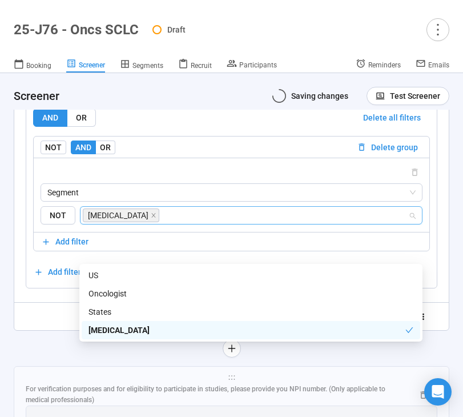
click at [46, 330] on div "**********" at bounding box center [231, 69] width 434 height 522
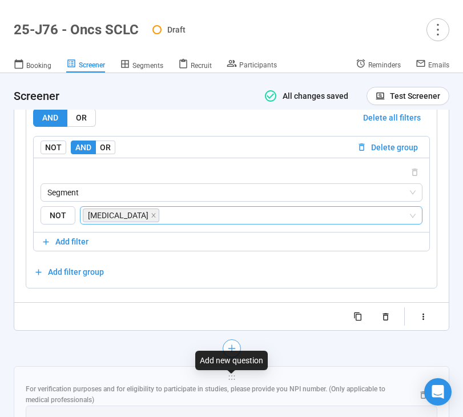
click at [230, 353] on icon "plus" at bounding box center [231, 348] width 9 height 9
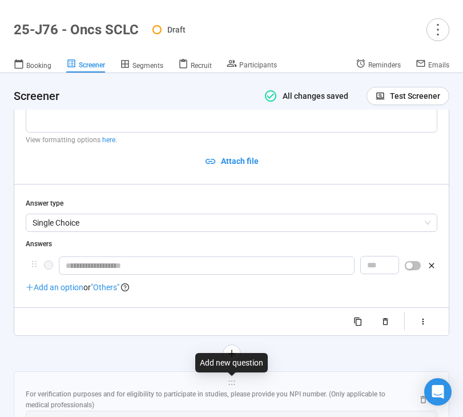
scroll to position [6269, 0]
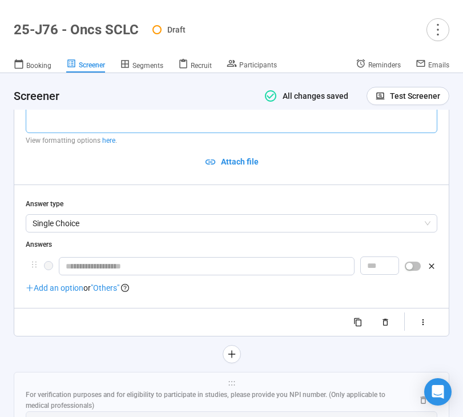
click at [174, 133] on textarea at bounding box center [232, 103] width 412 height 61
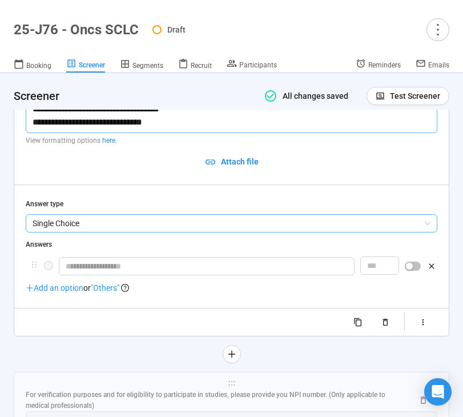
click at [188, 232] on span "Single Choice" at bounding box center [232, 223] width 398 height 17
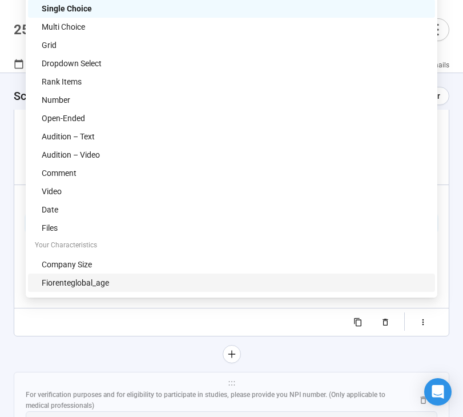
scroll to position [6218, 0]
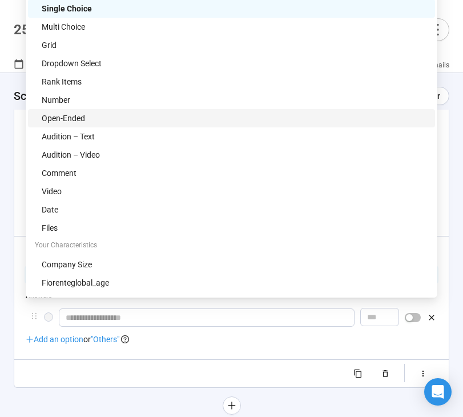
click at [147, 118] on div "Open-Ended" at bounding box center [235, 118] width 386 height 13
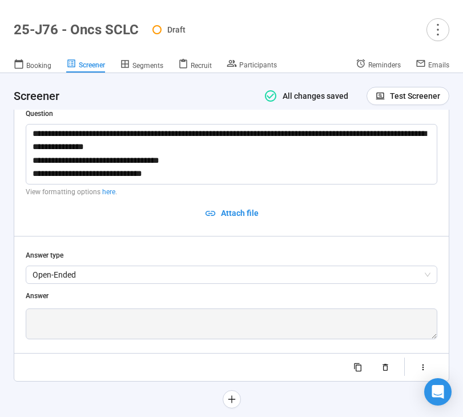
scroll to position [6345, 0]
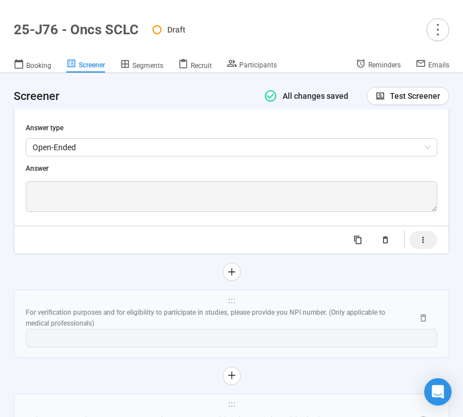
click at [416, 249] on button "button" at bounding box center [423, 240] width 28 height 18
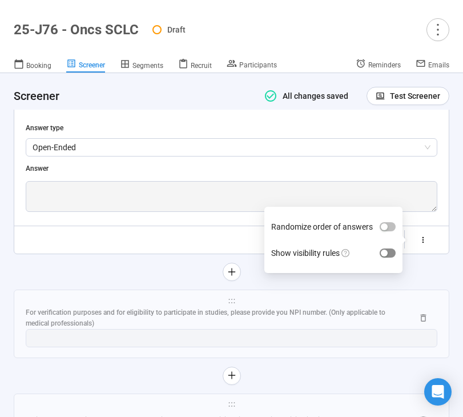
click at [388, 257] on span "button" at bounding box center [388, 252] width 16 height 9
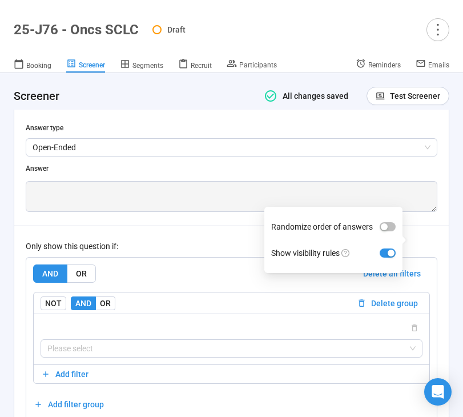
click at [164, 289] on div "Only show this question if: AND OR Delete all filters NOT AND OR Delete group P…" at bounding box center [232, 323] width 412 height 195
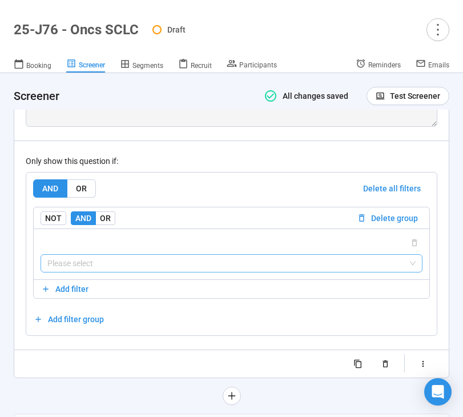
scroll to position [6439, 0]
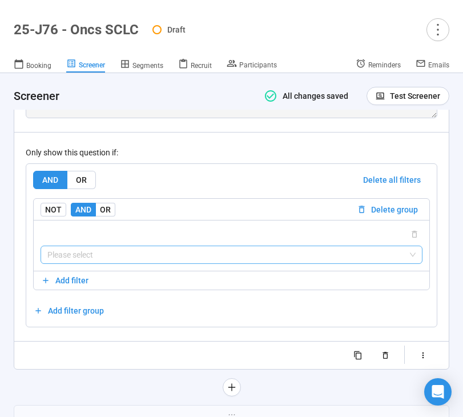
click at [147, 263] on input "search" at bounding box center [231, 254] width 368 height 17
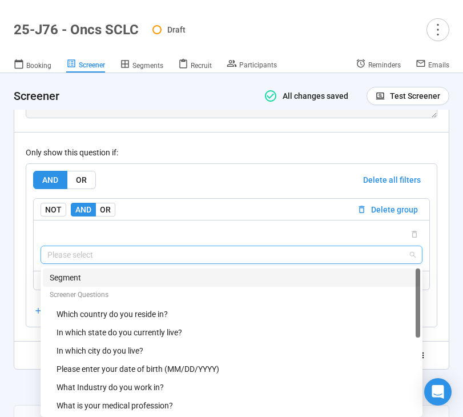
click at [112, 284] on div "Segment" at bounding box center [232, 277] width 364 height 13
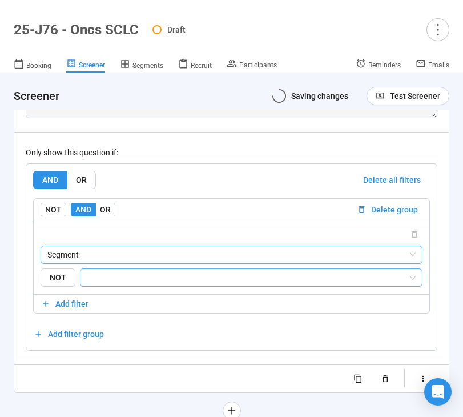
click at [130, 284] on input "search" at bounding box center [247, 278] width 321 height 14
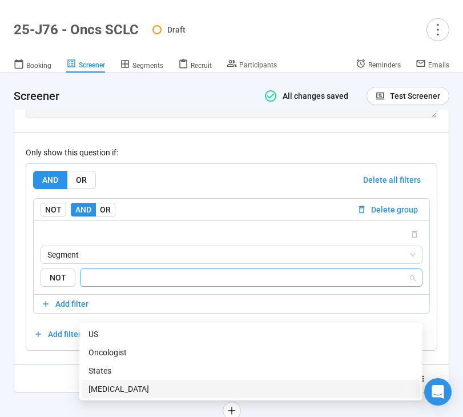
click at [116, 384] on div "[MEDICAL_DATA]" at bounding box center [250, 389] width 325 height 13
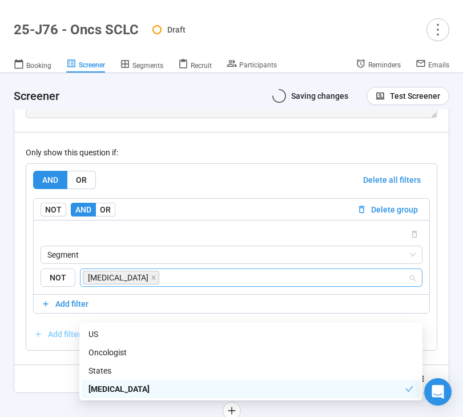
click at [44, 388] on div "**********" at bounding box center [232, 138] width 412 height 500
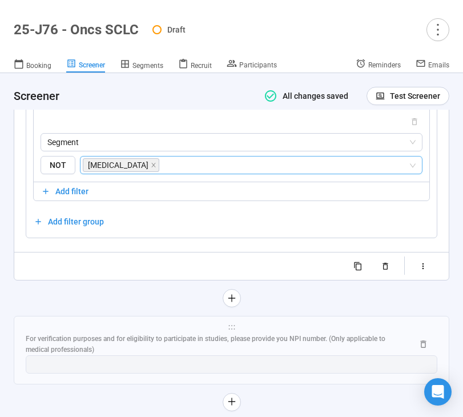
scroll to position [6557, 0]
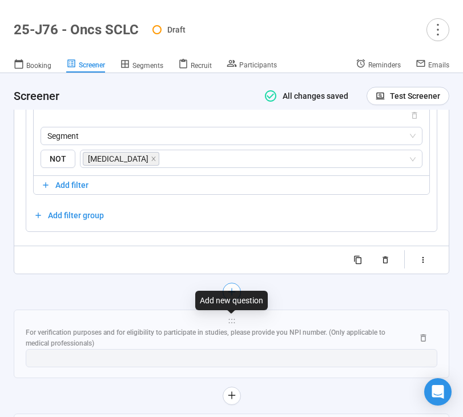
click at [231, 296] on icon "plus" at bounding box center [231, 291] width 9 height 9
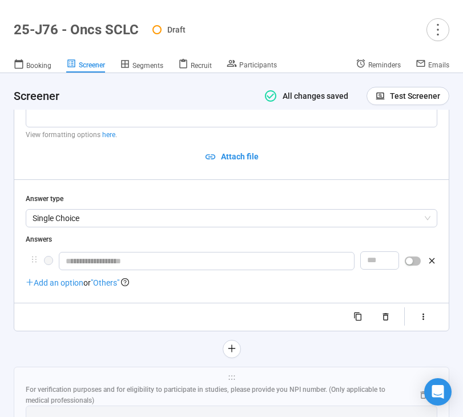
scroll to position [6373, 0]
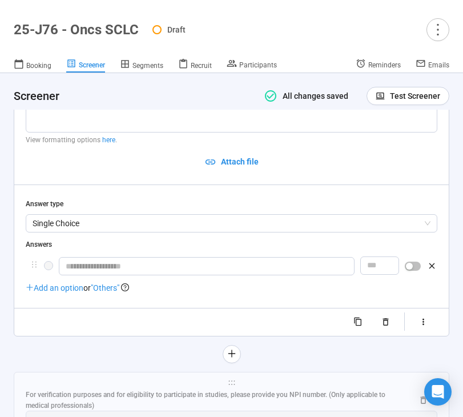
click at [106, 148] on div "View formatting options here ." at bounding box center [232, 110] width 412 height 76
click at [110, 132] on textarea at bounding box center [232, 102] width 412 height 61
click at [104, 275] on input "text" at bounding box center [207, 266] width 296 height 18
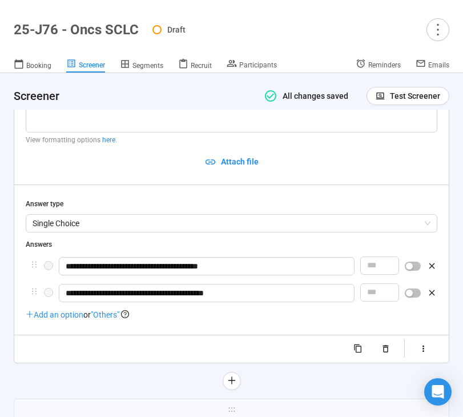
click at [103, 319] on span ""Others"" at bounding box center [105, 314] width 29 height 9
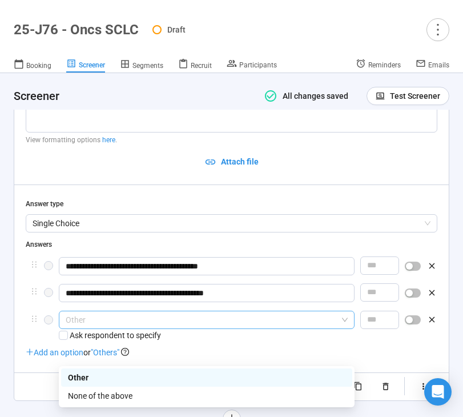
click at [144, 328] on span "Other" at bounding box center [207, 319] width 282 height 17
click at [108, 391] on div "None of the above" at bounding box center [206, 395] width 277 height 13
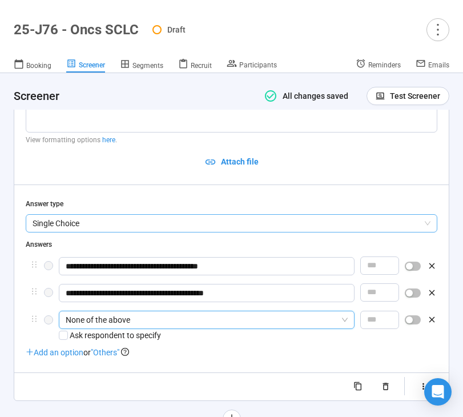
click at [123, 232] on span "Single Choice" at bounding box center [232, 223] width 398 height 17
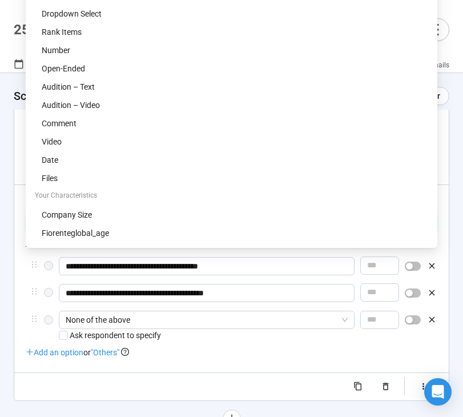
scroll to position [6318, 0]
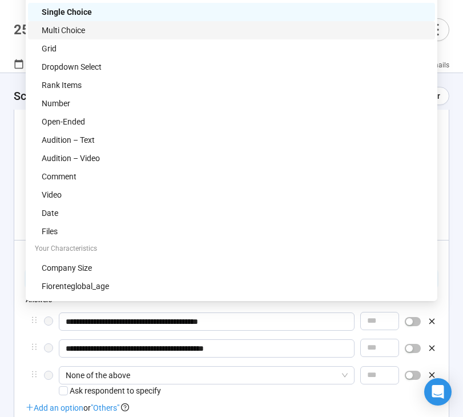
click at [150, 33] on div "Multi Choice" at bounding box center [235, 30] width 386 height 13
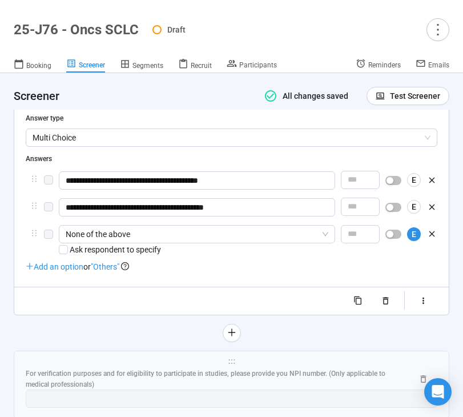
scroll to position [6466, 0]
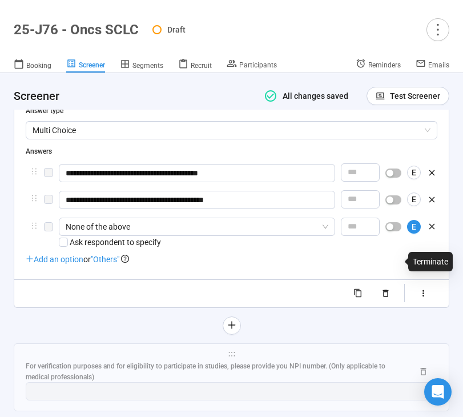
click at [390, 230] on div "button" at bounding box center [389, 226] width 7 height 7
click at [421, 298] on icon "button" at bounding box center [423, 293] width 10 height 10
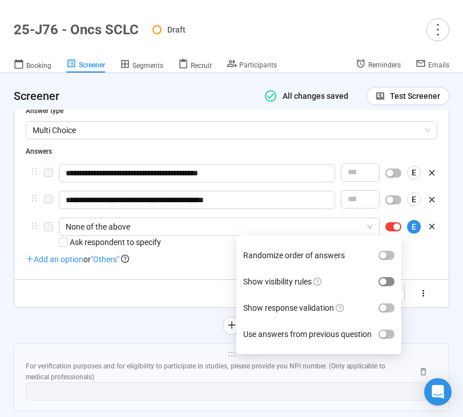
click at [386, 285] on div "button" at bounding box center [383, 281] width 7 height 7
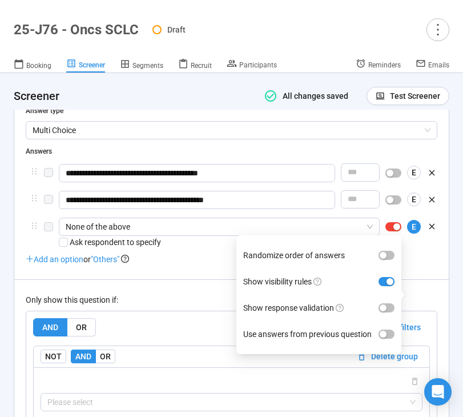
click at [160, 325] on div "Only show this question if: AND OR Delete all filters NOT AND OR Delete group P…" at bounding box center [232, 376] width 412 height 195
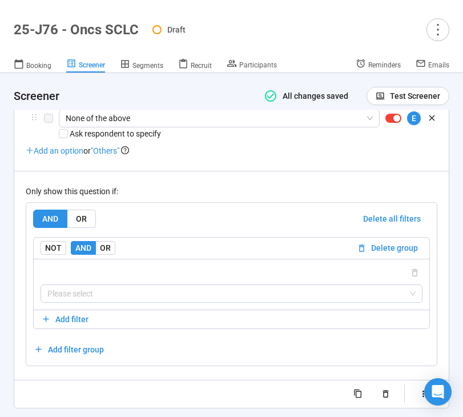
scroll to position [6587, 0]
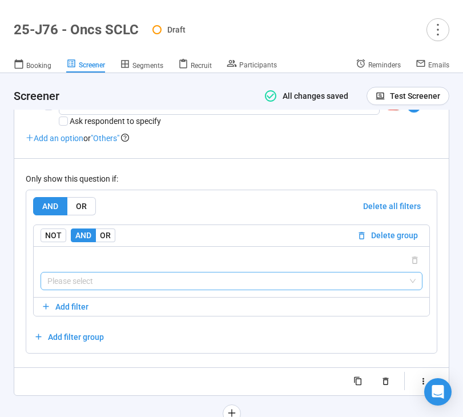
click at [155, 289] on input "search" at bounding box center [231, 280] width 368 height 17
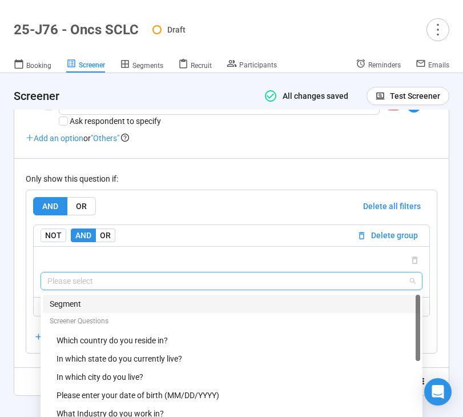
click at [143, 310] on div "Segment" at bounding box center [232, 303] width 364 height 13
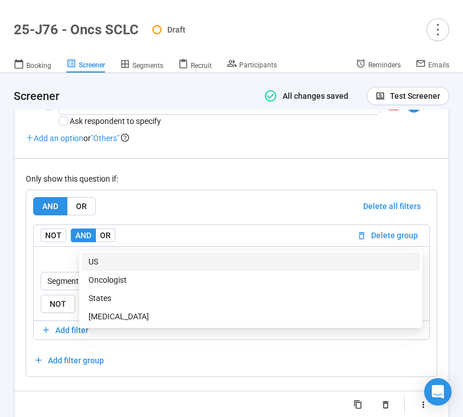
click at [166, 311] on input "search" at bounding box center [247, 304] width 321 height 14
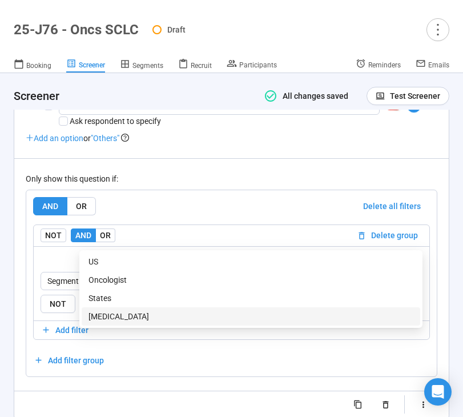
click at [168, 317] on div "[MEDICAL_DATA]" at bounding box center [250, 316] width 325 height 13
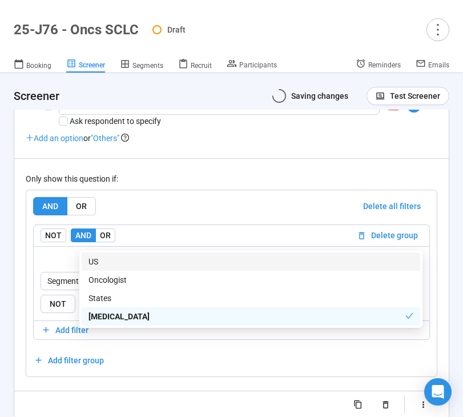
click at [208, 215] on div "AND OR Delete all filters" at bounding box center [231, 206] width 397 height 18
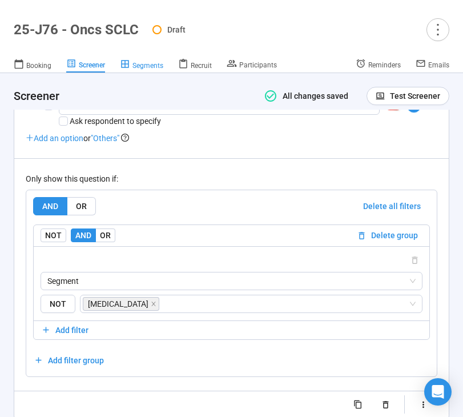
click at [154, 60] on div "Segments" at bounding box center [141, 64] width 43 height 11
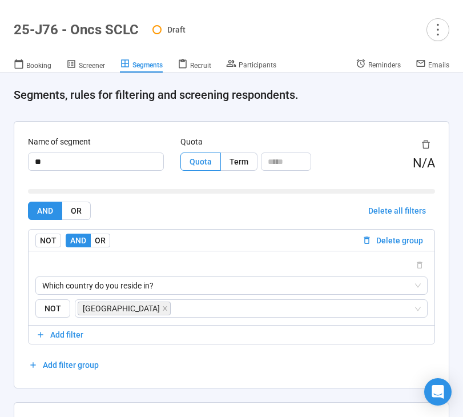
scroll to position [875, 0]
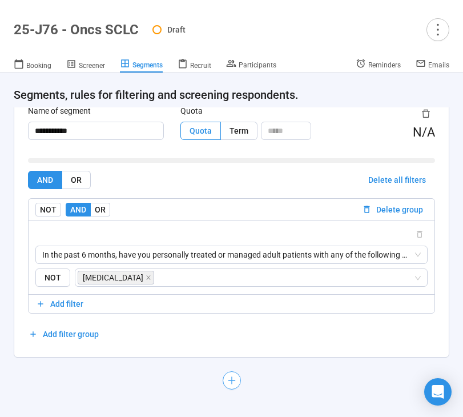
click at [229, 381] on icon "plus" at bounding box center [231, 380] width 9 height 9
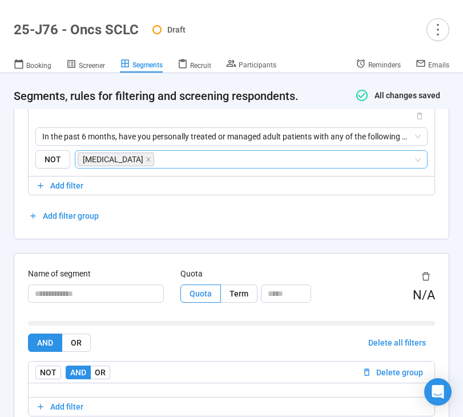
scroll to position [1097, 0]
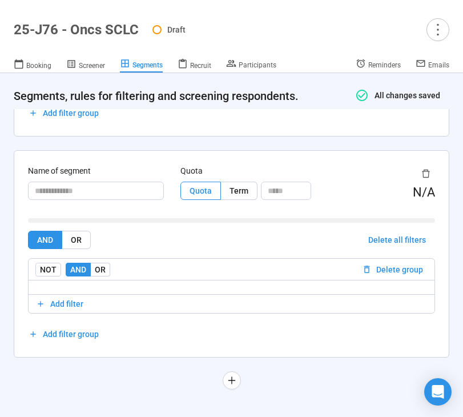
click at [88, 181] on div "Name of segment" at bounding box center [96, 172] width 136 height 17
click at [65, 190] on input "text" at bounding box center [96, 191] width 136 height 18
click at [73, 307] on span "Add filter" at bounding box center [66, 303] width 33 height 13
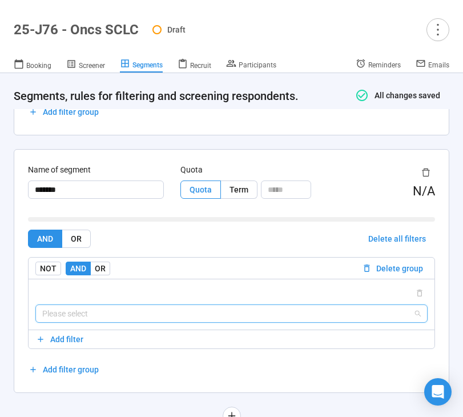
click at [98, 320] on input "search" at bounding box center [231, 313] width 379 height 17
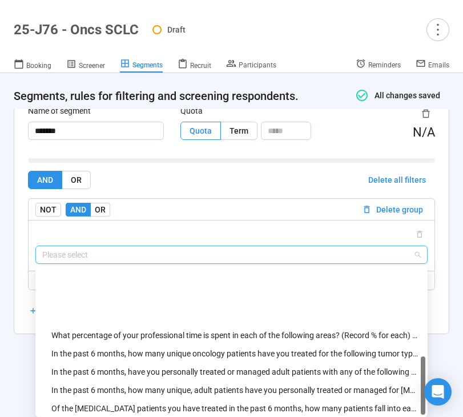
scroll to position [311, 0]
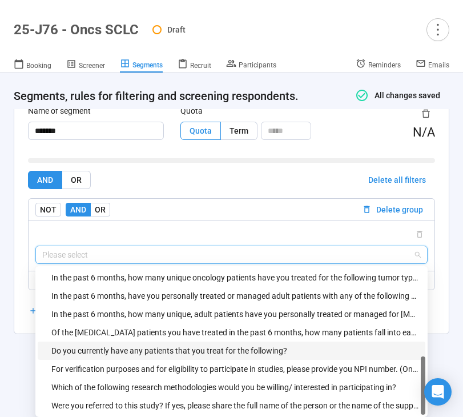
click at [127, 353] on div "Do you currently have any patients that you treat for the following?" at bounding box center [234, 350] width 367 height 13
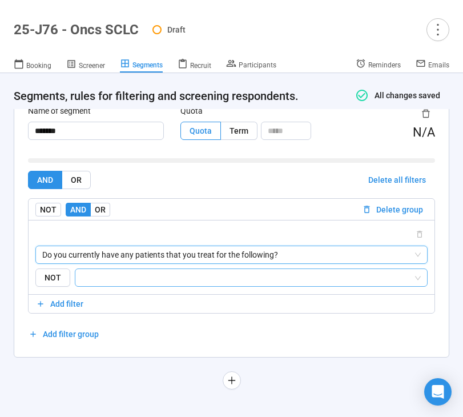
click at [151, 284] on div at bounding box center [251, 277] width 353 height 18
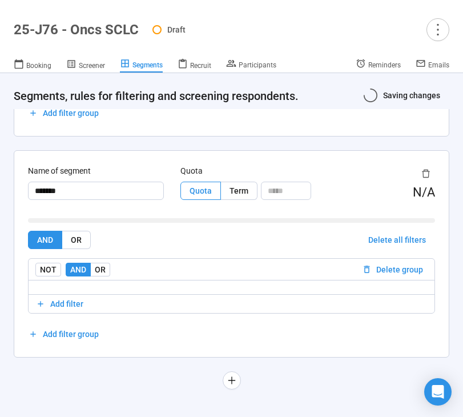
scroll to position [1157, 0]
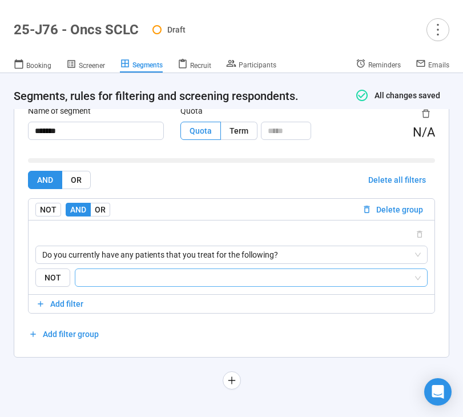
click at [150, 283] on input "search" at bounding box center [247, 278] width 331 height 14
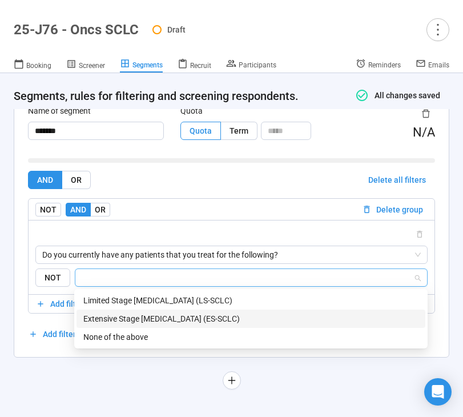
click at [145, 323] on div "Extensive Stage [MEDICAL_DATA] (ES-SCLC)" at bounding box center [250, 318] width 335 height 13
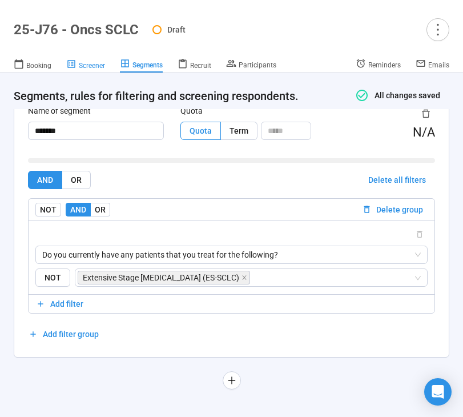
click at [91, 71] on link "Screener" at bounding box center [85, 65] width 39 height 15
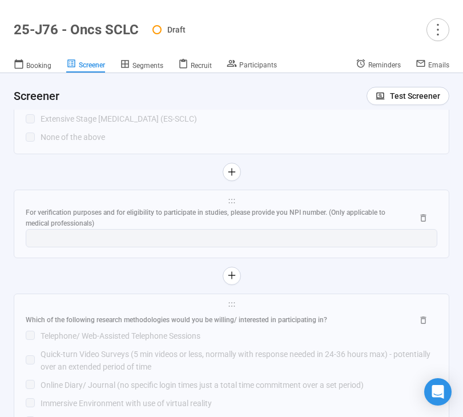
scroll to position [6492, 0]
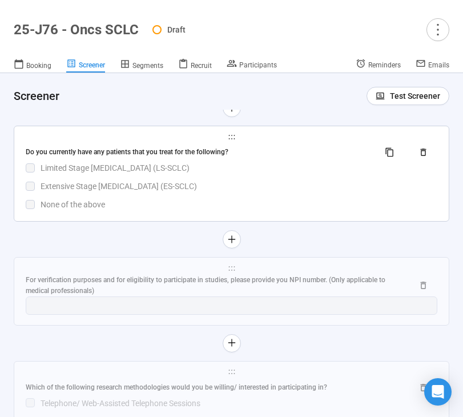
click at [170, 211] on div "Do you currently have any patients that you treat for the following? Limited St…" at bounding box center [232, 176] width 412 height 67
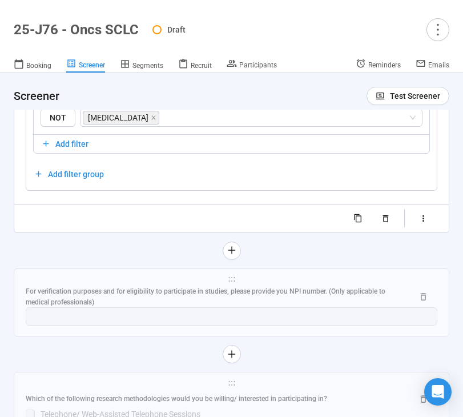
scroll to position [6778, 0]
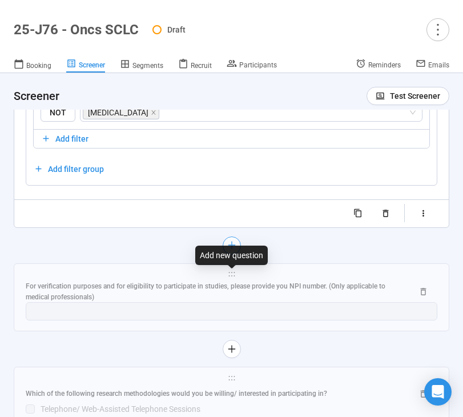
click at [232, 249] on icon "plus" at bounding box center [231, 244] width 9 height 9
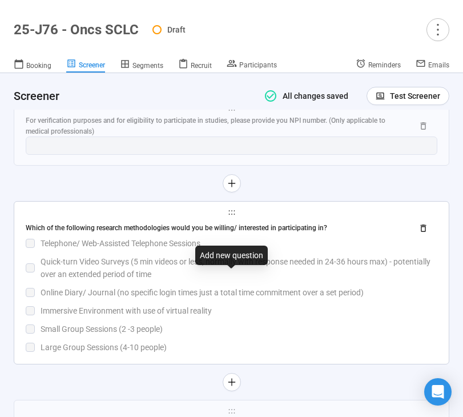
scroll to position [6505, 0]
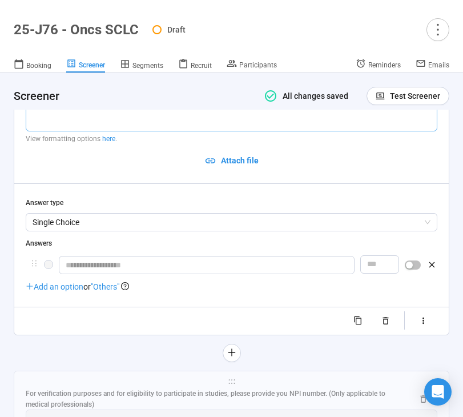
click at [75, 127] on textarea at bounding box center [232, 101] width 412 height 61
paste textarea "**********"
click at [34, 119] on textarea "**********" at bounding box center [232, 101] width 412 height 61
drag, startPoint x: 124, startPoint y: 115, endPoint x: 62, endPoint y: 115, distance: 62.2
click at [62, 115] on textarea "**********" at bounding box center [232, 101] width 412 height 61
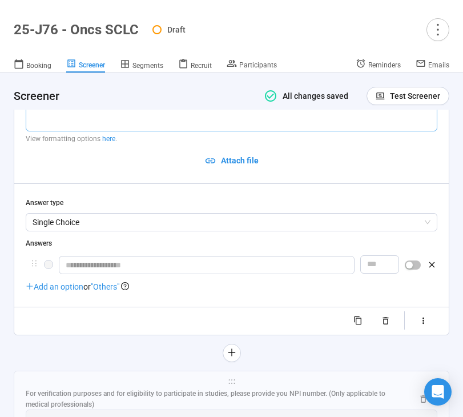
click at [356, 131] on textarea "**********" at bounding box center [232, 101] width 412 height 61
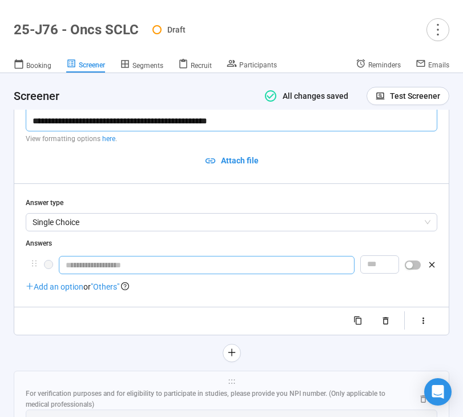
click at [276, 231] on span "Single Choice" at bounding box center [232, 222] width 398 height 17
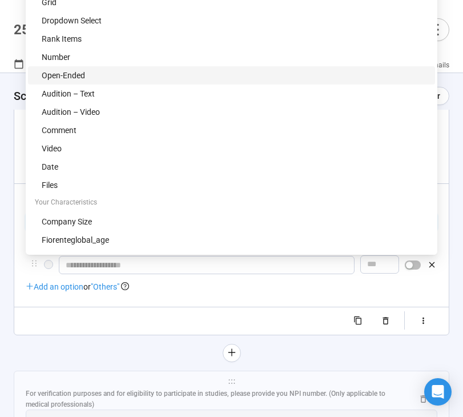
scroll to position [6411, 0]
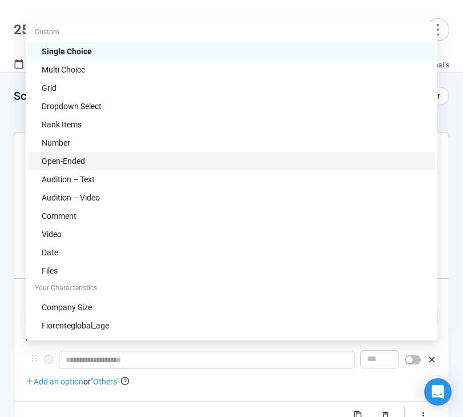
click at [73, 157] on div "Open-Ended" at bounding box center [235, 161] width 386 height 13
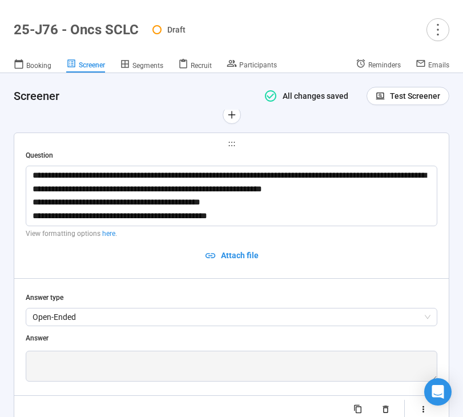
scroll to position [6573, 0]
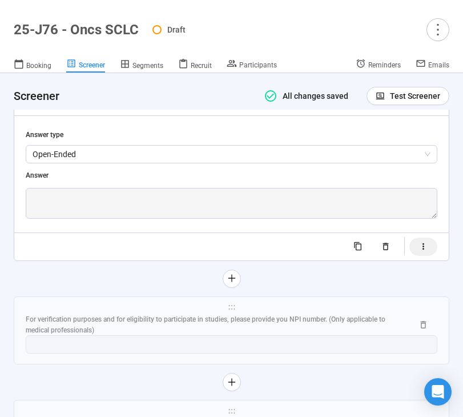
click at [419, 256] on button "button" at bounding box center [423, 246] width 28 height 18
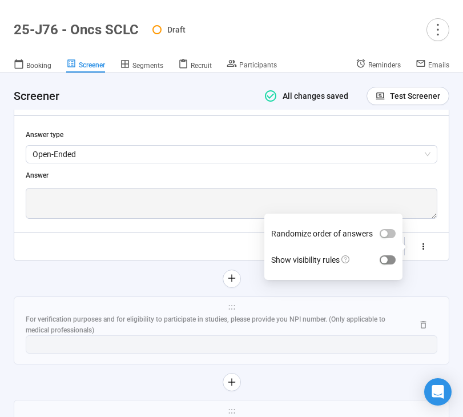
click at [385, 263] on div "button" at bounding box center [384, 259] width 7 height 7
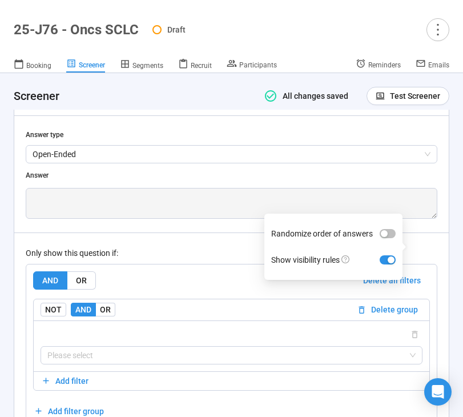
click at [170, 294] on div "Only show this question if: AND OR Delete all filters NOT AND OR Delete group P…" at bounding box center [232, 329] width 412 height 195
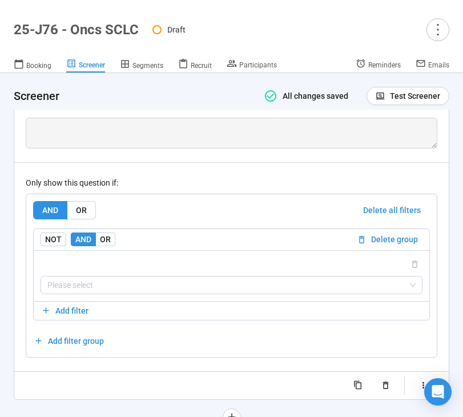
scroll to position [6650, 0]
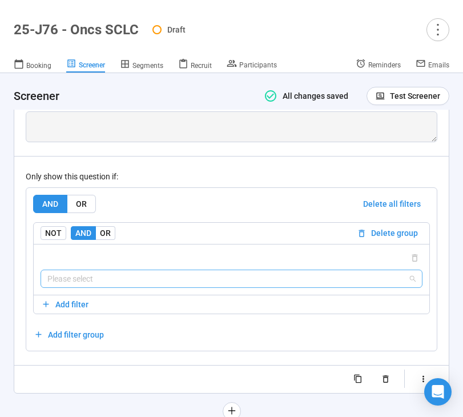
click at [155, 287] on input "search" at bounding box center [231, 278] width 368 height 17
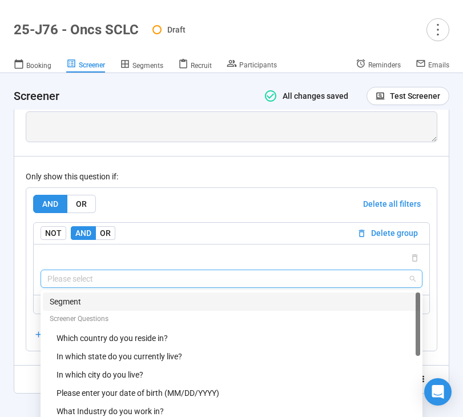
scroll to position [6702, 0]
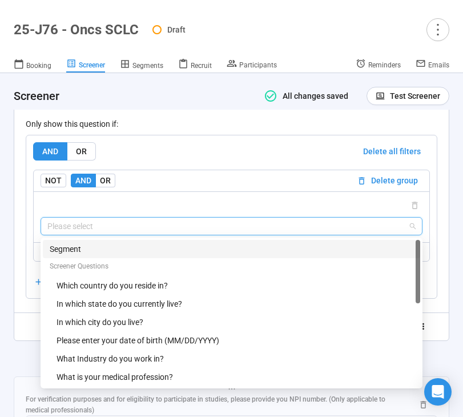
click at [158, 255] on div "Segment" at bounding box center [232, 249] width 364 height 13
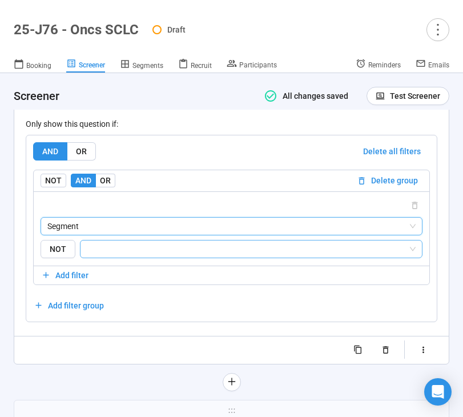
click at [178, 256] on input "search" at bounding box center [247, 249] width 321 height 14
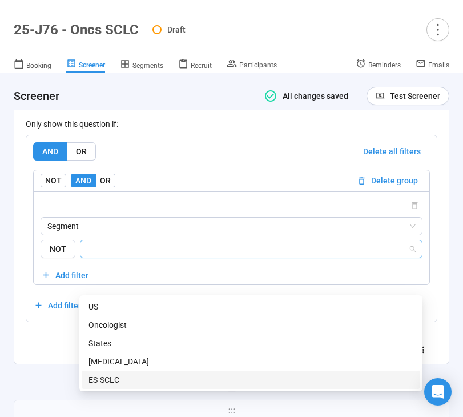
click at [147, 376] on div "ES-SCLC" at bounding box center [250, 379] width 325 height 13
click at [49, 359] on div "Randomize order of answers Show visibility rules" at bounding box center [232, 350] width 412 height 18
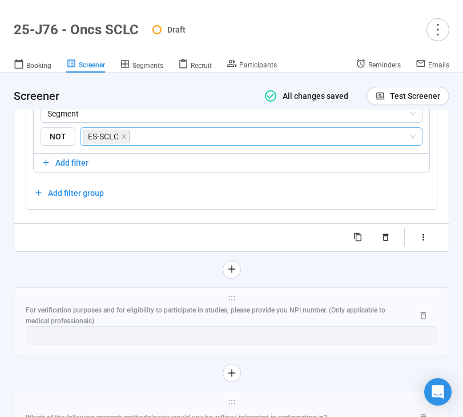
scroll to position [6818, 0]
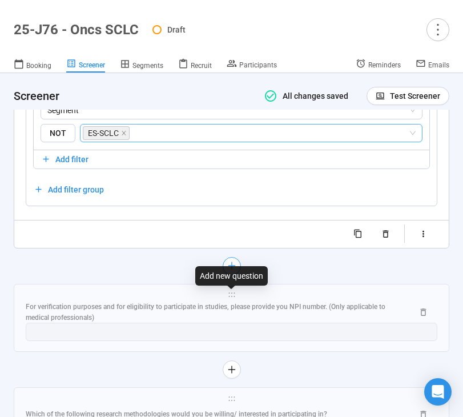
click at [234, 270] on icon "plus" at bounding box center [231, 265] width 9 height 9
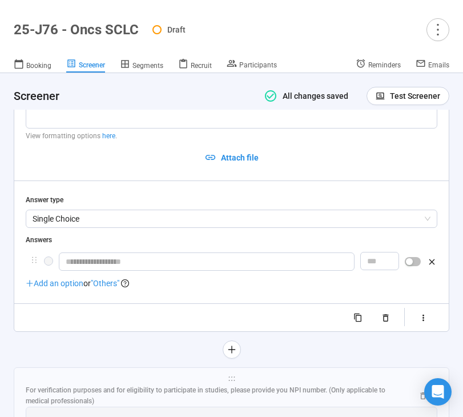
scroll to position [6620, 0]
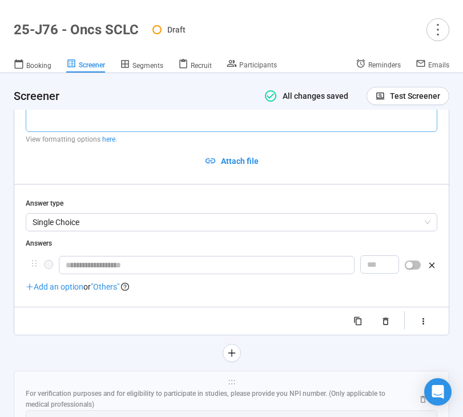
click at [89, 132] on textarea at bounding box center [232, 101] width 412 height 61
paste textarea "**********"
drag, startPoint x: 123, startPoint y: 119, endPoint x: 62, endPoint y: 119, distance: 61.1
click at [62, 119] on textarea "**********" at bounding box center [232, 101] width 412 height 61
click at [418, 330] on button "button" at bounding box center [423, 321] width 28 height 18
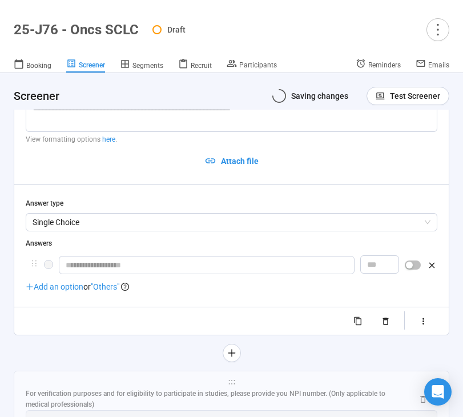
click at [409, 321] on span "button" at bounding box center [409, 321] width 0 height 0
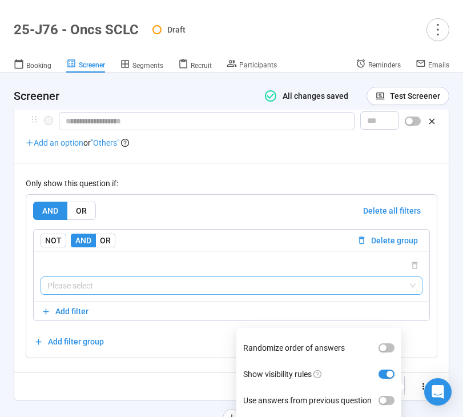
scroll to position [6802, 0]
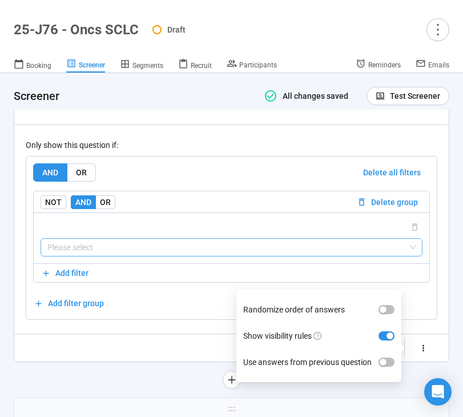
click at [197, 256] on input "search" at bounding box center [231, 247] width 368 height 17
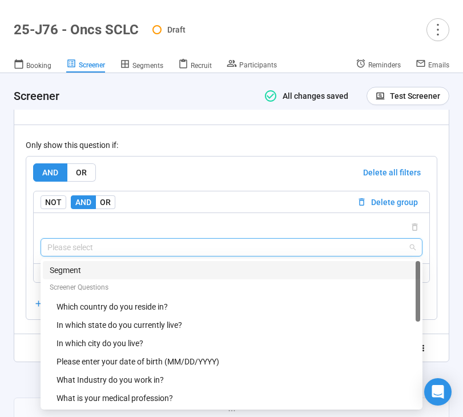
click at [159, 276] on div "Segment" at bounding box center [232, 270] width 364 height 13
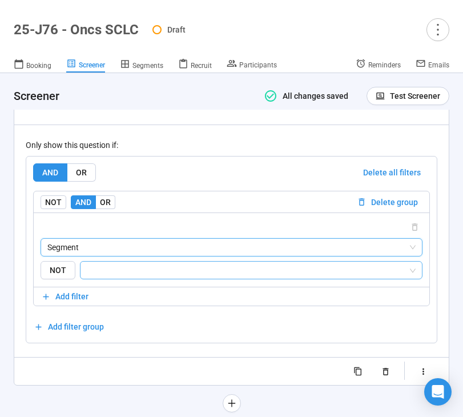
click at [174, 277] on input "search" at bounding box center [247, 270] width 321 height 14
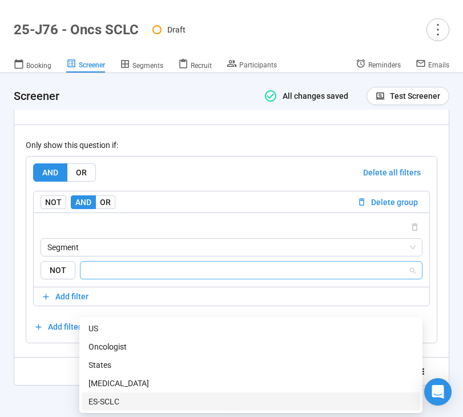
click at [133, 393] on div "ES-SCLC" at bounding box center [251, 401] width 339 height 18
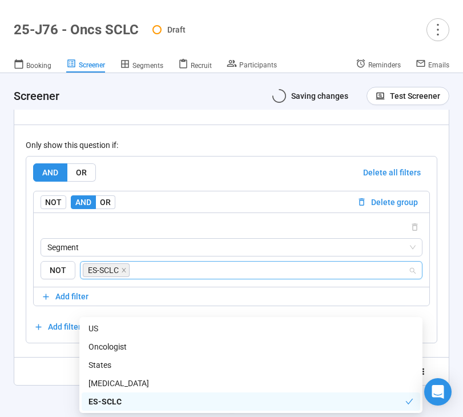
click at [44, 380] on div "**********" at bounding box center [232, 127] width 412 height 506
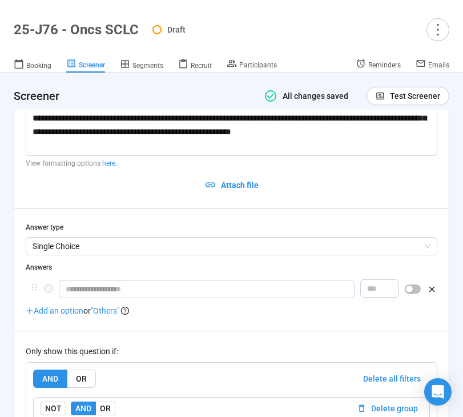
scroll to position [6598, 0]
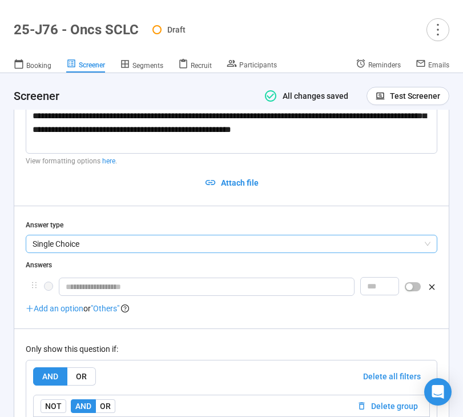
click at [235, 252] on span "Single Choice" at bounding box center [232, 243] width 398 height 17
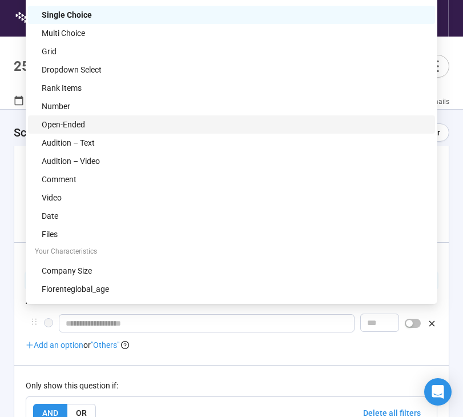
scroll to position [0, 0]
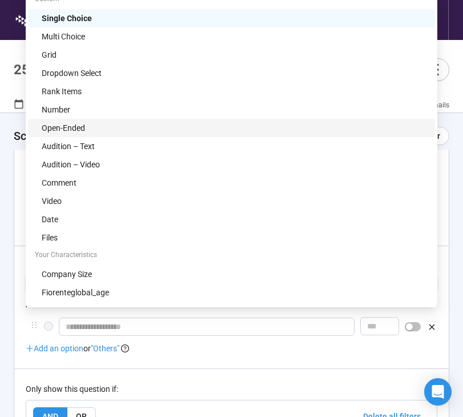
click at [145, 123] on div "Open-Ended" at bounding box center [235, 128] width 386 height 13
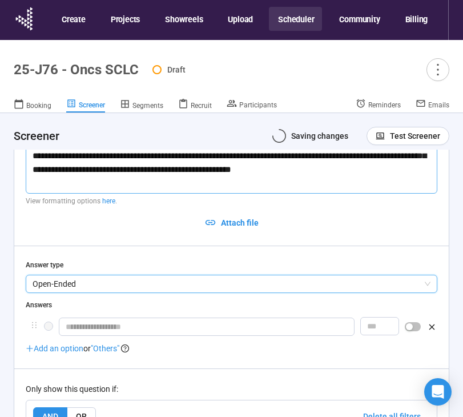
click at [386, 194] on textarea "**********" at bounding box center [232, 163] width 412 height 61
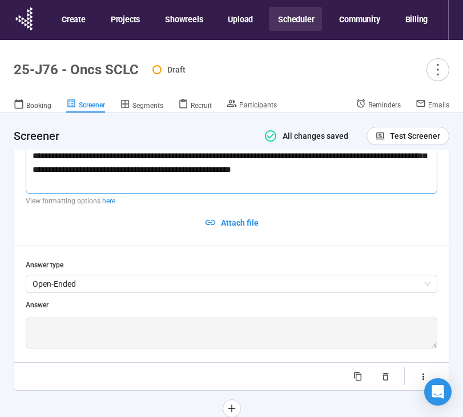
click at [373, 194] on textarea "**********" at bounding box center [232, 163] width 412 height 61
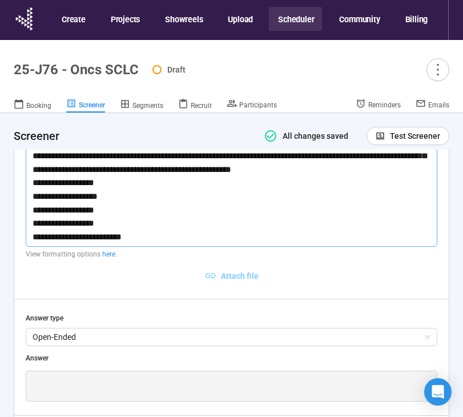
scroll to position [6743, 0]
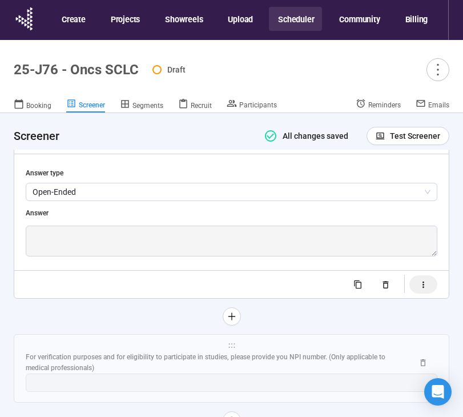
click at [428, 289] on icon "button" at bounding box center [423, 285] width 10 height 10
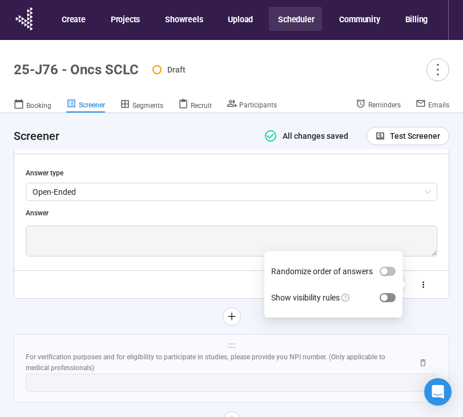
click at [384, 301] on div "button" at bounding box center [384, 297] width 7 height 7
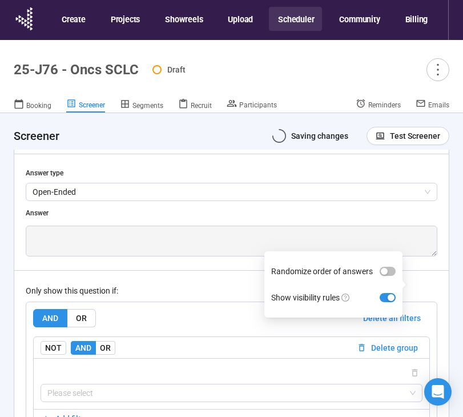
click at [198, 317] on div "Only show this question if: AND OR Delete all filters NOT AND OR Delete group P…" at bounding box center [232, 367] width 412 height 195
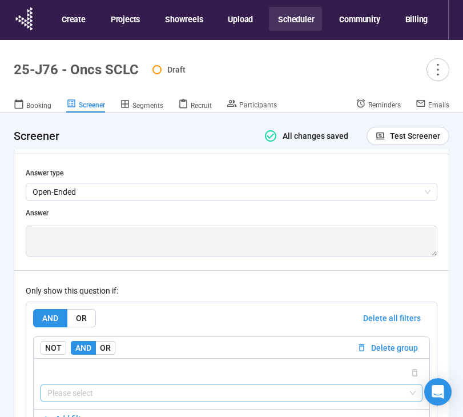
scroll to position [6908, 0]
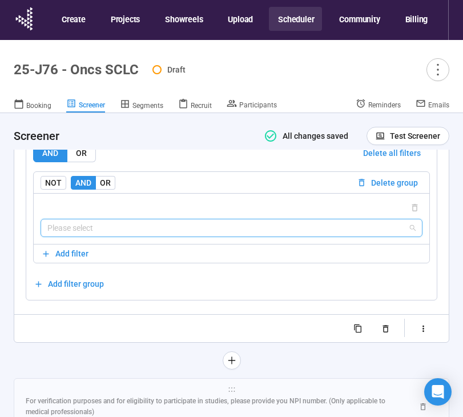
click at [194, 236] on input "search" at bounding box center [231, 227] width 368 height 17
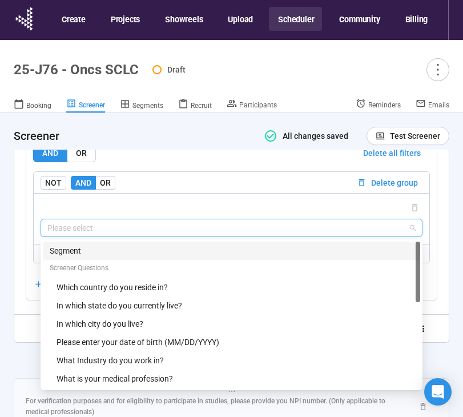
click at [126, 257] on div "Segment" at bounding box center [232, 250] width 364 height 13
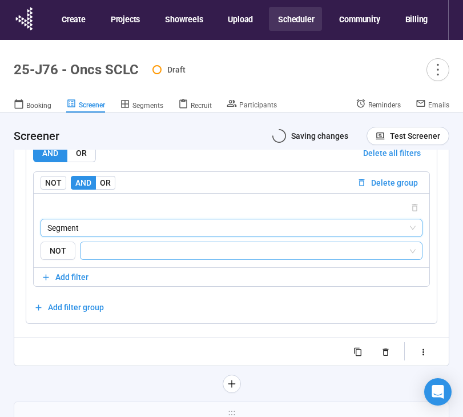
click at [148, 257] on input "search" at bounding box center [247, 251] width 321 height 14
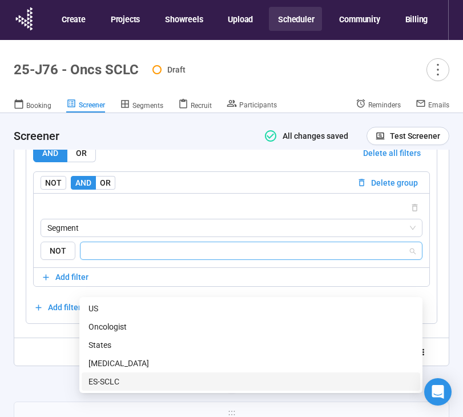
click at [112, 379] on div "ES-SCLC" at bounding box center [250, 381] width 325 height 13
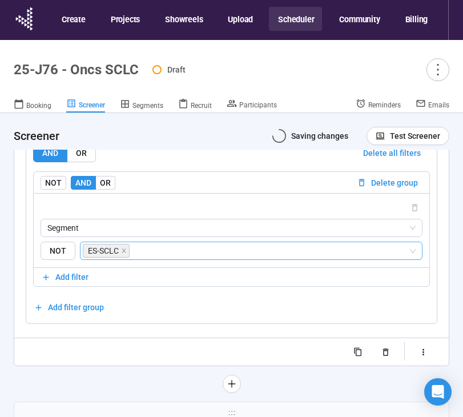
click at [49, 361] on div "Randomize order of answers Show visibility rules" at bounding box center [232, 352] width 412 height 18
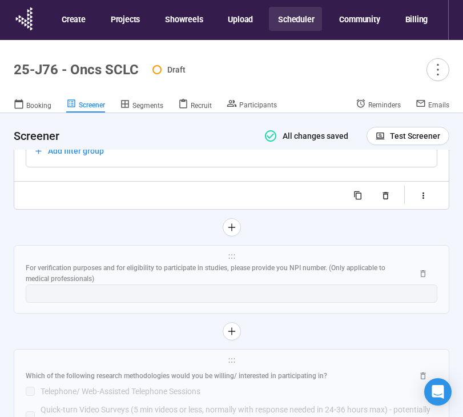
scroll to position [7065, 0]
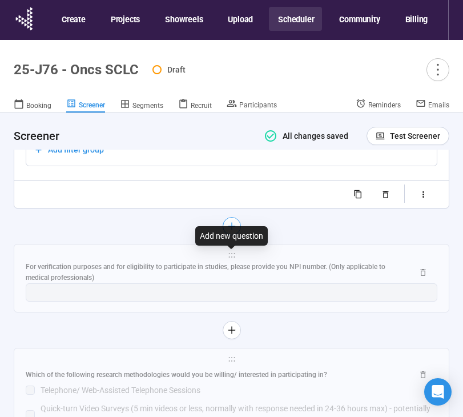
click at [232, 231] on icon "plus" at bounding box center [231, 226] width 9 height 9
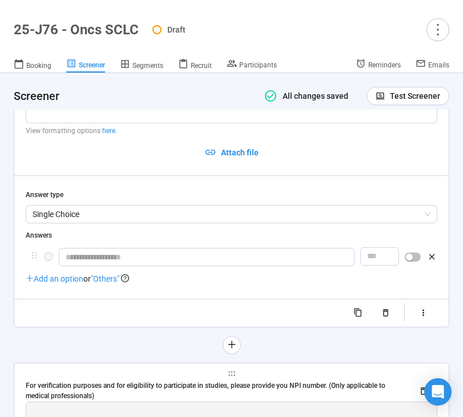
scroll to position [6745, 0]
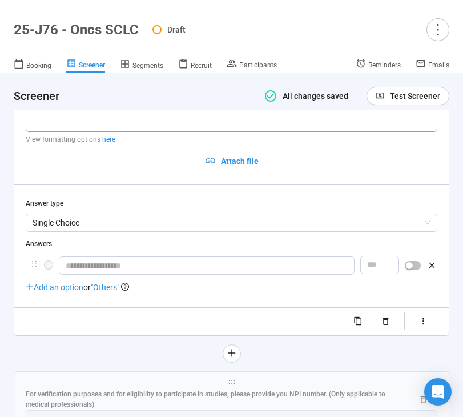
click at [147, 127] on textarea at bounding box center [232, 101] width 412 height 61
paste textarea "**********"
drag, startPoint x: 355, startPoint y: 148, endPoint x: 229, endPoint y: 147, distance: 126.2
click at [229, 132] on textarea "**********" at bounding box center [232, 101] width 412 height 61
drag, startPoint x: 122, startPoint y: 116, endPoint x: 62, endPoint y: 116, distance: 59.9
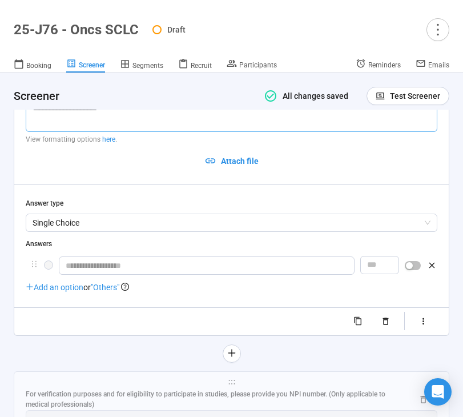
click at [62, 116] on textarea "**********" at bounding box center [232, 101] width 412 height 61
drag, startPoint x: 163, startPoint y: 130, endPoint x: 104, endPoint y: 128, distance: 58.8
click at [104, 128] on textarea "**********" at bounding box center [232, 101] width 412 height 61
click at [162, 132] on textarea "**********" at bounding box center [232, 101] width 412 height 61
drag, startPoint x: 162, startPoint y: 130, endPoint x: 102, endPoint y: 131, distance: 60.0
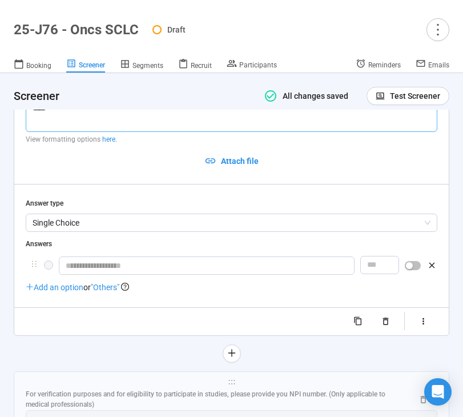
click at [102, 131] on textarea "**********" at bounding box center [232, 101] width 412 height 61
click at [305, 132] on textarea "**********" at bounding box center [232, 101] width 412 height 61
click at [342, 132] on textarea "**********" at bounding box center [232, 101] width 412 height 61
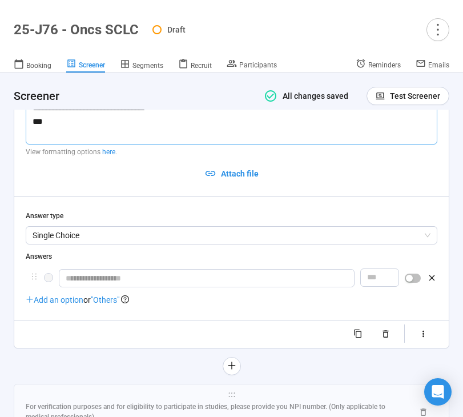
drag, startPoint x: 168, startPoint y: 154, endPoint x: 43, endPoint y: 155, distance: 125.6
click at [43, 144] on textarea "**********" at bounding box center [232, 107] width 412 height 73
click at [49, 144] on textarea "**********" at bounding box center [232, 107] width 412 height 73
paste textarea "**********"
click at [156, 144] on textarea "**********" at bounding box center [232, 107] width 412 height 73
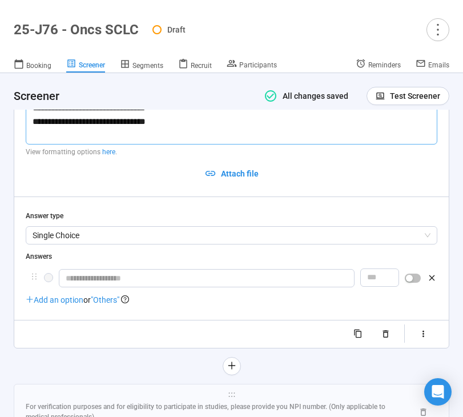
click at [172, 144] on textarea "**********" at bounding box center [232, 107] width 412 height 73
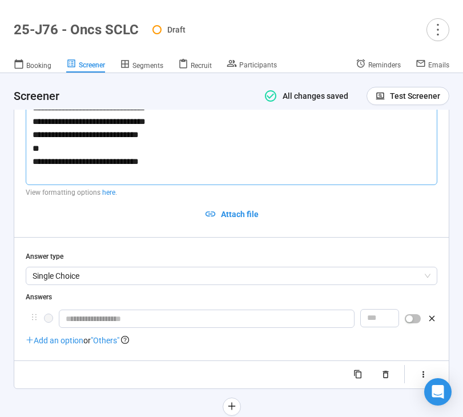
click at [163, 185] on textarea "**********" at bounding box center [232, 128] width 412 height 114
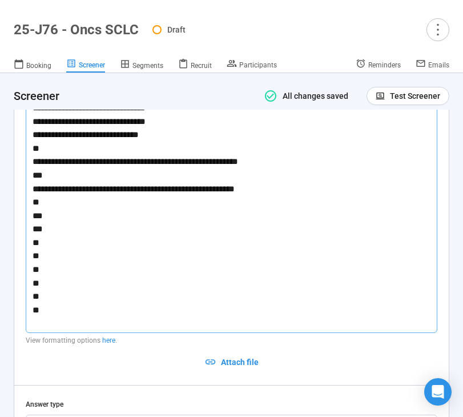
click at [58, 264] on textarea "**********" at bounding box center [232, 201] width 412 height 261
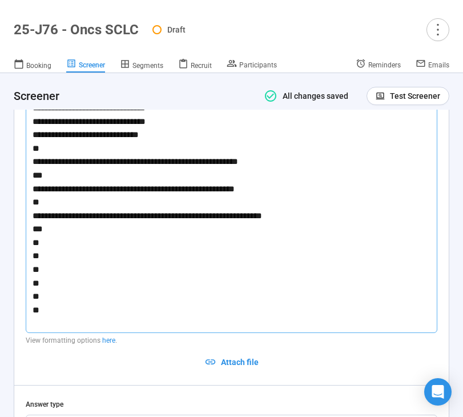
click at [71, 289] on textarea "**********" at bounding box center [232, 201] width 412 height 261
click at [61, 317] on textarea "**********" at bounding box center [232, 201] width 412 height 261
click at [323, 269] on textarea "**********" at bounding box center [232, 201] width 412 height 261
click at [334, 296] on textarea "**********" at bounding box center [232, 201] width 412 height 261
click at [247, 324] on textarea "**********" at bounding box center [232, 201] width 412 height 261
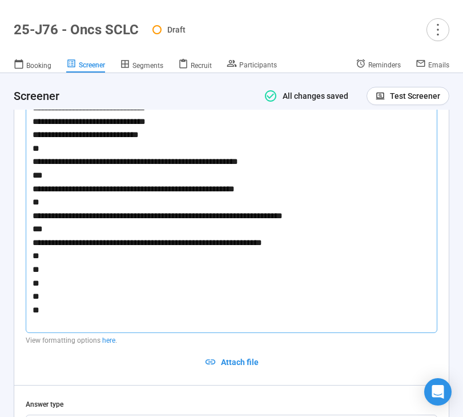
click at [235, 321] on textarea "**********" at bounding box center [232, 201] width 412 height 261
click at [155, 333] on textarea "**********" at bounding box center [232, 201] width 412 height 261
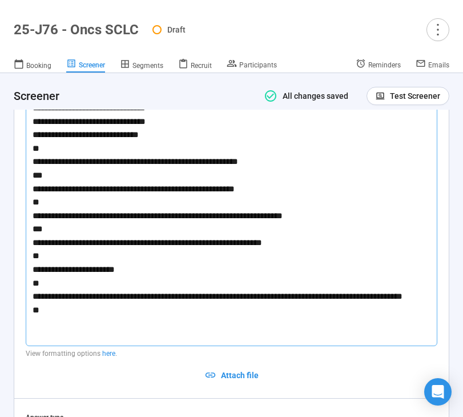
drag, startPoint x: 175, startPoint y: 186, endPoint x: 42, endPoint y: 185, distance: 133.0
click at [42, 185] on textarea "**********" at bounding box center [232, 208] width 412 height 275
click at [65, 195] on textarea "**********" at bounding box center [232, 208] width 412 height 275
paste textarea "**********"
click at [39, 200] on textarea "**********" at bounding box center [232, 208] width 412 height 275
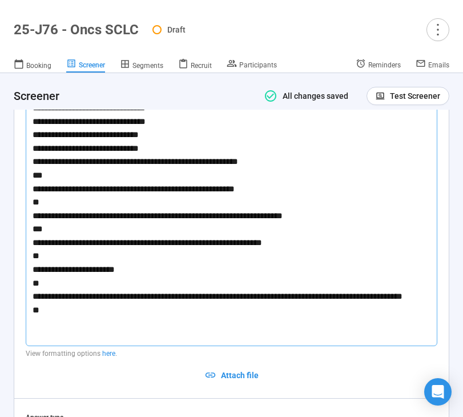
click at [152, 199] on textarea "**********" at bounding box center [232, 208] width 412 height 275
drag, startPoint x: 286, startPoint y: 211, endPoint x: 42, endPoint y: 212, distance: 243.8
click at [42, 212] on textarea "**********" at bounding box center [232, 208] width 412 height 275
click at [49, 225] on textarea "**********" at bounding box center [232, 208] width 412 height 275
paste textarea "**********"
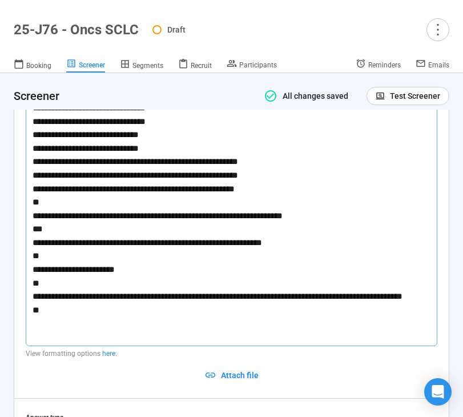
click at [257, 220] on textarea "**********" at bounding box center [232, 208] width 412 height 275
drag, startPoint x: 266, startPoint y: 239, endPoint x: 41, endPoint y: 235, distance: 225.6
click at [41, 235] on textarea "**********" at bounding box center [232, 208] width 412 height 275
click at [55, 248] on textarea "**********" at bounding box center [232, 208] width 412 height 275
paste textarea "**********"
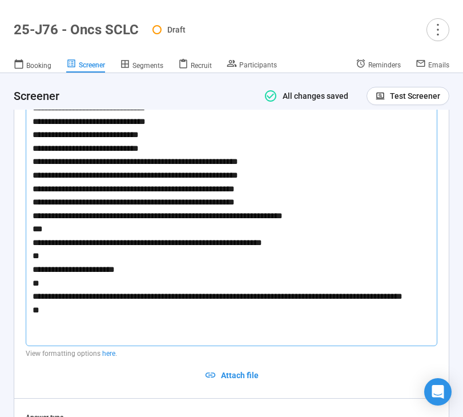
click at [250, 254] on textarea "**********" at bounding box center [232, 208] width 412 height 275
drag, startPoint x: 327, startPoint y: 264, endPoint x: 40, endPoint y: 261, distance: 287.2
click at [40, 261] on textarea "**********" at bounding box center [232, 208] width 412 height 275
click at [44, 273] on textarea "**********" at bounding box center [232, 208] width 412 height 275
paste textarea "**********"
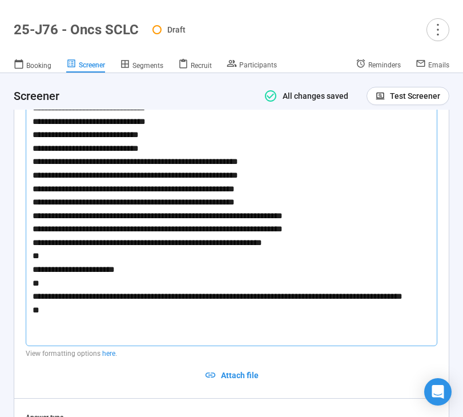
click at [320, 282] on textarea "**********" at bounding box center [232, 208] width 412 height 275
drag, startPoint x: 312, startPoint y: 293, endPoint x: 42, endPoint y: 295, distance: 270.6
click at [42, 295] on textarea "**********" at bounding box center [232, 208] width 412 height 275
click at [45, 306] on textarea "**********" at bounding box center [232, 208] width 412 height 275
paste textarea "**********"
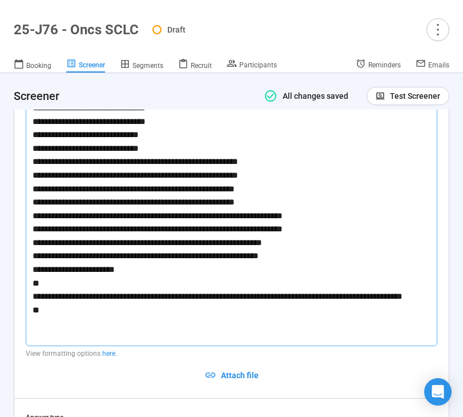
click at [39, 307] on textarea "**********" at bounding box center [232, 208] width 412 height 275
click at [285, 306] on textarea "**********" at bounding box center [232, 208] width 412 height 275
drag, startPoint x: 136, startPoint y: 317, endPoint x: 43, endPoint y: 319, distance: 93.6
click at [43, 319] on textarea "**********" at bounding box center [232, 208] width 412 height 275
click at [45, 329] on textarea "**********" at bounding box center [232, 208] width 412 height 275
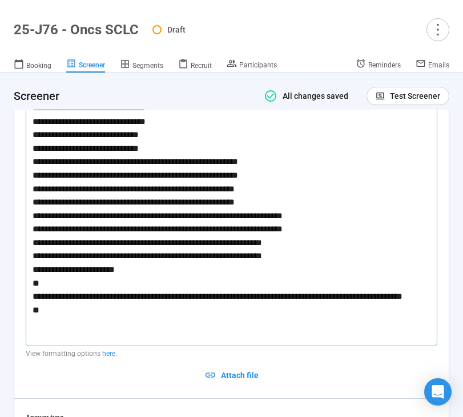
paste textarea "**********"
click at [106, 335] on textarea at bounding box center [232, 208] width 412 height 275
click at [107, 335] on textarea at bounding box center [232, 208] width 412 height 275
drag, startPoint x: 55, startPoint y: 358, endPoint x: 40, endPoint y: 347, distance: 18.4
click at [40, 346] on textarea at bounding box center [232, 208] width 412 height 275
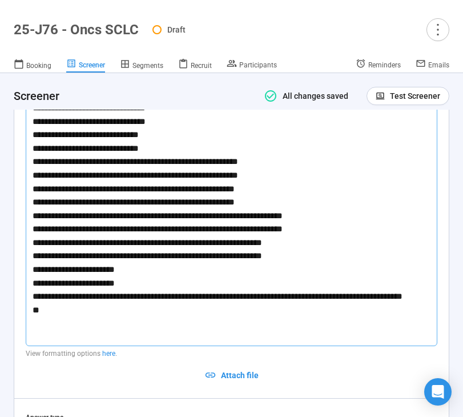
click at [50, 346] on textarea at bounding box center [232, 208] width 412 height 275
paste textarea "**********"
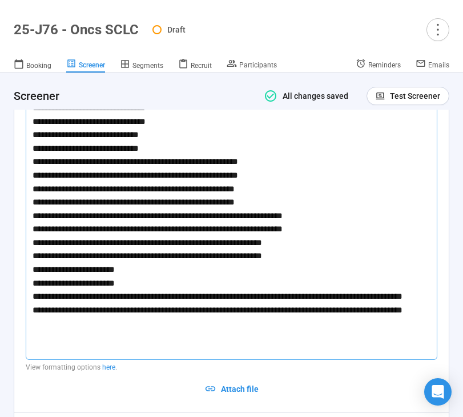
click at [35, 360] on textarea at bounding box center [232, 215] width 412 height 288
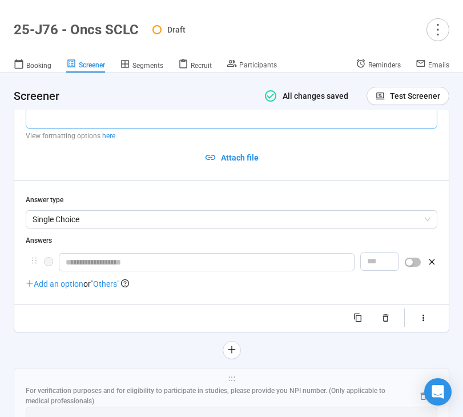
scroll to position [6991, 0]
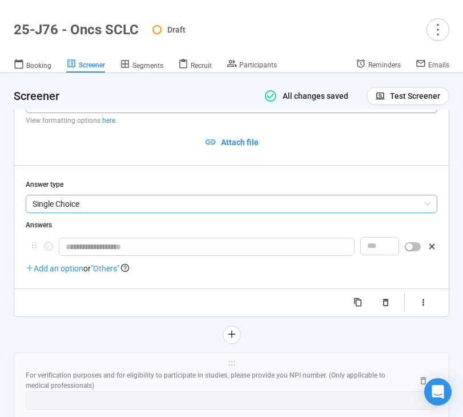
click at [167, 212] on span "Single Choice" at bounding box center [232, 203] width 398 height 17
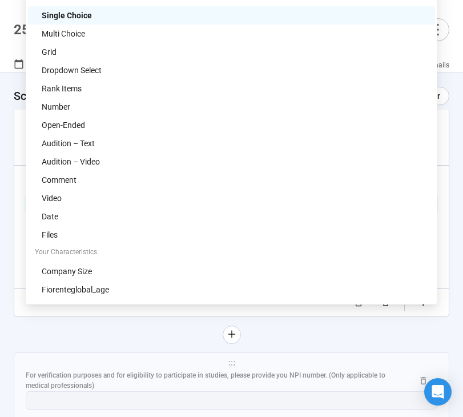
scroll to position [6914, 0]
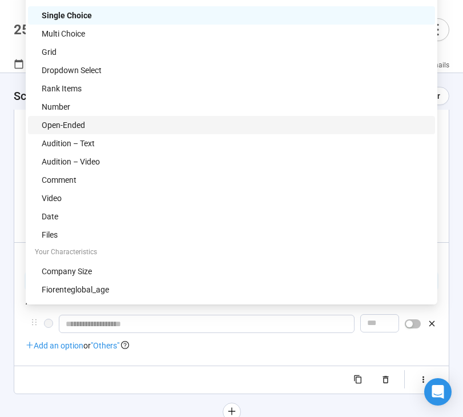
click at [149, 122] on div "Open-Ended" at bounding box center [235, 125] width 386 height 13
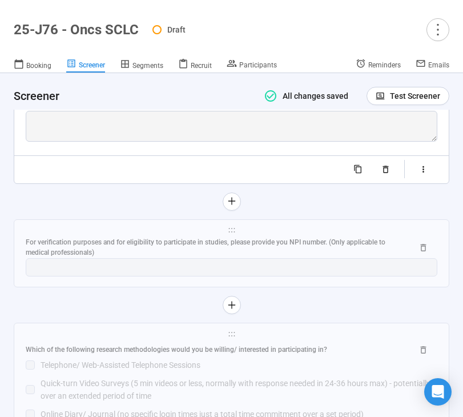
scroll to position [7161, 0]
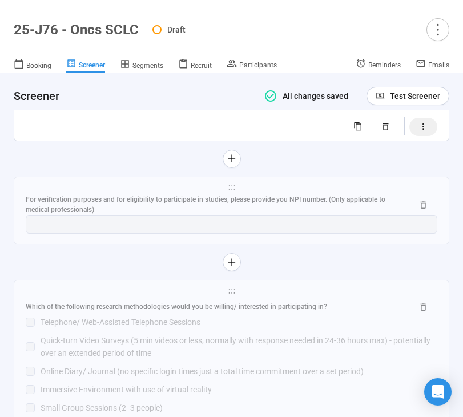
click at [425, 131] on icon "button" at bounding box center [423, 127] width 10 height 10
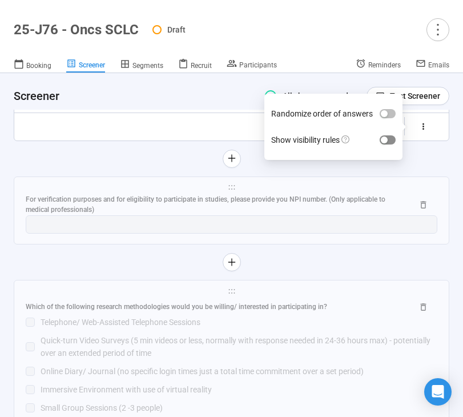
click at [389, 144] on span "button" at bounding box center [388, 139] width 16 height 9
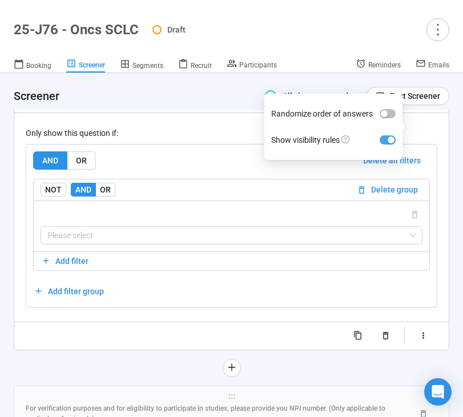
click at [183, 170] on div "AND OR Delete all filters" at bounding box center [231, 160] width 397 height 18
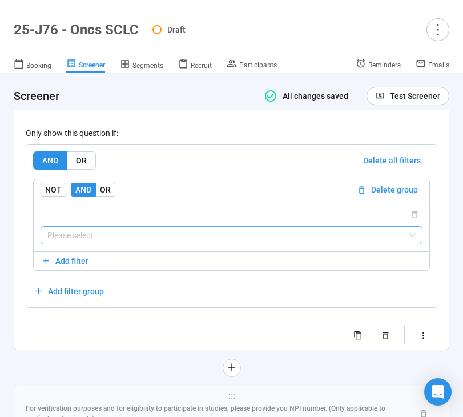
click at [198, 244] on input "search" at bounding box center [231, 235] width 368 height 17
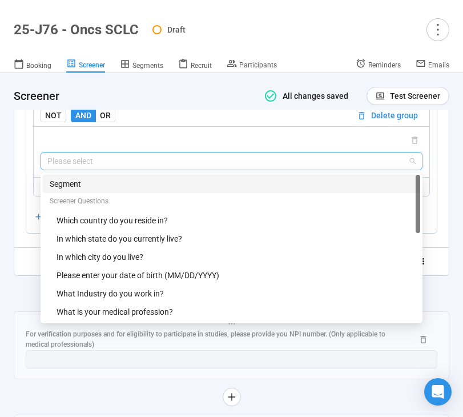
scroll to position [7244, 0]
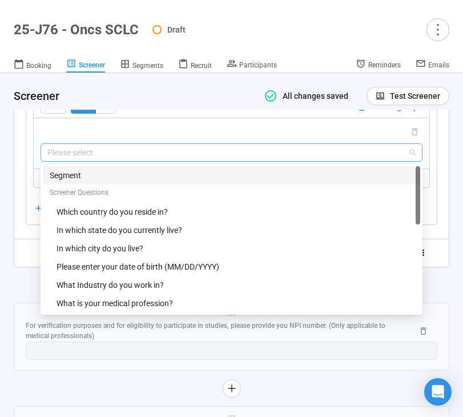
click at [188, 182] on div "Segment" at bounding box center [232, 175] width 364 height 13
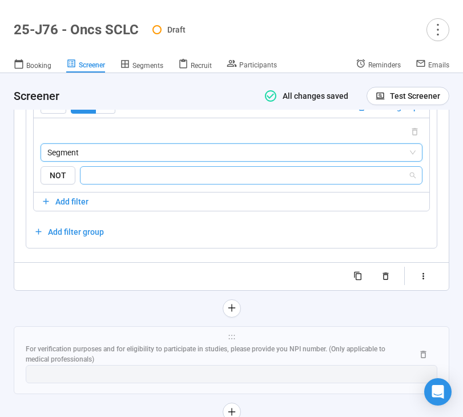
click at [198, 182] on input "search" at bounding box center [247, 175] width 321 height 14
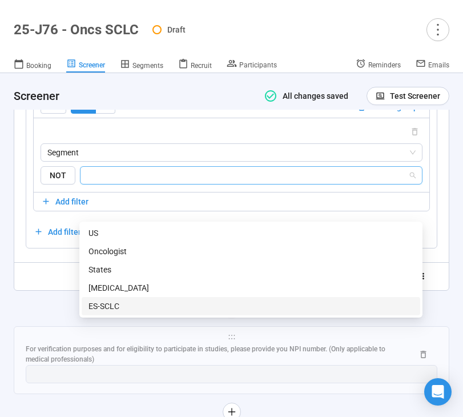
click at [163, 301] on div "ES-SCLC" at bounding box center [250, 306] width 325 height 13
click at [98, 317] on div at bounding box center [232, 308] width 436 height 18
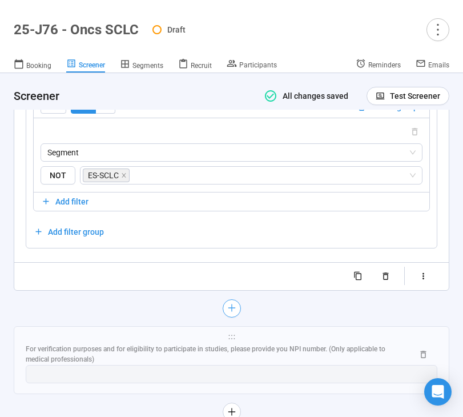
click at [235, 312] on icon "plus" at bounding box center [231, 307] width 9 height 9
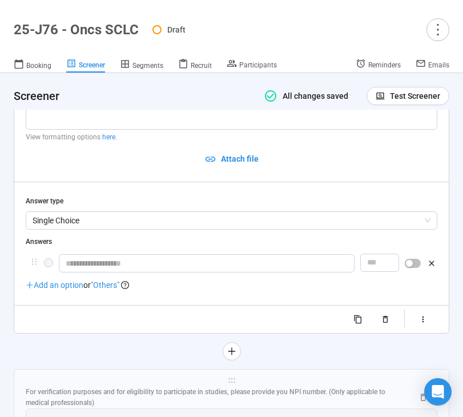
scroll to position [6946, 0]
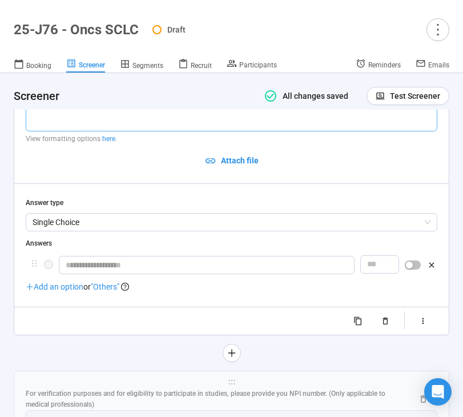
click at [174, 131] on textarea at bounding box center [232, 101] width 412 height 61
paste textarea "**********"
click at [123, 245] on div "**********" at bounding box center [232, 193] width 412 height 274
click at [122, 231] on span "Single Choice" at bounding box center [232, 222] width 398 height 17
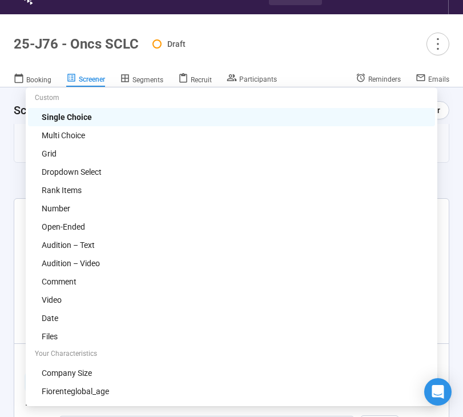
scroll to position [25, 0]
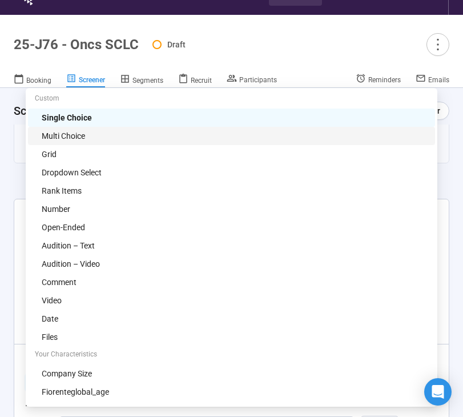
click at [197, 139] on div "Multi Choice" at bounding box center [235, 136] width 386 height 13
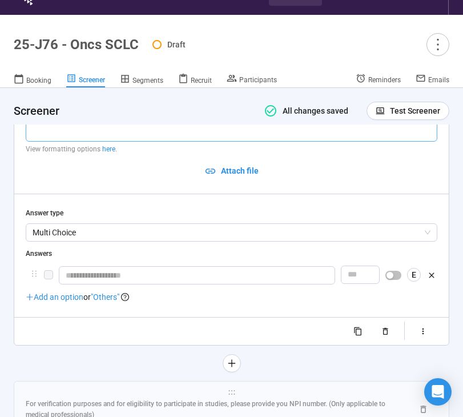
scroll to position [6950, 0]
click at [95, 284] on input "text" at bounding box center [197, 275] width 276 height 18
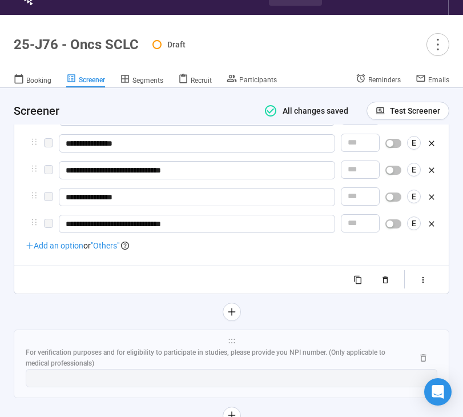
scroll to position [7300, 0]
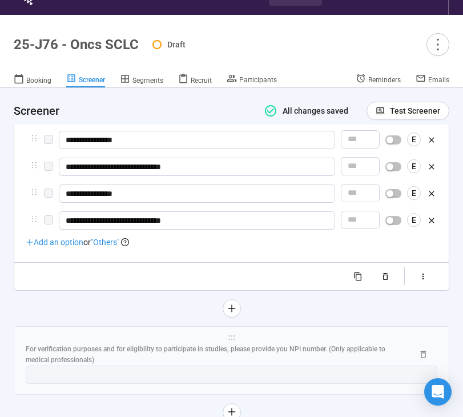
click at [108, 247] on span ""Others"" at bounding box center [105, 241] width 29 height 9
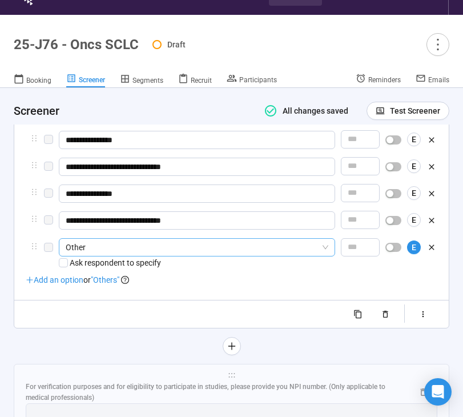
click at [113, 256] on span "Other" at bounding box center [197, 247] width 263 height 17
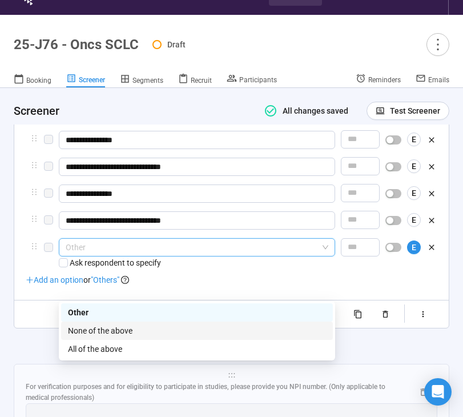
click at [110, 327] on div "None of the above" at bounding box center [197, 330] width 258 height 13
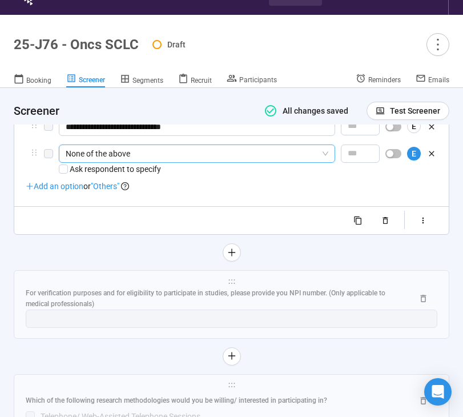
scroll to position [7394, 0]
click at [425, 225] on icon "button" at bounding box center [423, 220] width 10 height 10
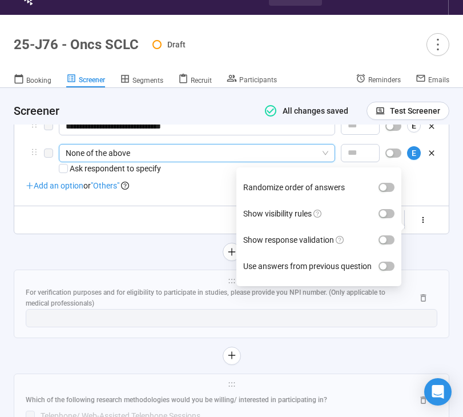
click at [390, 227] on label "Show visibility rules" at bounding box center [318, 213] width 151 height 26
click at [390, 218] on button "Show visibility rules" at bounding box center [387, 213] width 16 height 9
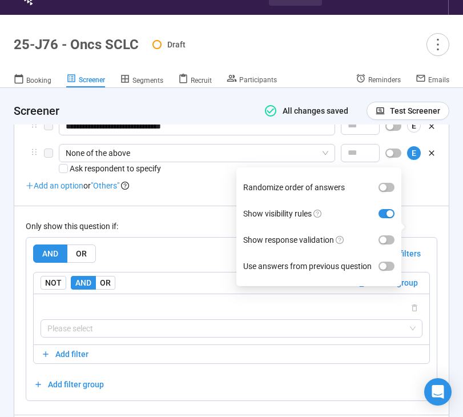
click at [172, 245] on div "**********" at bounding box center [232, 30] width 412 height 816
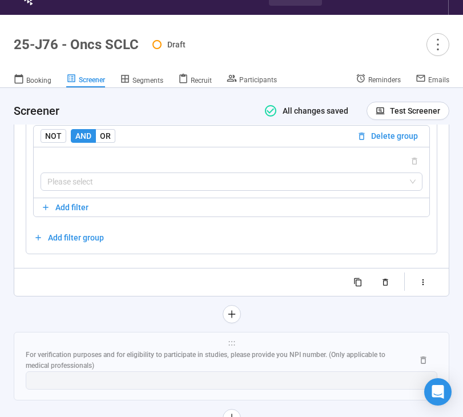
scroll to position [7547, 0]
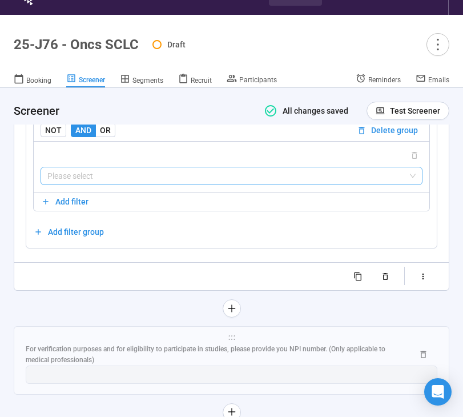
click at [111, 184] on input "search" at bounding box center [231, 175] width 368 height 17
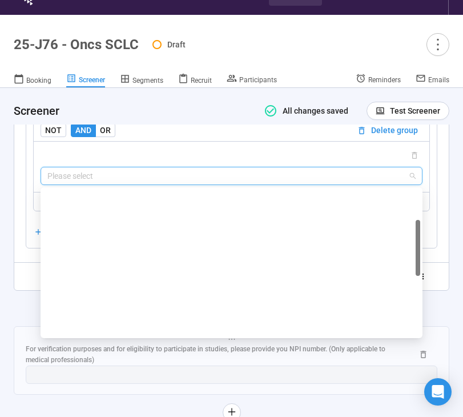
scroll to position [0, 0]
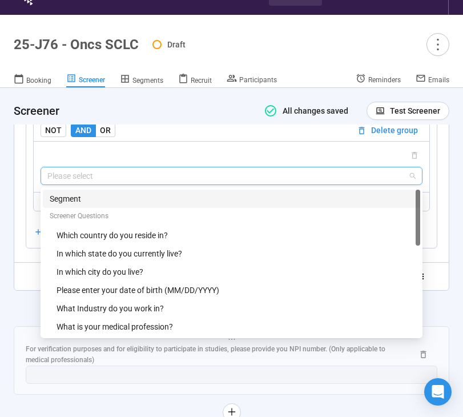
click at [144, 205] on div "Segment" at bounding box center [232, 198] width 364 height 13
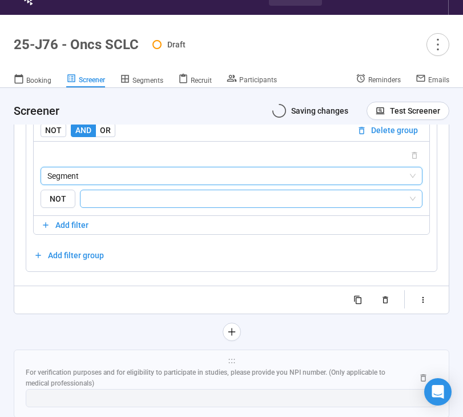
click at [158, 206] on input "search" at bounding box center [247, 199] width 321 height 14
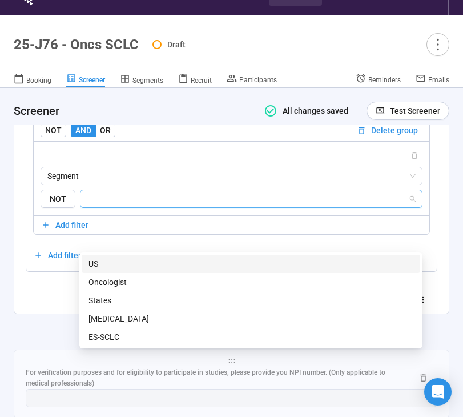
click at [190, 206] on input "search" at bounding box center [247, 199] width 321 height 14
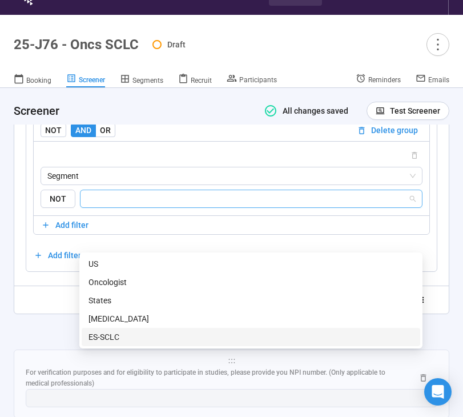
click at [129, 339] on div "ES-SCLC" at bounding box center [250, 337] width 325 height 13
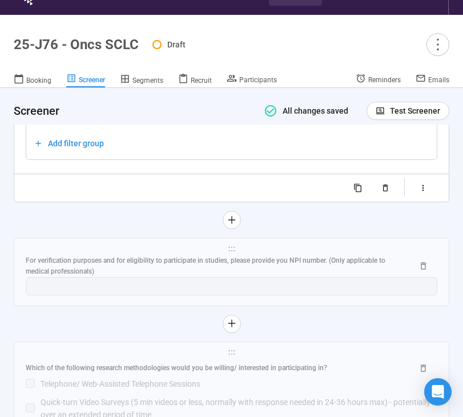
scroll to position [7664, 0]
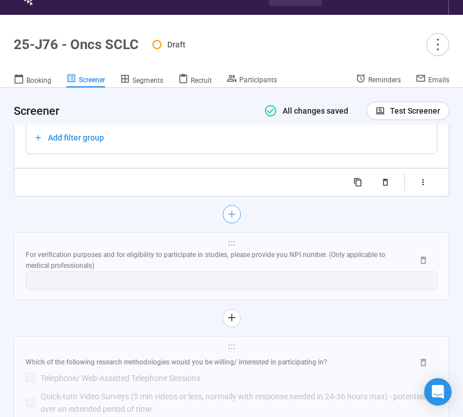
click at [237, 223] on button "button" at bounding box center [232, 214] width 18 height 18
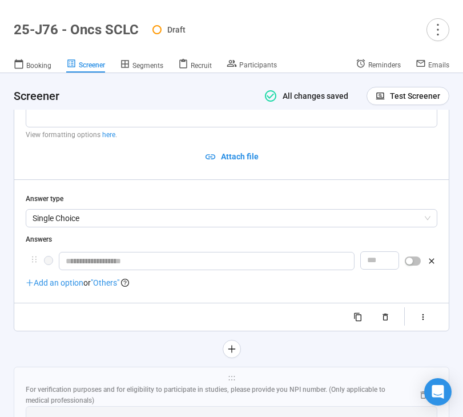
scroll to position [7263, 0]
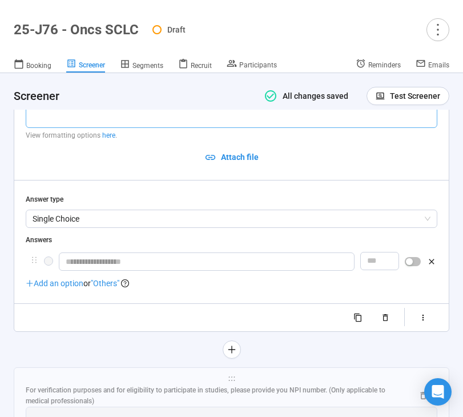
click at [79, 128] on textarea at bounding box center [232, 97] width 412 height 61
paste textarea "**********"
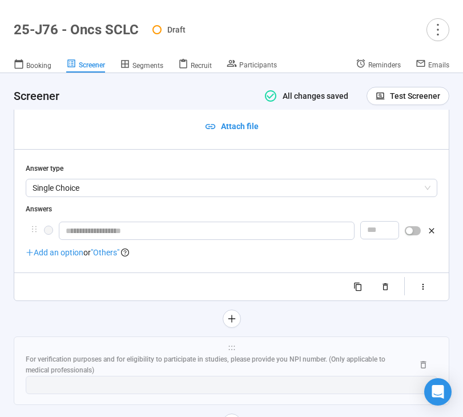
scroll to position [7348, 0]
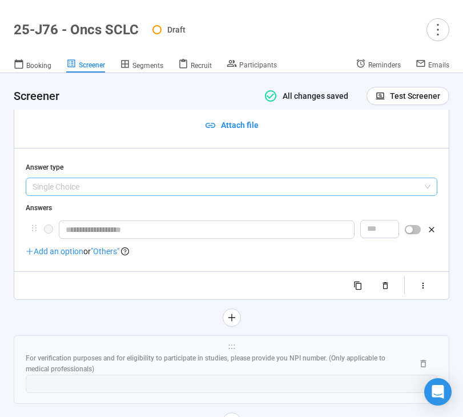
click at [99, 195] on span "Single Choice" at bounding box center [232, 186] width 398 height 17
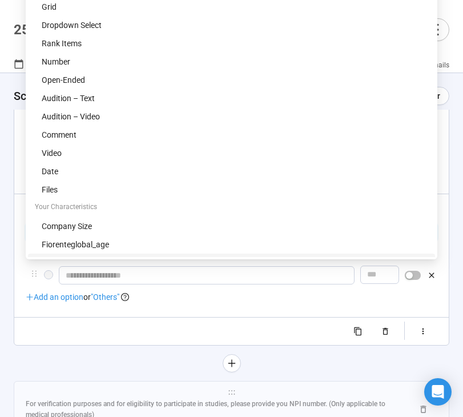
scroll to position [7303, 0]
click at [124, 344] on div "**********" at bounding box center [231, 169] width 434 height 349
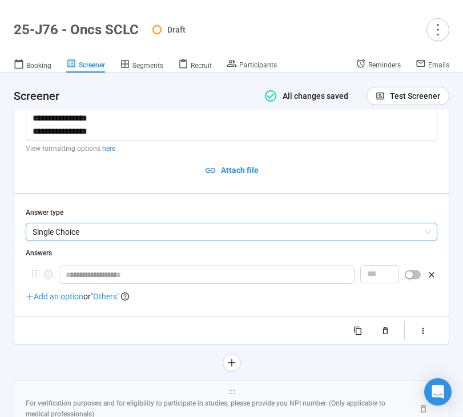
click at [146, 240] on span "Single Choice" at bounding box center [232, 231] width 398 height 17
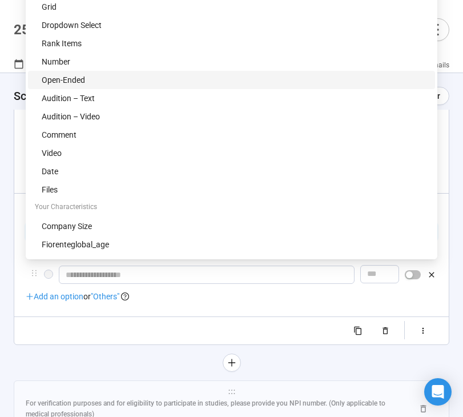
click at [146, 78] on div "Open-Ended" at bounding box center [235, 80] width 386 height 13
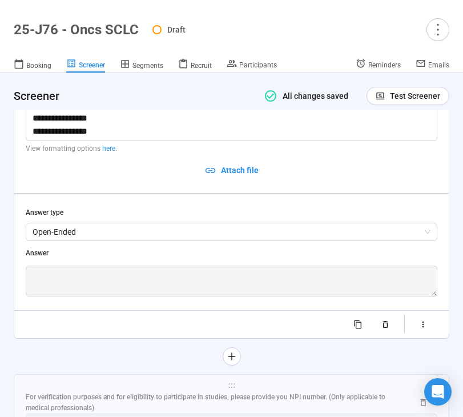
scroll to position [7492, 0]
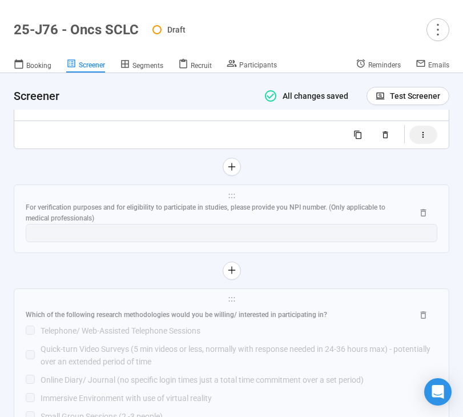
click at [416, 144] on button "button" at bounding box center [423, 135] width 28 height 18
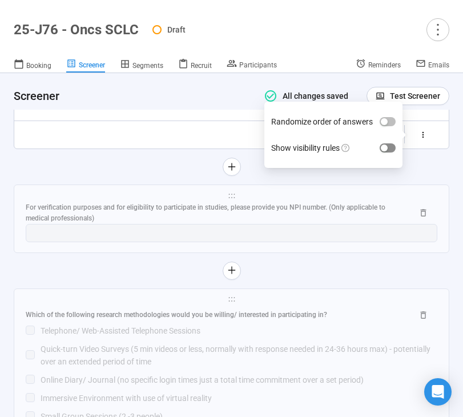
click at [391, 152] on span "button" at bounding box center [388, 147] width 16 height 9
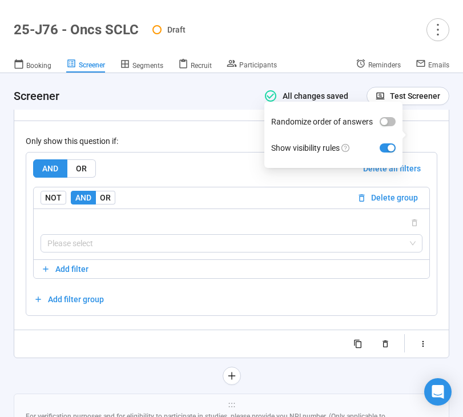
click at [219, 178] on div "AND OR Delete all filters" at bounding box center [231, 168] width 397 height 18
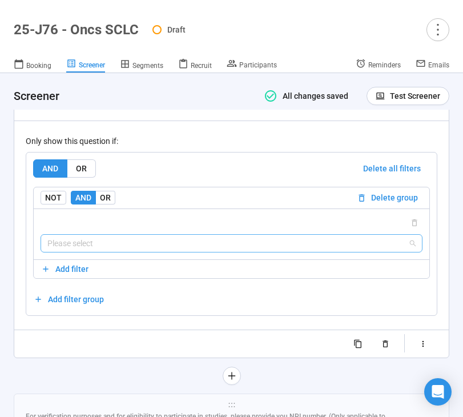
click at [190, 252] on input "search" at bounding box center [231, 243] width 368 height 17
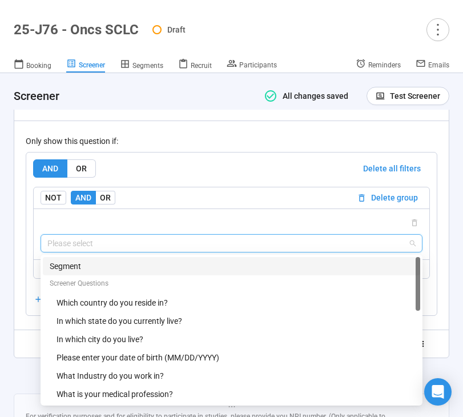
click at [202, 272] on div "Segment" at bounding box center [232, 266] width 364 height 13
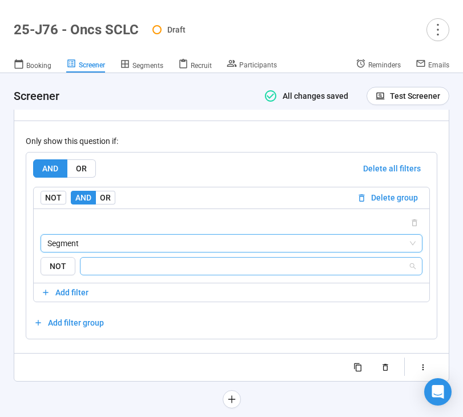
scroll to position [7564, 0]
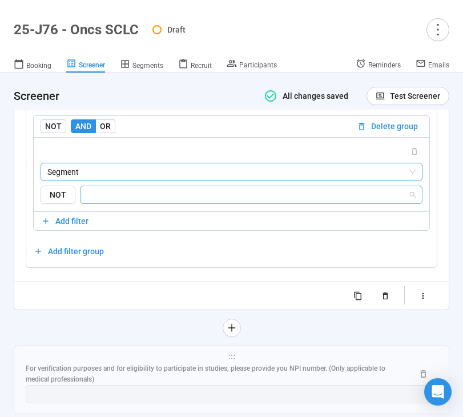
click at [200, 202] on input "search" at bounding box center [247, 195] width 321 height 14
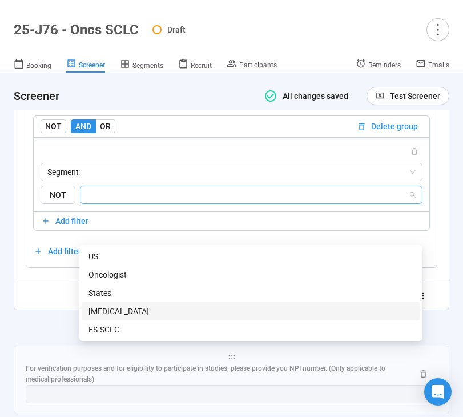
click at [147, 314] on div "[MEDICAL_DATA]" at bounding box center [250, 311] width 325 height 13
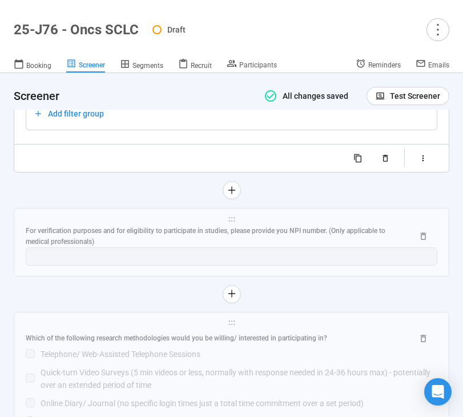
scroll to position [7711, 0]
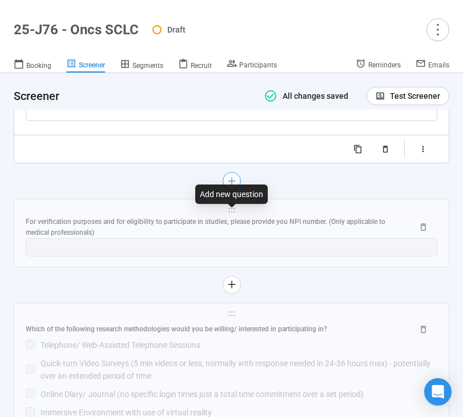
click at [230, 186] on icon "plus" at bounding box center [231, 180] width 9 height 9
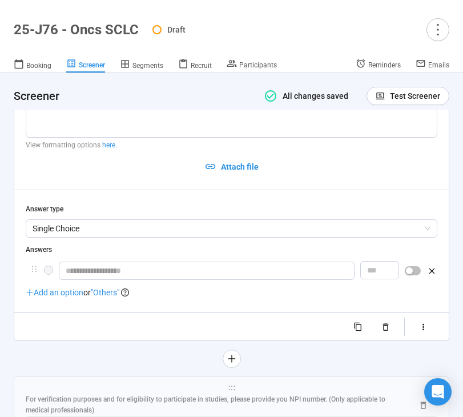
scroll to position [7367, 0]
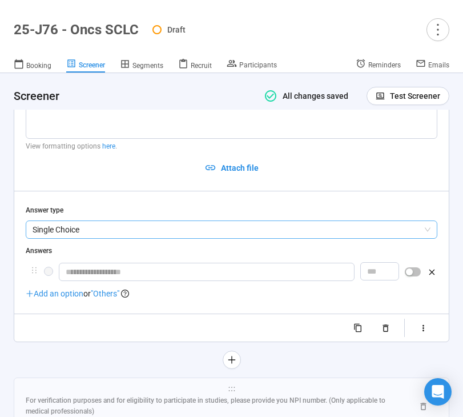
click at [115, 238] on span "Single Choice" at bounding box center [232, 229] width 398 height 17
click at [102, 238] on span "Single Choice" at bounding box center [232, 229] width 398 height 17
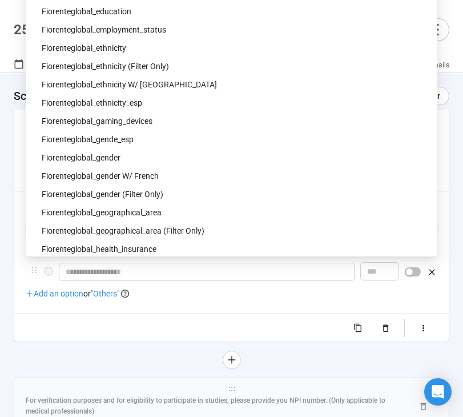
scroll to position [509, 0]
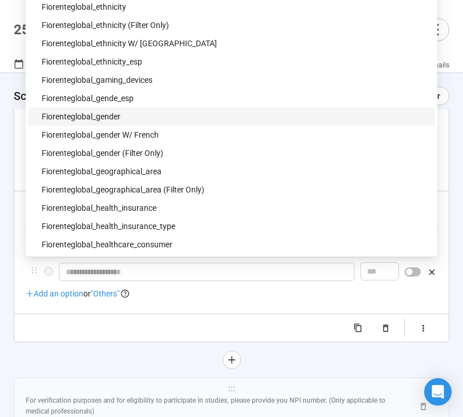
click at [147, 113] on div "fiorenteglobal_gender" at bounding box center [235, 116] width 386 height 13
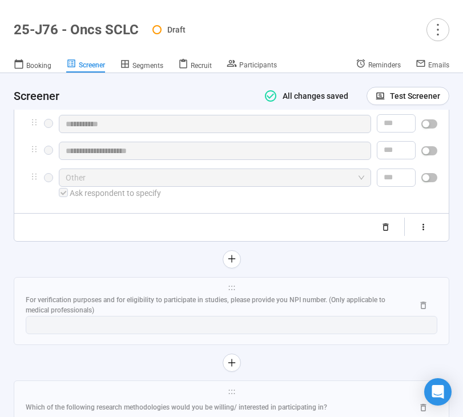
scroll to position [7515, 0]
click at [422, 231] on icon "button" at bounding box center [423, 226] width 10 height 10
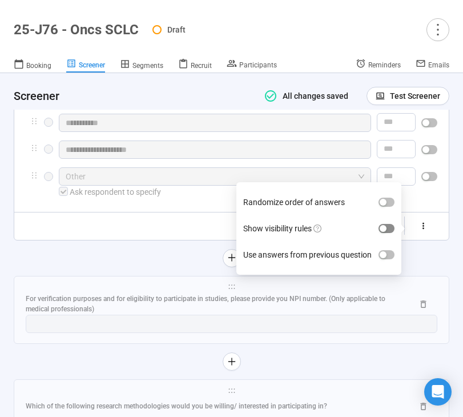
click at [390, 233] on span "button" at bounding box center [387, 228] width 16 height 9
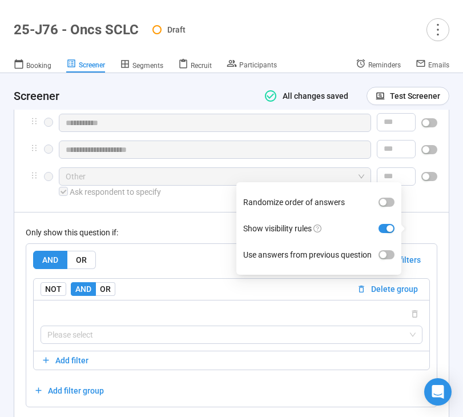
click at [231, 253] on div "Only show this question if: AND OR Delete all filters NOT AND OR Delete group P…" at bounding box center [232, 309] width 412 height 195
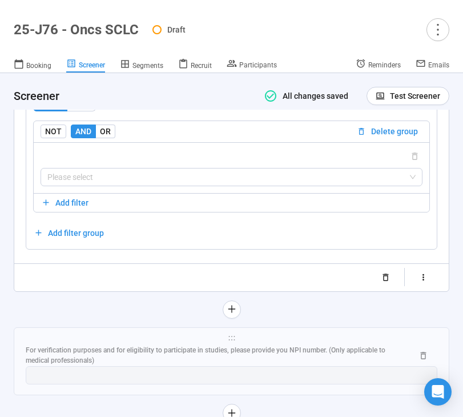
scroll to position [7684, 0]
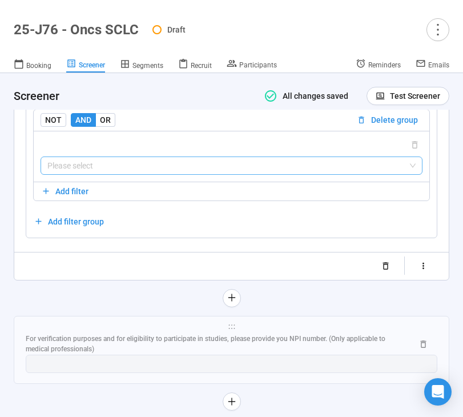
click at [228, 174] on input "search" at bounding box center [231, 165] width 368 height 17
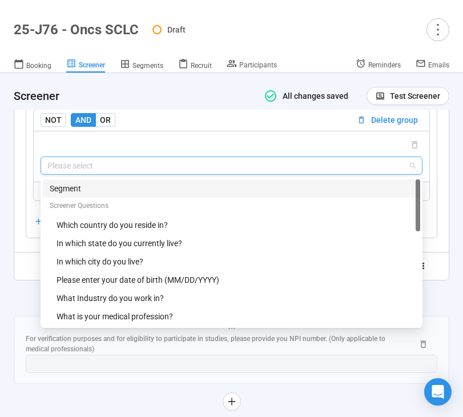
click at [203, 195] on div "Segment" at bounding box center [232, 188] width 364 height 13
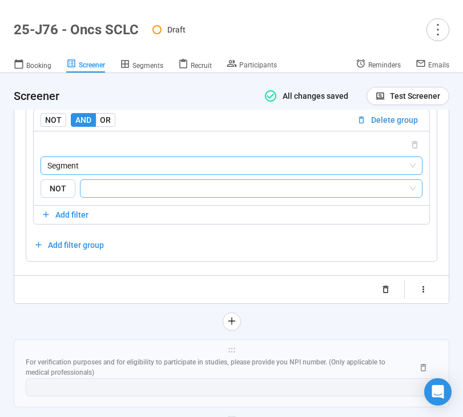
click at [206, 195] on input "search" at bounding box center [247, 189] width 321 height 14
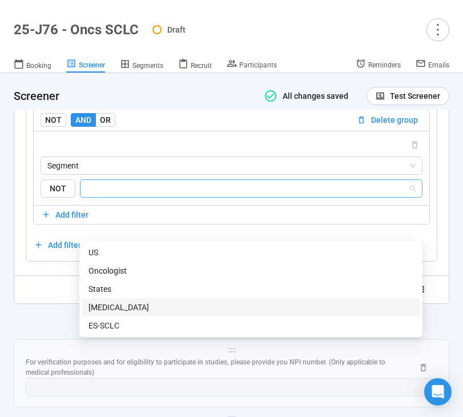
click at [171, 301] on div "[MEDICAL_DATA]" at bounding box center [250, 307] width 325 height 13
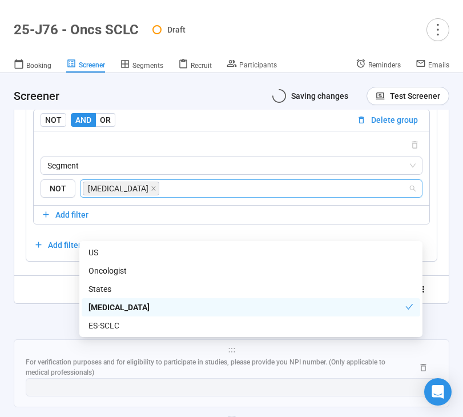
click at [61, 331] on div at bounding box center [232, 321] width 436 height 18
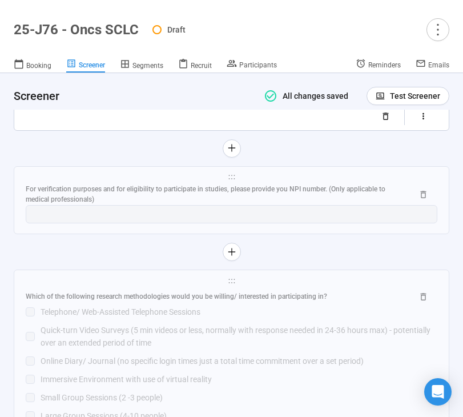
scroll to position [7861, 0]
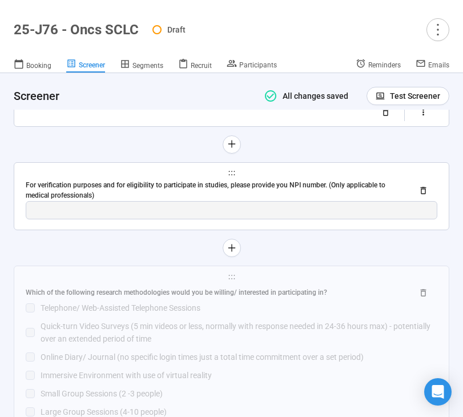
click at [132, 202] on div "For verification purposes and for eligibility to participate in studies, please…" at bounding box center [215, 191] width 378 height 22
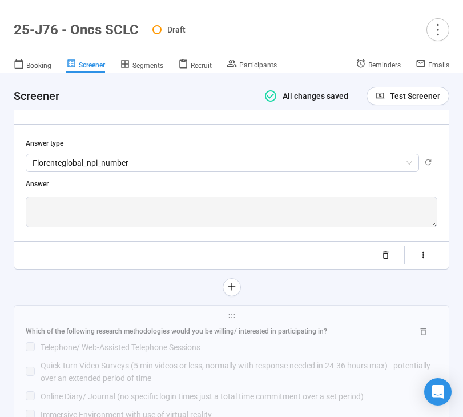
scroll to position [7546, 0]
click at [422, 259] on icon "button" at bounding box center [423, 255] width 2 height 6
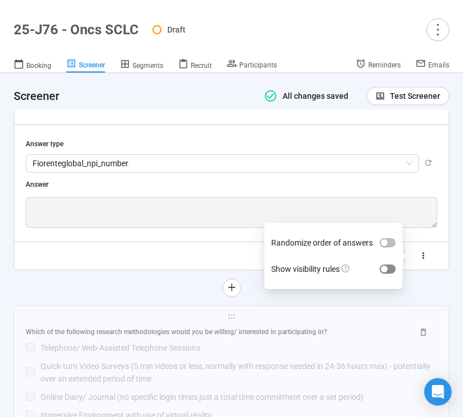
click at [385, 272] on div "button" at bounding box center [384, 268] width 7 height 7
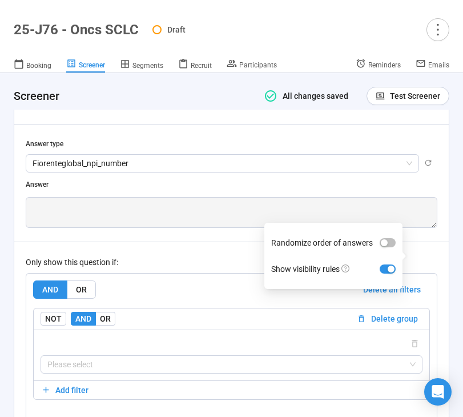
click at [218, 268] on div "Only show this question if:" at bounding box center [232, 262] width 412 height 13
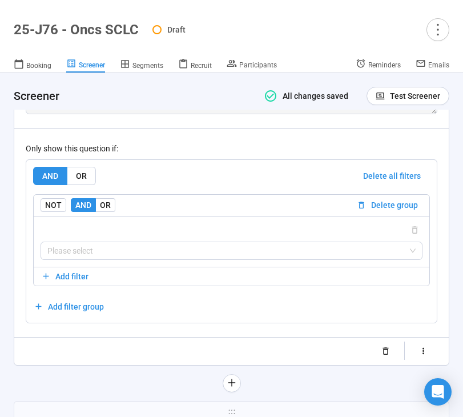
scroll to position [7695, 0]
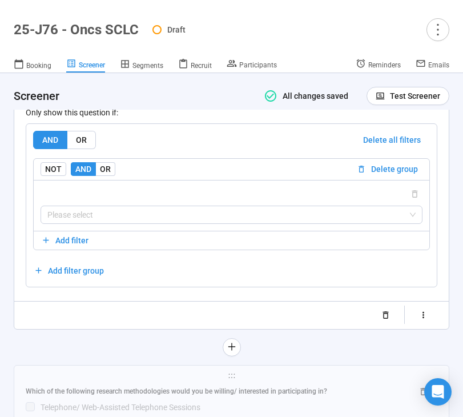
click at [220, 231] on div "Please select" at bounding box center [232, 205] width 396 height 51
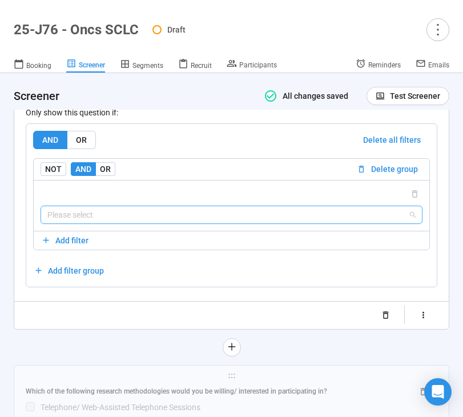
click at [220, 223] on input "search" at bounding box center [231, 214] width 368 height 17
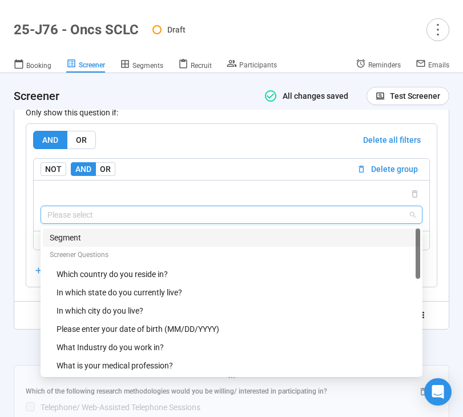
click at [207, 244] on div "Segment" at bounding box center [232, 237] width 364 height 13
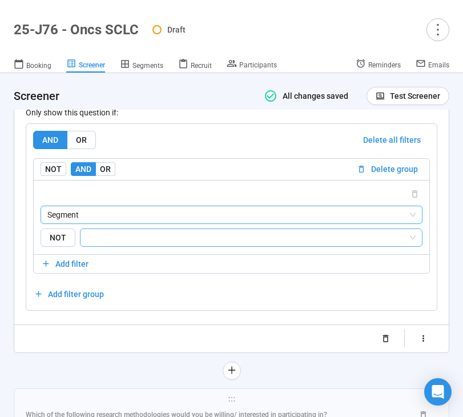
click at [261, 244] on input "search" at bounding box center [247, 238] width 321 height 14
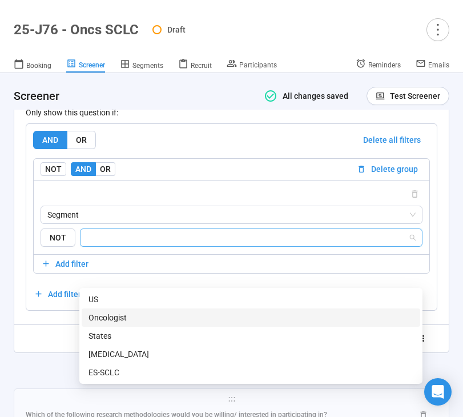
click at [210, 313] on div "Oncologist" at bounding box center [250, 317] width 325 height 13
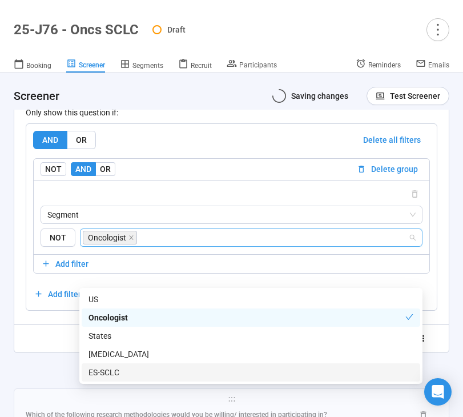
click at [54, 380] on div "**********" at bounding box center [232, 132] width 436 height 495
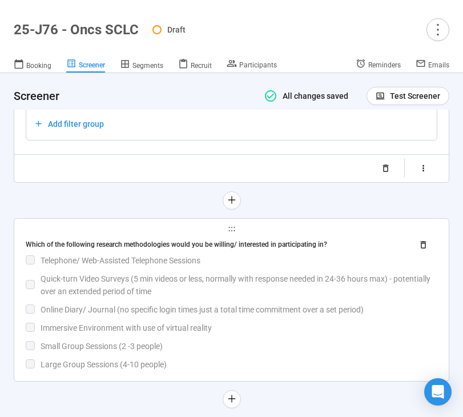
click at [103, 267] on div "Telephone/ Web-Assisted Telephone Sessions" at bounding box center [239, 260] width 397 height 13
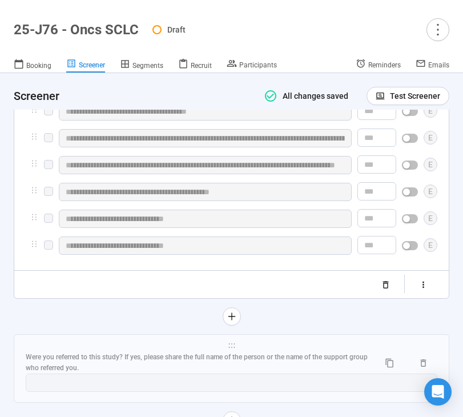
scroll to position [7834, 0]
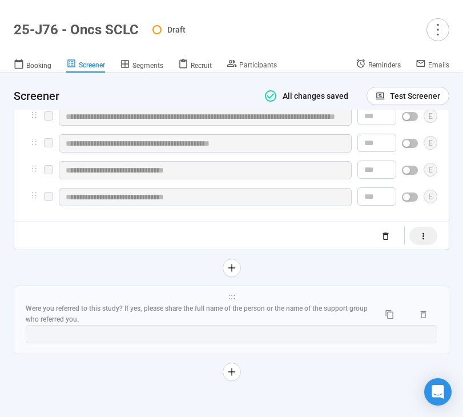
click at [426, 235] on icon "button" at bounding box center [423, 236] width 10 height 10
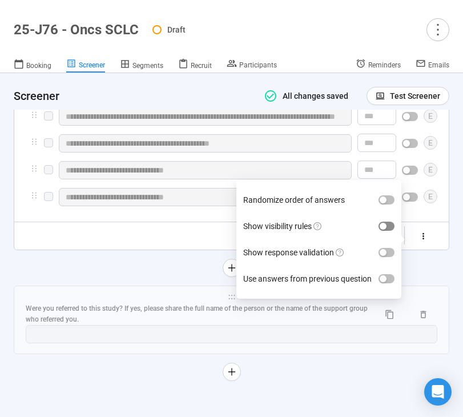
click at [385, 223] on div "button" at bounding box center [383, 226] width 7 height 7
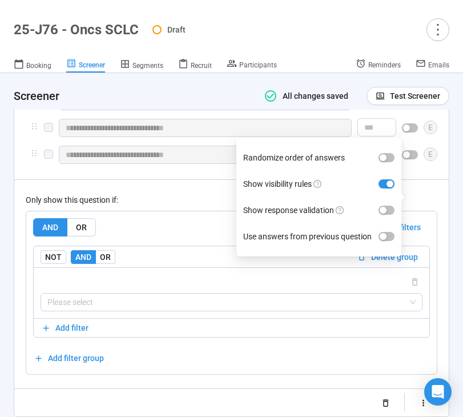
click at [144, 206] on div "Only show this question if:" at bounding box center [232, 200] width 412 height 13
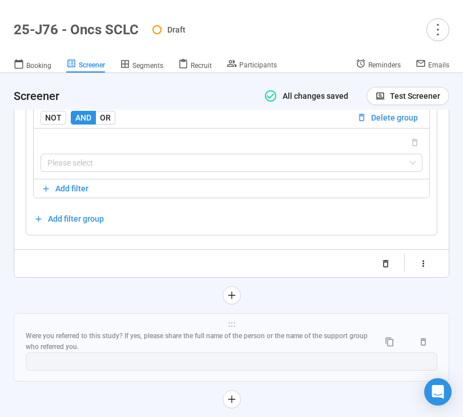
scroll to position [7974, 0]
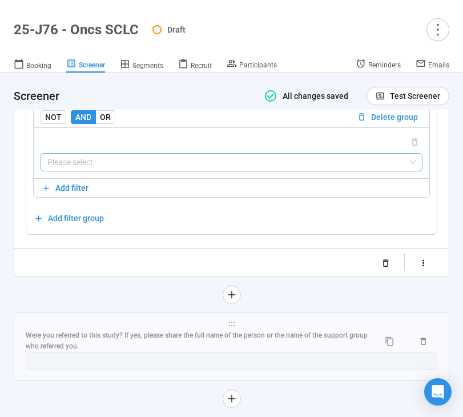
click at [150, 171] on input "search" at bounding box center [231, 162] width 368 height 17
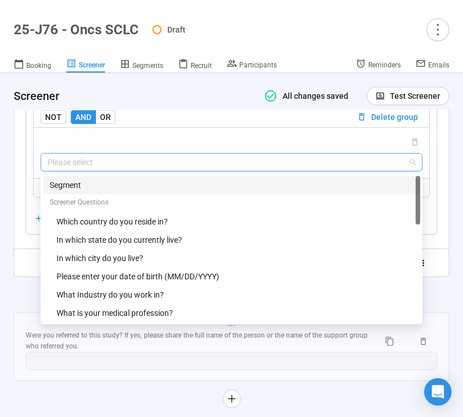
click at [156, 191] on div "Segment" at bounding box center [232, 185] width 364 height 13
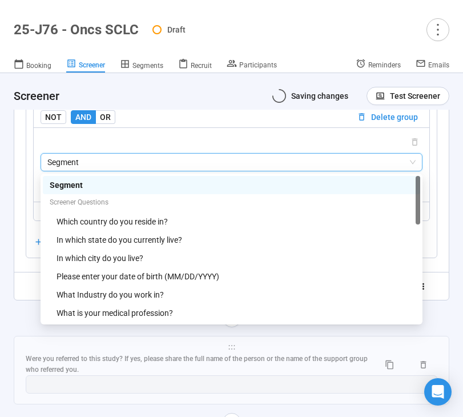
click at [164, 192] on input "search" at bounding box center [247, 185] width 321 height 14
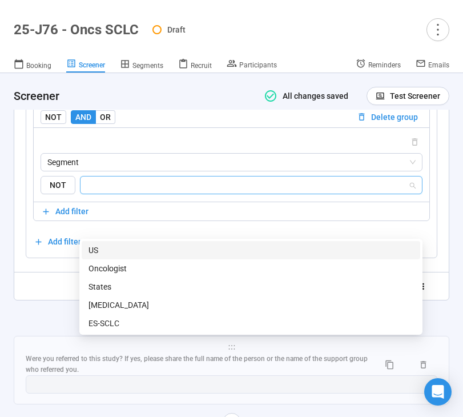
click at [170, 258] on div "US" at bounding box center [251, 250] width 339 height 18
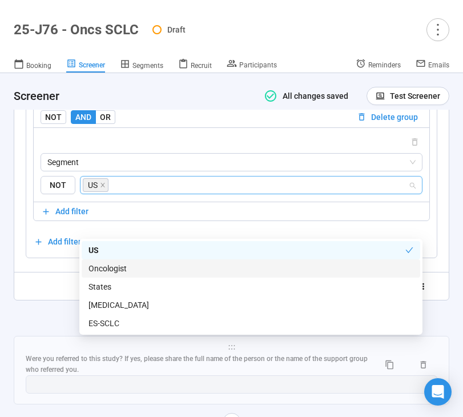
click at [173, 265] on div "Oncologist" at bounding box center [250, 268] width 325 height 13
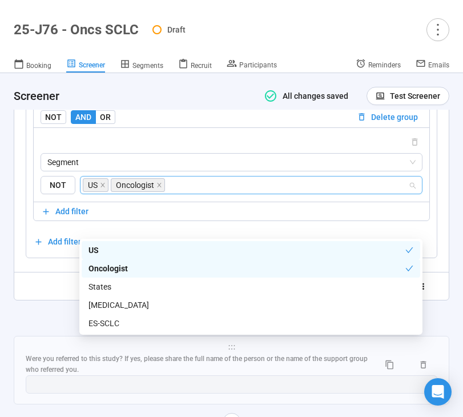
click at [103, 188] on icon "close" at bounding box center [103, 185] width 6 height 6
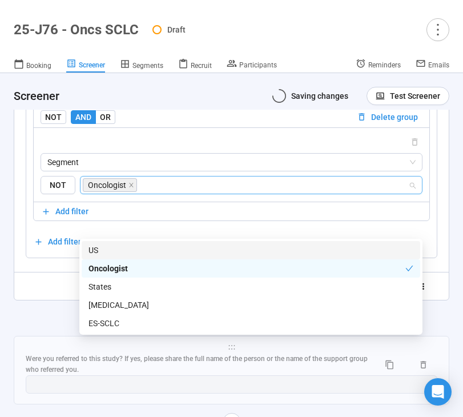
click at [66, 327] on div at bounding box center [232, 318] width 436 height 18
click at [46, 327] on div at bounding box center [232, 318] width 436 height 18
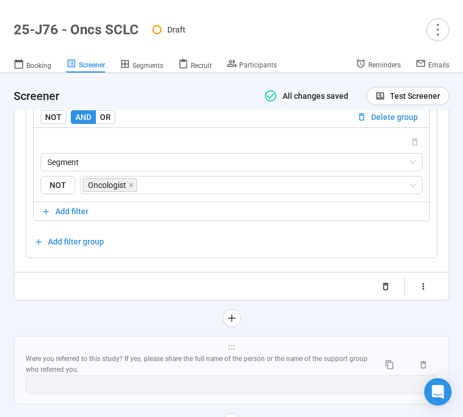
scroll to position [8067, 0]
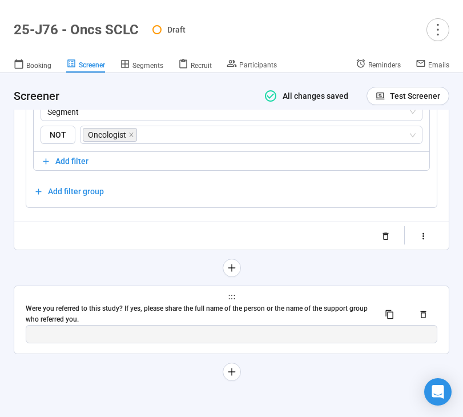
click at [113, 312] on div "Were you referred to this study? If yes, please share the full name of the pers…" at bounding box center [198, 314] width 344 height 22
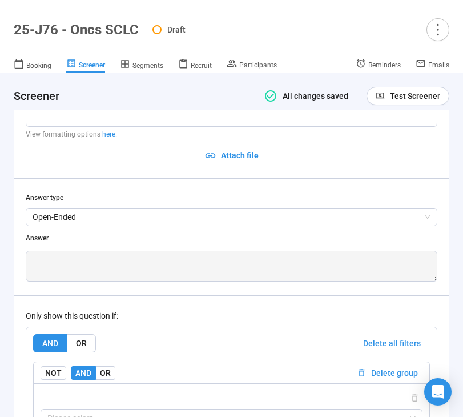
scroll to position [8069, 0]
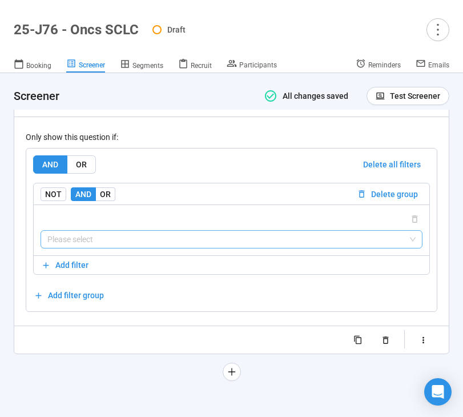
click at [335, 237] on input "search" at bounding box center [231, 239] width 368 height 17
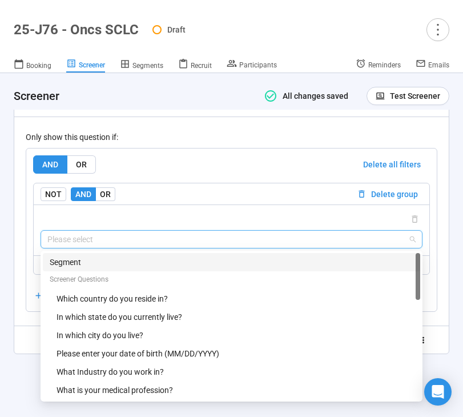
click at [297, 257] on div "Segment" at bounding box center [232, 262] width 364 height 13
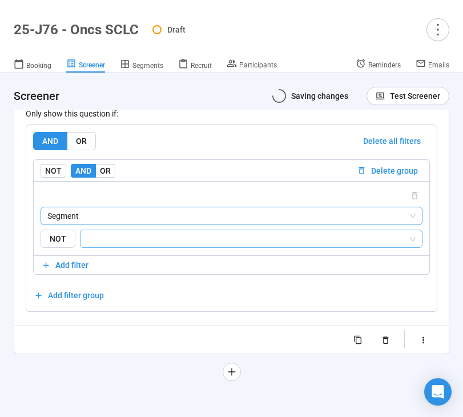
click at [266, 248] on div at bounding box center [251, 239] width 343 height 18
click at [272, 245] on input "search" at bounding box center [247, 239] width 321 height 14
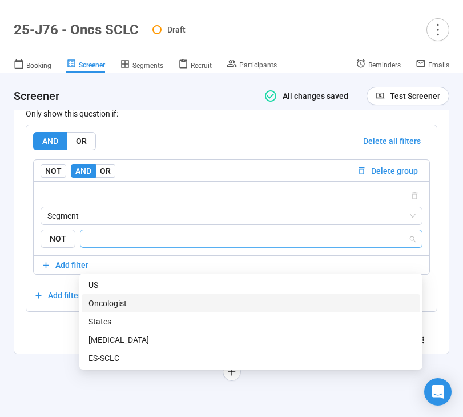
click at [243, 300] on div "Oncologist" at bounding box center [250, 303] width 325 height 13
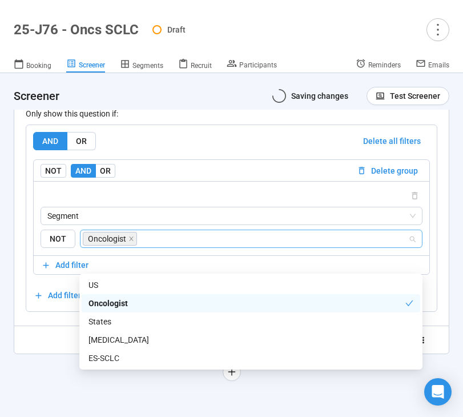
click at [41, 381] on div "**********" at bounding box center [232, 106] width 436 height 550
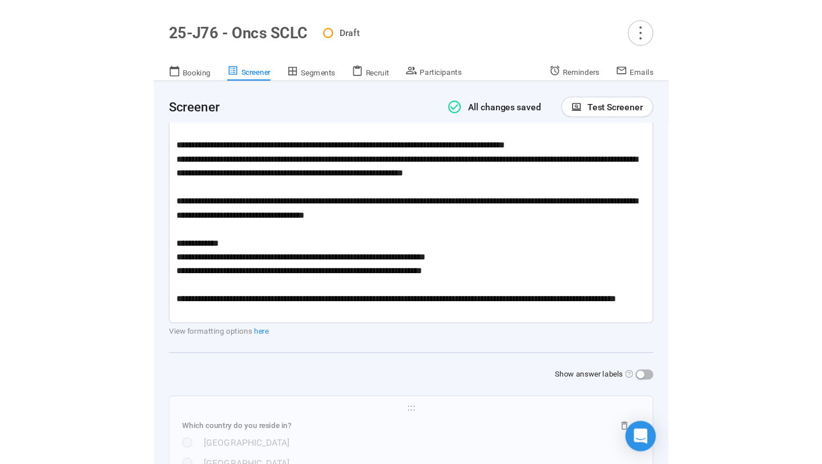
scroll to position [0, 0]
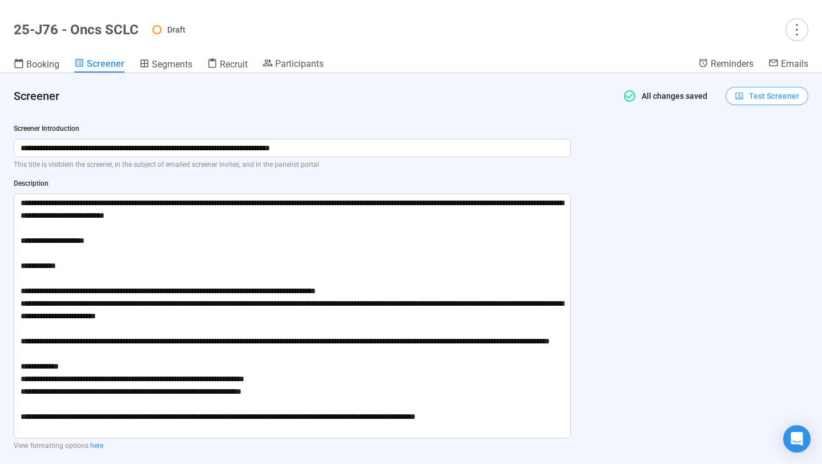
click at [740, 99] on icon "button" at bounding box center [740, 96] width 10 height 10
click at [769, 152] on link "Test screener" at bounding box center [759, 155] width 47 height 9
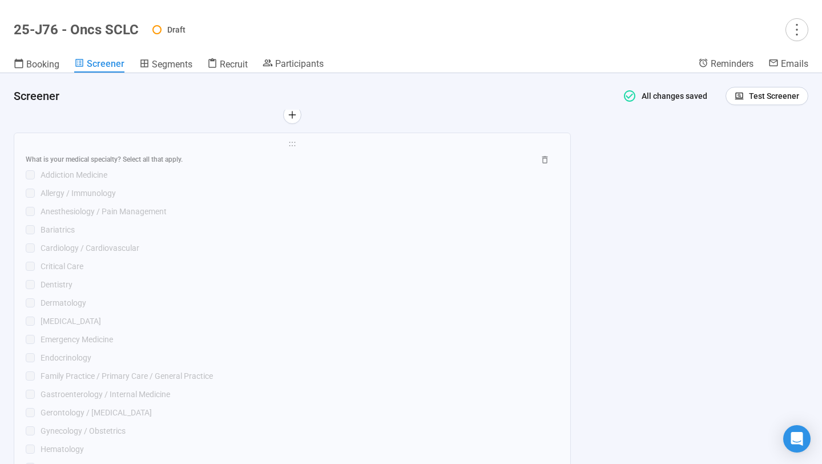
scroll to position [2835, 0]
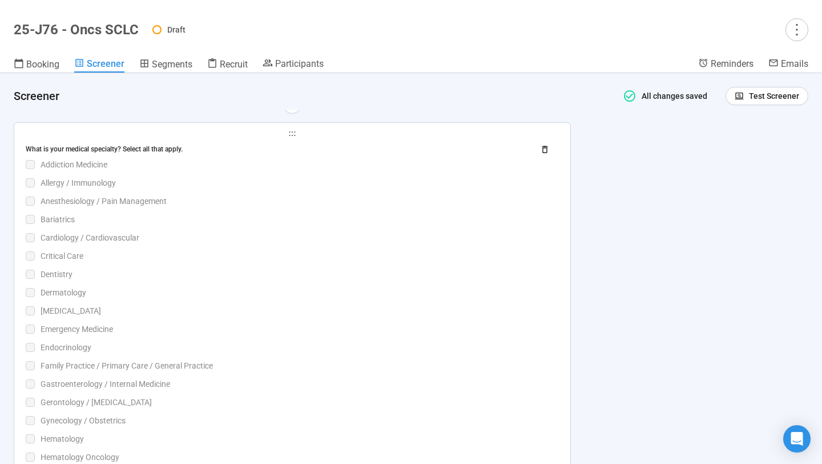
click at [383, 279] on div "Dentistry" at bounding box center [300, 274] width 518 height 13
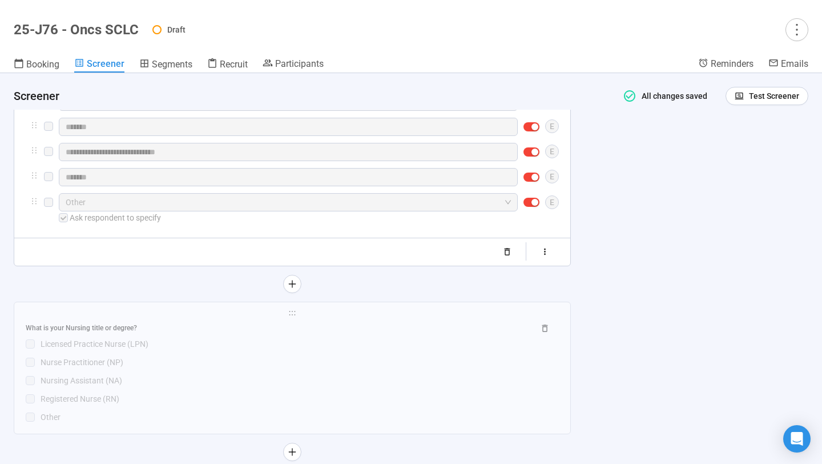
scroll to position [3927, 0]
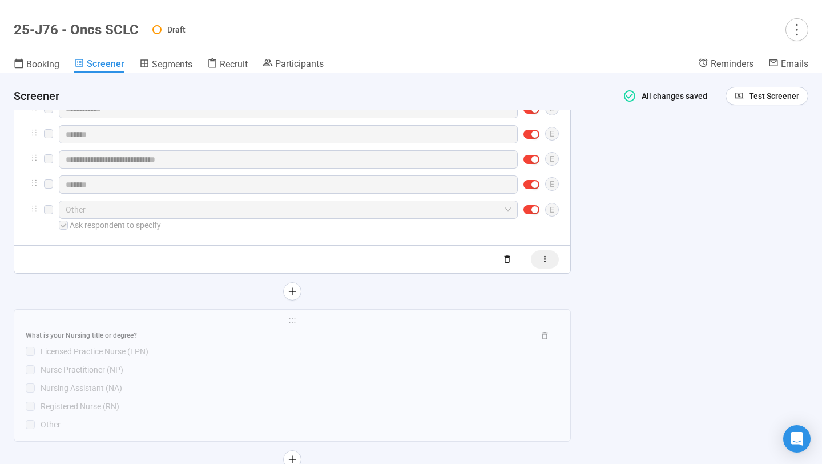
click at [547, 268] on button "button" at bounding box center [545, 259] width 28 height 18
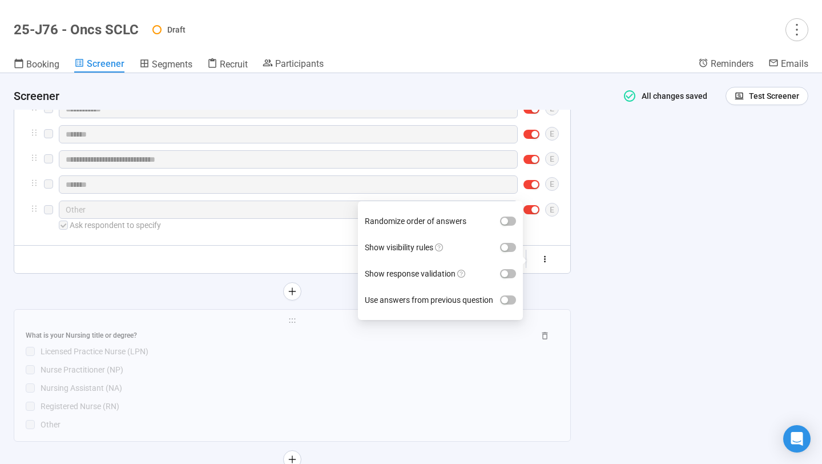
click at [510, 252] on span "button" at bounding box center [508, 247] width 16 height 9
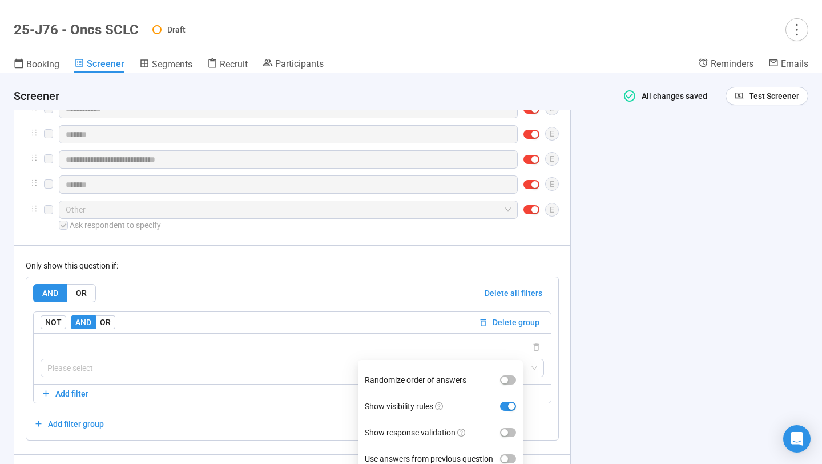
click at [261, 283] on div "Only show this question if: AND OR Delete all filters NOT AND OR Delete group P…" at bounding box center [292, 342] width 533 height 195
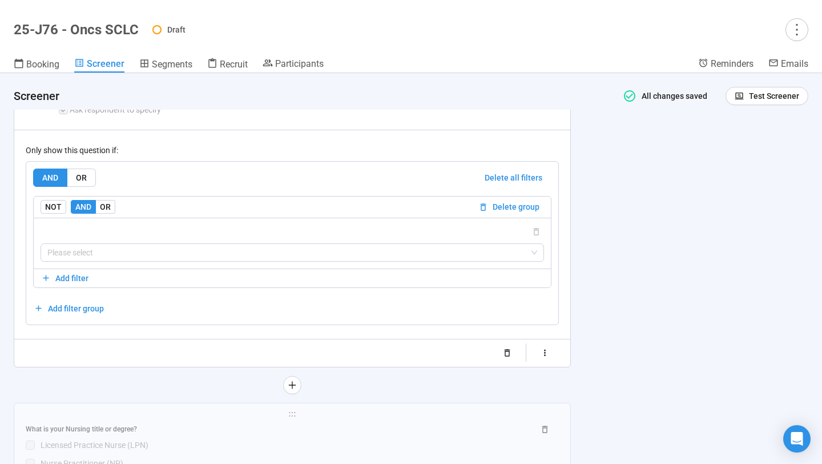
scroll to position [4058, 0]
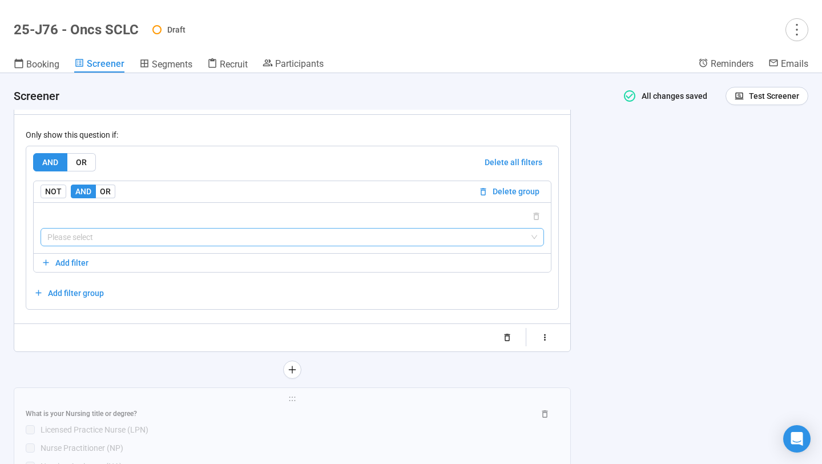
click at [240, 245] on input "search" at bounding box center [292, 236] width 490 height 17
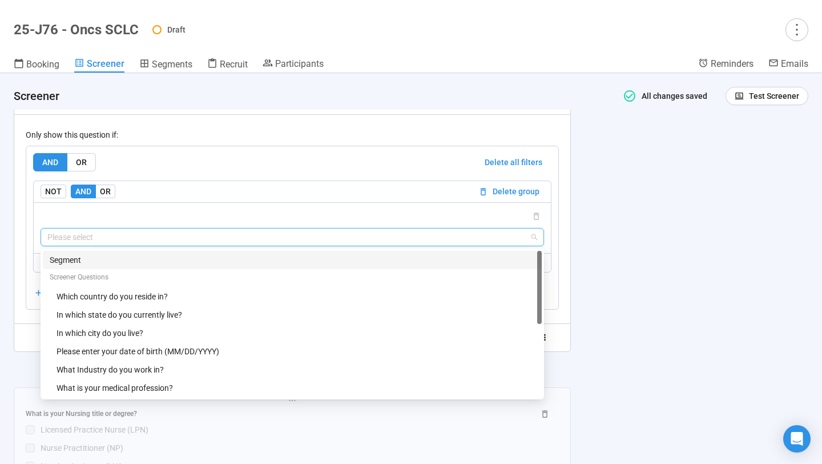
click at [209, 266] on div "Segment" at bounding box center [292, 259] width 485 height 13
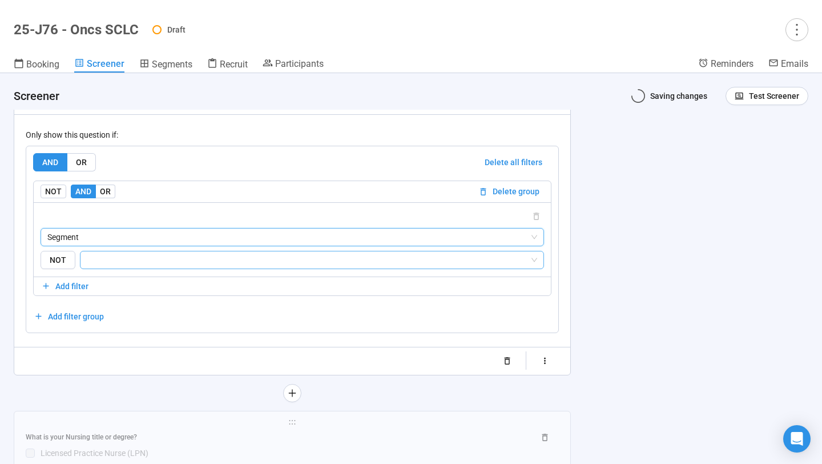
click at [207, 269] on div at bounding box center [312, 260] width 464 height 18
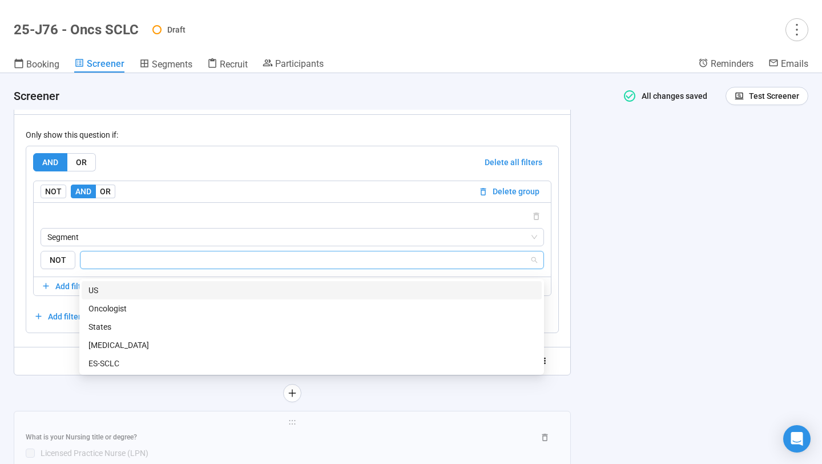
click at [200, 288] on div "US" at bounding box center [311, 290] width 446 height 13
click at [591, 267] on div "**********" at bounding box center [411, 268] width 822 height 390
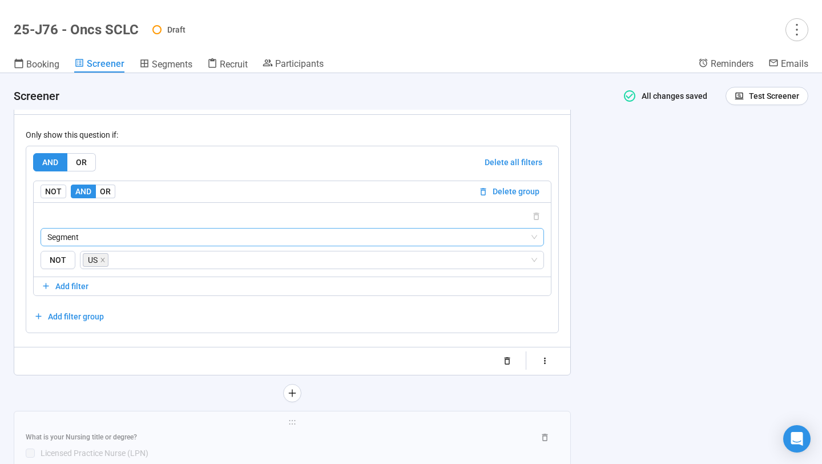
click at [527, 240] on span "Segment" at bounding box center [292, 236] width 490 height 17
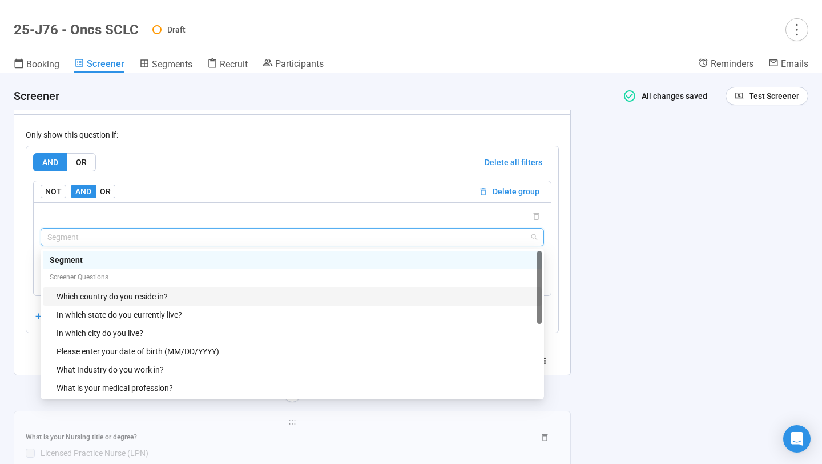
click at [613, 293] on div "**********" at bounding box center [411, 268] width 822 height 390
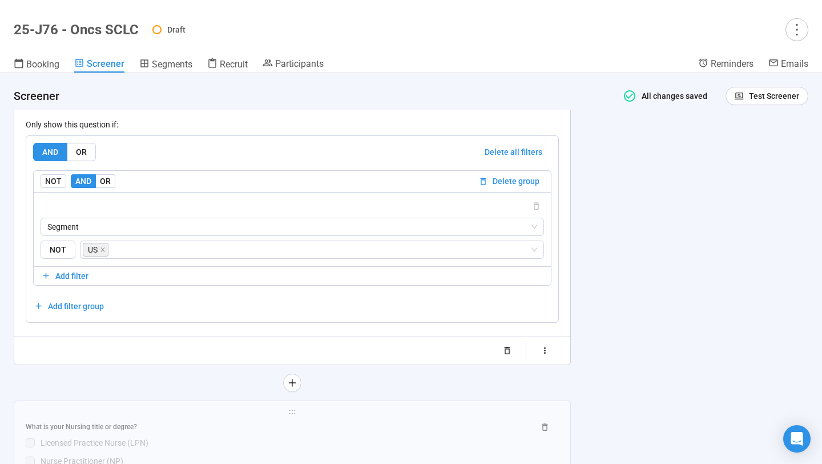
scroll to position [4081, 0]
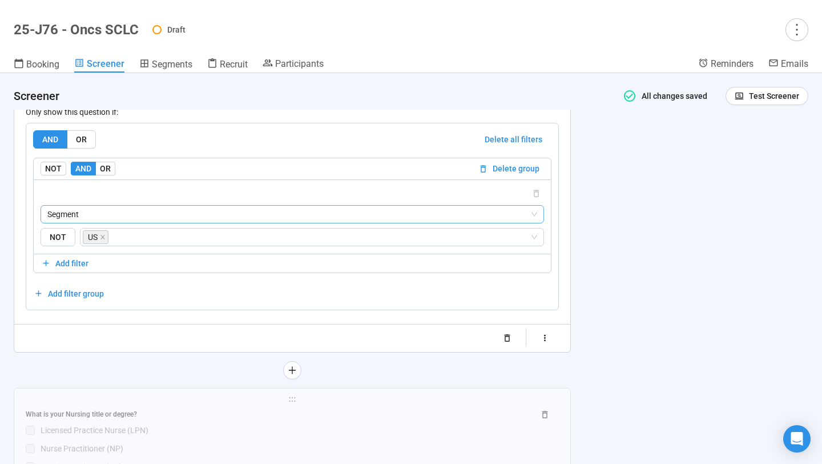
click at [499, 219] on span "Segment" at bounding box center [292, 214] width 490 height 17
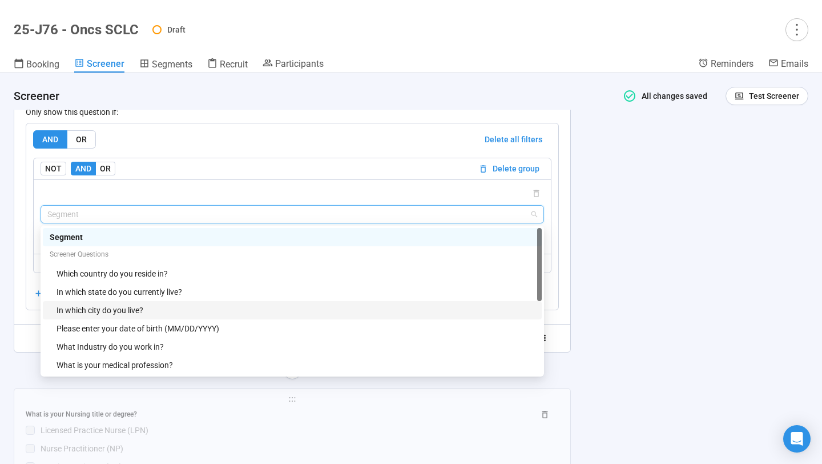
scroll to position [18, 0]
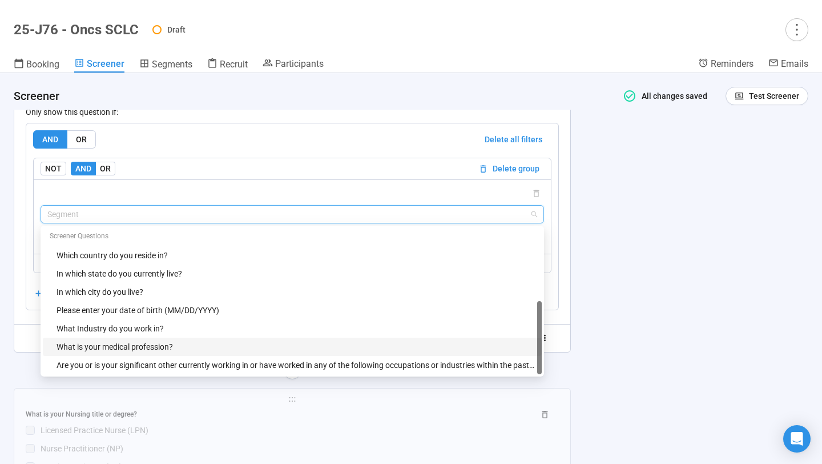
click at [335, 353] on div "What is your medical profession?" at bounding box center [296, 346] width 478 height 13
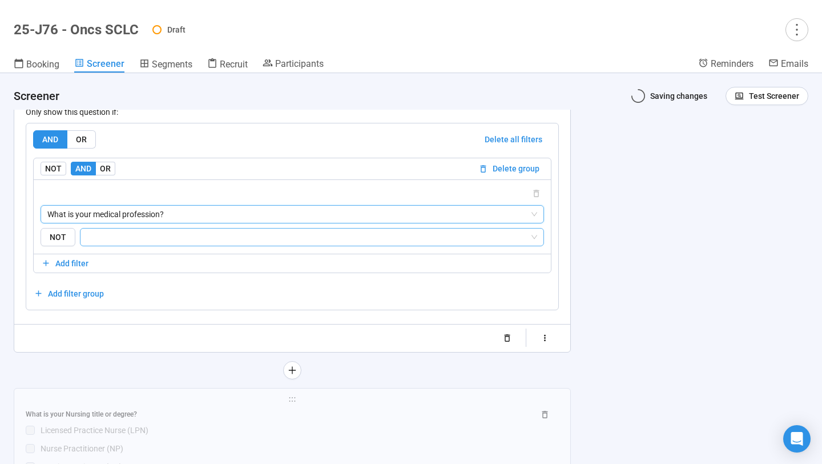
click at [178, 241] on input "search" at bounding box center [308, 237] width 442 height 14
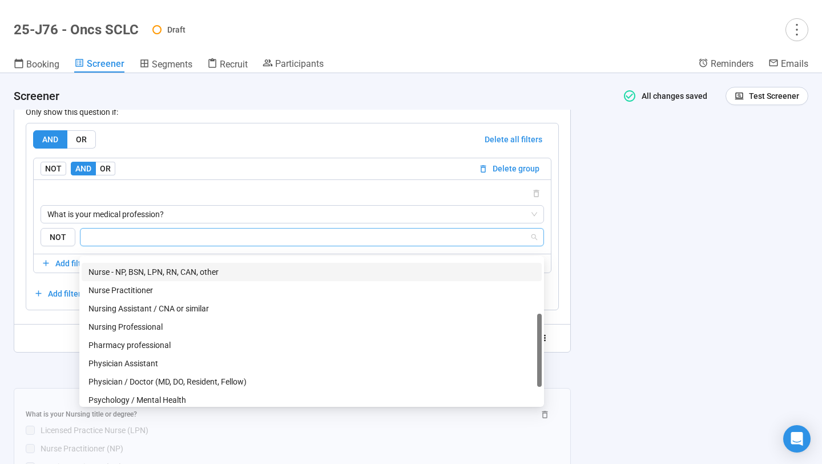
scroll to position [109, 0]
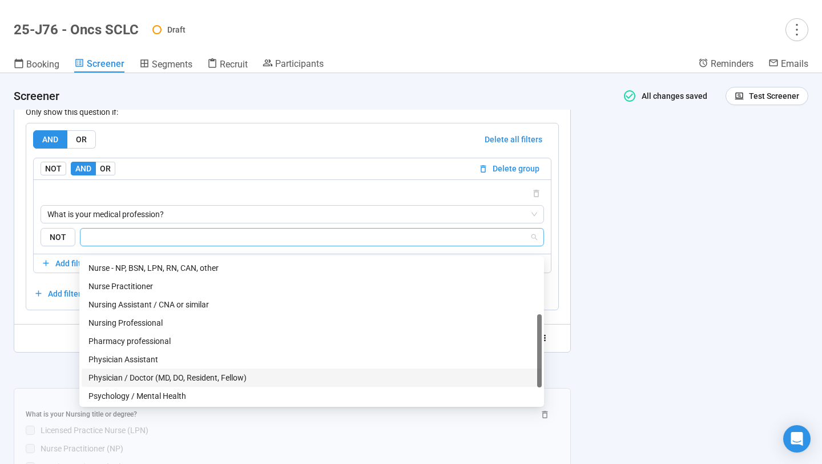
click at [180, 375] on div "Physician / Doctor (MD, DO, Resident, Fellow)" at bounding box center [311, 377] width 446 height 13
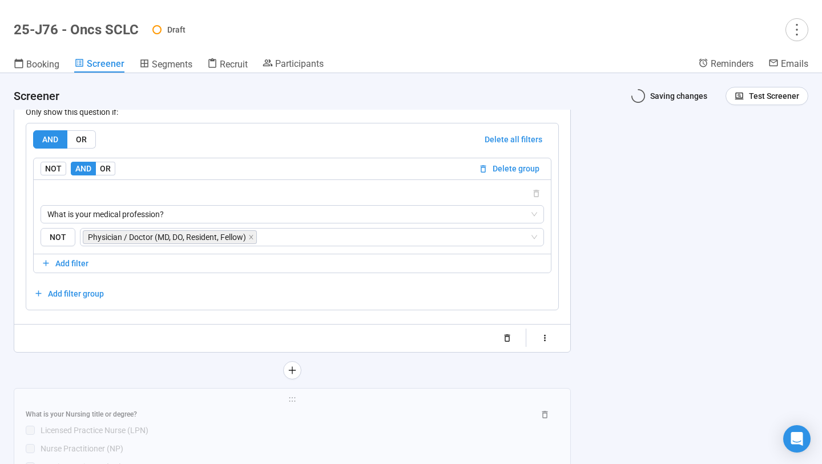
click at [590, 257] on div "**********" at bounding box center [411, 268] width 822 height 390
click at [752, 90] on span "Test Screener" at bounding box center [774, 96] width 50 height 13
click at [743, 155] on link "Test screener" at bounding box center [759, 155] width 47 height 9
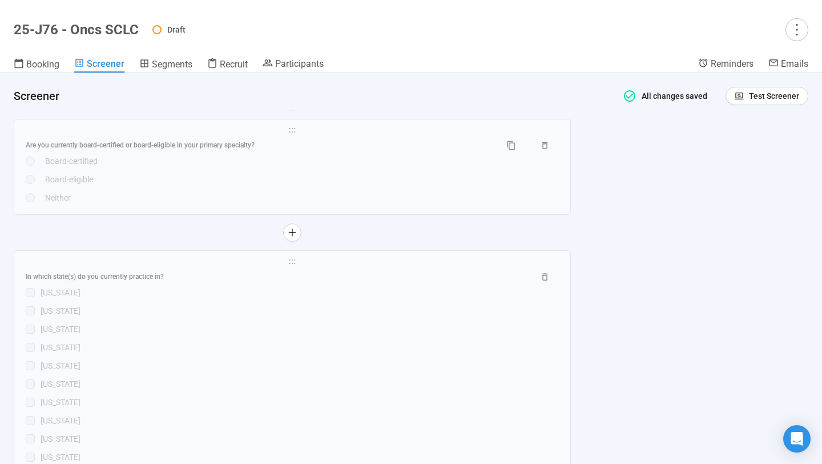
scroll to position [4651, 0]
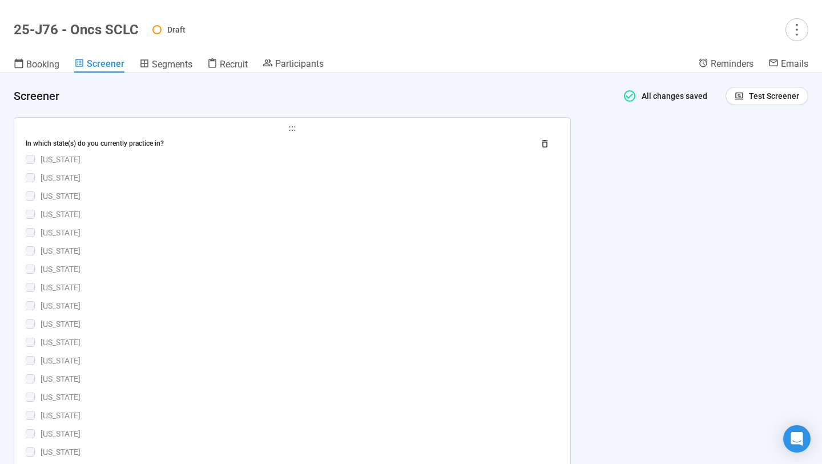
click at [407, 257] on div "[US_STATE]" at bounding box center [300, 250] width 518 height 13
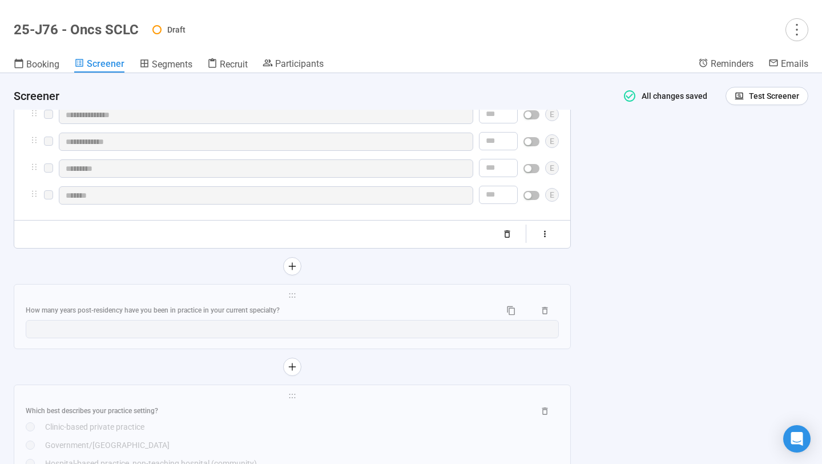
scroll to position [5388, 0]
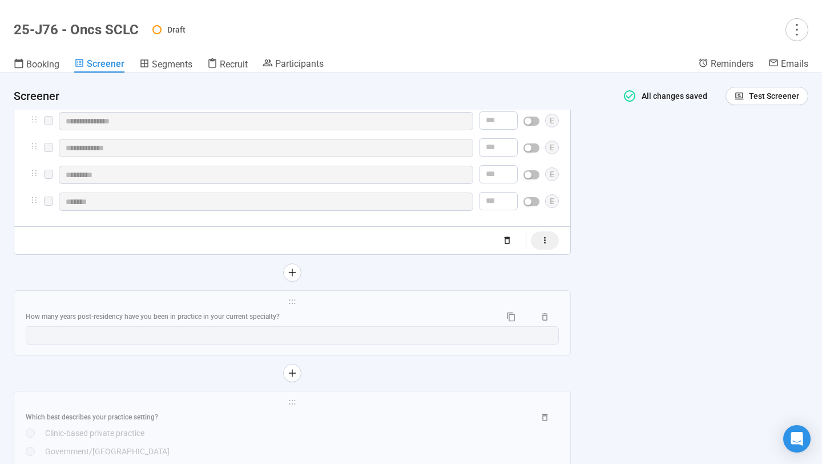
click at [539, 249] on button "button" at bounding box center [545, 240] width 28 height 18
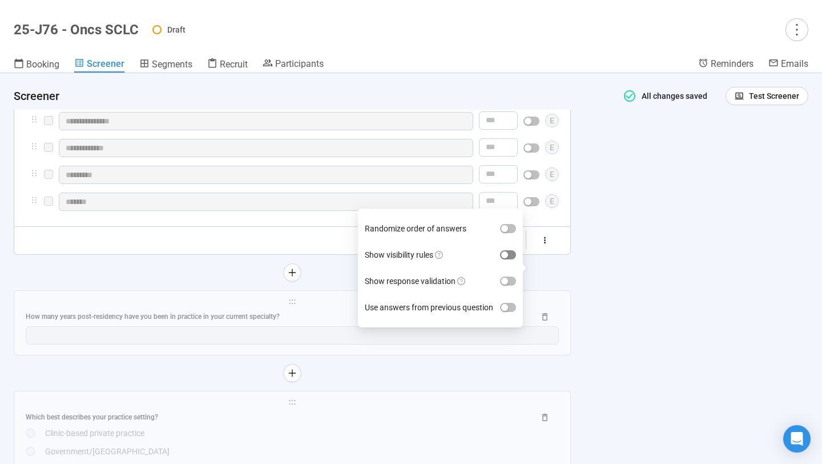
click at [508, 258] on div "button" at bounding box center [504, 254] width 7 height 7
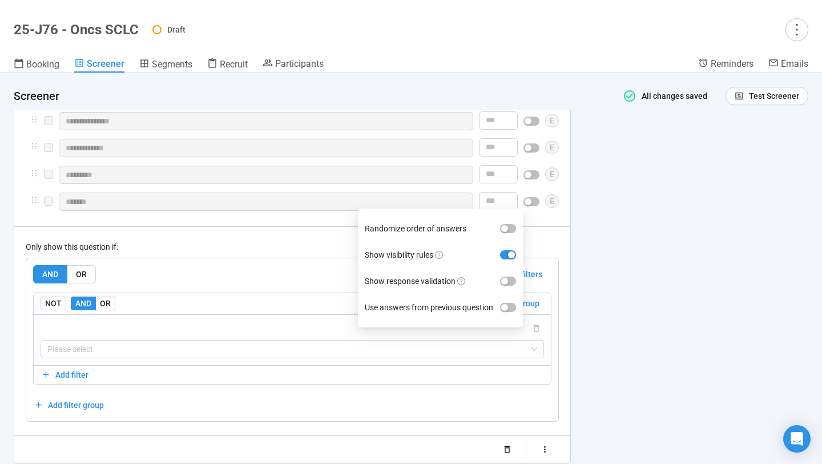
click at [297, 253] on div "Only show this question if:" at bounding box center [292, 246] width 533 height 13
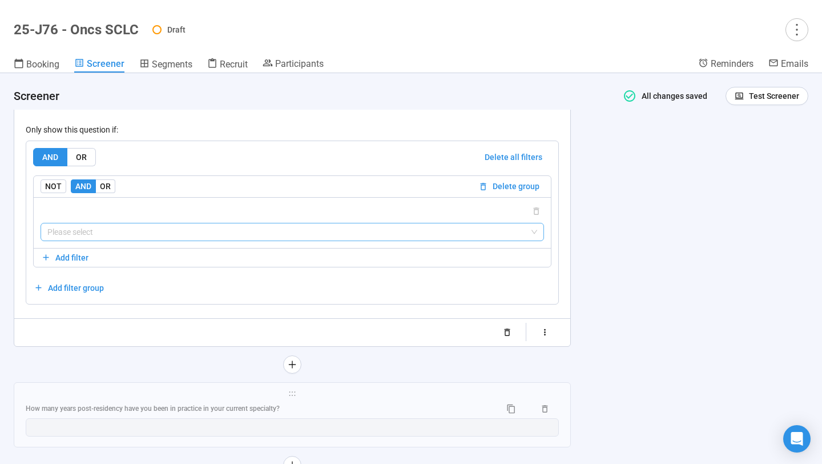
scroll to position [5513, 0]
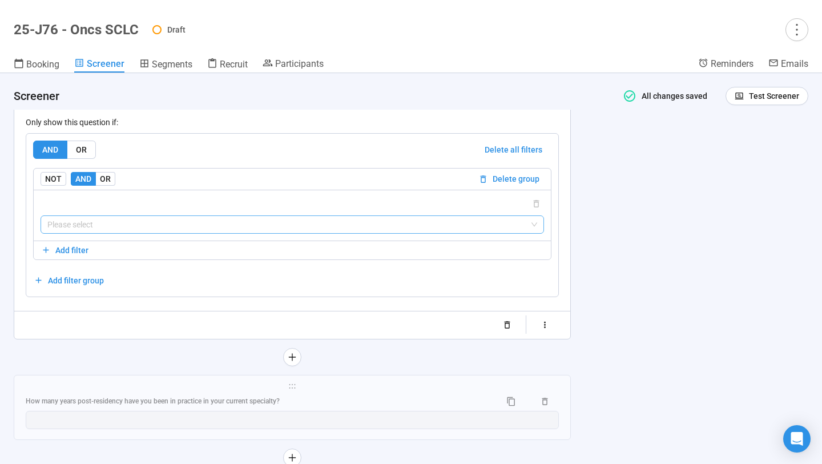
click at [281, 233] on input "search" at bounding box center [292, 224] width 490 height 17
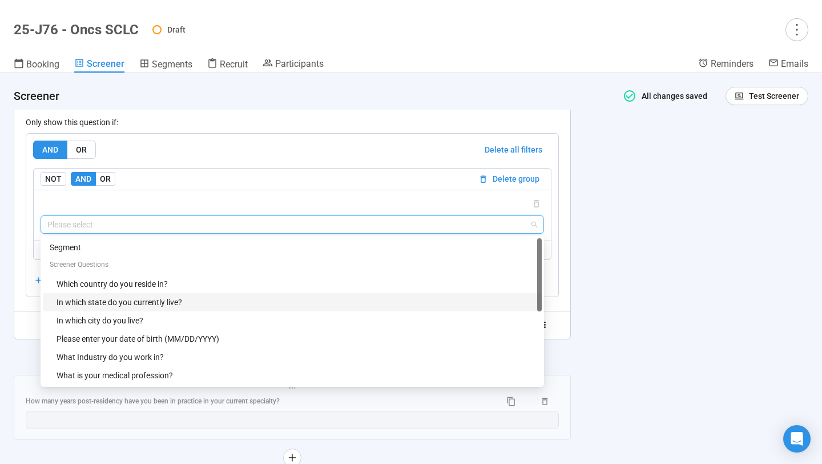
scroll to position [0, 0]
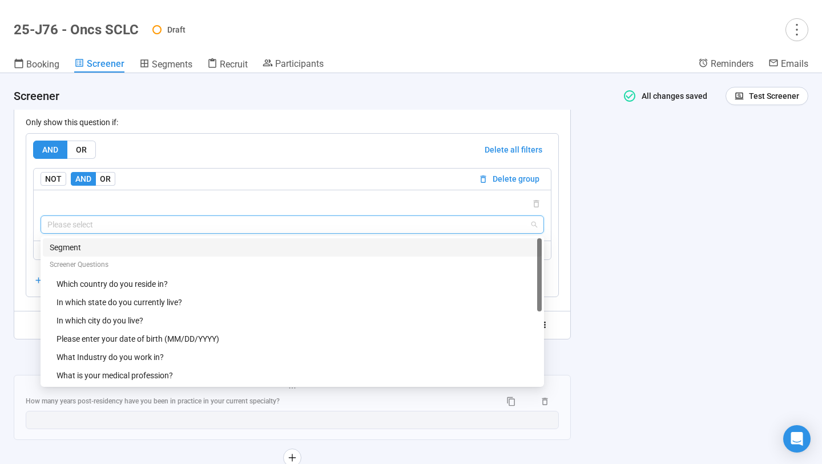
click at [300, 253] on div "Segment" at bounding box center [292, 247] width 485 height 13
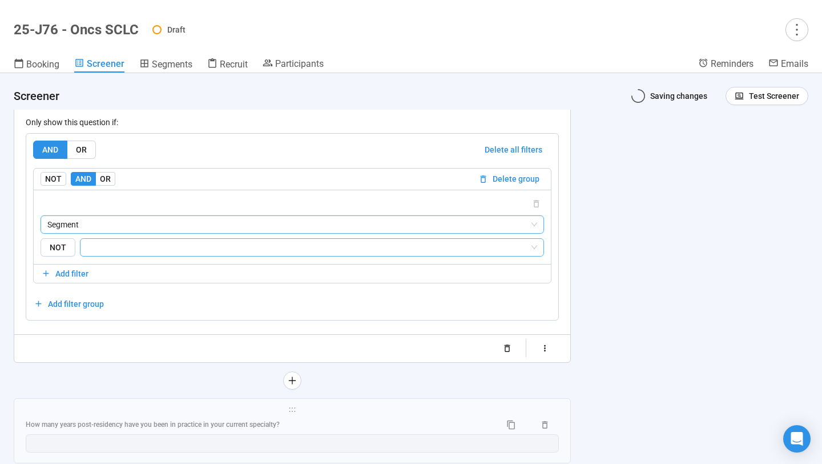
click at [293, 254] on input "search" at bounding box center [308, 247] width 442 height 14
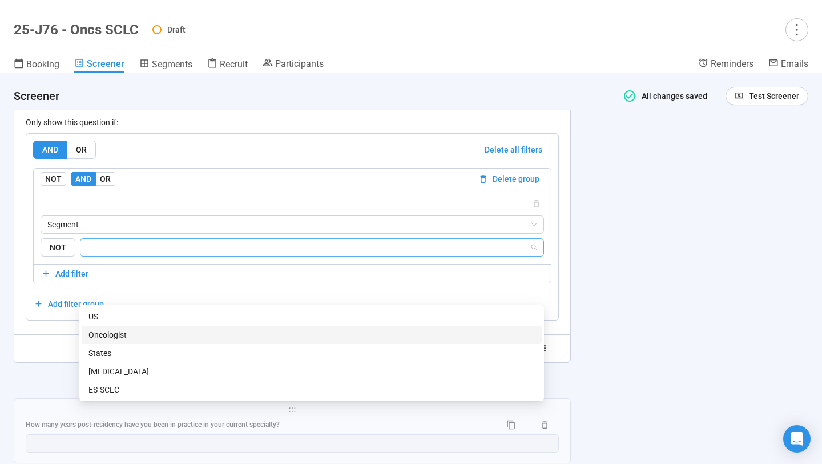
click at [265, 334] on div "Oncologist" at bounding box center [311, 334] width 446 height 13
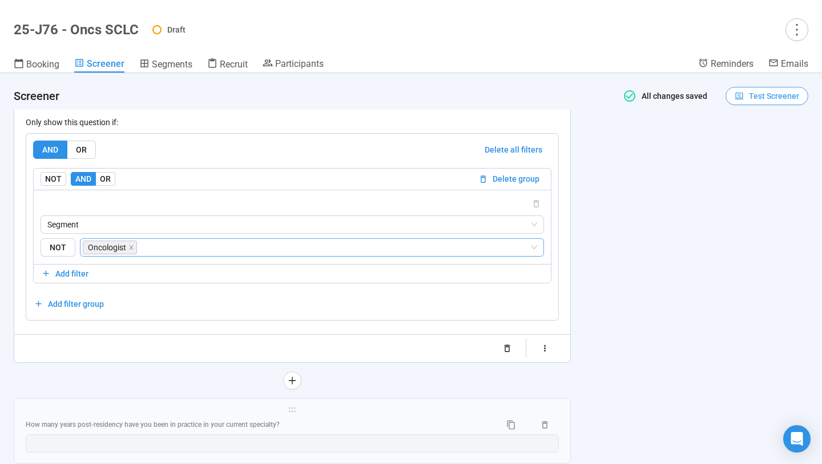
click at [784, 91] on span "Test Screener" at bounding box center [774, 96] width 50 height 13
click at [754, 154] on link "Test screener" at bounding box center [759, 155] width 47 height 9
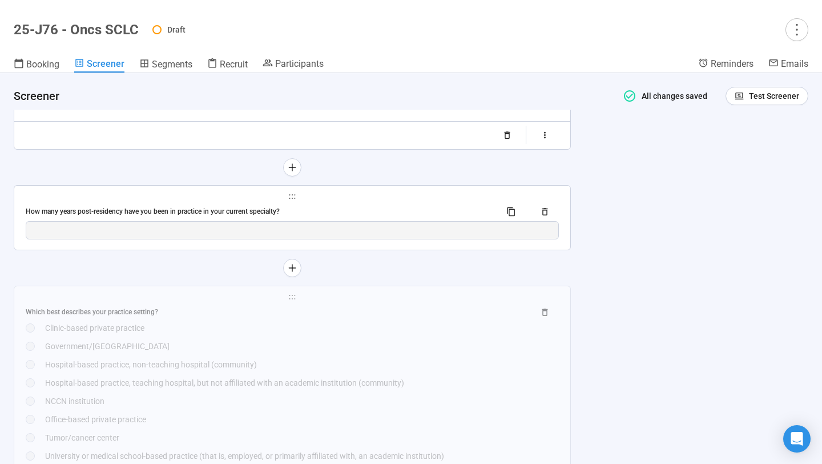
click at [221, 217] on div "How many years post-residency have you been in practice in your current special…" at bounding box center [259, 211] width 466 height 11
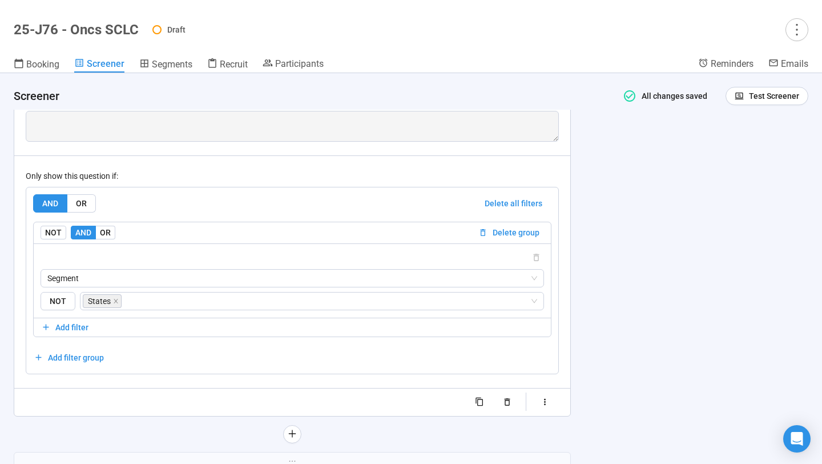
scroll to position [5206, 0]
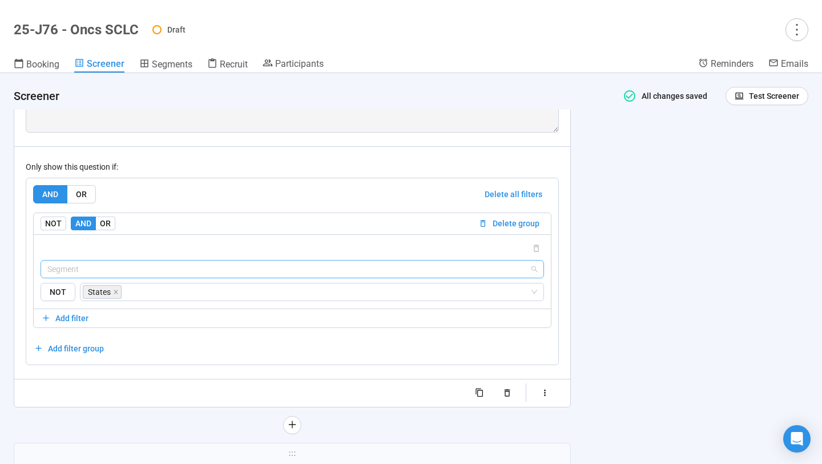
click at [203, 277] on span "Segment" at bounding box center [292, 268] width 490 height 17
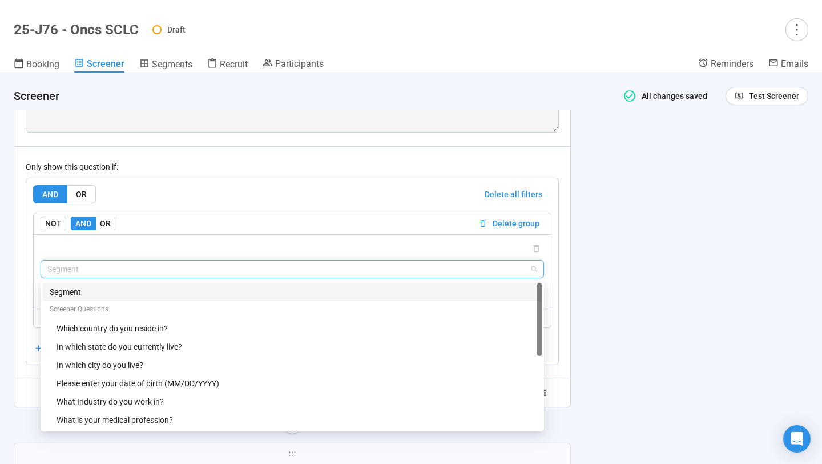
click at [187, 298] on div "Segment" at bounding box center [292, 291] width 485 height 13
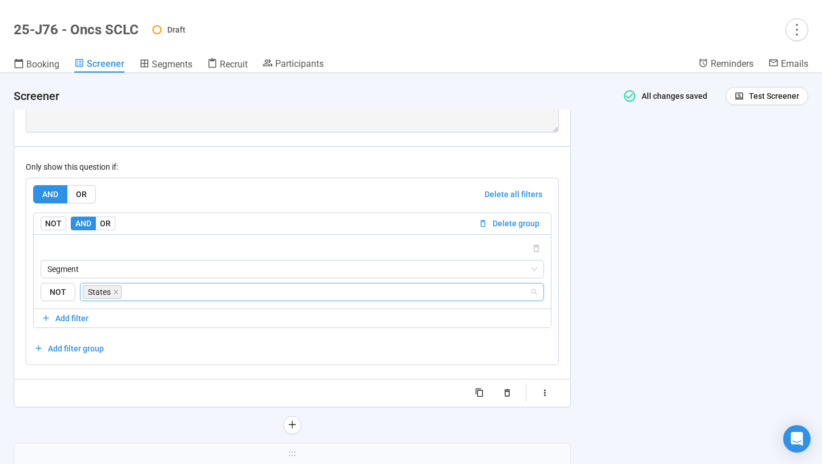
click at [302, 299] on input "search" at bounding box center [327, 292] width 406 height 14
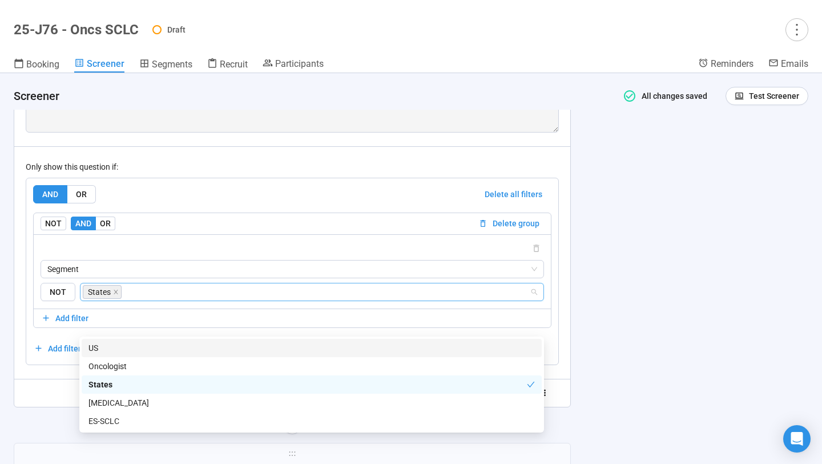
click at [264, 342] on div "US" at bounding box center [311, 347] width 446 height 13
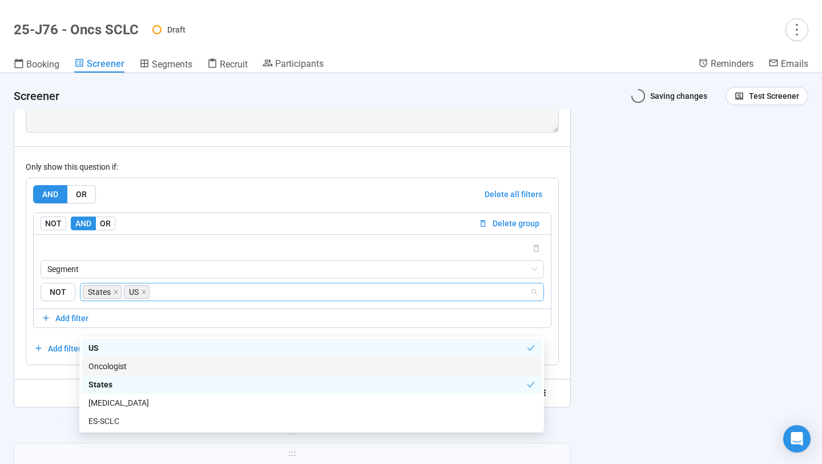
click at [242, 366] on div "Oncologist" at bounding box center [311, 366] width 446 height 13
click at [113, 295] on icon "close" at bounding box center [116, 292] width 6 height 6
click at [139, 385] on div "States" at bounding box center [307, 384] width 438 height 13
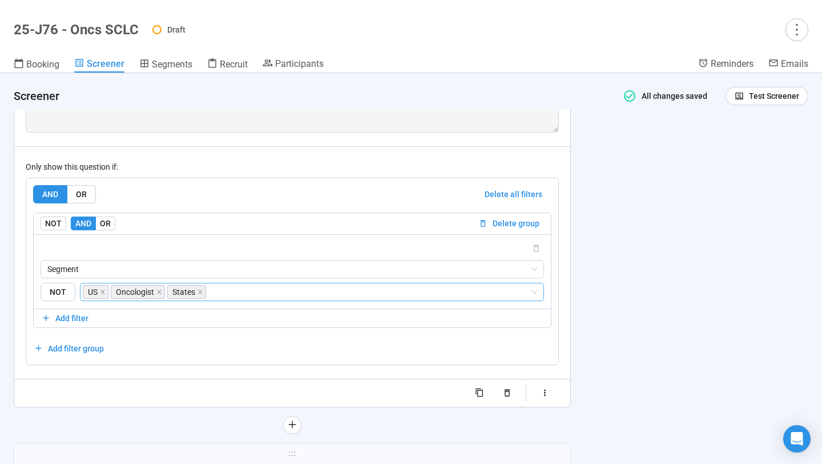
click at [652, 283] on div "**********" at bounding box center [411, 268] width 822 height 390
click at [771, 97] on span "Test Screener" at bounding box center [774, 96] width 50 height 13
click at [750, 152] on link "Test screener" at bounding box center [759, 155] width 47 height 9
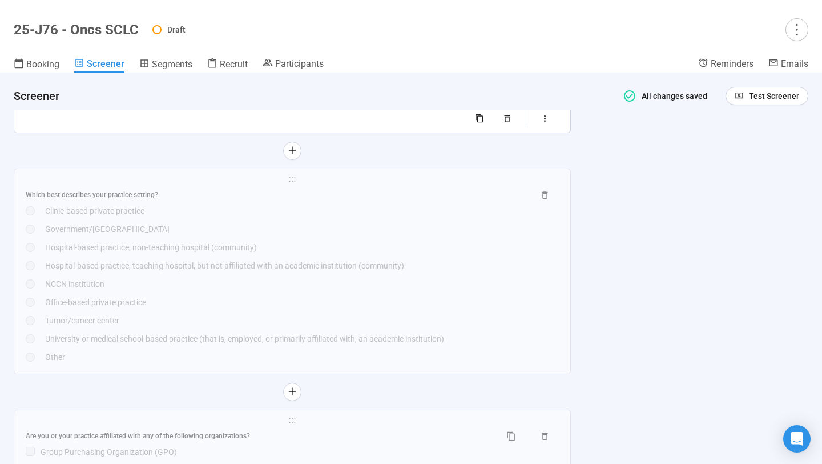
scroll to position [5487, 0]
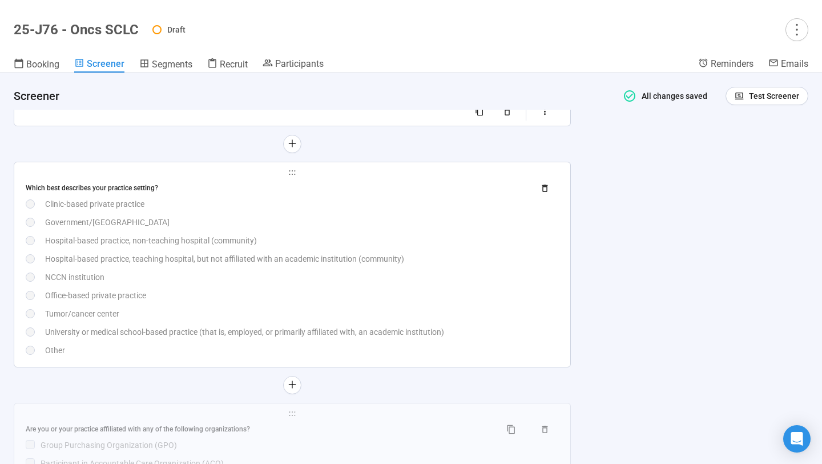
click at [298, 265] on div "Hospital-based practice, teaching hospital, but not affiliated with an academic…" at bounding box center [302, 258] width 514 height 13
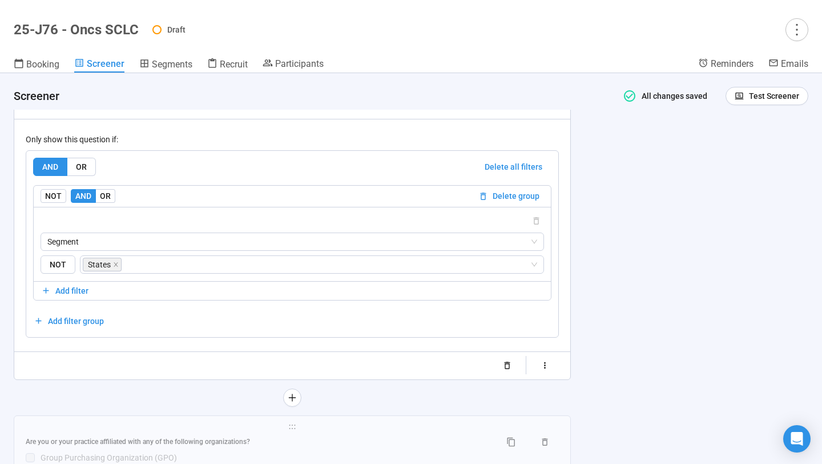
scroll to position [5495, 0]
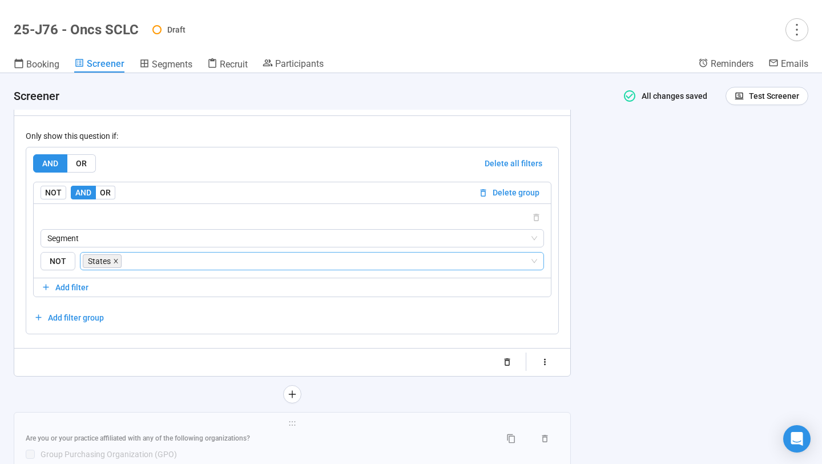
click at [115, 263] on icon "close" at bounding box center [116, 261] width 4 height 4
click at [139, 268] on input "search" at bounding box center [308, 261] width 442 height 14
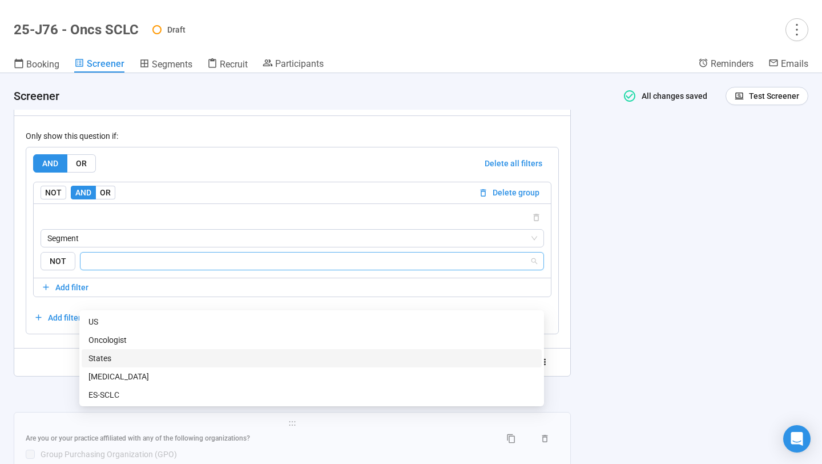
click at [124, 356] on div "States" at bounding box center [311, 358] width 446 height 13
click at [605, 303] on div "**********" at bounding box center [411, 268] width 822 height 390
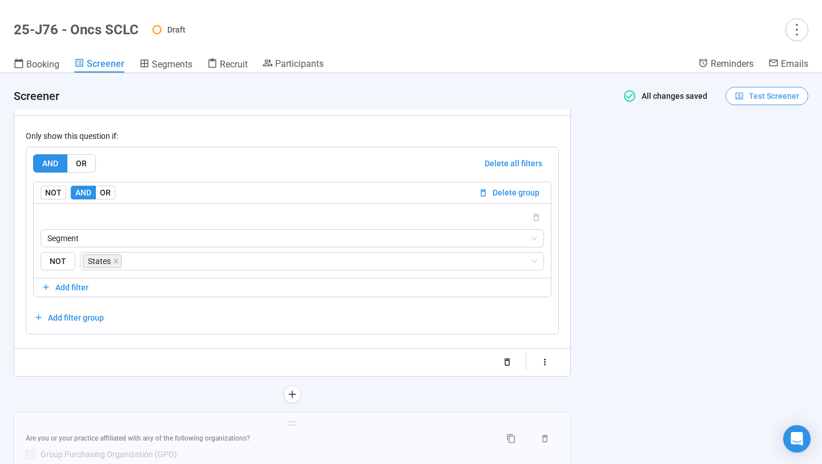
click at [793, 96] on span "Test Screener" at bounding box center [774, 96] width 50 height 13
click at [764, 152] on link "Test screener" at bounding box center [759, 155] width 47 height 9
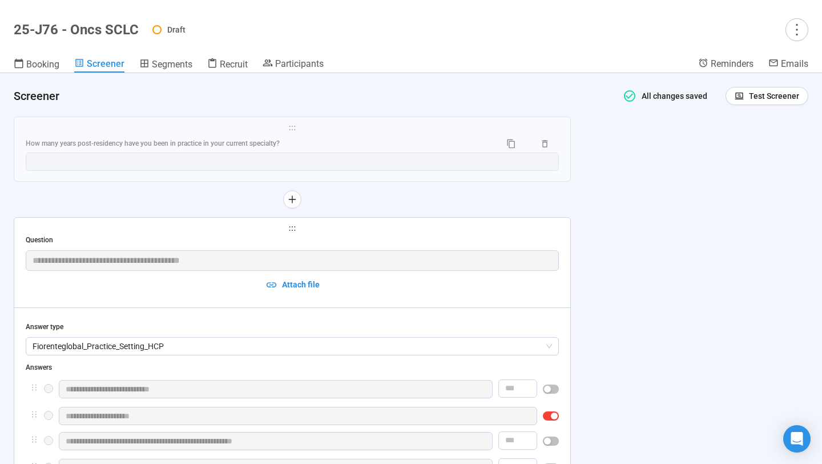
scroll to position [4988, 0]
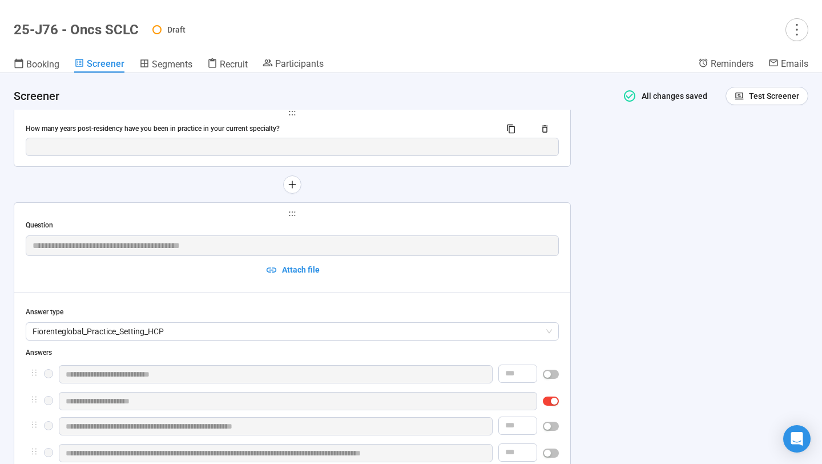
click at [349, 134] on div "How many years post-residency have you been in practice in your current special…" at bounding box center [259, 128] width 466 height 11
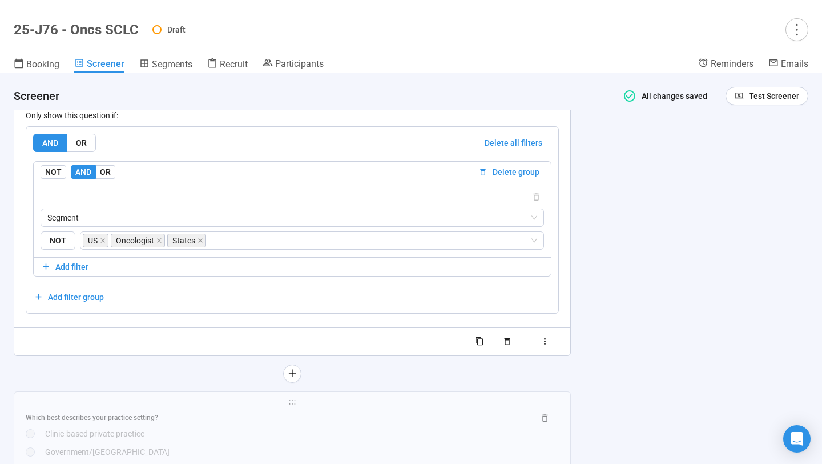
scroll to position [5263, 0]
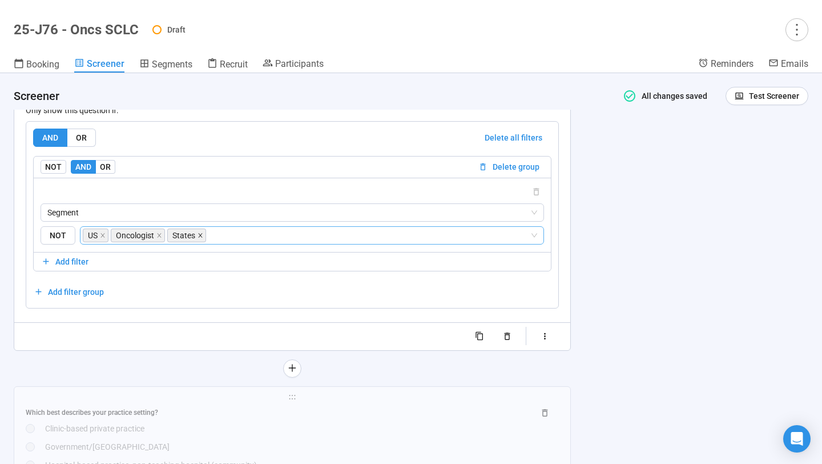
click at [200, 237] on icon "close" at bounding box center [200, 235] width 4 height 4
click at [103, 238] on icon "close" at bounding box center [103, 235] width 6 height 6
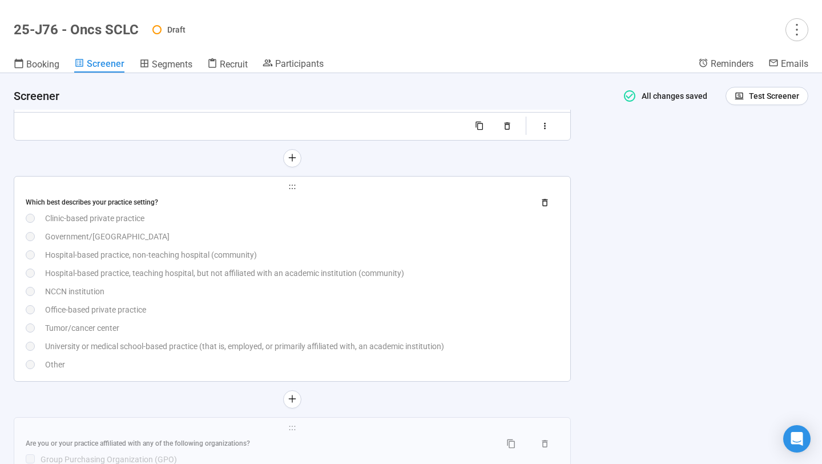
click at [224, 243] on div "Government/[GEOGRAPHIC_DATA]" at bounding box center [302, 236] width 514 height 13
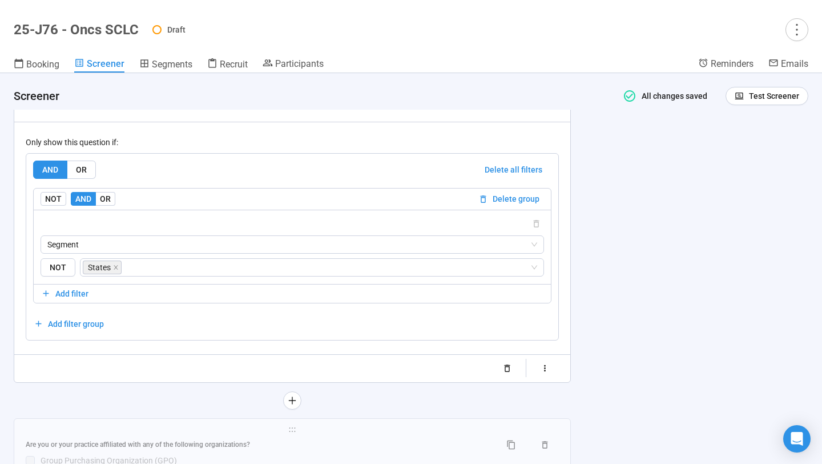
scroll to position [5493, 0]
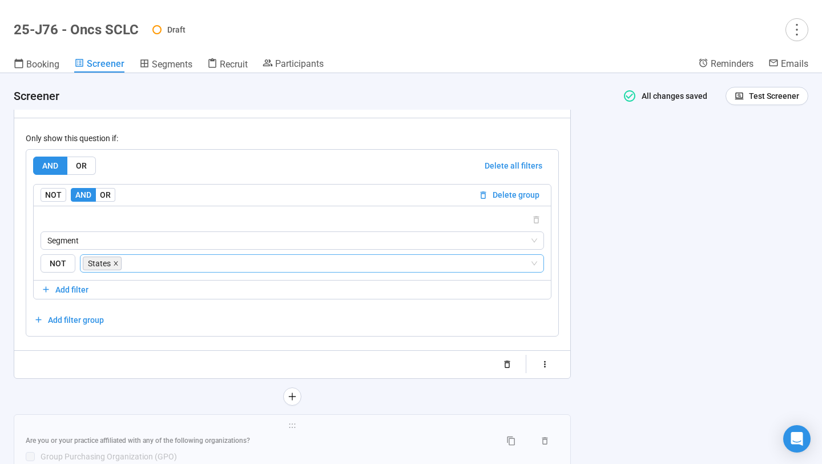
click at [117, 266] on icon "close" at bounding box center [116, 263] width 6 height 6
click at [128, 270] on input "search" at bounding box center [327, 263] width 406 height 14
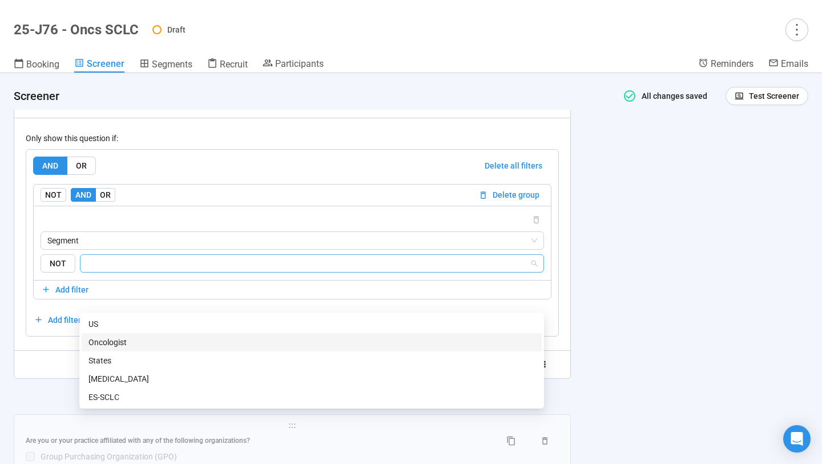
click at [132, 343] on div "Oncologist" at bounding box center [311, 342] width 446 height 13
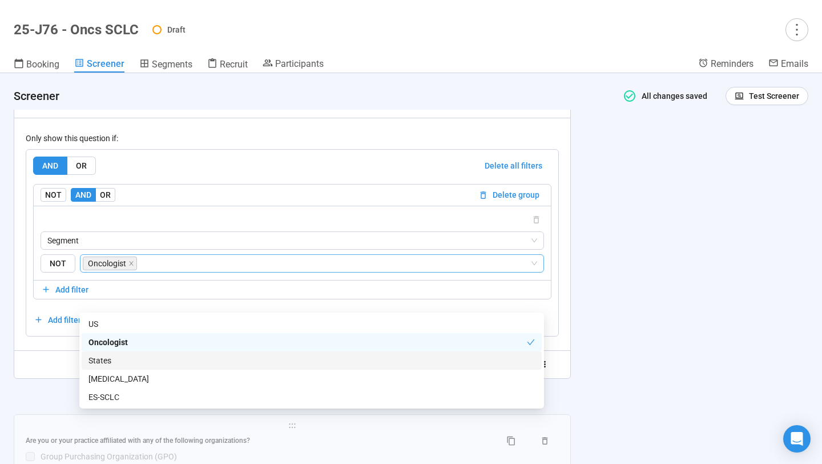
click at [42, 378] on div "**********" at bounding box center [292, 38] width 556 height 680
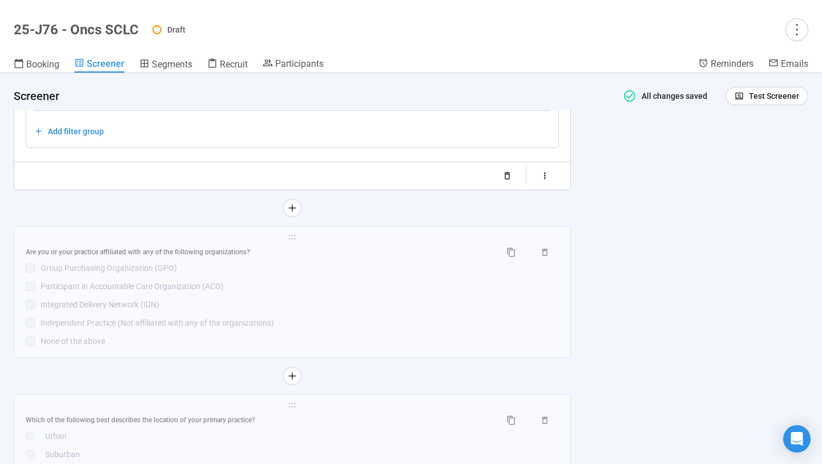
scroll to position [5683, 0]
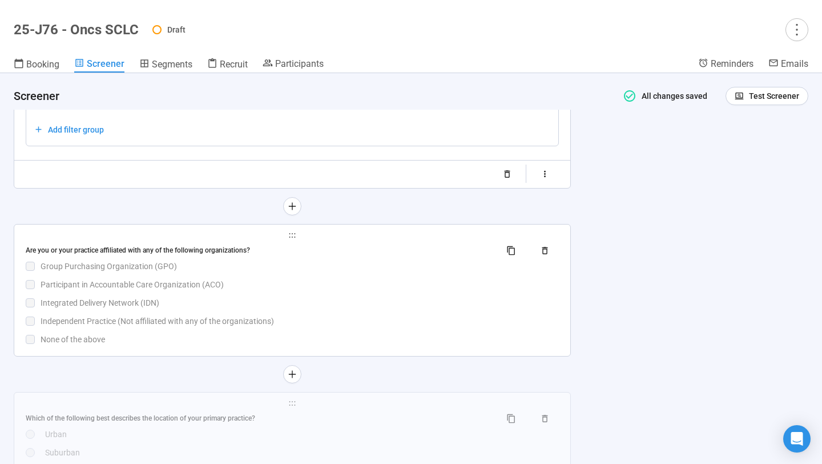
click at [176, 332] on div "Are you or your practice affiliated with any of the following organizations? Gr…" at bounding box center [292, 293] width 533 height 104
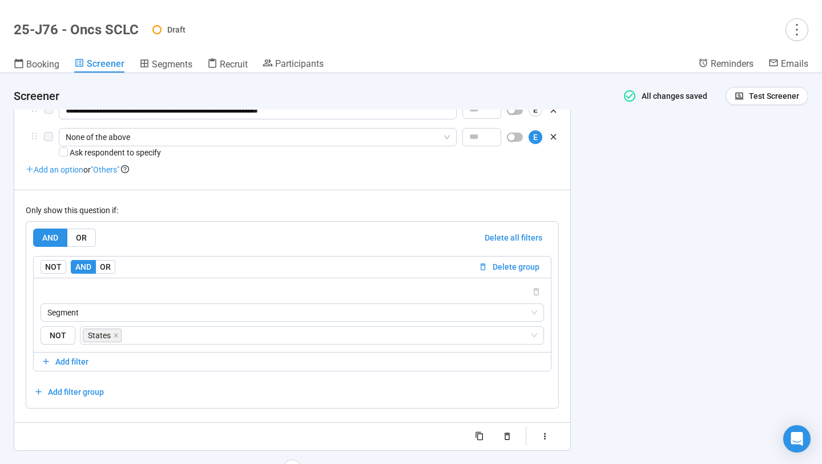
scroll to position [5670, 0]
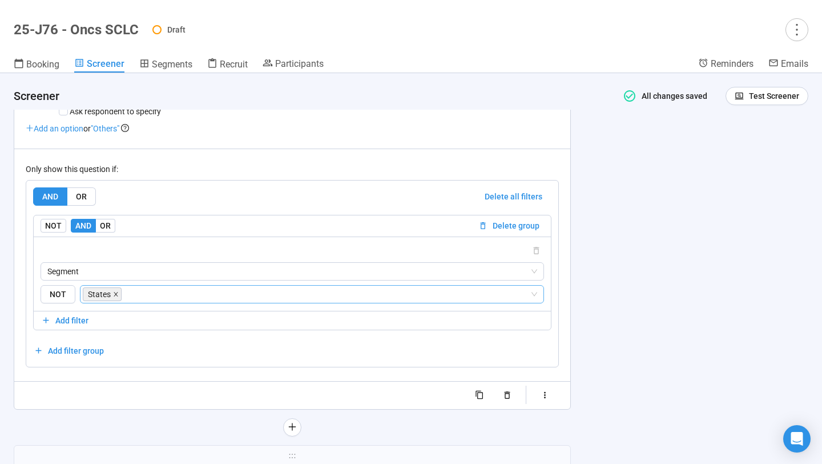
click at [115, 296] on icon "close" at bounding box center [116, 294] width 4 height 4
click at [137, 301] on input "search" at bounding box center [308, 294] width 442 height 14
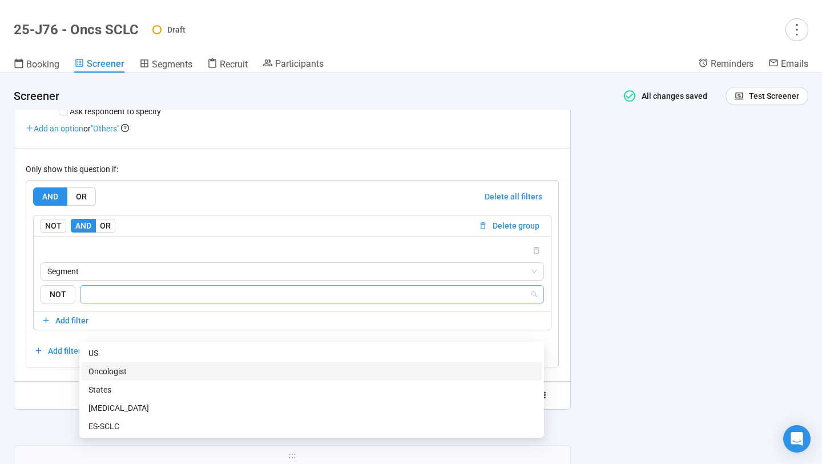
click at [127, 368] on div "Oncologist" at bounding box center [311, 371] width 446 height 13
click at [612, 313] on div "**********" at bounding box center [411, 268] width 822 height 390
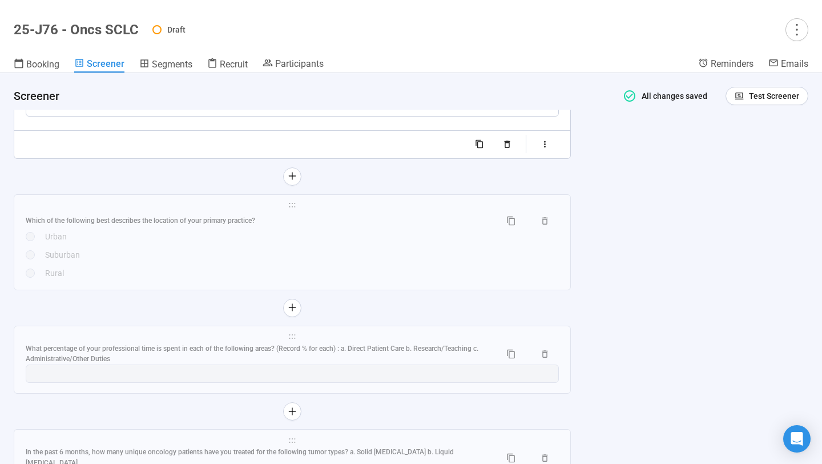
scroll to position [5947, 0]
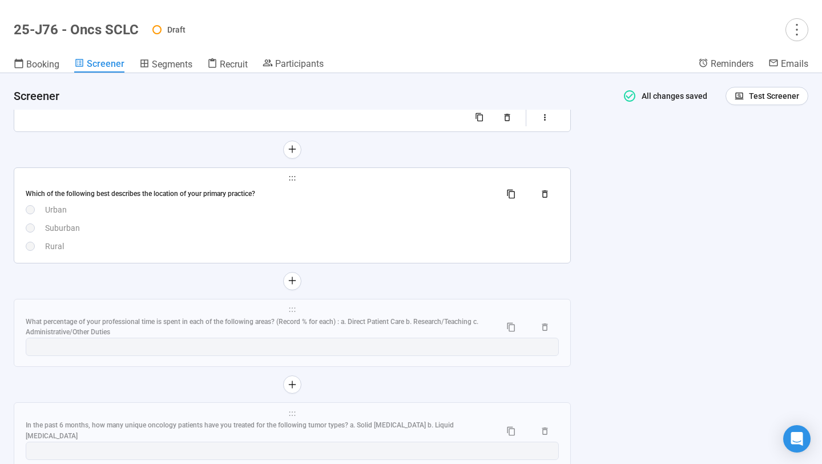
click at [399, 234] on div "Suburban" at bounding box center [302, 228] width 514 height 13
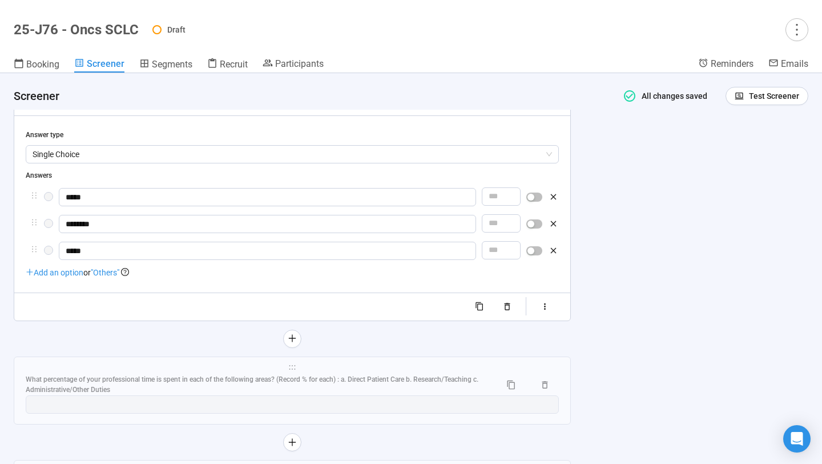
scroll to position [5631, 0]
click at [544, 307] on icon "button" at bounding box center [545, 304] width 2 height 6
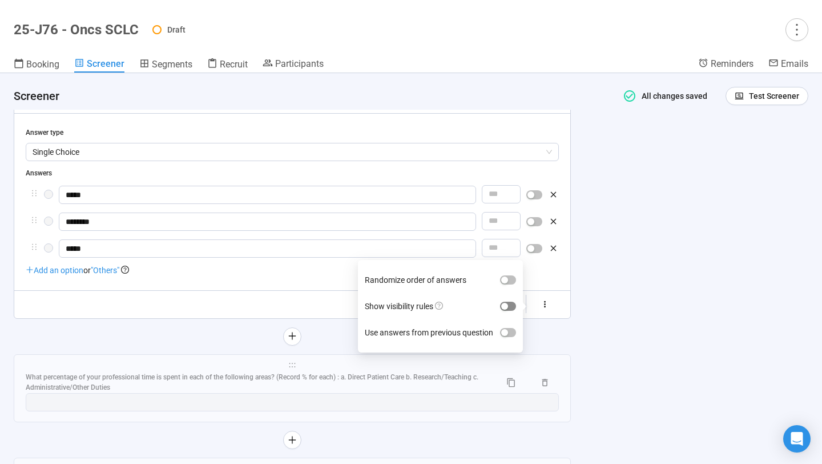
click at [511, 311] on span "button" at bounding box center [508, 305] width 16 height 9
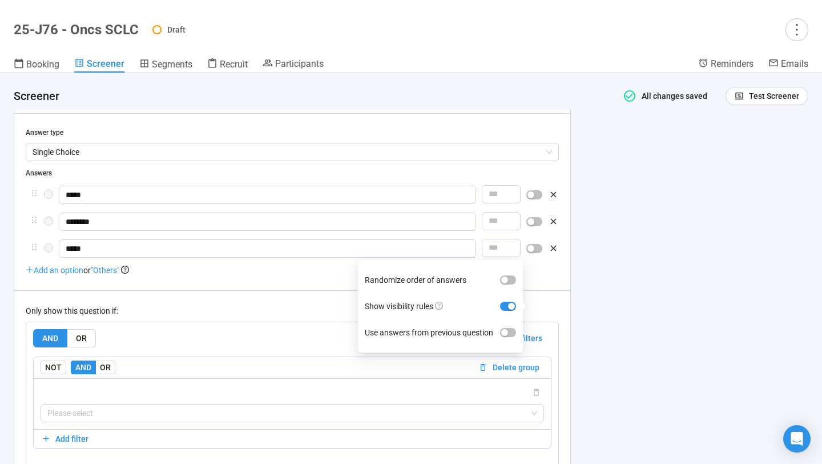
click at [289, 336] on div "Only show this question if: AND OR Delete all filters NOT AND OR Delete group P…" at bounding box center [292, 387] width 533 height 195
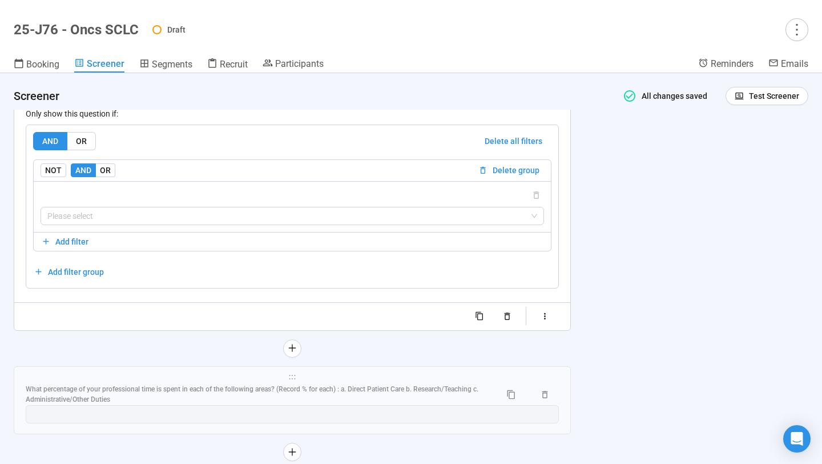
scroll to position [5845, 0]
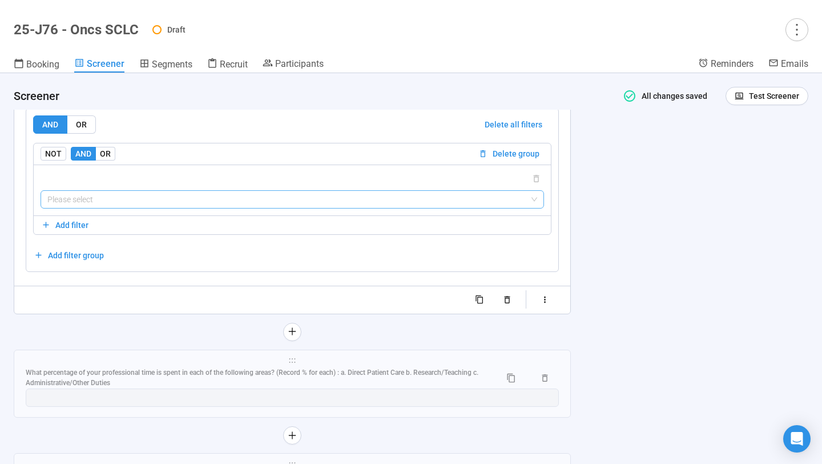
click at [275, 208] on input "search" at bounding box center [292, 199] width 490 height 17
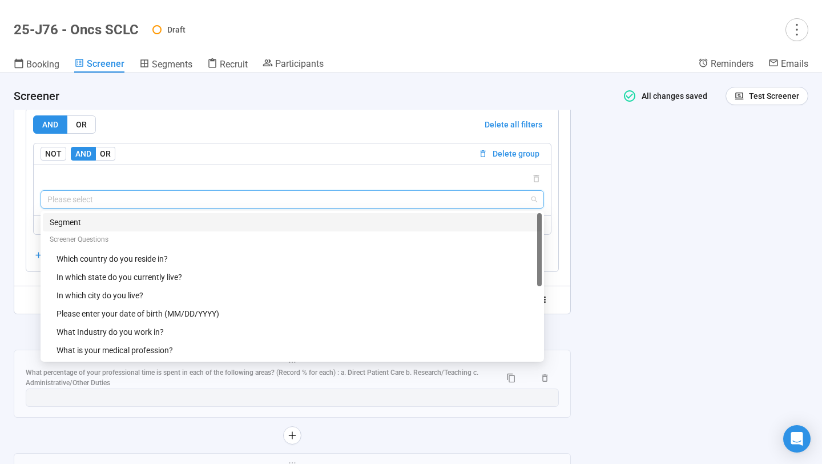
click at [236, 228] on div "Segment" at bounding box center [292, 222] width 485 height 13
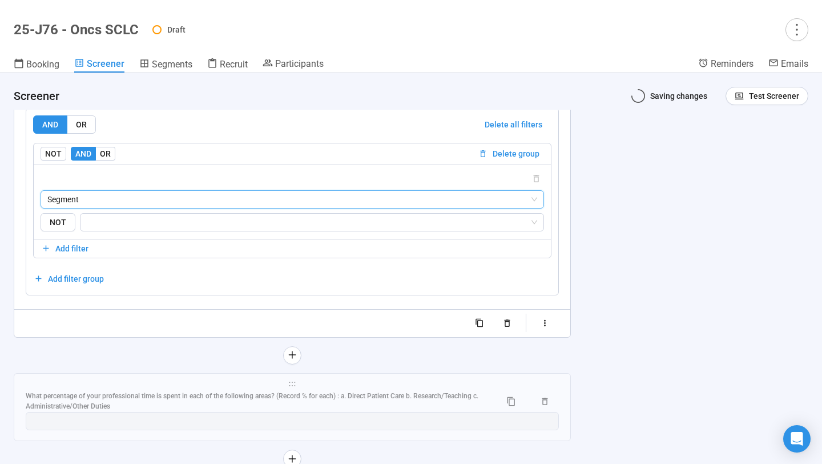
click at [236, 229] on input "search" at bounding box center [308, 222] width 442 height 14
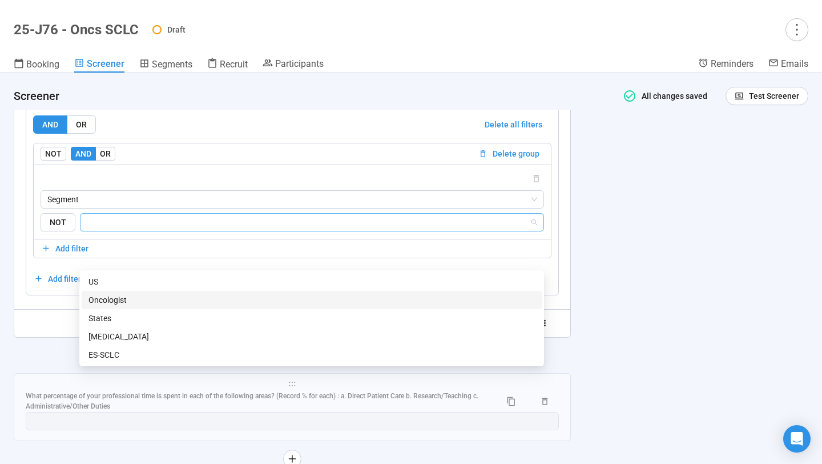
click at [224, 303] on div "Oncologist" at bounding box center [311, 299] width 446 height 13
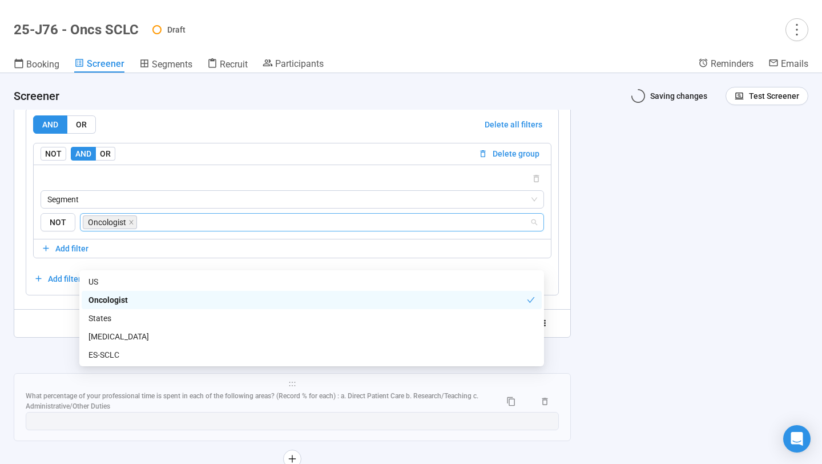
click at [667, 249] on div "**********" at bounding box center [411, 268] width 822 height 390
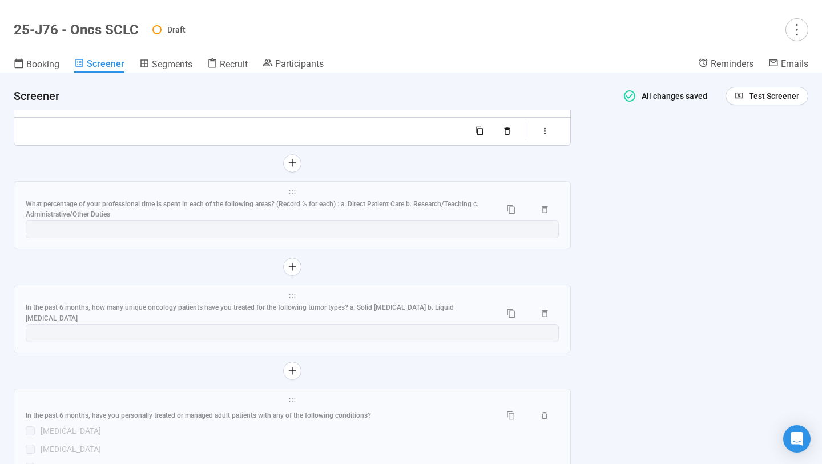
scroll to position [6048, 0]
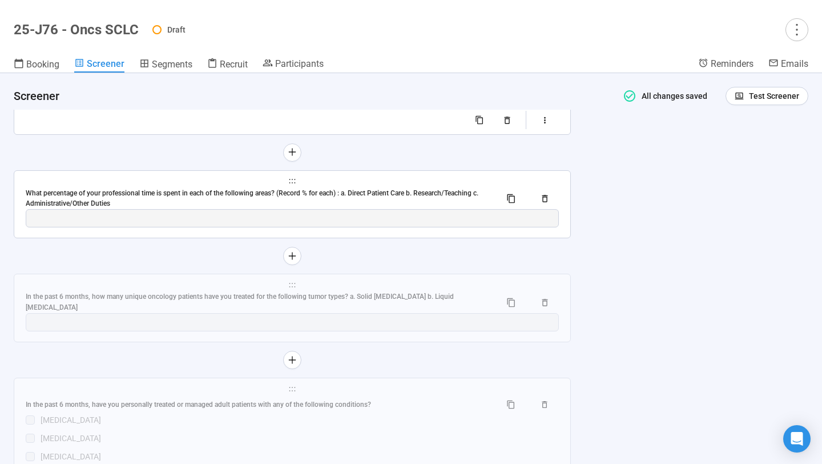
click at [405, 210] on div "What percentage of your professional time is spent in each of the following are…" at bounding box center [259, 199] width 466 height 22
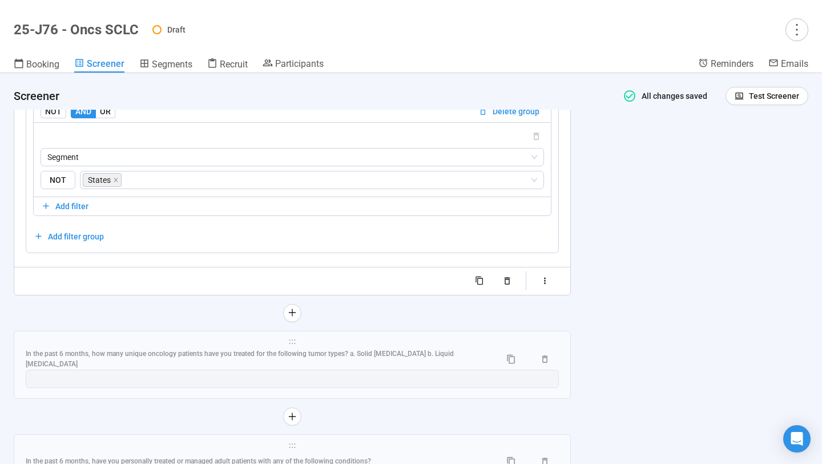
scroll to position [5958, 0]
click at [114, 183] on icon "close" at bounding box center [116, 181] width 6 height 6
click at [131, 187] on input "search" at bounding box center [327, 181] width 406 height 14
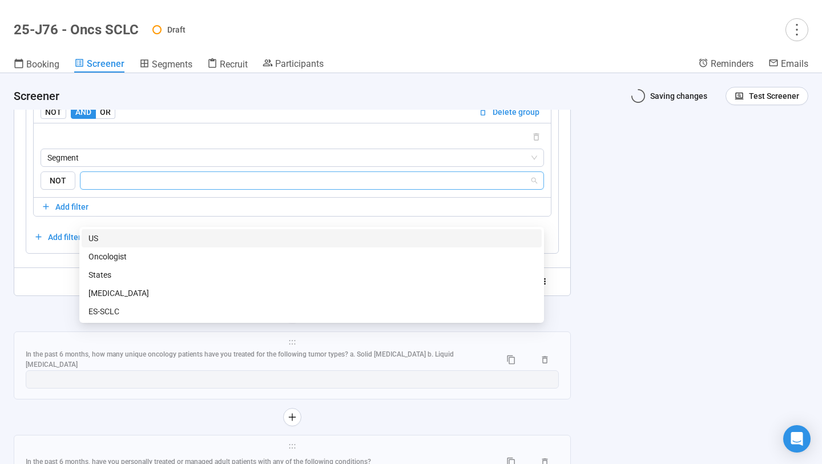
click at [130, 253] on div "Oncologist" at bounding box center [311, 256] width 446 height 13
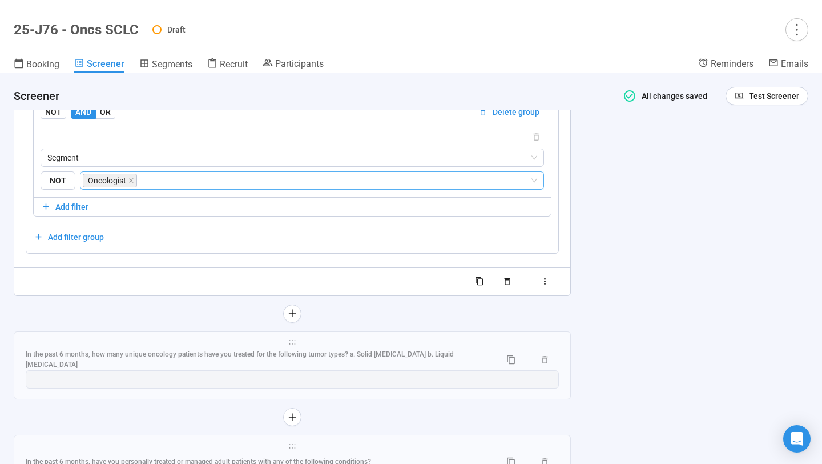
click at [47, 322] on div "**********" at bounding box center [292, 47] width 557 height 550
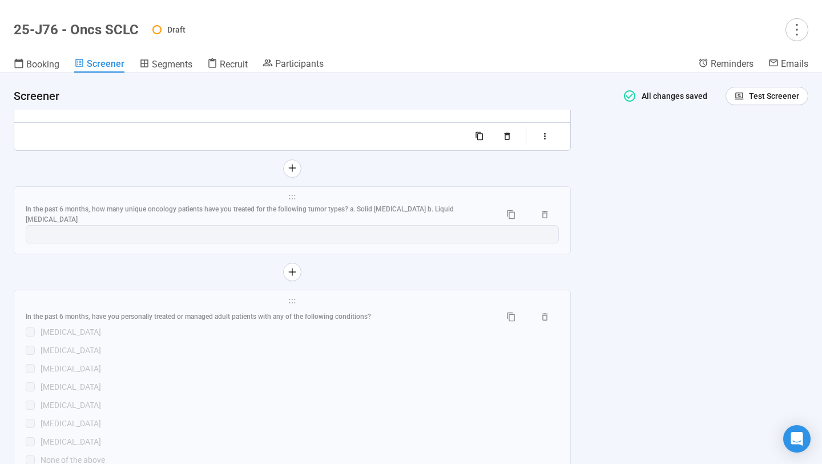
scroll to position [6114, 0]
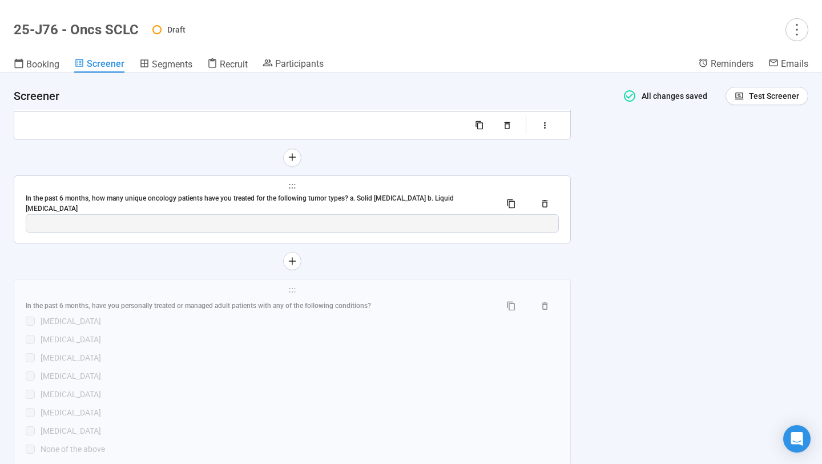
click at [184, 215] on div "In the past 6 months, how many unique oncology patients have you treated for th…" at bounding box center [259, 204] width 466 height 22
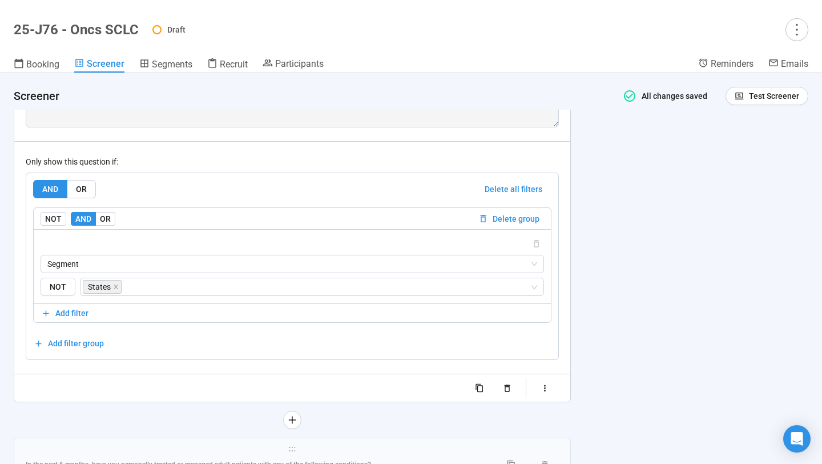
scroll to position [6003, 0]
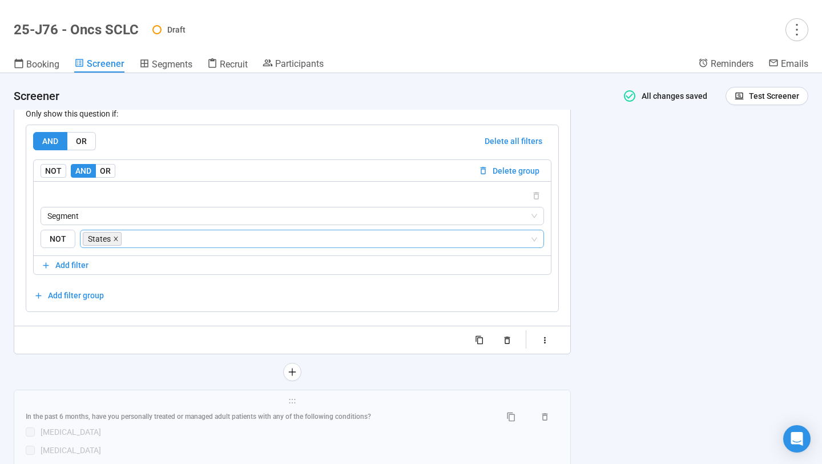
click at [115, 241] on icon "close" at bounding box center [116, 239] width 4 height 4
click at [129, 245] on input "search" at bounding box center [308, 239] width 442 height 14
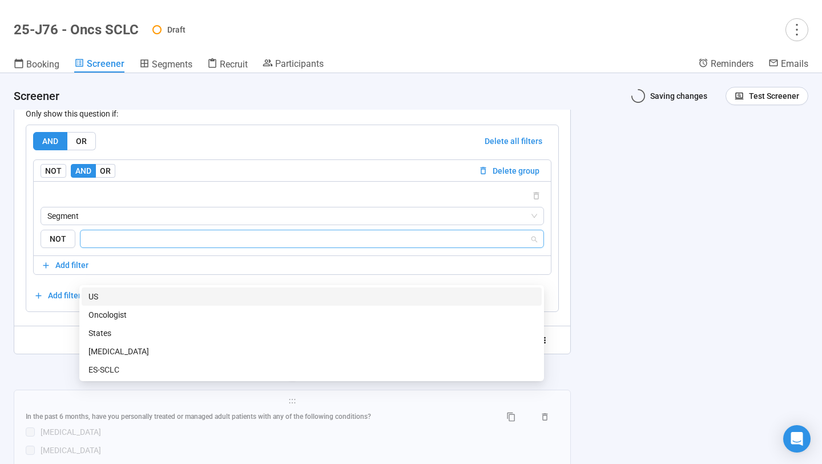
click at [129, 320] on div "Oncologist" at bounding box center [311, 314] width 446 height 13
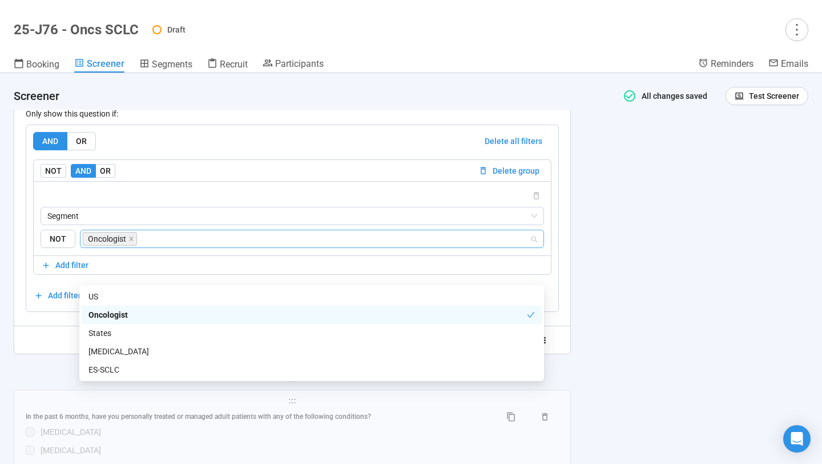
click at [42, 381] on div at bounding box center [292, 372] width 557 height 18
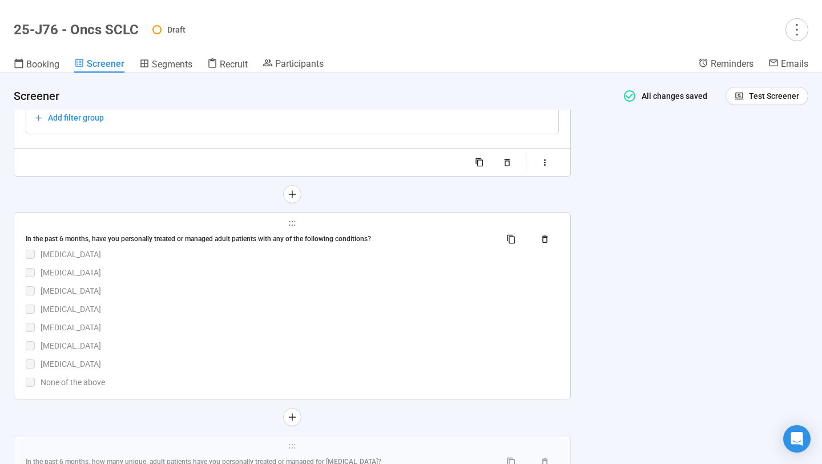
click at [127, 260] on div "[MEDICAL_DATA]" at bounding box center [300, 254] width 518 height 13
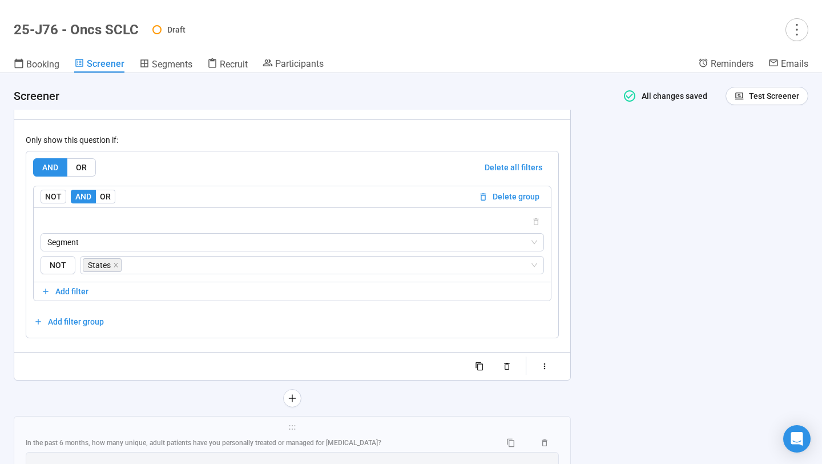
scroll to position [6289, 0]
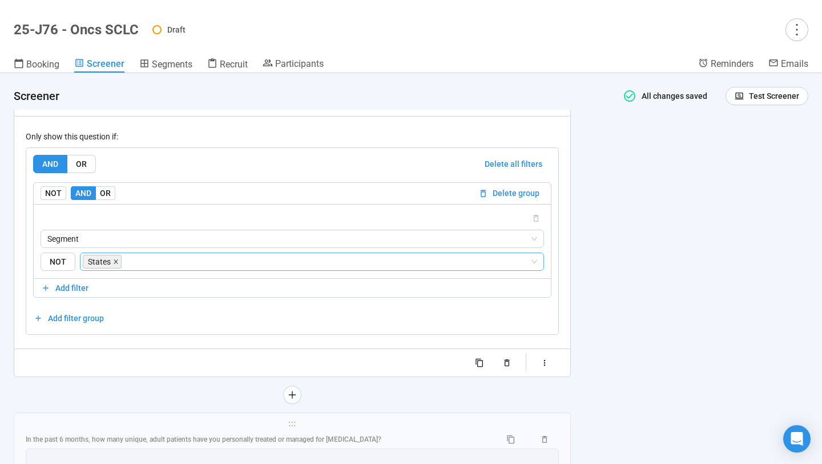
click at [115, 263] on icon "close" at bounding box center [116, 261] width 4 height 4
click at [124, 268] on input "search" at bounding box center [327, 262] width 406 height 14
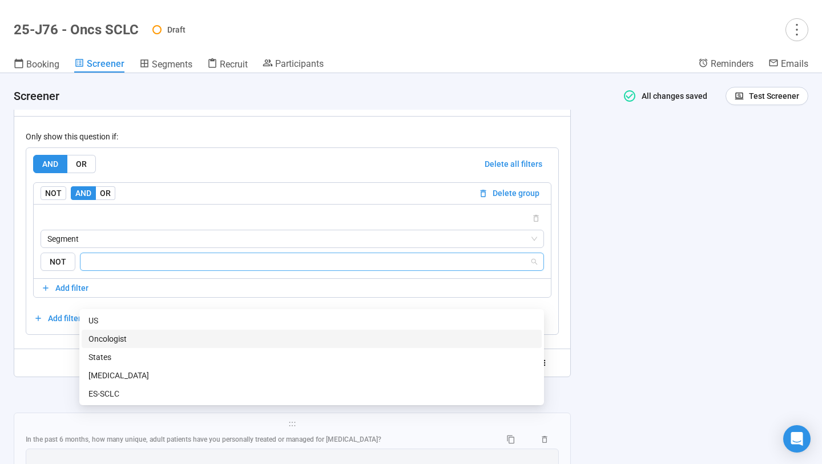
click at [126, 337] on div "Oncologist" at bounding box center [311, 338] width 446 height 13
click at [57, 372] on div at bounding box center [292, 362] width 533 height 18
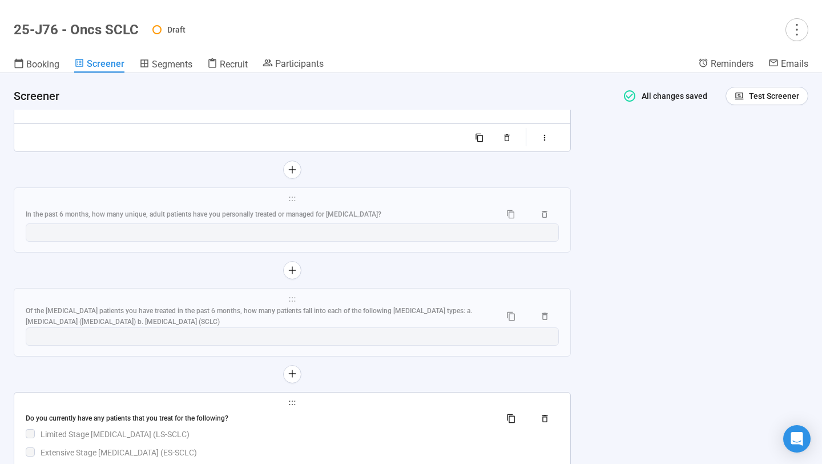
scroll to position [6529, 0]
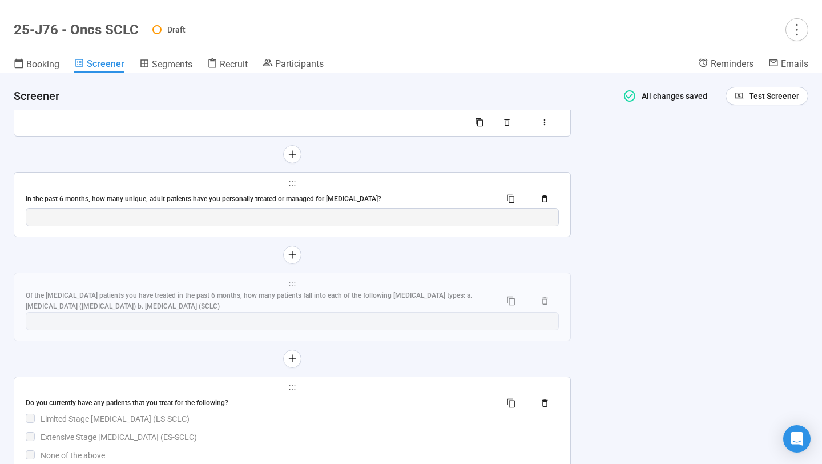
click at [160, 204] on div "In the past 6 months, how many unique, adult patients have you personally treat…" at bounding box center [259, 199] width 466 height 11
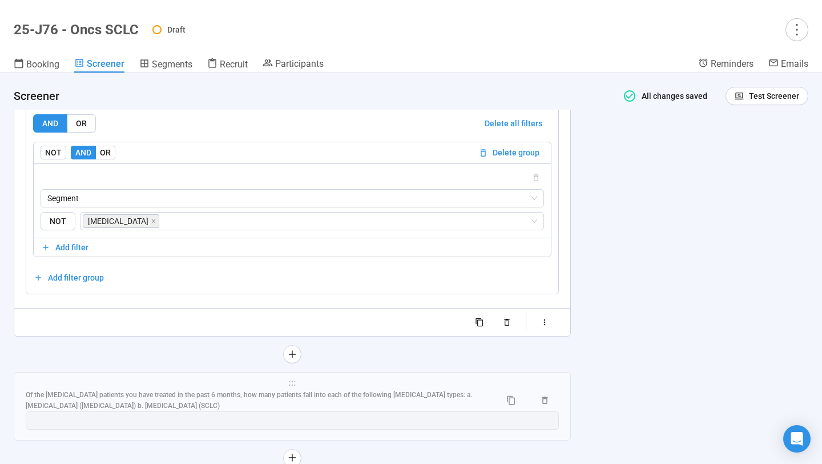
scroll to position [6356, 0]
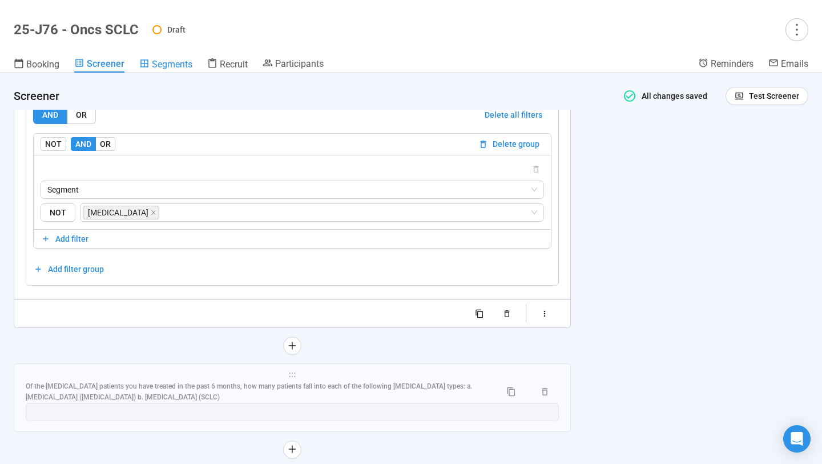
click at [171, 69] on link "Segments" at bounding box center [165, 65] width 53 height 15
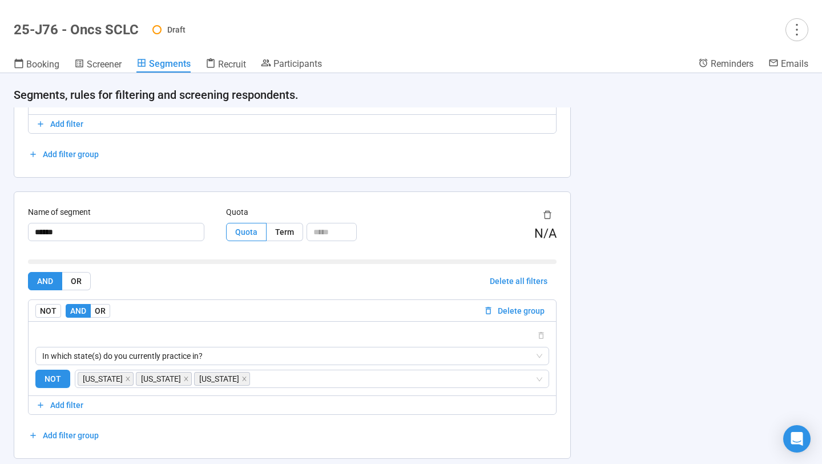
scroll to position [493, 0]
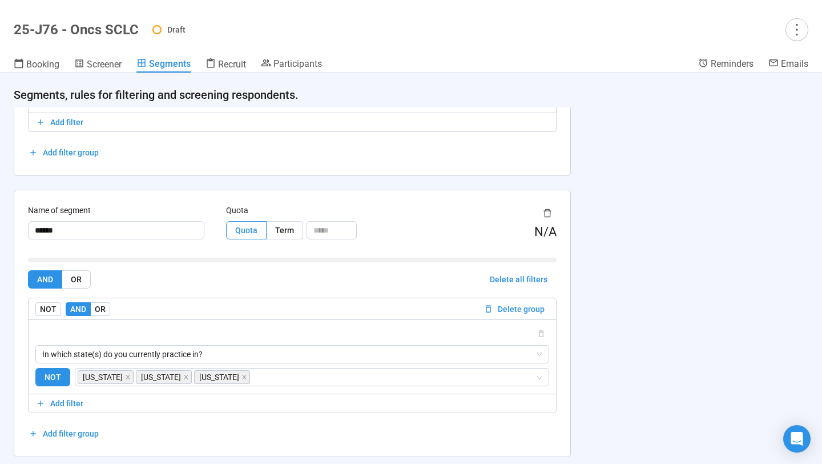
click at [548, 211] on icon "delete" at bounding box center [547, 212] width 9 height 9
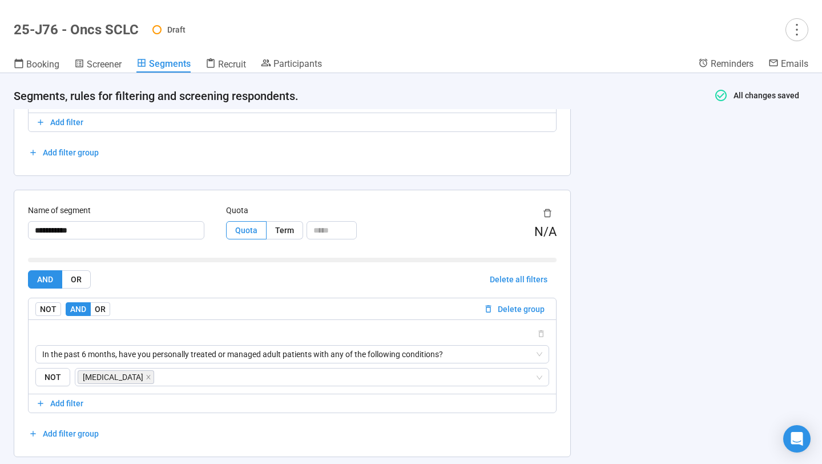
scroll to position [0, 0]
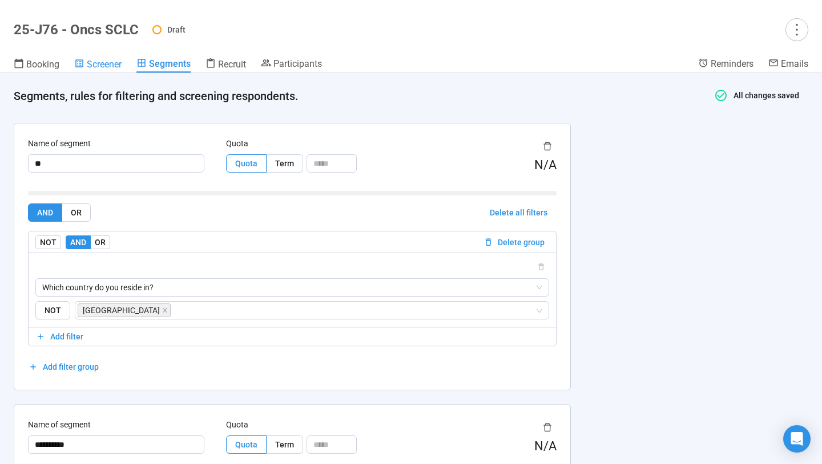
click at [80, 69] on link "Screener" at bounding box center [97, 65] width 47 height 15
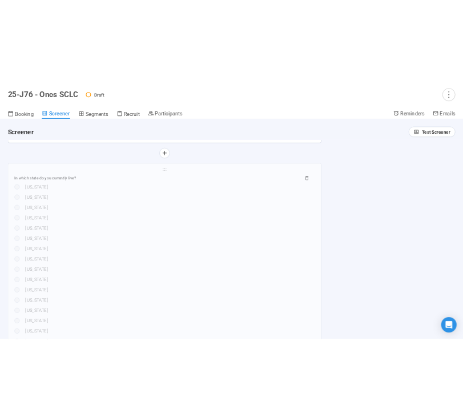
scroll to position [728, 0]
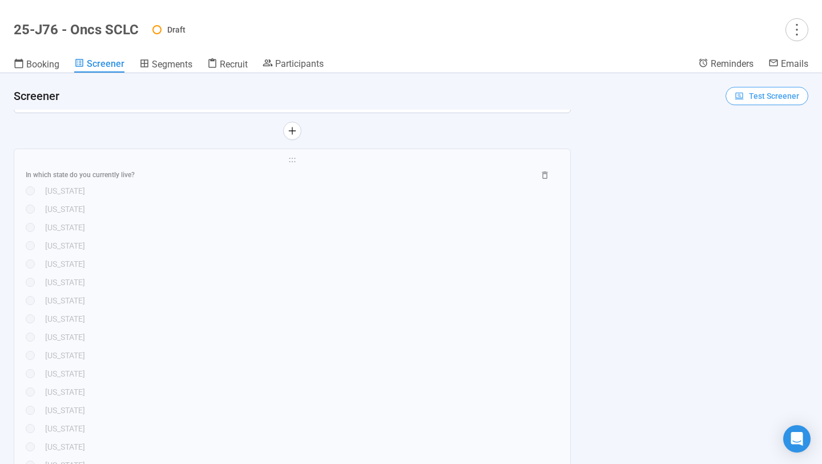
click at [751, 98] on span "Test Screener" at bounding box center [774, 96] width 50 height 13
click at [743, 154] on link "Test screener" at bounding box center [759, 155] width 47 height 9
click at [754, 91] on span "Test Screener" at bounding box center [774, 96] width 50 height 13
click at [740, 151] on link "Test screener" at bounding box center [759, 155] width 47 height 9
click at [753, 87] on button "Test Screener" at bounding box center [767, 96] width 83 height 18
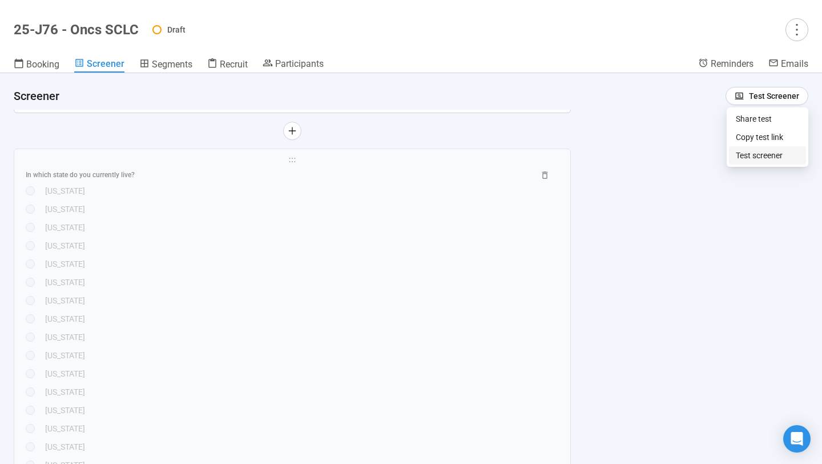
click at [750, 156] on link "Test screener" at bounding box center [759, 155] width 47 height 9
click at [758, 92] on span "Test Screener" at bounding box center [774, 96] width 50 height 13
click at [744, 154] on link "Test screener" at bounding box center [759, 155] width 47 height 9
click at [756, 99] on span "Test Screener" at bounding box center [774, 96] width 50 height 13
click at [740, 158] on link "Test screener" at bounding box center [759, 155] width 47 height 9
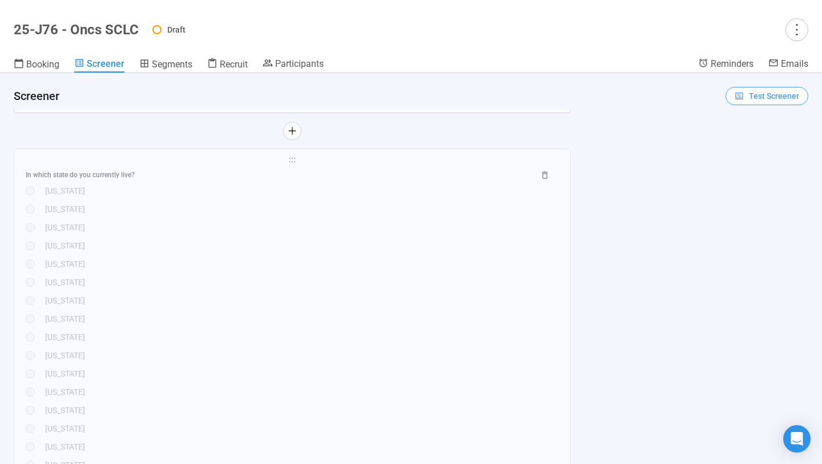
click at [758, 92] on span "Test Screener" at bounding box center [774, 96] width 50 height 13
click at [760, 151] on link "Test screener" at bounding box center [759, 155] width 47 height 9
click at [748, 99] on span "Test Screener" at bounding box center [767, 96] width 65 height 13
click at [745, 151] on link "Test screener" at bounding box center [759, 155] width 47 height 9
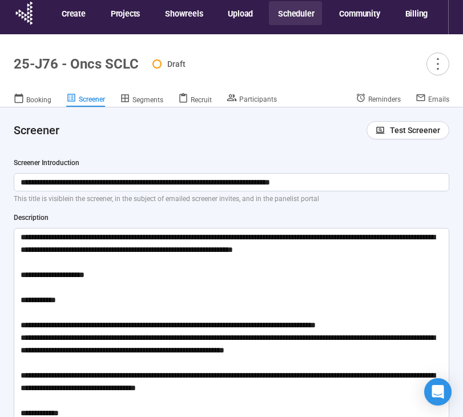
scroll to position [0, 0]
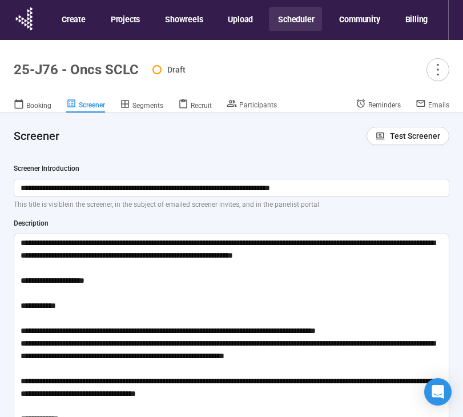
click at [302, 21] on button "Scheduler" at bounding box center [295, 19] width 53 height 24
